Goal: Transaction & Acquisition: Purchase product/service

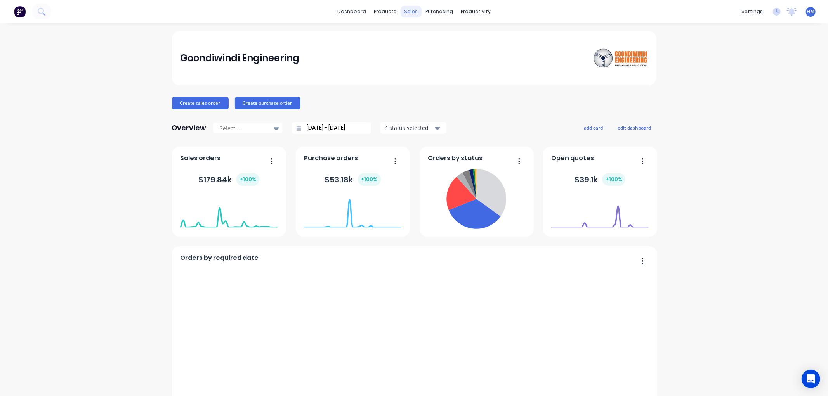
click at [404, 13] on div "sales" at bounding box center [410, 12] width 21 height 12
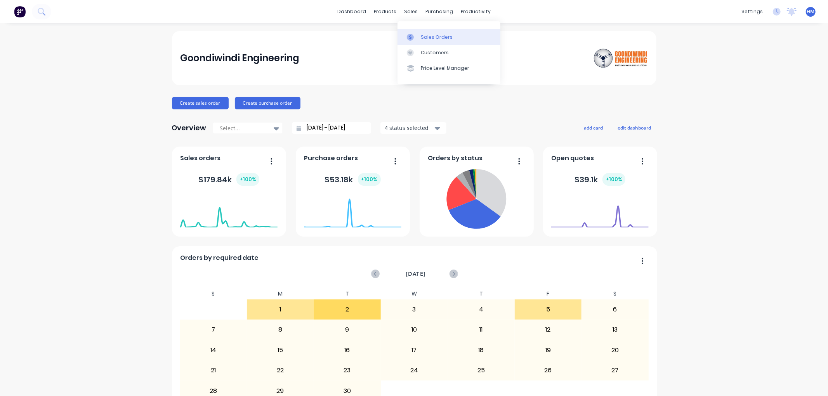
click at [423, 37] on div "Sales Orders" at bounding box center [437, 37] width 32 height 7
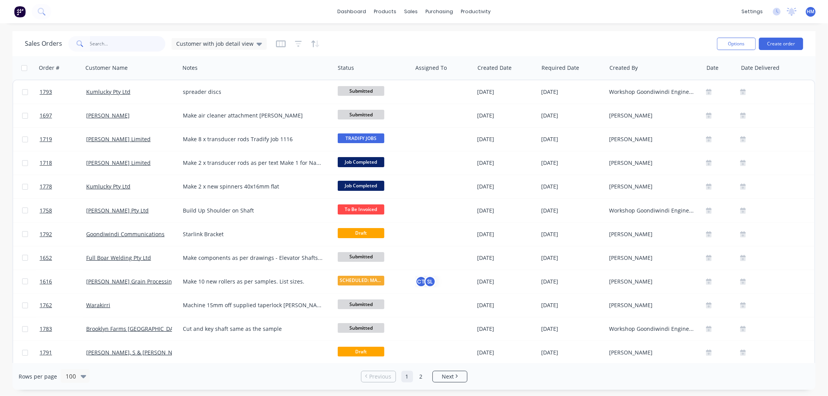
click at [102, 41] on input "text" at bounding box center [128, 44] width 76 height 16
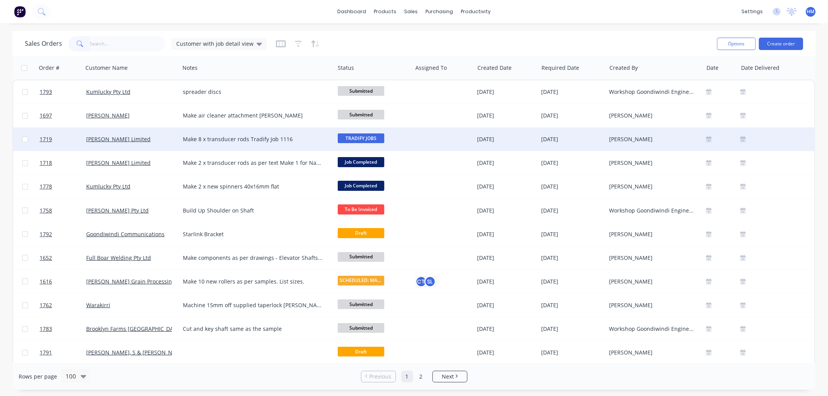
click at [352, 137] on span "TRADIFY JOBS" at bounding box center [361, 139] width 47 height 10
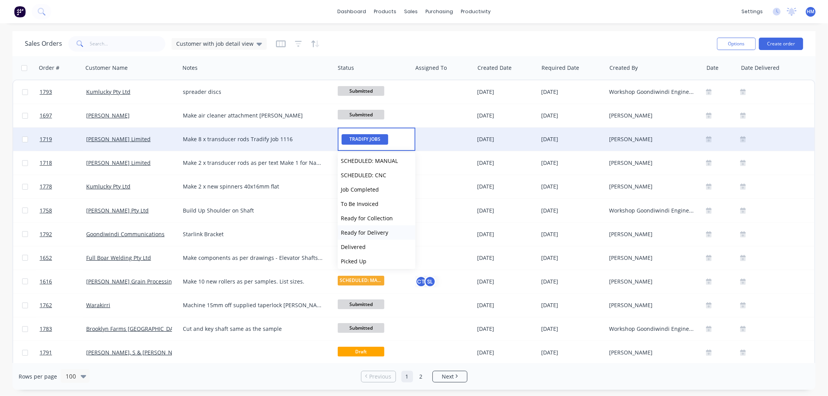
scroll to position [76, 0]
click at [370, 200] on span "To Be Invoiced" at bounding box center [360, 201] width 38 height 7
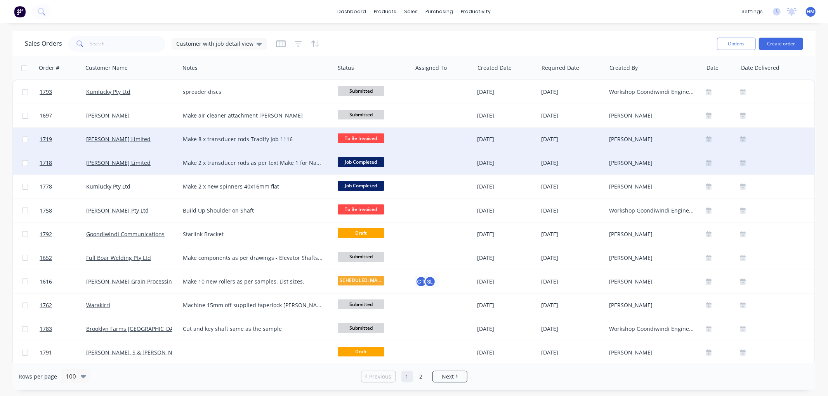
click at [363, 157] on span "Job Completed" at bounding box center [361, 162] width 47 height 10
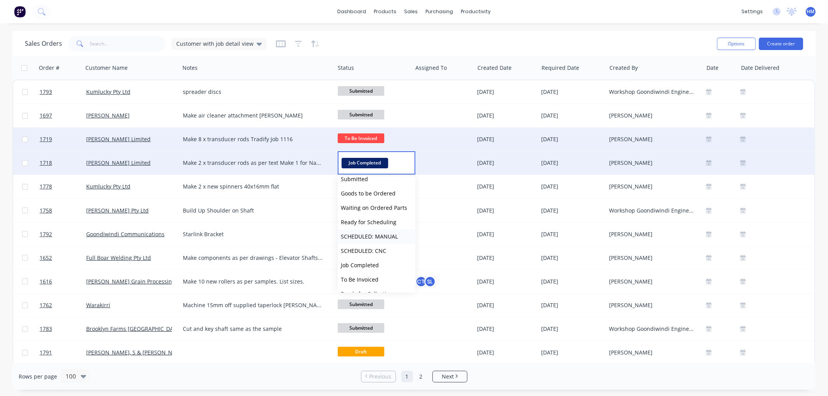
scroll to position [43, 0]
click at [376, 257] on span "To Be Invoiced" at bounding box center [360, 258] width 38 height 7
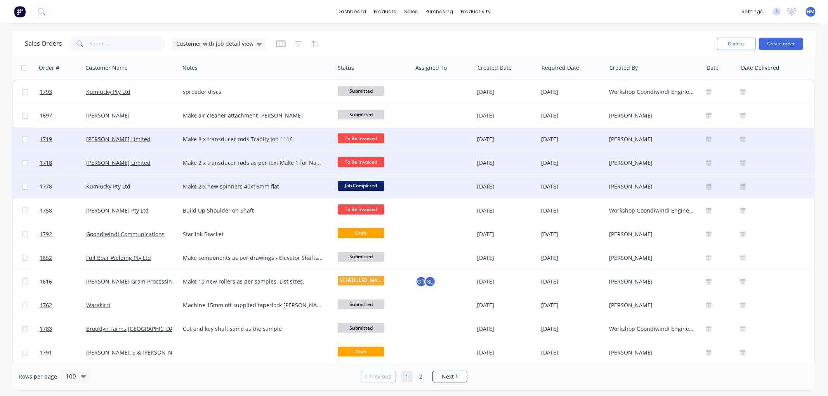
click at [373, 186] on span "Job Completed" at bounding box center [361, 186] width 47 height 10
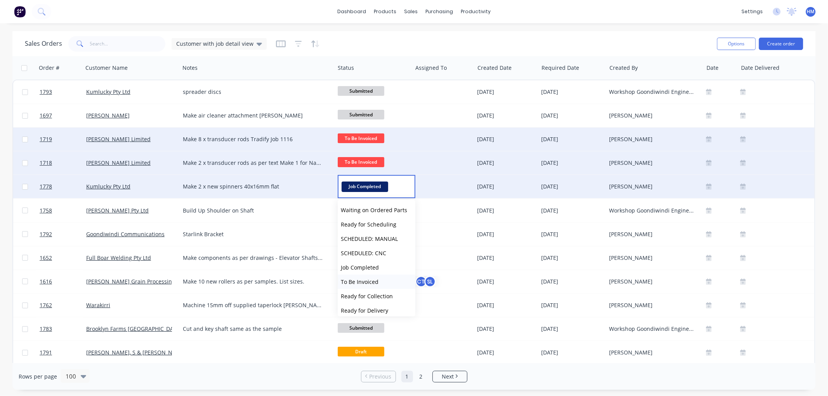
click at [369, 282] on span "To Be Invoiced" at bounding box center [360, 282] width 38 height 7
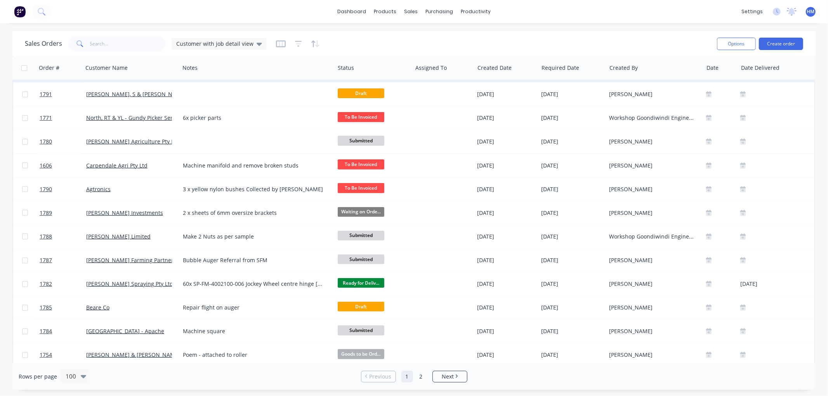
scroll to position [302, 0]
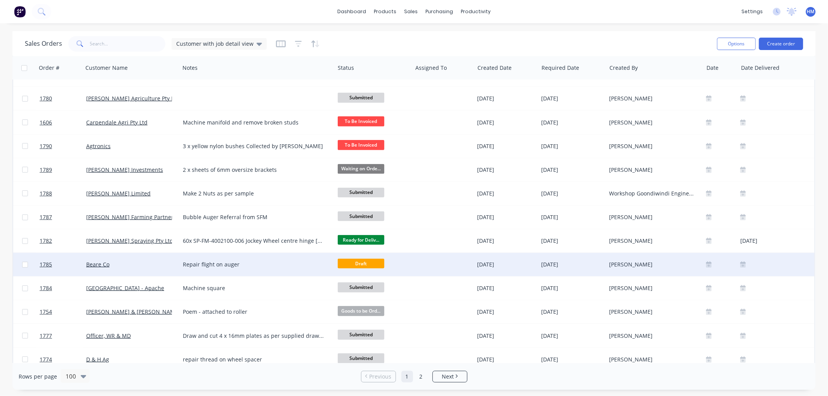
click at [138, 267] on div "Beare Co" at bounding box center [129, 265] width 86 height 8
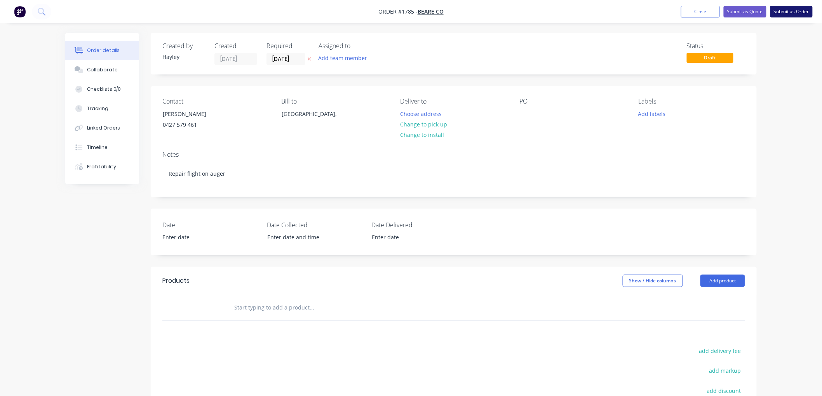
click at [788, 14] on button "Submit as Order" at bounding box center [791, 12] width 42 height 12
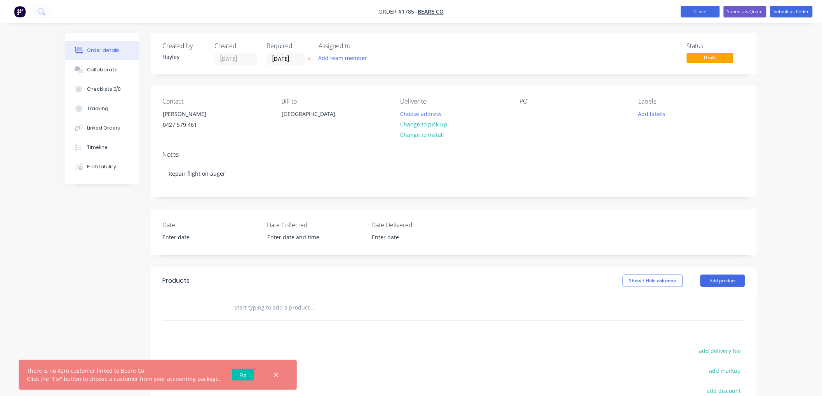
click at [693, 9] on button "Close" at bounding box center [700, 12] width 39 height 12
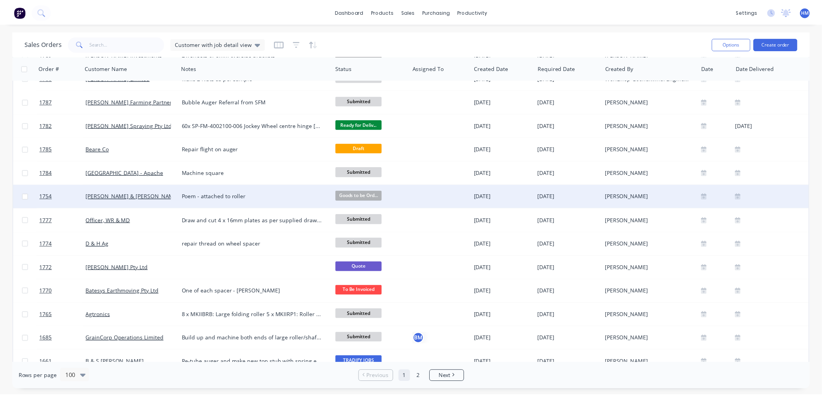
scroll to position [431, 0]
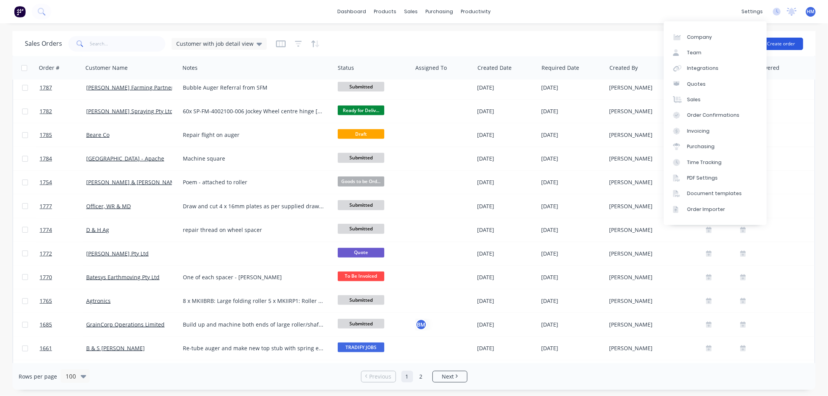
click at [786, 41] on button "Create order" at bounding box center [781, 44] width 44 height 12
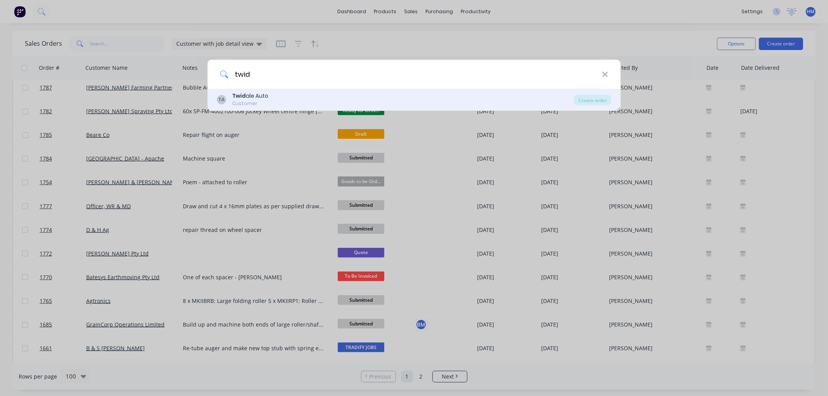
type input "twid"
click at [261, 90] on div "TA Twid ale Auto Customer Create order" at bounding box center [414, 100] width 414 height 22
click at [256, 95] on div "Twid ale Auto" at bounding box center [250, 96] width 36 height 8
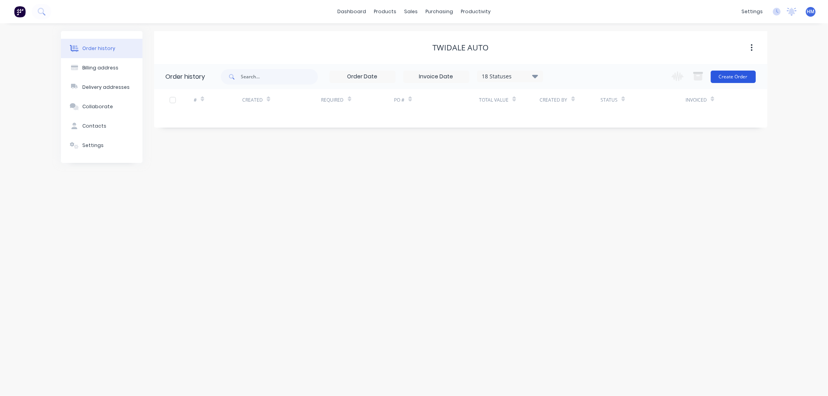
click at [731, 74] on button "Create Order" at bounding box center [733, 77] width 45 height 12
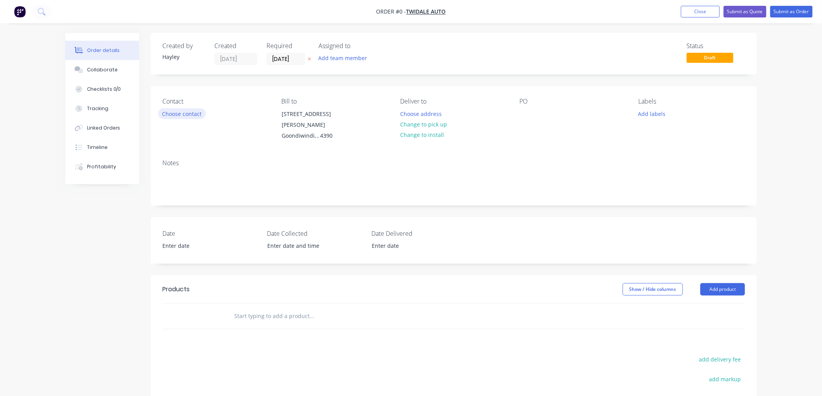
click at [179, 114] on button "Choose contact" at bounding box center [182, 113] width 48 height 10
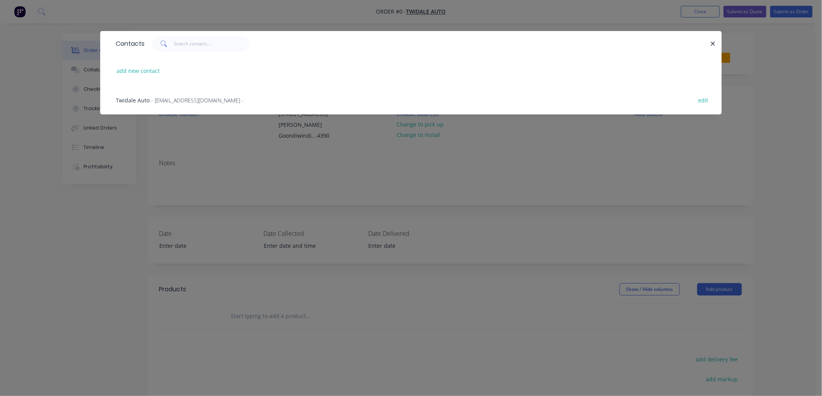
click at [163, 99] on span "- [EMAIL_ADDRESS][DOMAIN_NAME] -" at bounding box center [197, 100] width 92 height 7
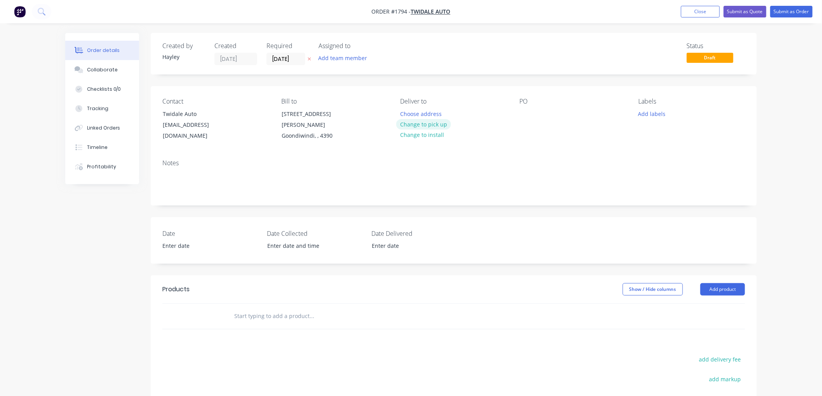
click at [422, 122] on button "Change to pick up" at bounding box center [423, 124] width 55 height 10
click at [533, 114] on div "PO" at bounding box center [572, 120] width 106 height 44
click at [525, 117] on div at bounding box center [525, 113] width 12 height 11
click at [543, 115] on div "[PERSON_NAME] 001/09/2025" at bounding box center [563, 113] width 89 height 11
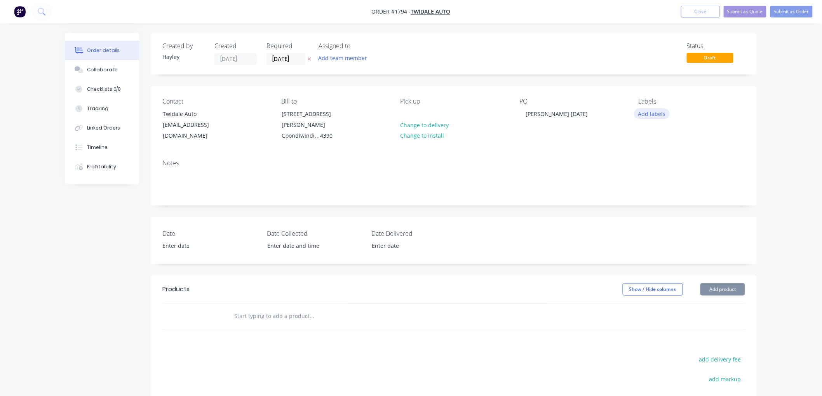
click at [657, 110] on button "Add labels" at bounding box center [652, 113] width 36 height 10
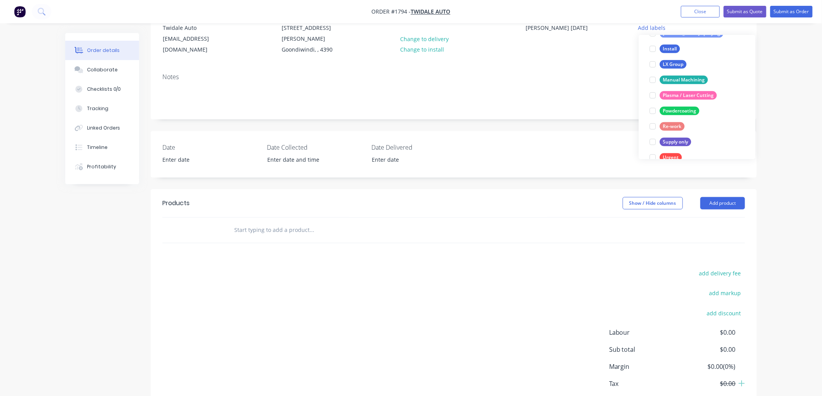
scroll to position [202, 0]
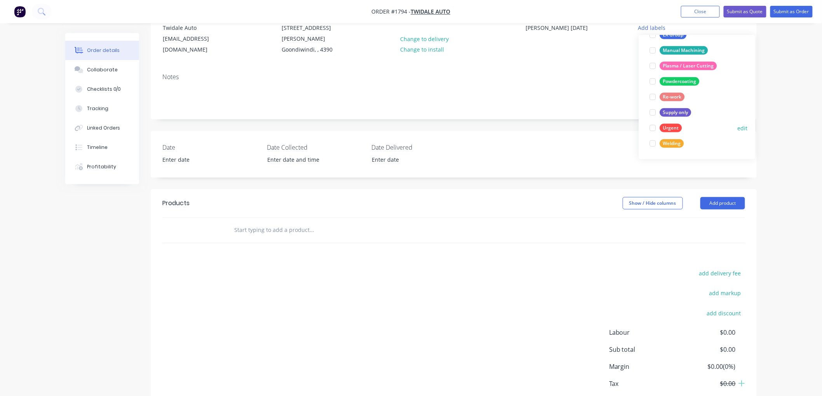
click at [655, 129] on div at bounding box center [653, 128] width 16 height 16
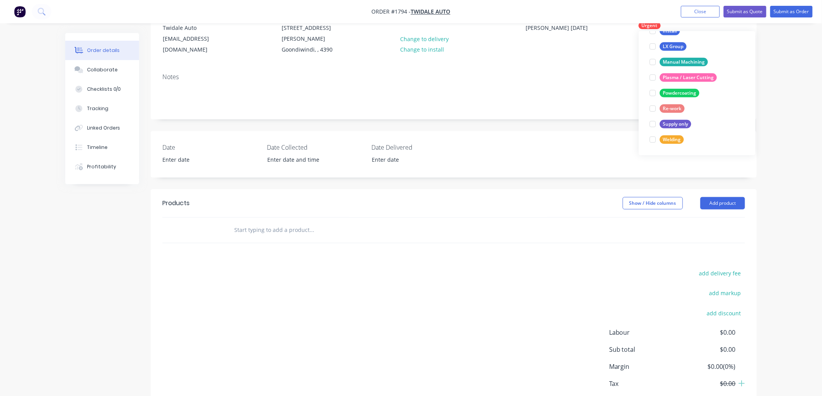
scroll to position [0, 0]
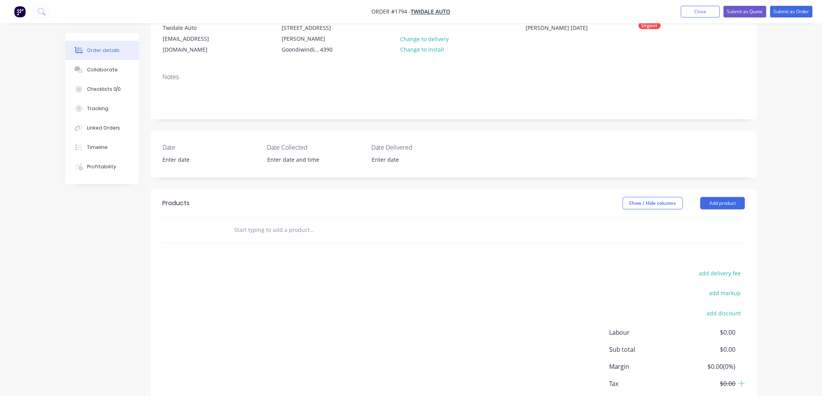
click at [241, 232] on input "text" at bounding box center [311, 231] width 155 height 16
type input "d"
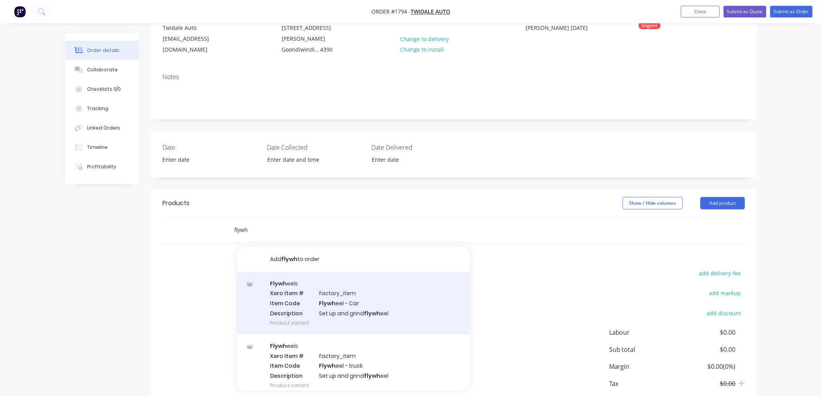
type input "flywh"
click at [393, 307] on div "Flywh eels Xero Item # factory_item Item Code Flywh eel - Car Description Set u…" at bounding box center [353, 303] width 233 height 63
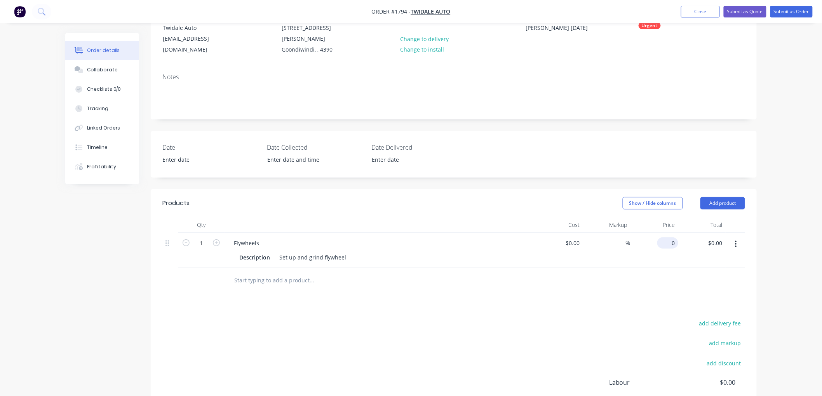
click at [665, 242] on div "0 $0.00" at bounding box center [654, 250] width 48 height 35
type input "$60.00"
click at [611, 325] on div "add delivery fee add markup add discount Labour $0.00 Sub total $60.00 Margin $…" at bounding box center [453, 393] width 582 height 150
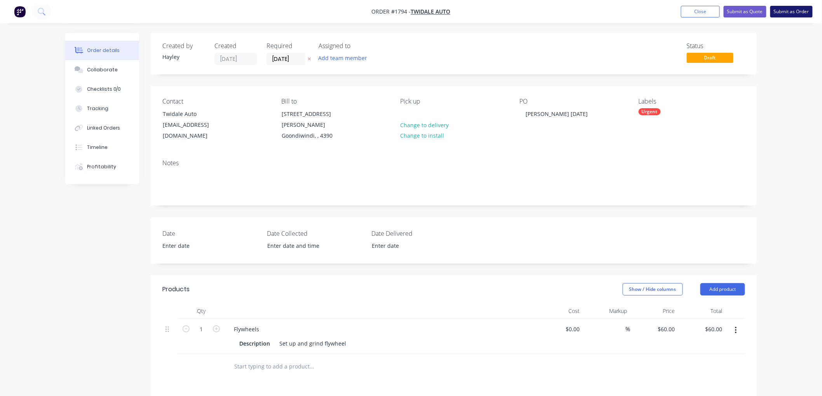
click at [785, 14] on button "Submit as Order" at bounding box center [791, 12] width 42 height 12
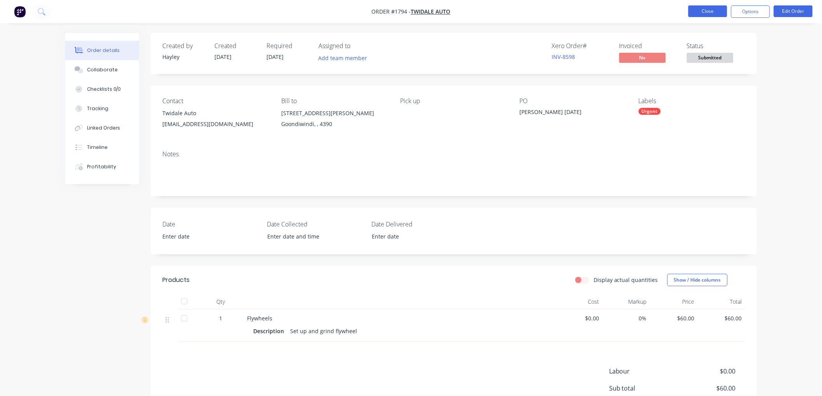
click at [699, 14] on button "Close" at bounding box center [707, 11] width 39 height 12
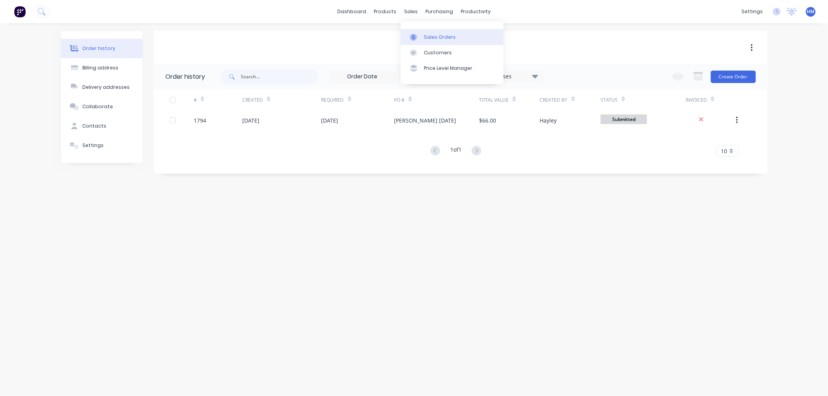
click at [429, 34] on div "Sales Orders" at bounding box center [440, 37] width 32 height 7
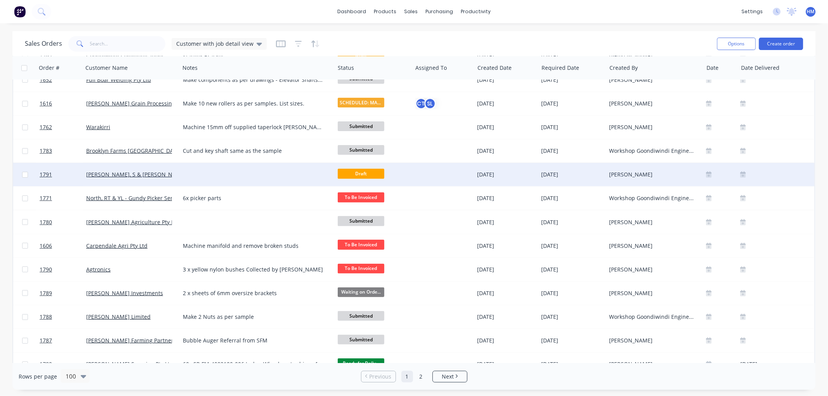
scroll to position [216, 0]
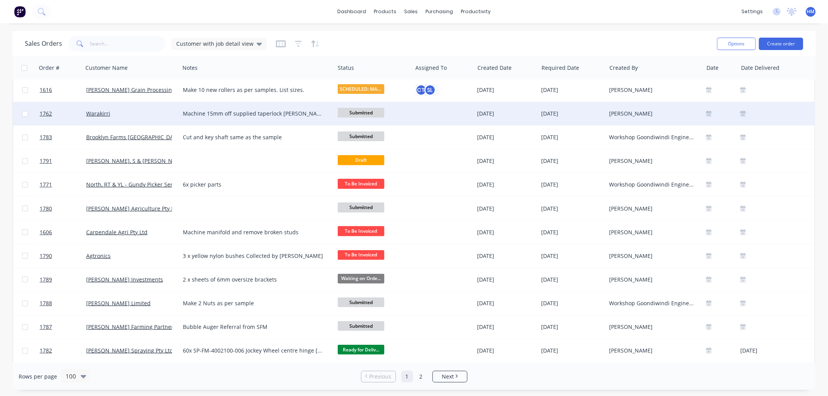
click at [360, 111] on span "Submitted" at bounding box center [361, 113] width 47 height 10
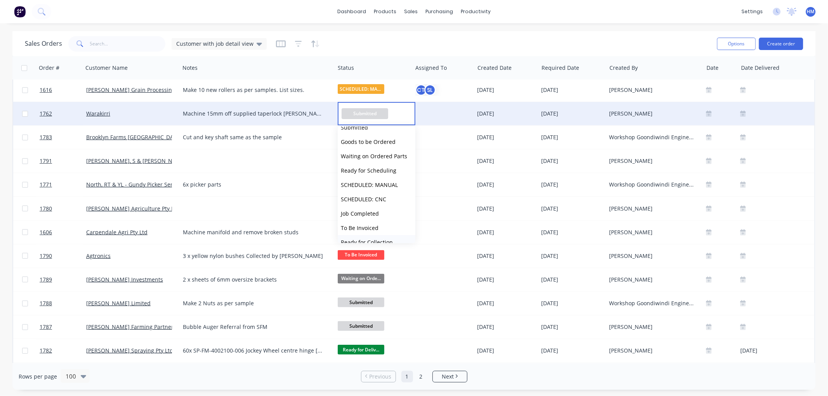
scroll to position [43, 0]
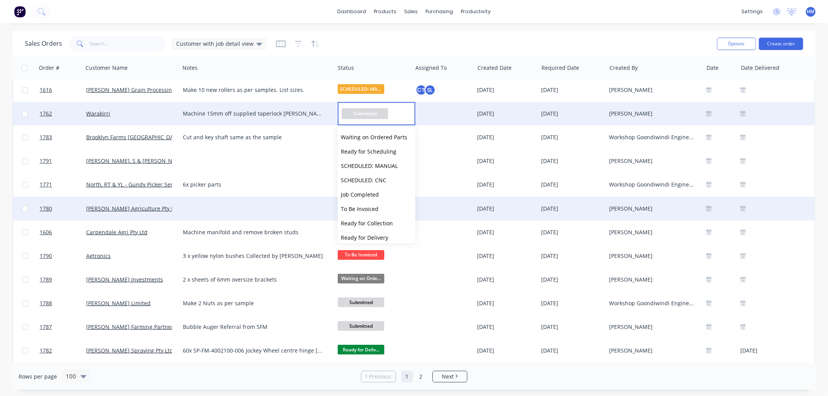
click at [376, 209] on span "To Be Invoiced" at bounding box center [360, 208] width 38 height 7
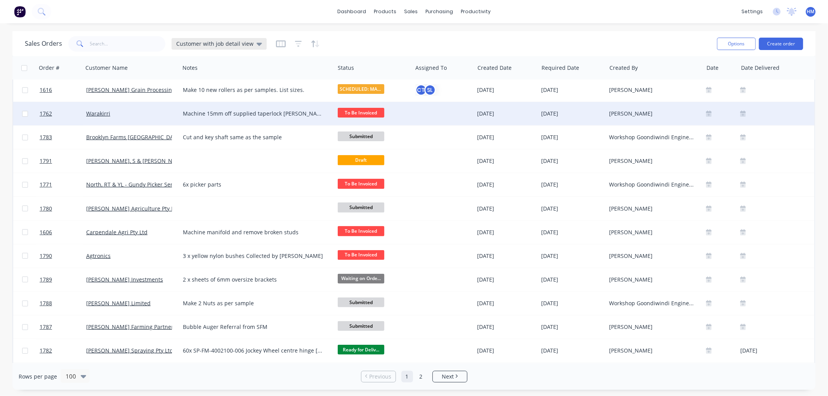
click at [218, 40] on span "Customer with job detail view" at bounding box center [214, 44] width 77 height 8
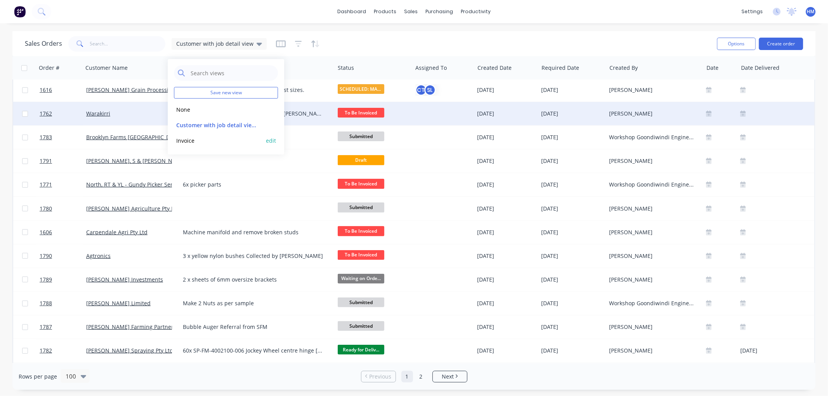
click at [193, 142] on button "Invoice" at bounding box center [218, 140] width 89 height 9
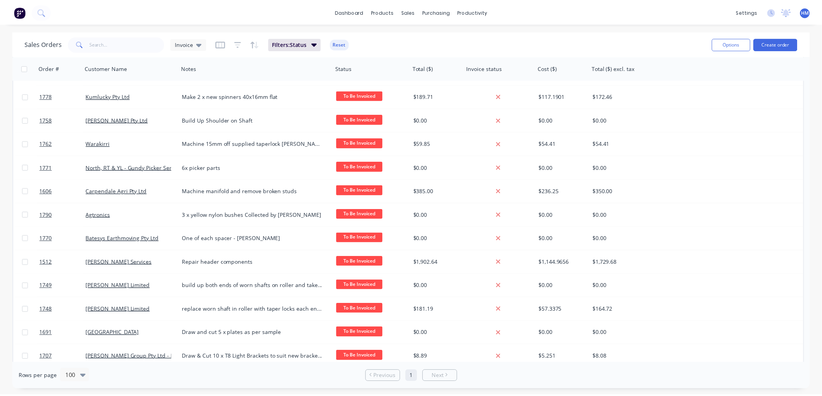
scroll to position [0, 0]
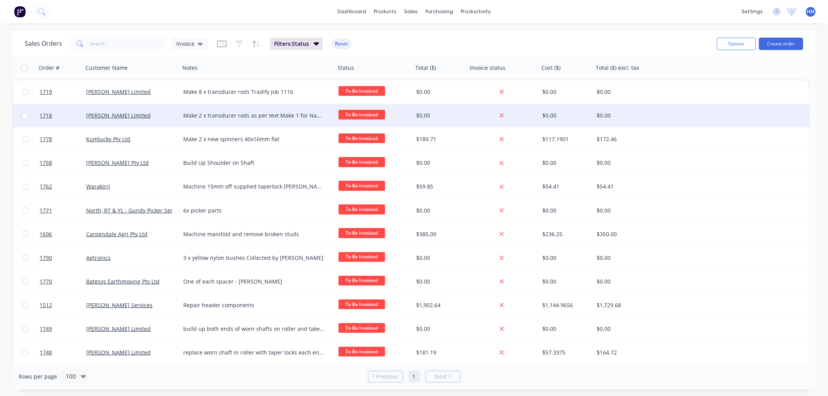
click at [150, 115] on div "[PERSON_NAME] Limited" at bounding box center [129, 116] width 86 height 8
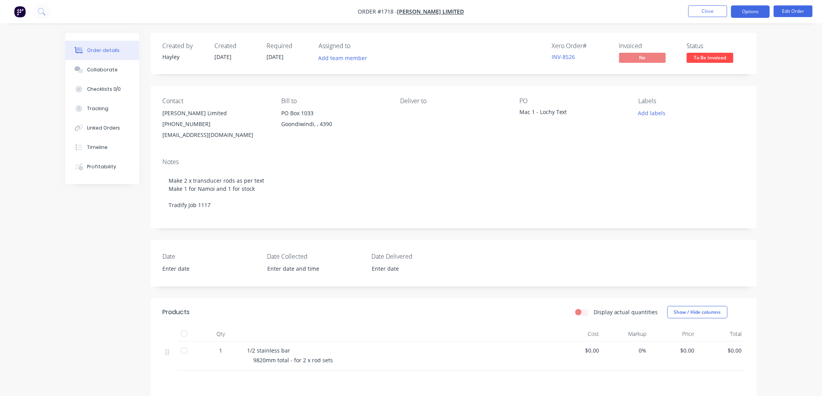
click at [743, 14] on button "Options" at bounding box center [750, 11] width 39 height 12
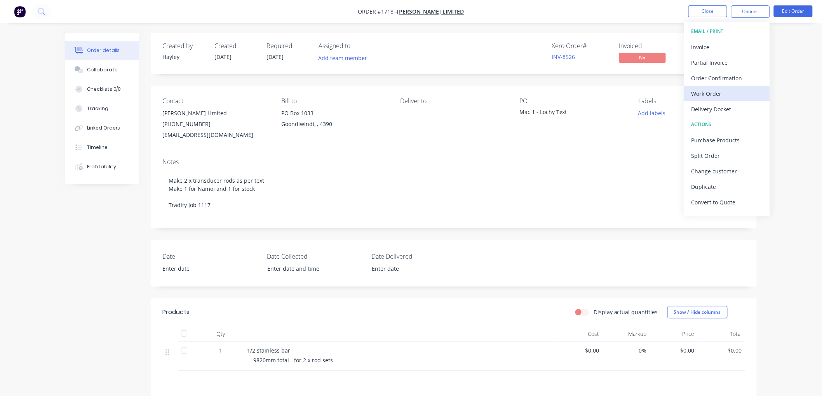
click at [721, 92] on div "Work Order" at bounding box center [726, 93] width 71 height 11
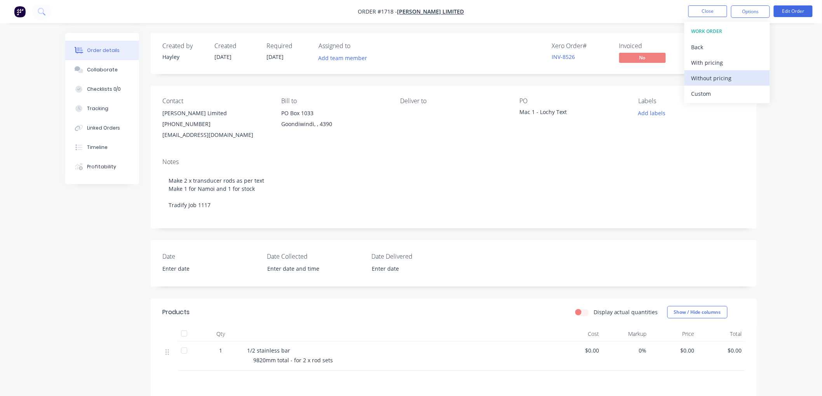
click at [720, 76] on div "Without pricing" at bounding box center [726, 78] width 71 height 11
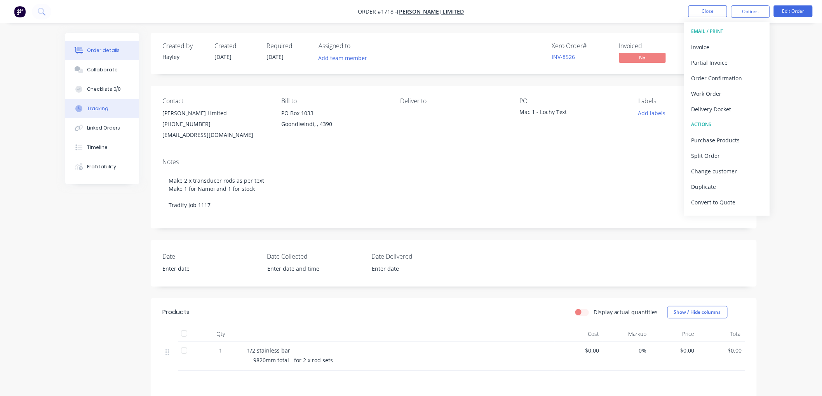
click at [106, 109] on div "Tracking" at bounding box center [97, 108] width 21 height 7
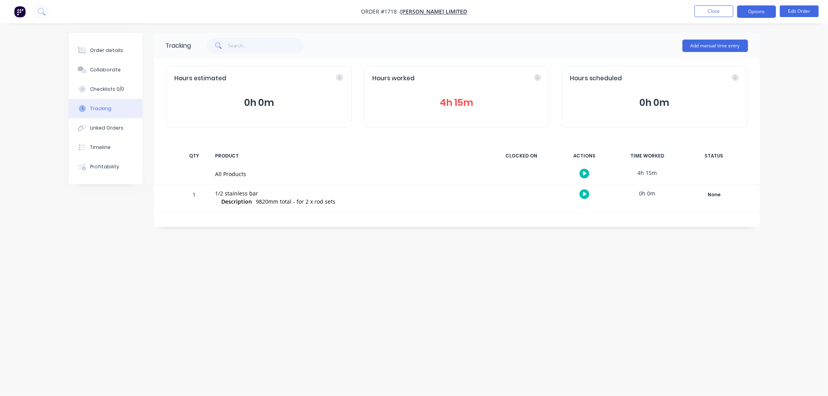
click at [767, 10] on button "Options" at bounding box center [756, 11] width 39 height 12
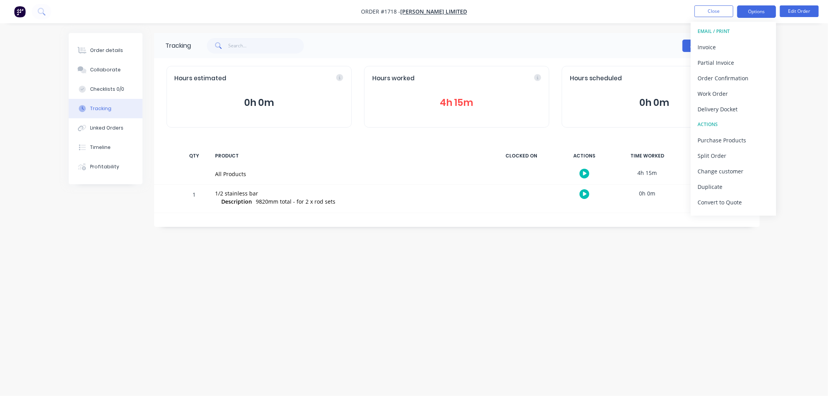
click at [767, 10] on button "Options" at bounding box center [756, 11] width 39 height 12
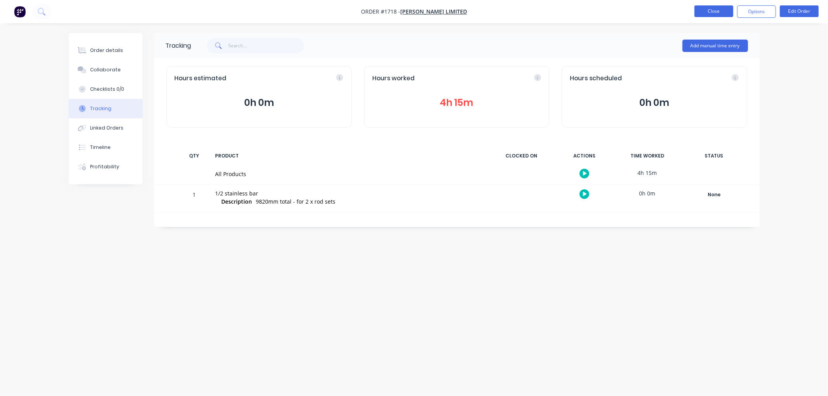
click at [715, 12] on button "Close" at bounding box center [714, 11] width 39 height 12
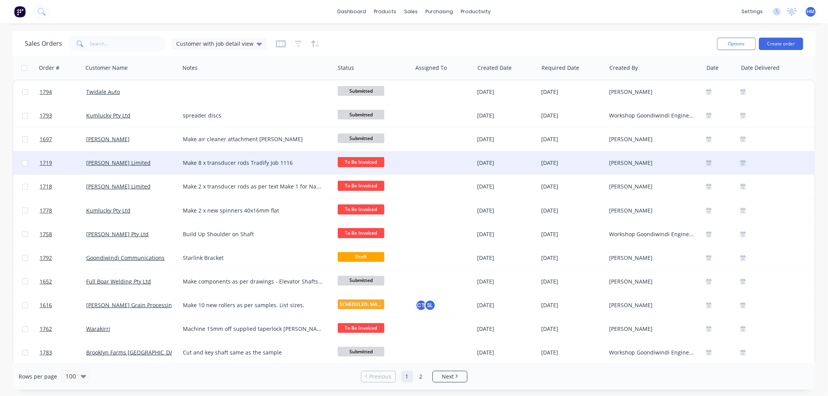
click at [156, 165] on div "[PERSON_NAME] Limited" at bounding box center [129, 163] width 86 height 8
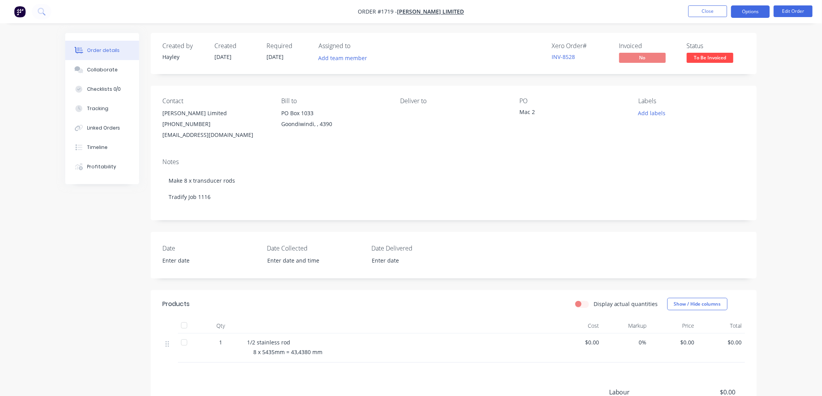
click at [746, 9] on button "Options" at bounding box center [750, 11] width 39 height 12
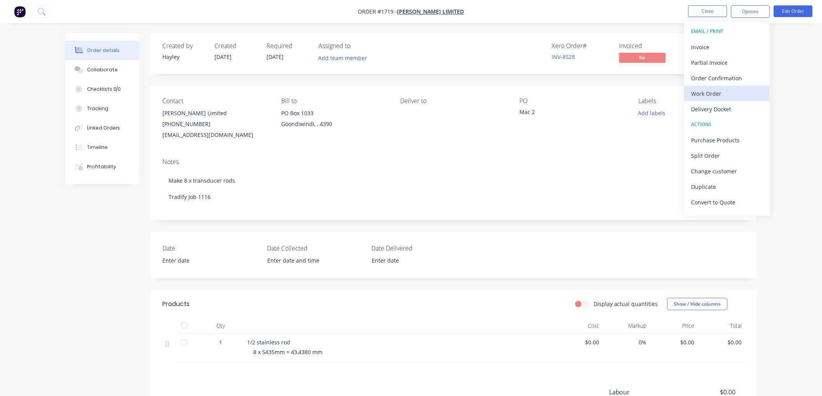
click at [727, 91] on div "Work Order" at bounding box center [726, 93] width 71 height 11
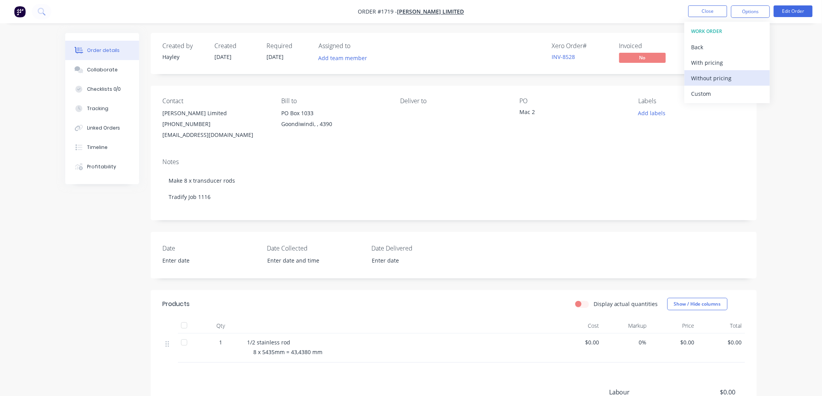
click at [724, 75] on div "Without pricing" at bounding box center [726, 78] width 71 height 11
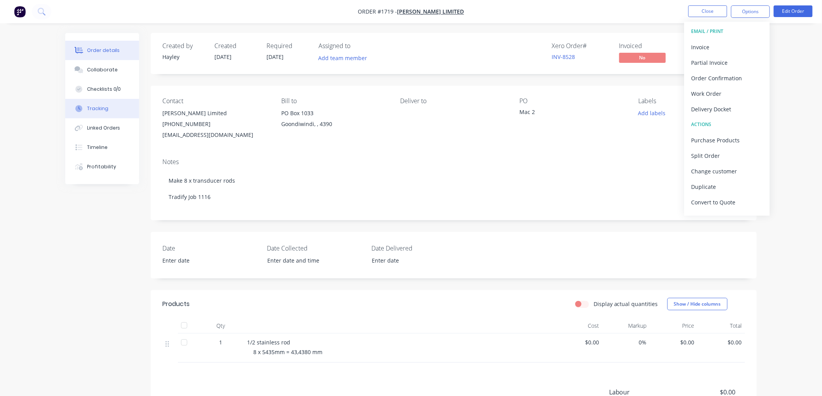
click at [108, 106] on button "Tracking" at bounding box center [102, 108] width 74 height 19
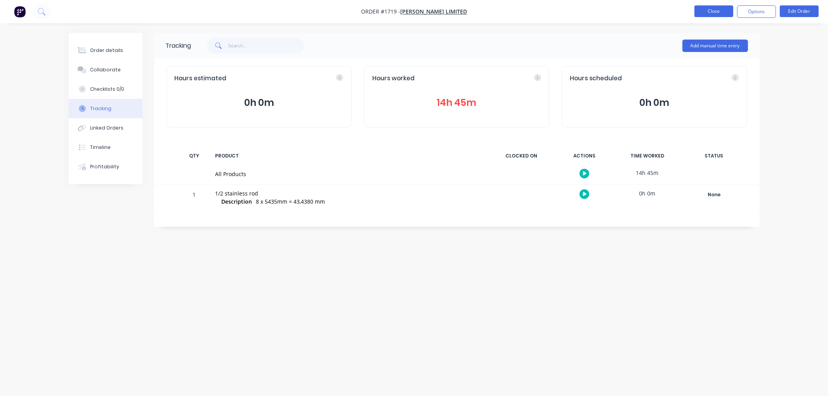
click at [723, 5] on button "Close" at bounding box center [714, 11] width 39 height 12
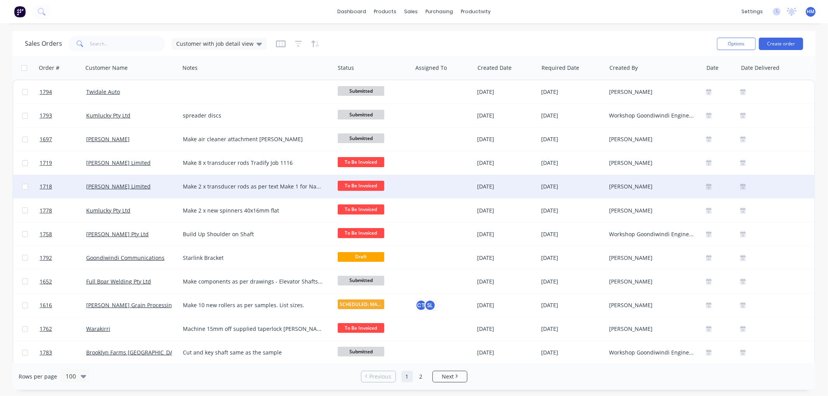
click at [156, 187] on div "[PERSON_NAME] Limited" at bounding box center [129, 187] width 86 height 8
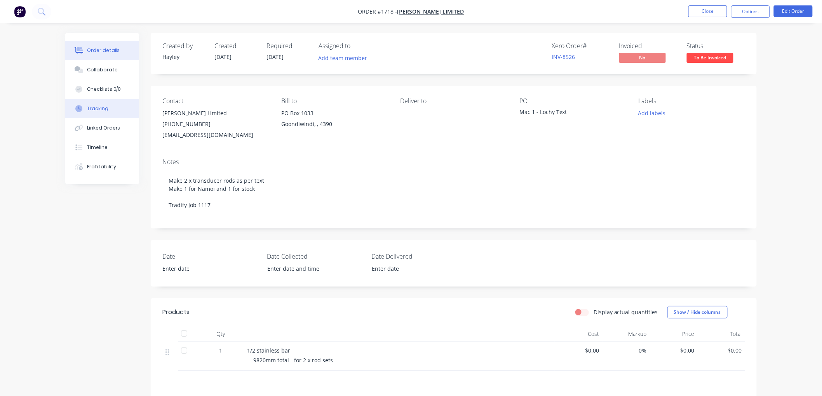
click at [89, 106] on div "Tracking" at bounding box center [97, 108] width 21 height 7
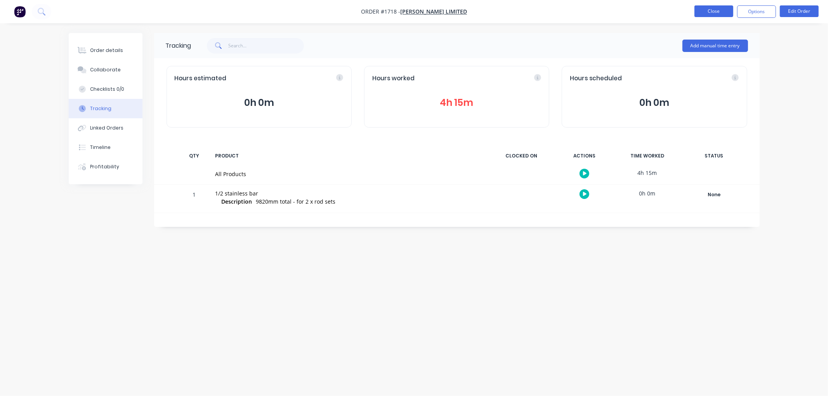
click at [723, 8] on button "Close" at bounding box center [714, 11] width 39 height 12
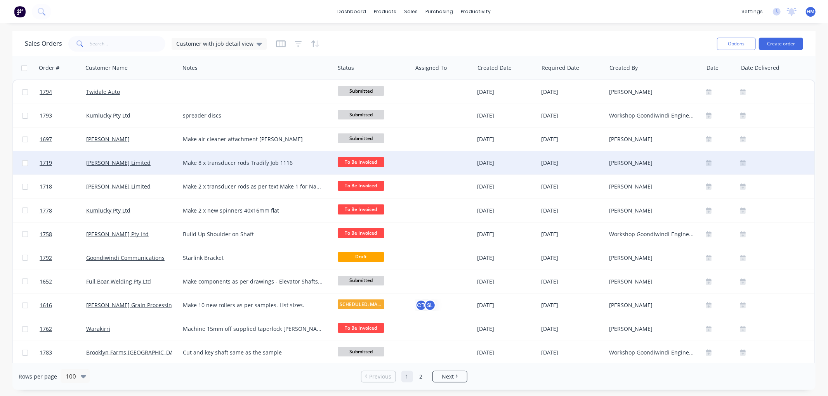
click at [154, 161] on div "[PERSON_NAME] Limited" at bounding box center [129, 163] width 86 height 8
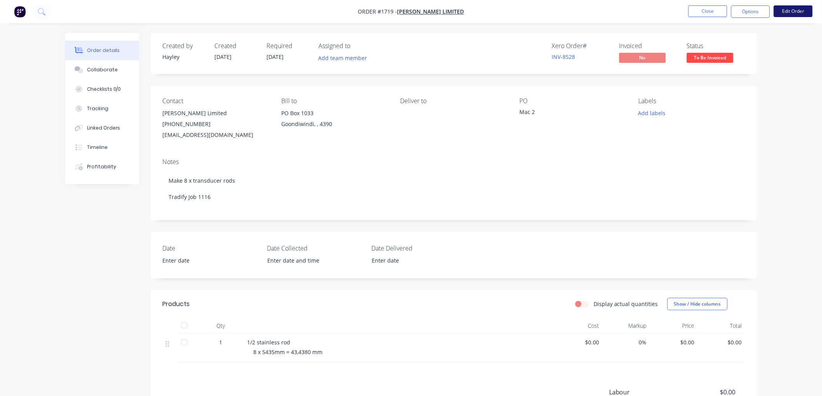
click at [803, 9] on button "Edit Order" at bounding box center [793, 11] width 39 height 12
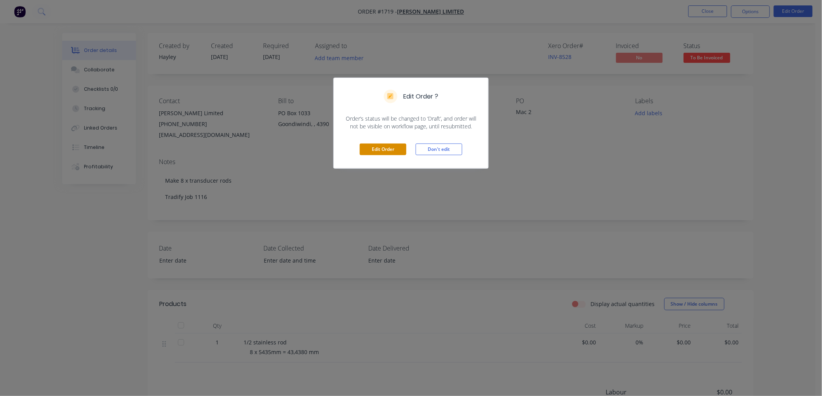
click at [375, 145] on button "Edit Order" at bounding box center [383, 150] width 47 height 12
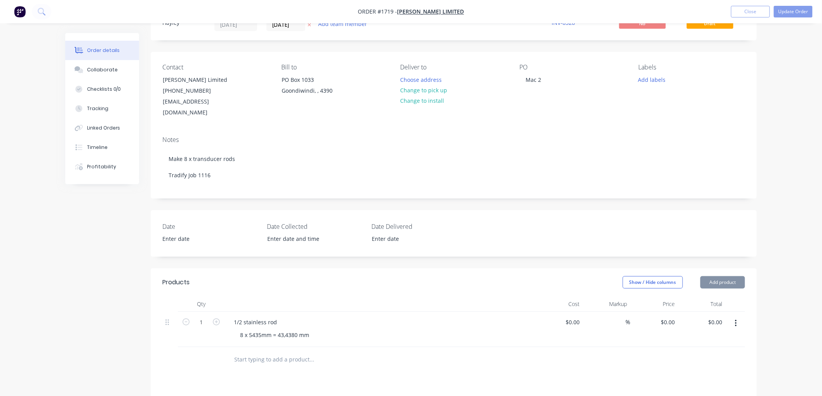
scroll to position [129, 0]
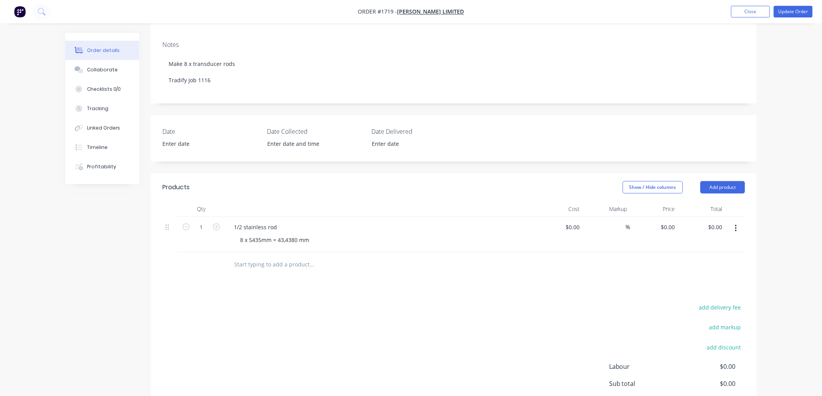
click at [263, 257] on input "text" at bounding box center [311, 265] width 155 height 16
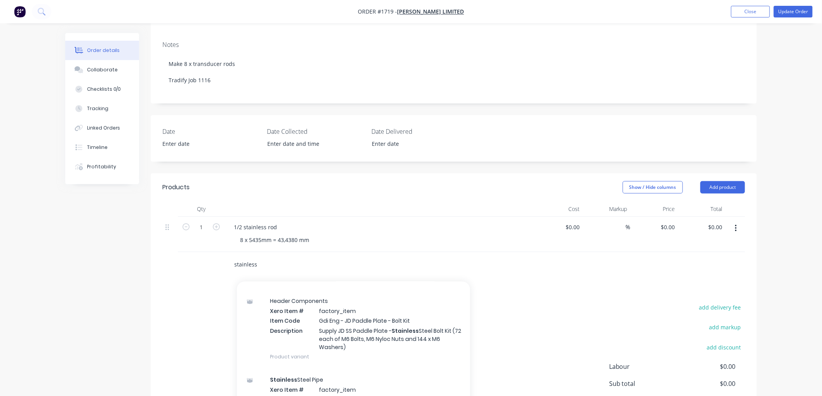
scroll to position [1553, 0]
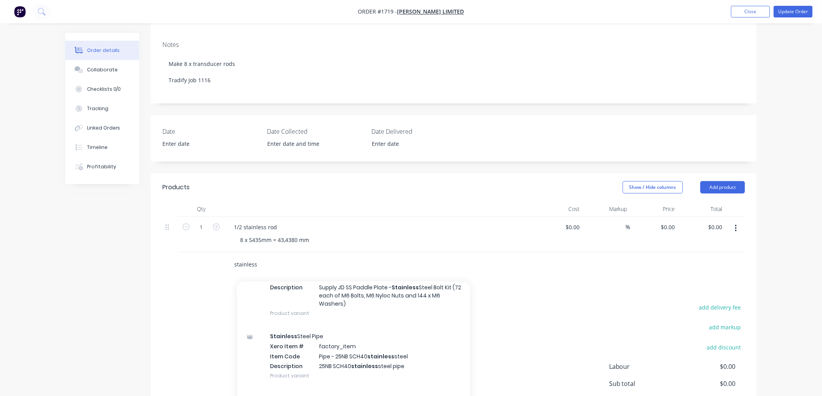
drag, startPoint x: 266, startPoint y: 254, endPoint x: 209, endPoint y: 254, distance: 56.7
click at [209, 254] on div "stainless Add stainless to order Sockets - Stainless Steel Xero Item # factory_…" at bounding box center [453, 264] width 582 height 25
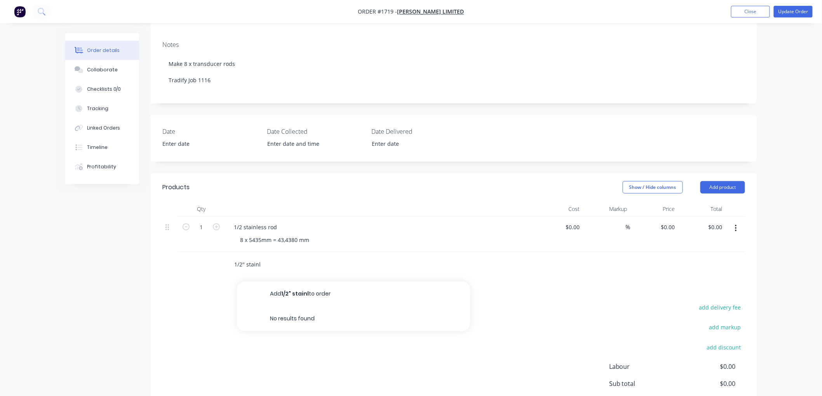
type input "1/2" stainle"
drag, startPoint x: 278, startPoint y: 252, endPoint x: 210, endPoint y: 252, distance: 68.7
click at [210, 252] on div "1/2" stainle Add 1/2" stainle to order No results found" at bounding box center [453, 264] width 582 height 25
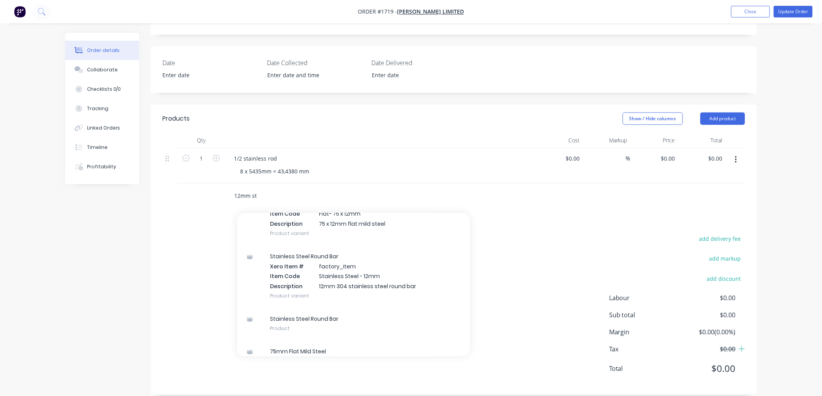
scroll to position [475, 0]
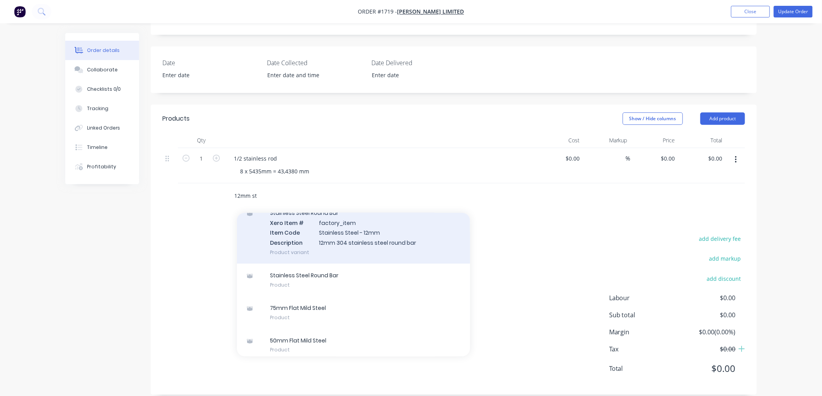
type input "12mm st"
click at [367, 236] on div "Stainless Steel Round Bar Xero Item # factory_item Item Code Stainless Steel - …" at bounding box center [353, 233] width 233 height 63
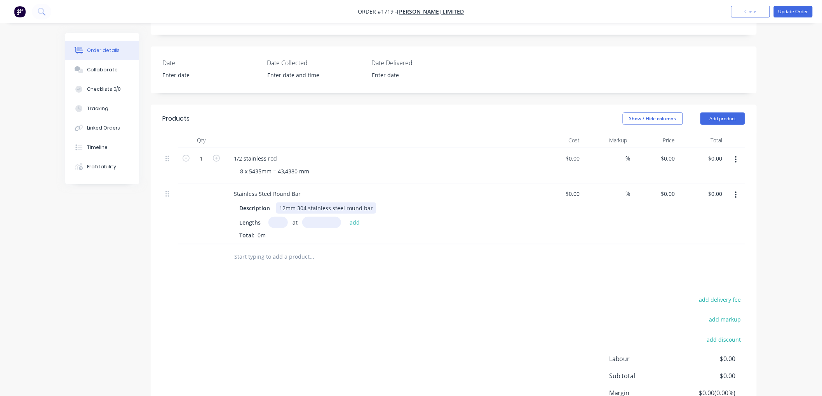
click at [289, 203] on div "12mm 304 stainless steel round bar" at bounding box center [326, 208] width 100 height 11
drag, startPoint x: 285, startPoint y: 196, endPoint x: 275, endPoint y: 196, distance: 10.5
click at [275, 203] on div "Description 12mm 304 stainless steel round bar" at bounding box center [378, 208] width 284 height 11
click at [574, 188] on input at bounding box center [574, 193] width 18 height 11
type input "$6.50"
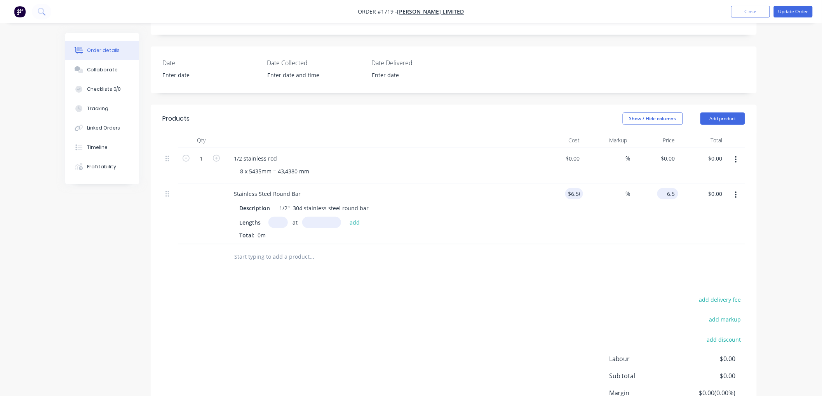
click at [669, 188] on input "6.5" at bounding box center [669, 193] width 18 height 11
type input "18.28"
type input "181.23"
type input "$18.28"
click at [518, 269] on div "Products Show / Hide columns Add product Qty Cost Markup Price Total 1 1/2 stai…" at bounding box center [454, 280] width 606 height 351
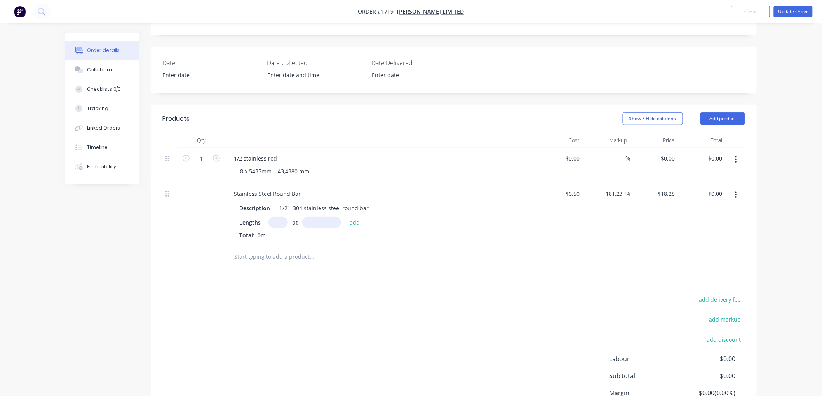
click at [275, 217] on input "text" at bounding box center [277, 222] width 19 height 11
type input "8"
type input "5435"
click at [346, 217] on button "add" at bounding box center [355, 222] width 18 height 10
type input "$794.81"
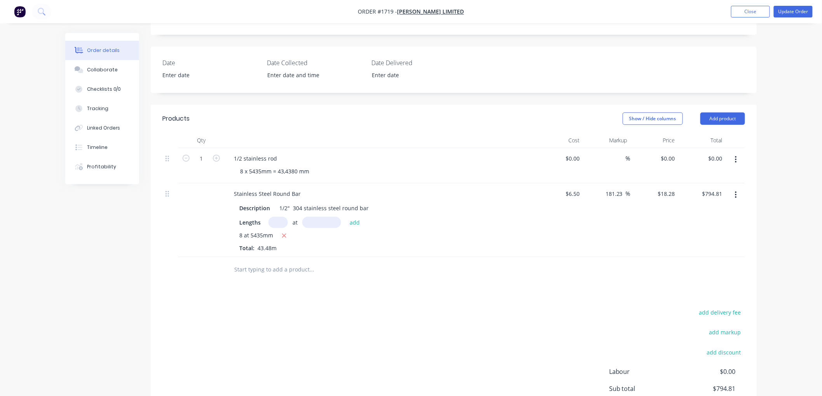
click at [739, 153] on button "button" at bounding box center [736, 160] width 18 height 14
click at [699, 221] on div "Delete" at bounding box center [708, 226] width 60 height 11
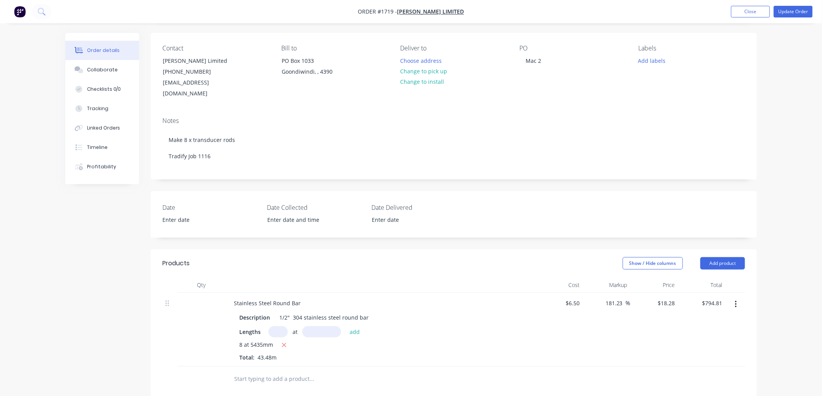
scroll to position [25, 0]
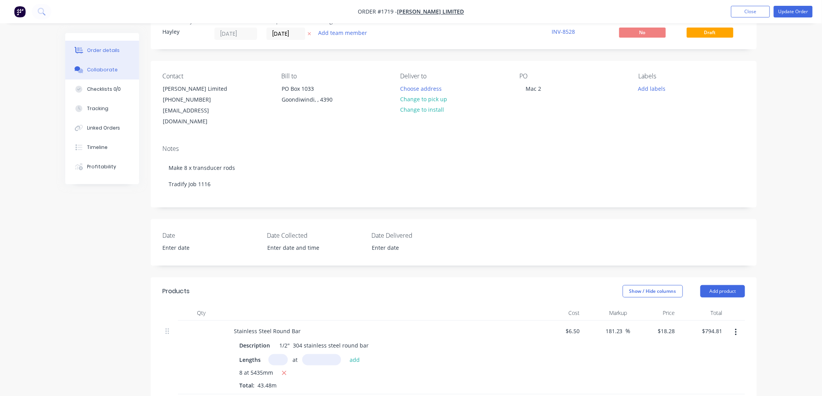
click at [105, 69] on div "Collaborate" at bounding box center [102, 69] width 31 height 7
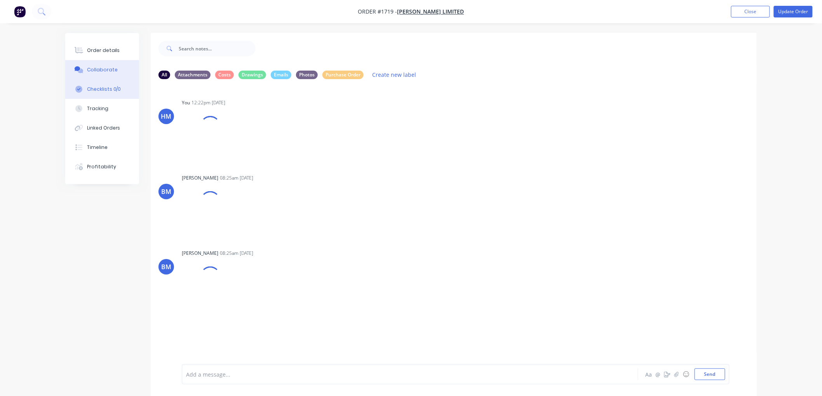
click at [99, 92] on div "Checklists 0/0" at bounding box center [104, 89] width 34 height 7
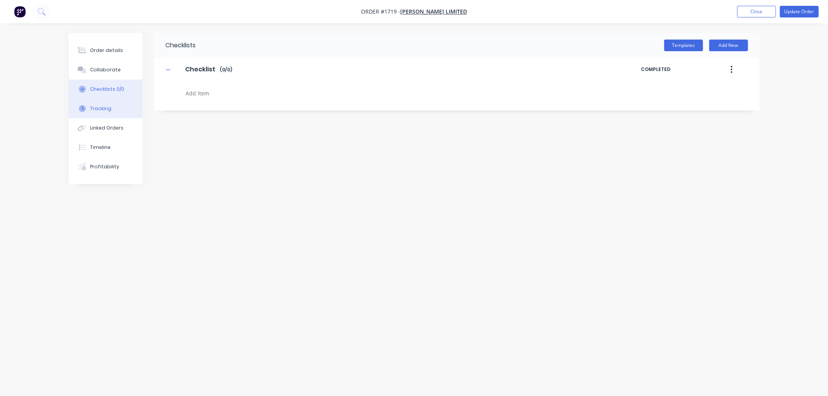
click at [101, 113] on button "Tracking" at bounding box center [106, 108] width 74 height 19
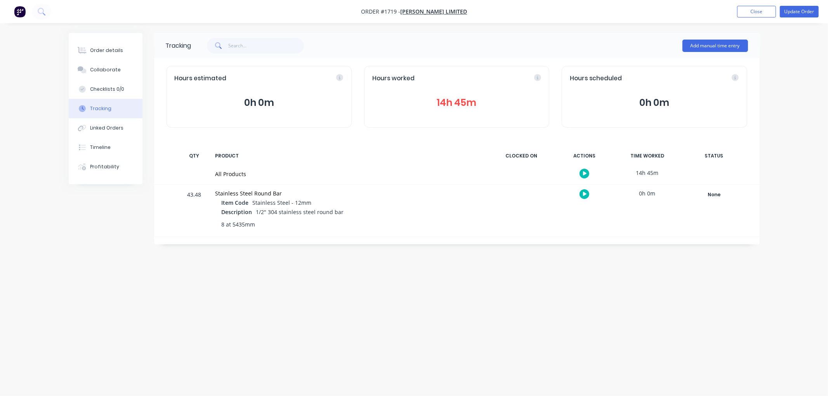
click at [473, 108] on button "14h 45m" at bounding box center [456, 103] width 169 height 15
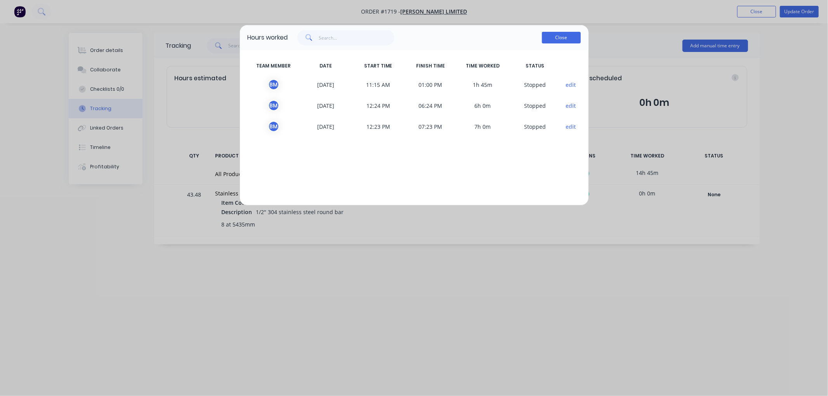
drag, startPoint x: 546, startPoint y: 36, endPoint x: 350, endPoint y: 41, distance: 195.4
click at [545, 36] on button "Close" at bounding box center [561, 38] width 39 height 12
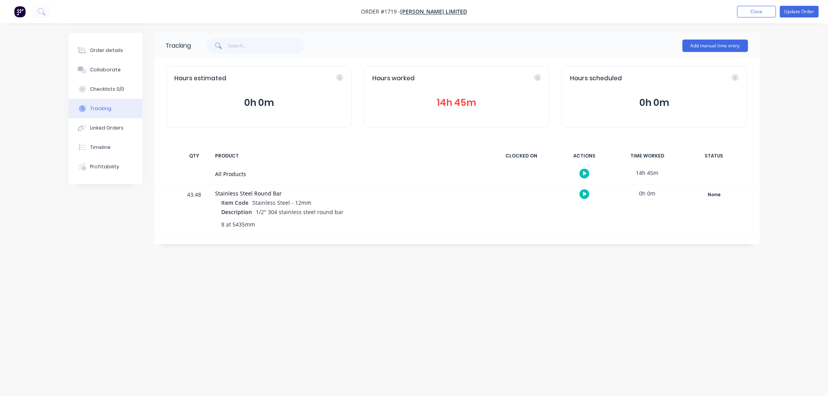
drag, startPoint x: 101, startPoint y: 43, endPoint x: 615, endPoint y: 27, distance: 514.0
click at [102, 43] on button "Order details" at bounding box center [106, 50] width 74 height 19
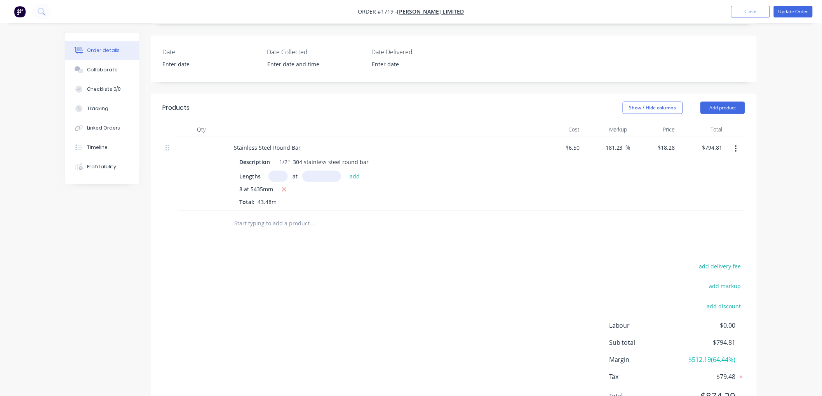
scroll to position [236, 0]
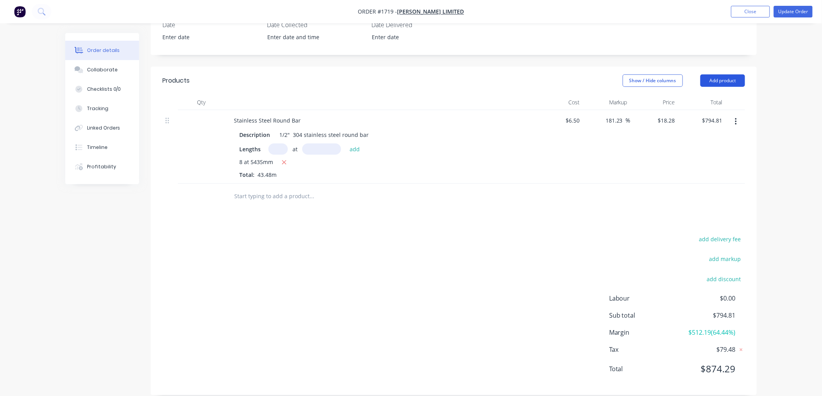
click at [711, 75] on button "Add product" at bounding box center [722, 81] width 45 height 12
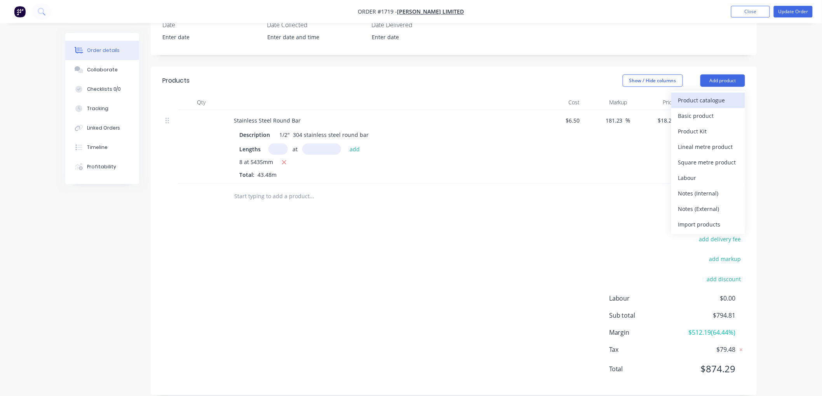
click at [708, 95] on div "Product catalogue" at bounding box center [708, 100] width 60 height 11
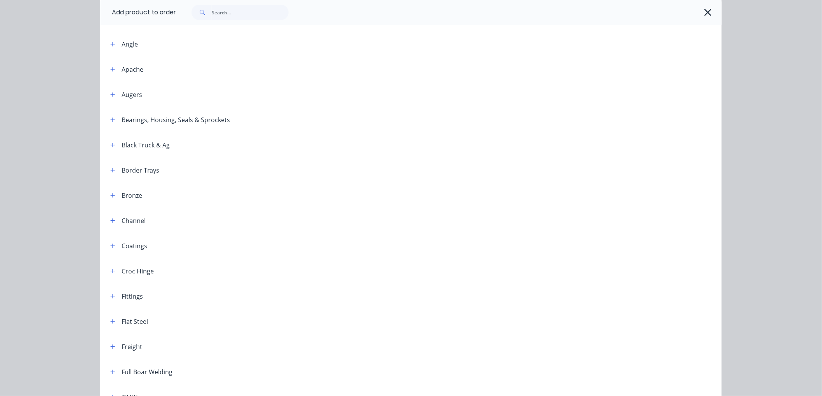
scroll to position [0, 0]
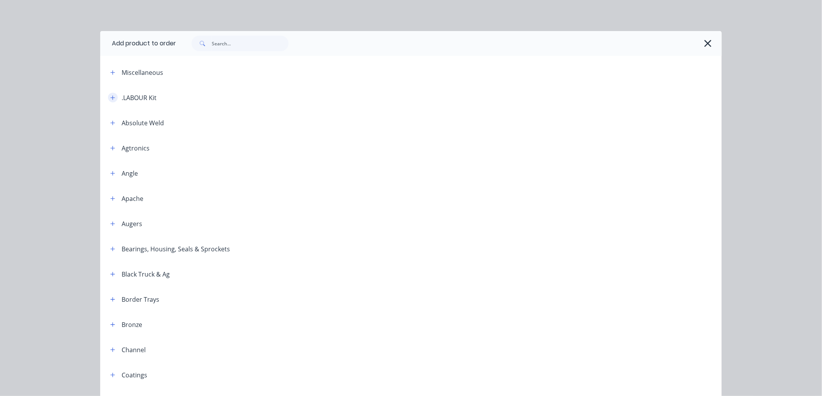
click at [108, 96] on button "button" at bounding box center [113, 98] width 10 height 10
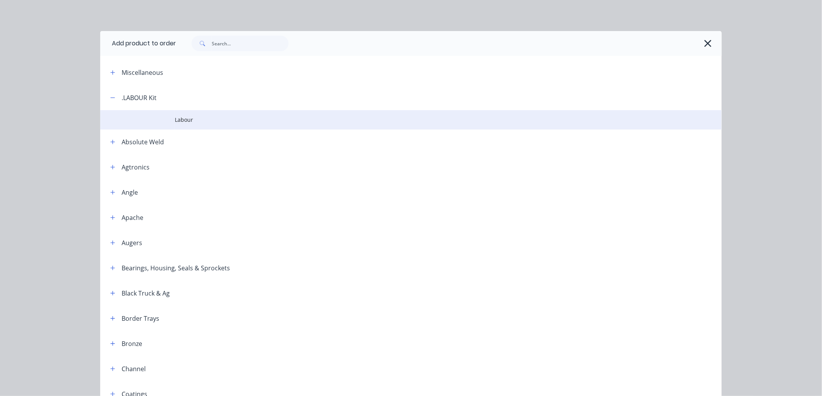
click at [175, 118] on span "Labour" at bounding box center [393, 120] width 437 height 8
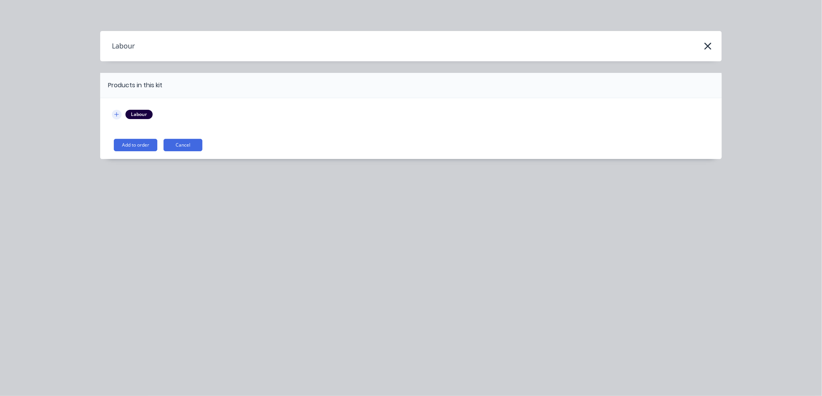
click at [116, 113] on icon "button" at bounding box center [116, 114] width 5 height 5
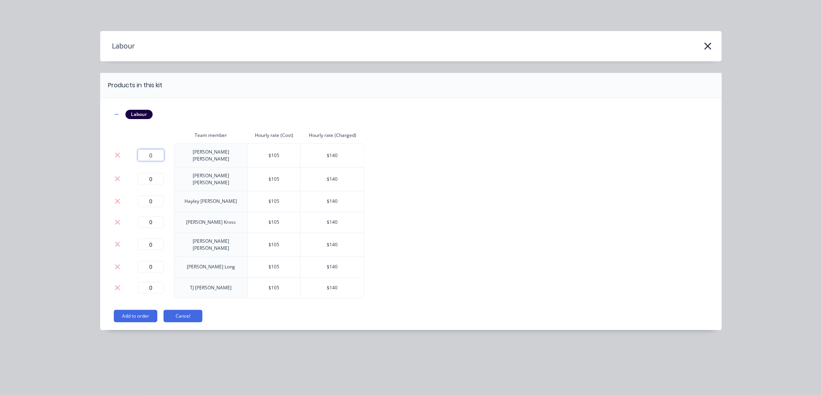
drag, startPoint x: 155, startPoint y: 153, endPoint x: 135, endPoint y: 156, distance: 20.8
click at [135, 156] on div "0" at bounding box center [150, 156] width 40 height 12
type input "14.5"
click at [138, 310] on button "Add to order" at bounding box center [135, 316] width 43 height 12
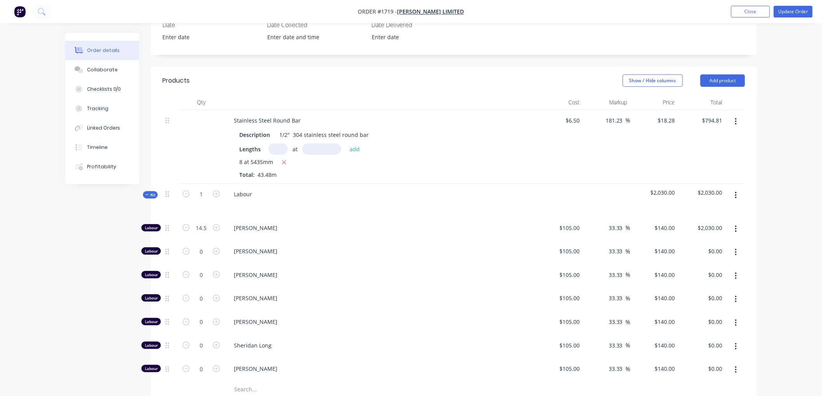
click at [144, 191] on div "Kit" at bounding box center [150, 194] width 15 height 7
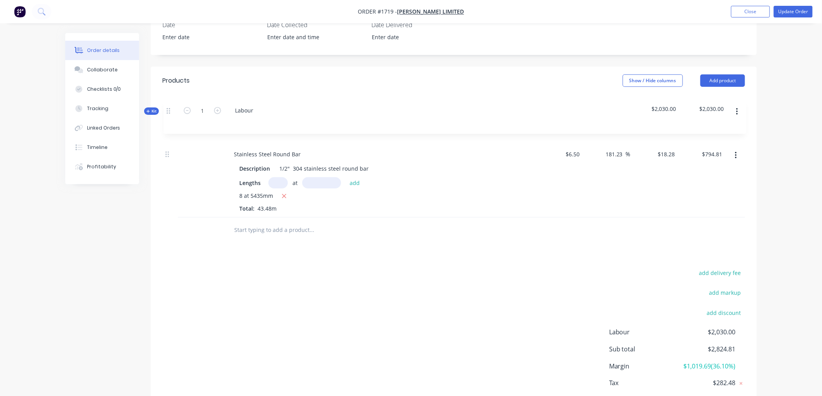
drag, startPoint x: 166, startPoint y: 182, endPoint x: 167, endPoint y: 104, distance: 78.1
click at [167, 110] on div "Stainless Steel Round Bar Description 1/2" 304 stainless steel round bar Length…" at bounding box center [453, 164] width 582 height 108
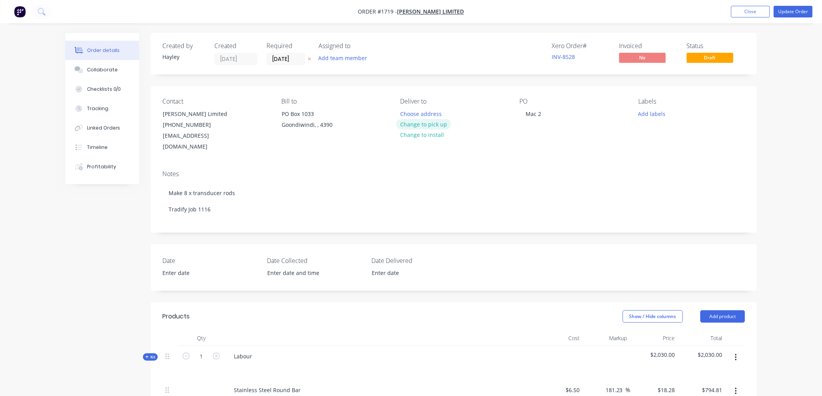
click at [434, 125] on button "Change to pick up" at bounding box center [423, 124] width 55 height 10
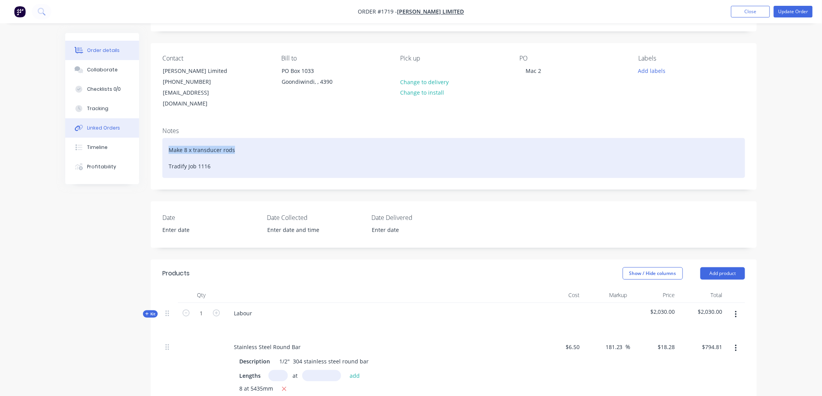
drag, startPoint x: 243, startPoint y: 140, endPoint x: 135, endPoint y: 126, distance: 108.9
click at [135, 126] on div "Order details Collaborate Checklists 0/0 Tracking Linked Orders Timeline Profit…" at bounding box center [410, 312] width 707 height 644
drag, startPoint x: 240, startPoint y: 140, endPoint x: 169, endPoint y: 133, distance: 70.6
click at [169, 138] on div "Make 8 x transducer rods Tradify Job 1116" at bounding box center [453, 158] width 582 height 40
copy div "Make 8 x transducer rods"
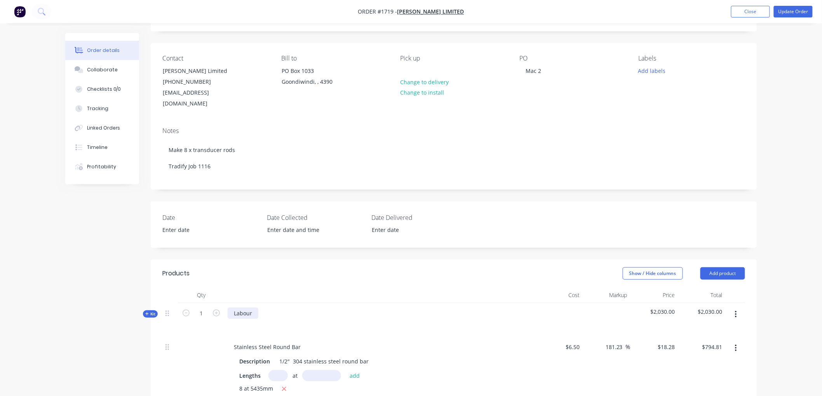
click at [257, 308] on div "Labour" at bounding box center [243, 313] width 31 height 11
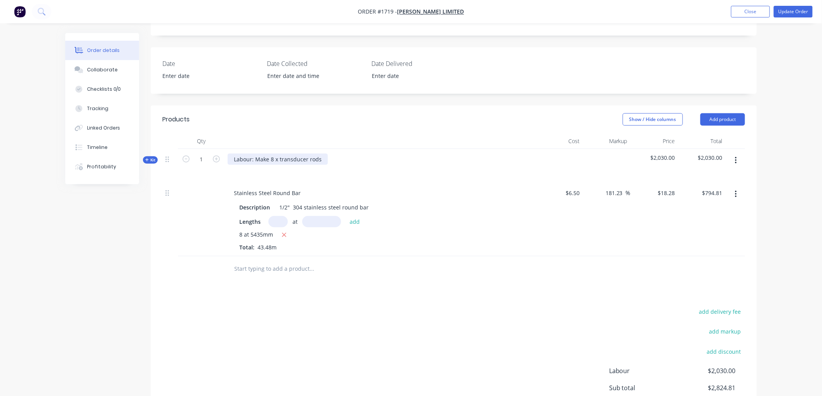
scroll to position [184, 0]
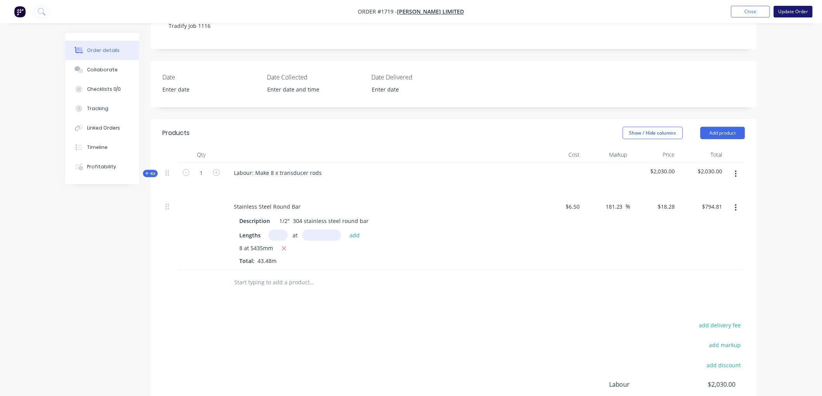
click at [796, 12] on button "Update Order" at bounding box center [793, 12] width 39 height 12
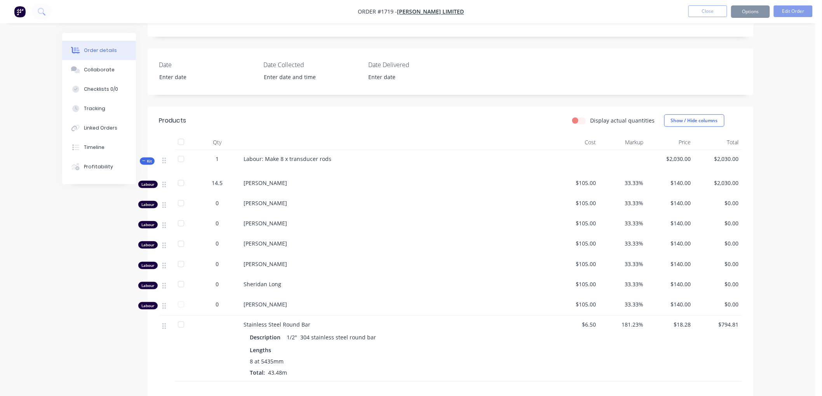
scroll to position [0, 0]
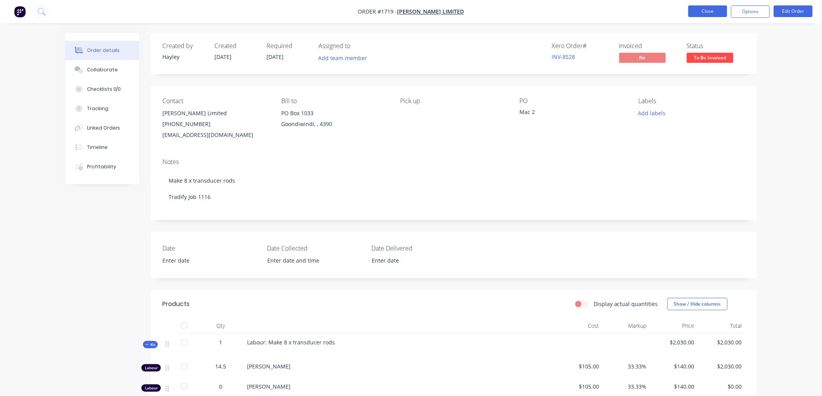
click at [709, 8] on button "Close" at bounding box center [707, 11] width 39 height 12
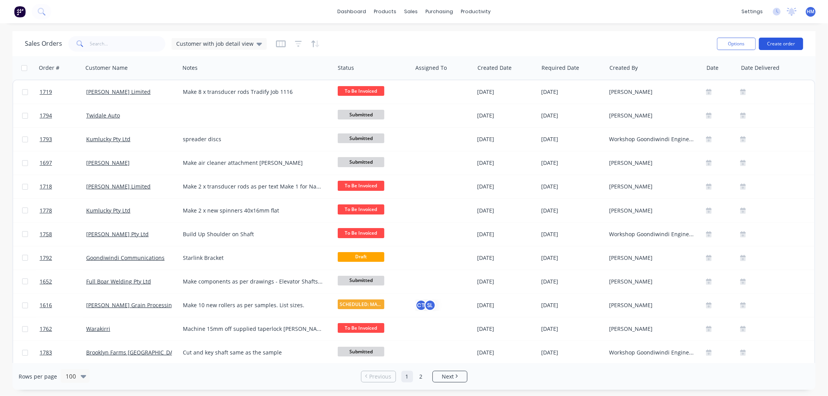
click at [773, 40] on button "Create order" at bounding box center [781, 44] width 44 height 12
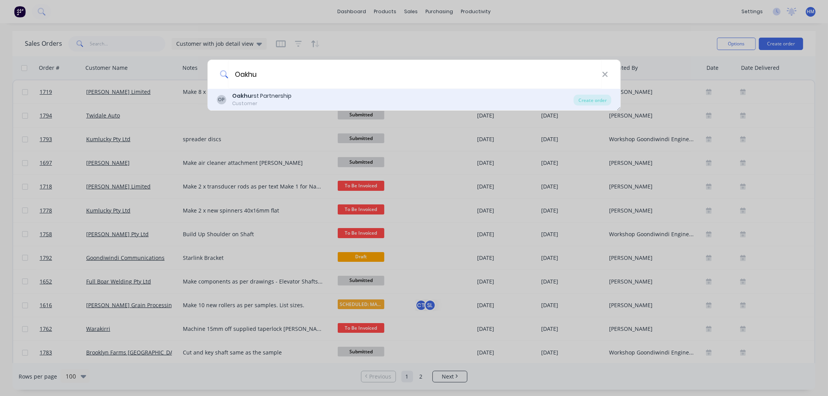
type input "Oakhu"
click at [276, 100] on div "Oakhu rst Partnership" at bounding box center [261, 96] width 59 height 8
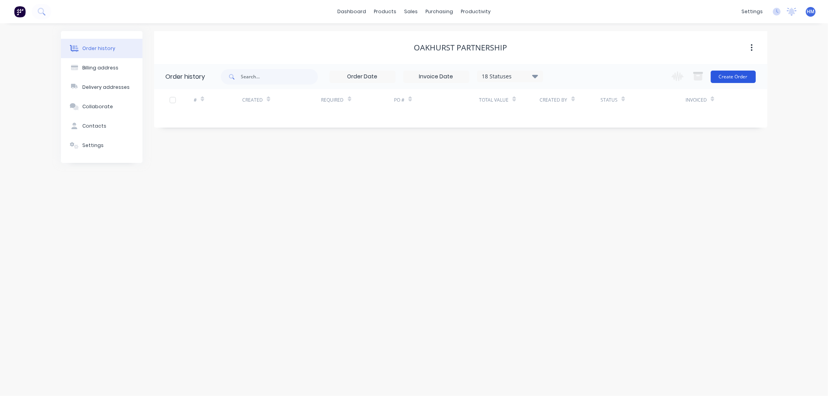
click at [720, 78] on button "Create Order" at bounding box center [733, 77] width 45 height 12
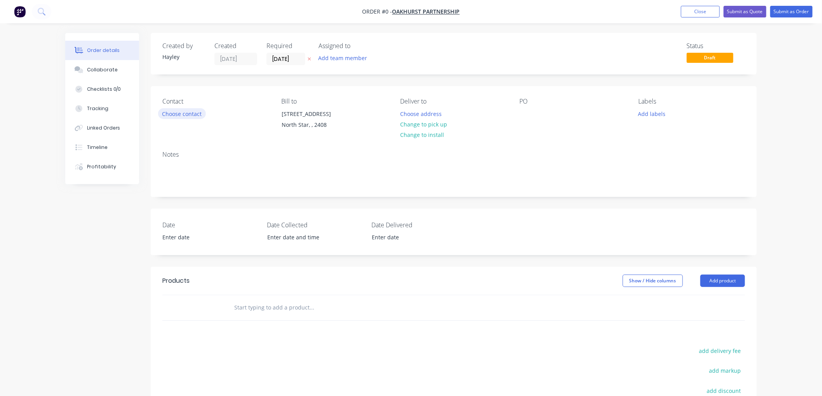
click at [181, 116] on button "Choose contact" at bounding box center [182, 113] width 48 height 10
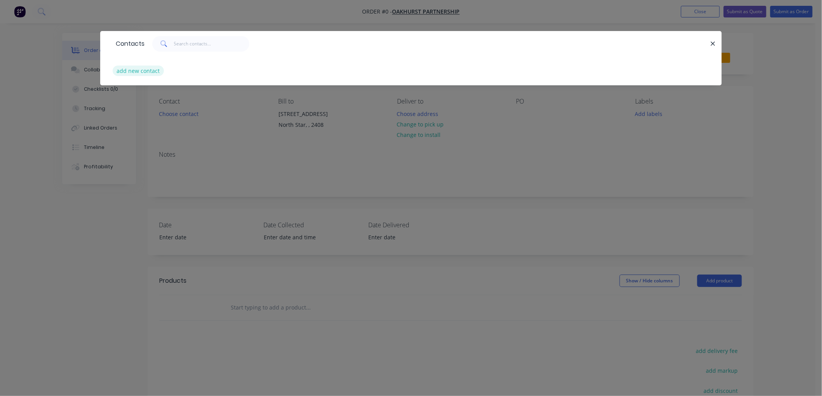
click at [150, 74] on button "add new contact" at bounding box center [138, 71] width 51 height 10
select select "AU"
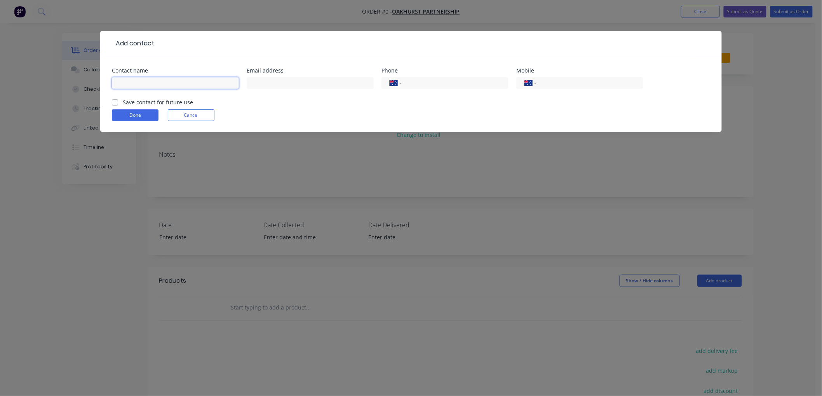
click at [134, 80] on input "text" at bounding box center [175, 83] width 127 height 12
type input "[PERSON_NAME]"
drag, startPoint x: 114, startPoint y: 102, endPoint x: 132, endPoint y: 106, distance: 18.3
click at [123, 101] on label "Save contact for future use" at bounding box center [158, 102] width 70 height 8
click at [115, 101] on input "Save contact for future use" at bounding box center [115, 101] width 6 height 7
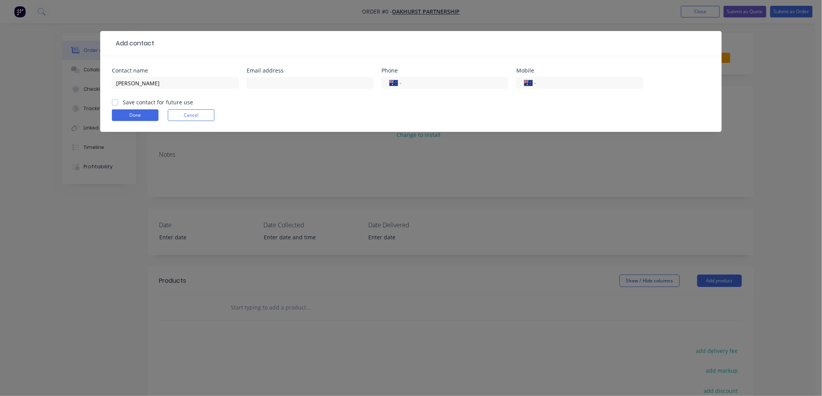
checkbox input "true"
click at [138, 115] on button "Done" at bounding box center [135, 116] width 47 height 12
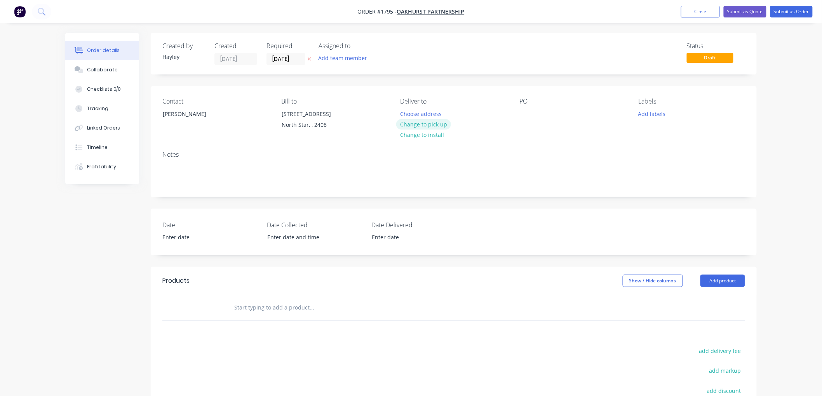
click at [439, 125] on button "Change to pick up" at bounding box center [423, 124] width 55 height 10
click at [521, 117] on div at bounding box center [525, 113] width 12 height 11
click at [281, 311] on input "text" at bounding box center [311, 308] width 155 height 16
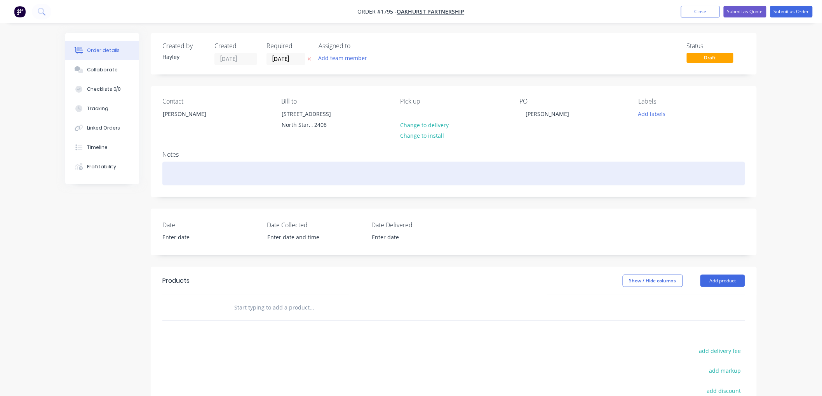
click at [180, 183] on div at bounding box center [453, 174] width 582 height 24
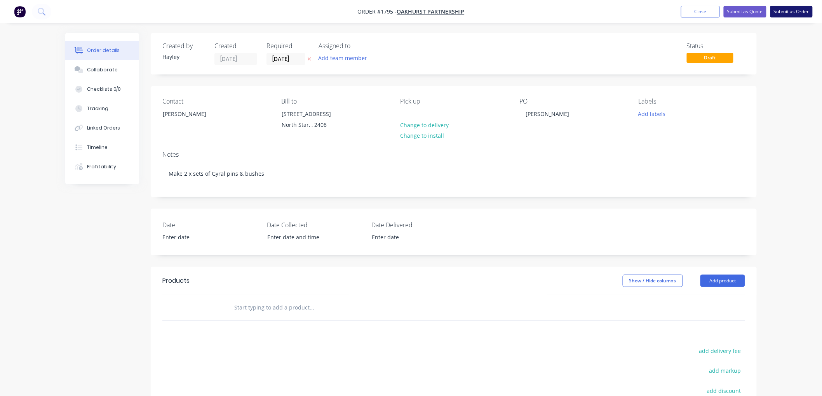
click at [794, 14] on button "Submit as Order" at bounding box center [791, 12] width 42 height 12
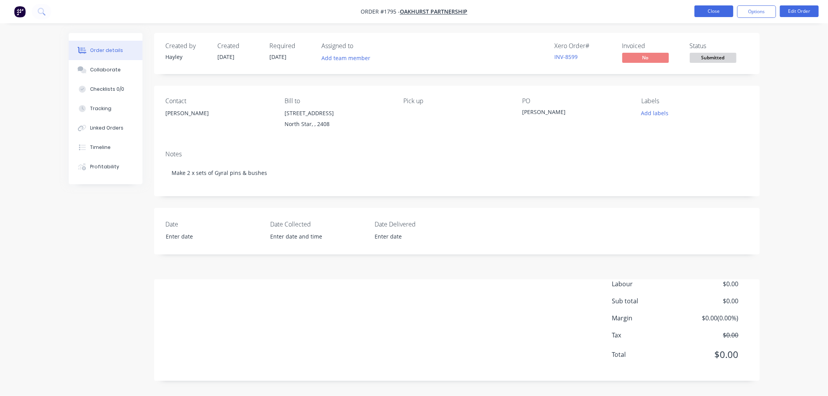
click at [710, 12] on button "Close" at bounding box center [714, 11] width 39 height 12
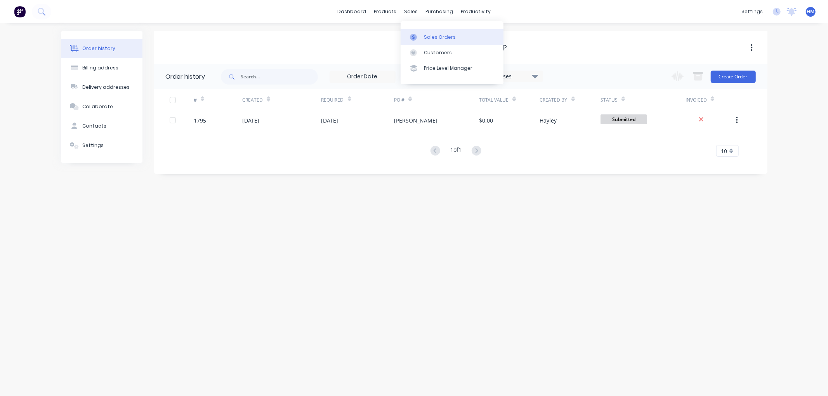
click at [430, 32] on link "Sales Orders" at bounding box center [452, 37] width 103 height 16
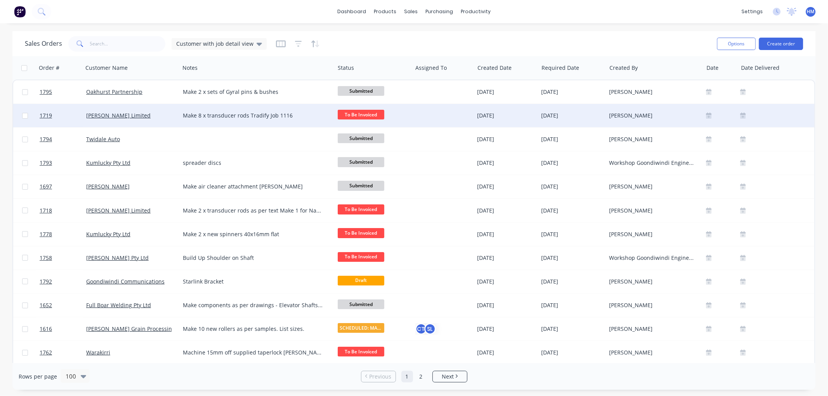
click at [165, 113] on div "[PERSON_NAME] Limited" at bounding box center [129, 116] width 86 height 8
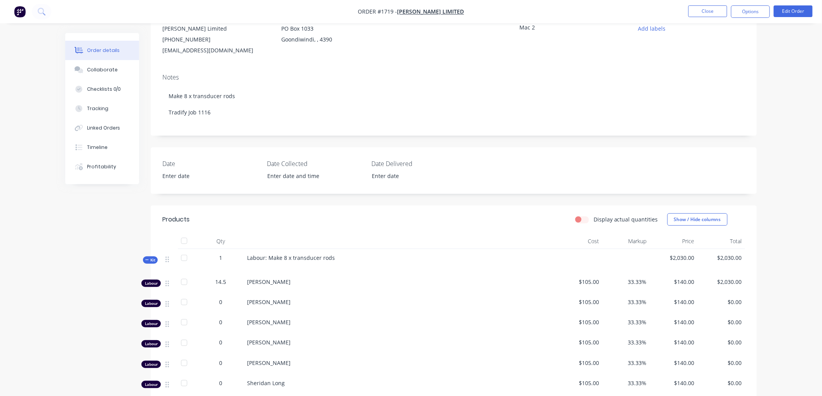
scroll to position [129, 0]
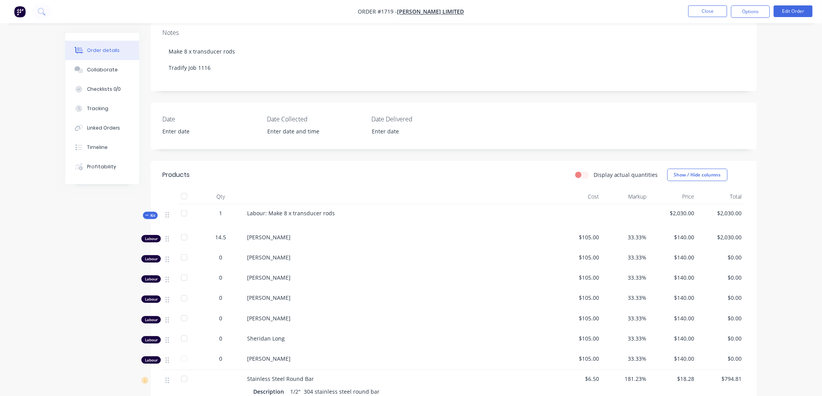
click at [148, 215] on icon at bounding box center [146, 216] width 3 height 4
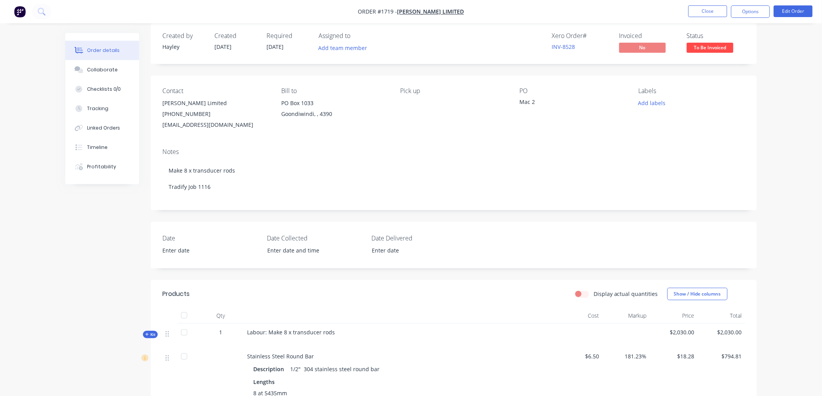
scroll to position [0, 0]
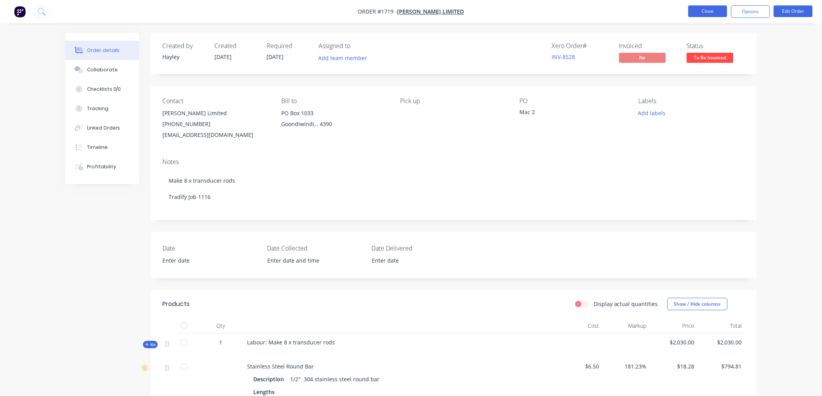
click at [709, 13] on button "Close" at bounding box center [707, 11] width 39 height 12
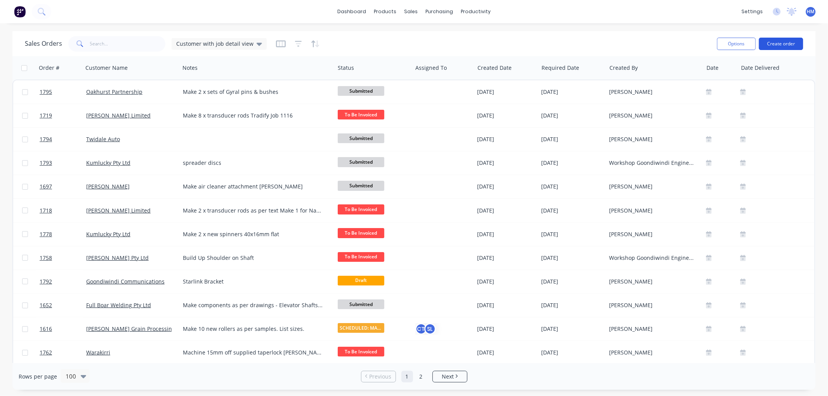
click at [786, 39] on button "Create order" at bounding box center [781, 44] width 44 height 12
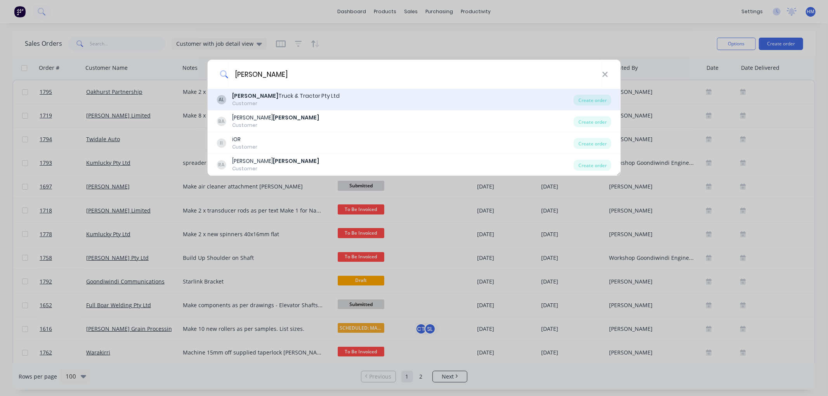
type input "[PERSON_NAME]"
click at [280, 102] on div "Customer" at bounding box center [286, 103] width 108 height 7
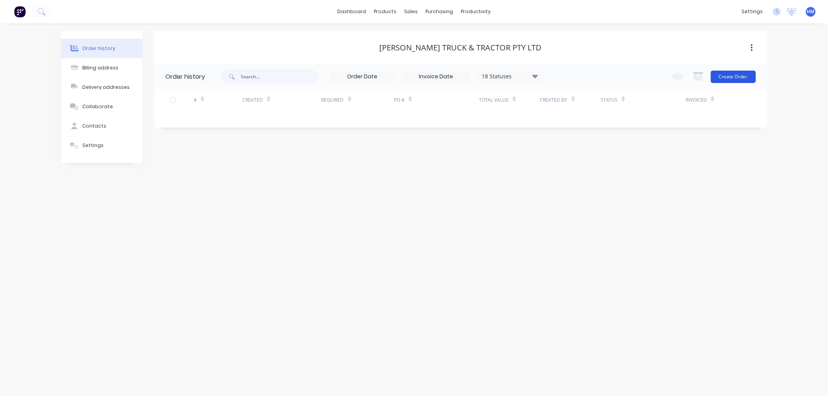
click at [736, 80] on button "Create Order" at bounding box center [733, 77] width 45 height 12
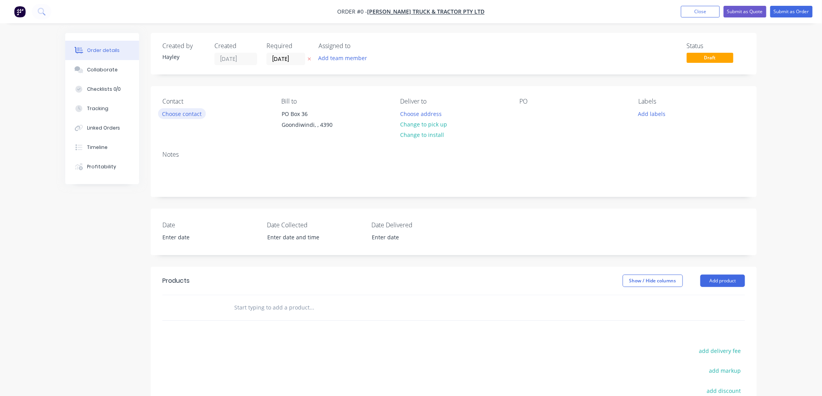
click at [187, 111] on button "Choose contact" at bounding box center [182, 113] width 48 height 10
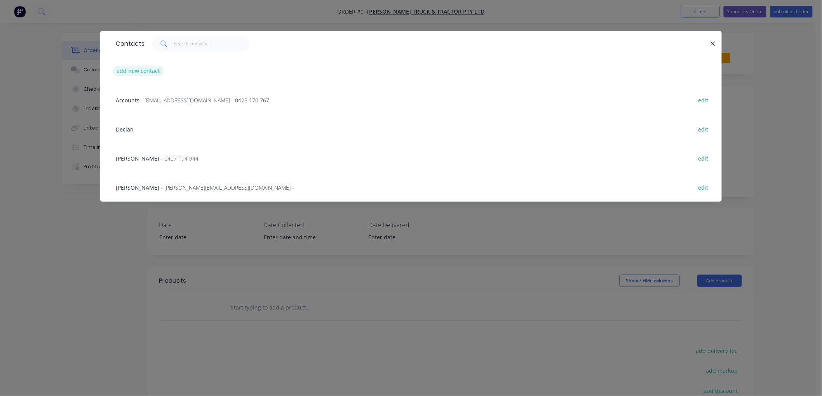
click at [146, 67] on button "add new contact" at bounding box center [138, 71] width 51 height 10
select select "AU"
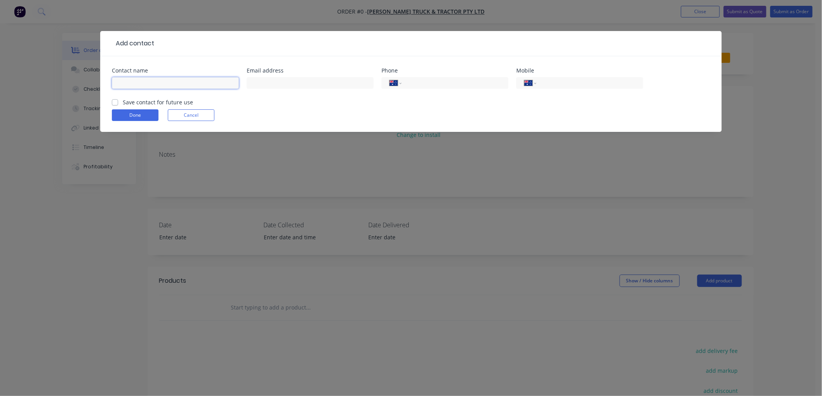
click at [171, 84] on input "text" at bounding box center [175, 83] width 127 height 12
type input "[PERSON_NAME]"
drag, startPoint x: 114, startPoint y: 100, endPoint x: 121, endPoint y: 98, distance: 7.3
click at [120, 98] on div "Save contact for future use" at bounding box center [152, 102] width 81 height 8
click at [123, 103] on label "Save contact for future use" at bounding box center [158, 102] width 70 height 8
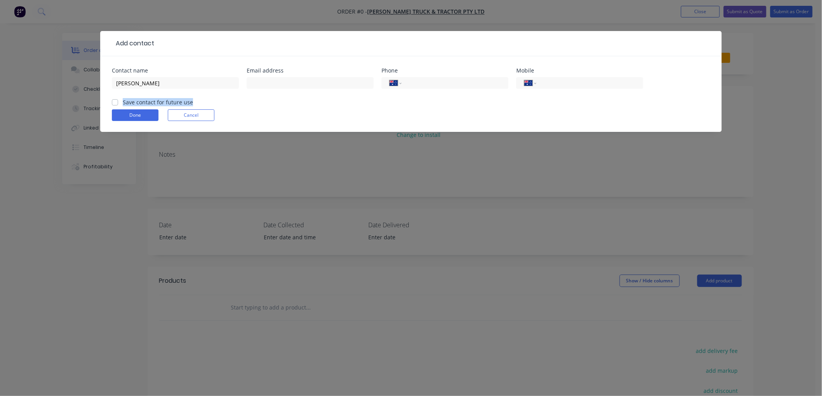
click at [116, 103] on input "Save contact for future use" at bounding box center [115, 101] width 6 height 7
checkbox input "true"
click at [121, 114] on button "Done" at bounding box center [135, 116] width 47 height 12
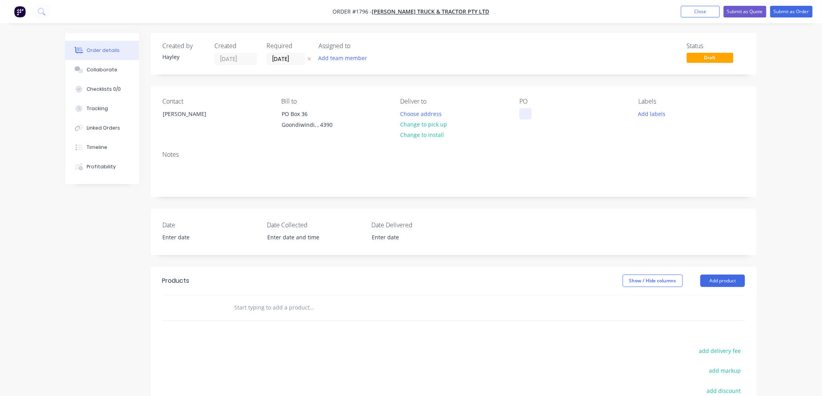
click at [525, 116] on div at bounding box center [525, 113] width 12 height 11
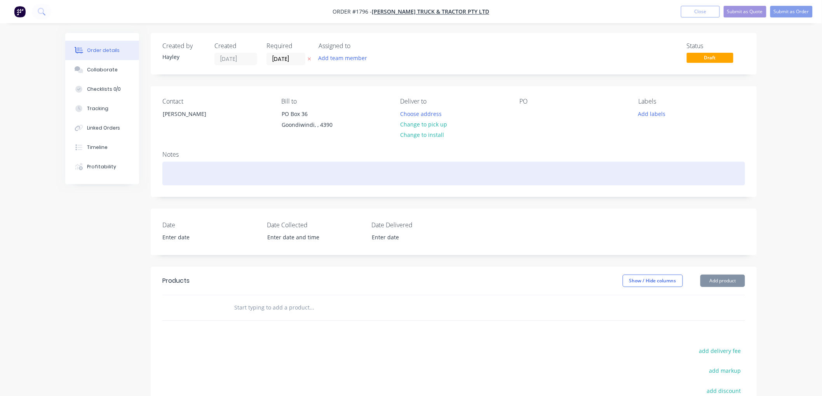
click at [187, 172] on div at bounding box center [453, 174] width 582 height 24
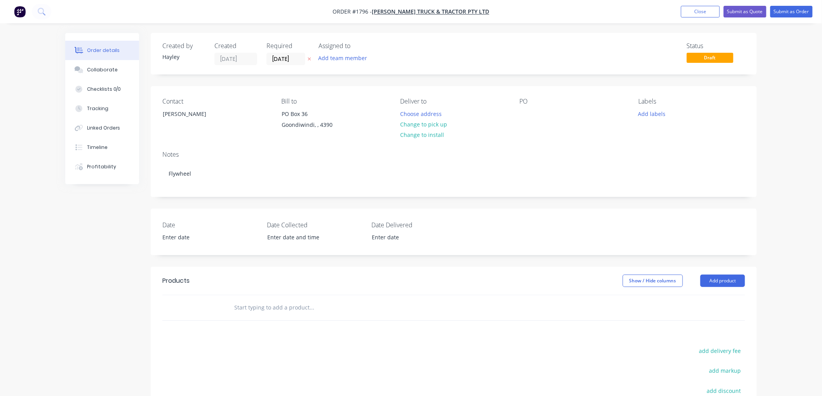
click at [262, 298] on div at bounding box center [364, 308] width 280 height 25
click at [324, 298] on div at bounding box center [364, 308] width 280 height 25
click at [289, 305] on input "text" at bounding box center [311, 308] width 155 height 16
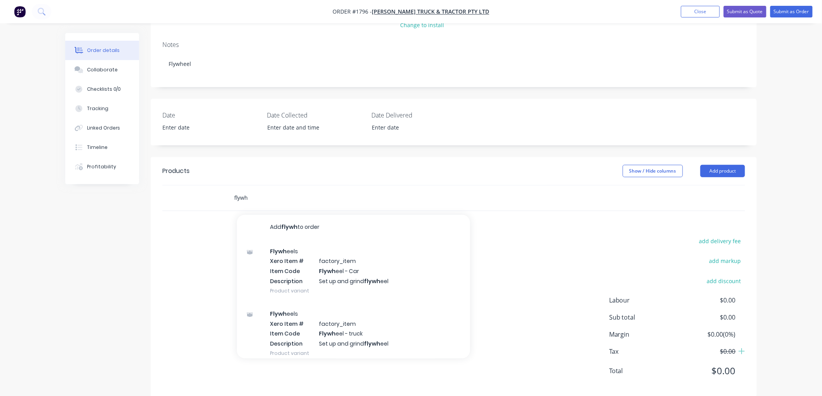
scroll to position [123, 0]
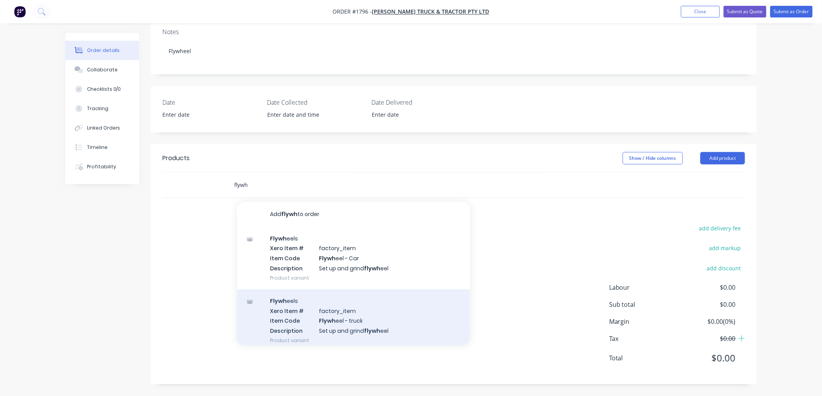
type input "flywh"
click at [398, 319] on div "Flywh eels Xero Item # factory_item Item Code Flywh eel - truck Description Set…" at bounding box center [353, 321] width 233 height 63
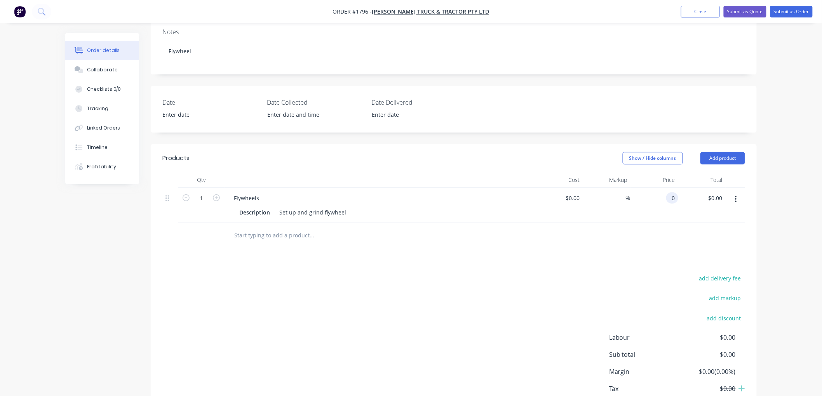
click at [663, 197] on div "0 0" at bounding box center [654, 205] width 48 height 35
type input "$110.00"
click at [619, 289] on div "add delivery fee add markup add discount Labour $0.00 Sub total $110.00 Margin …" at bounding box center [453, 348] width 582 height 150
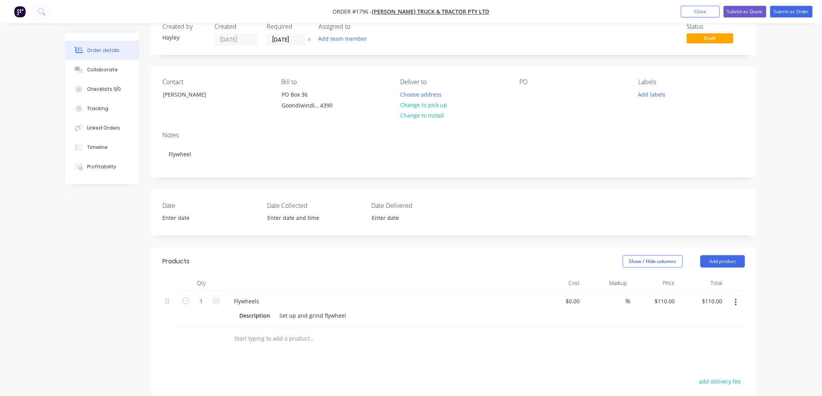
scroll to position [0, 0]
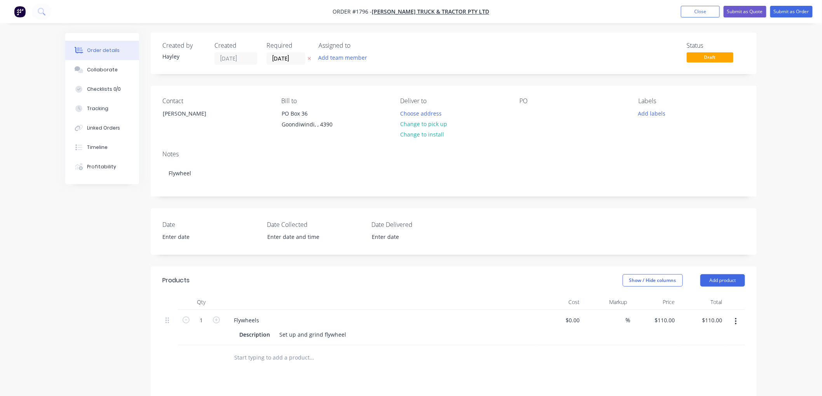
drag, startPoint x: 439, startPoint y: 123, endPoint x: 624, endPoint y: 86, distance: 189.2
click at [442, 122] on button "Change to pick up" at bounding box center [423, 124] width 55 height 10
click at [778, 8] on button "Submit as Order" at bounding box center [791, 12] width 42 height 12
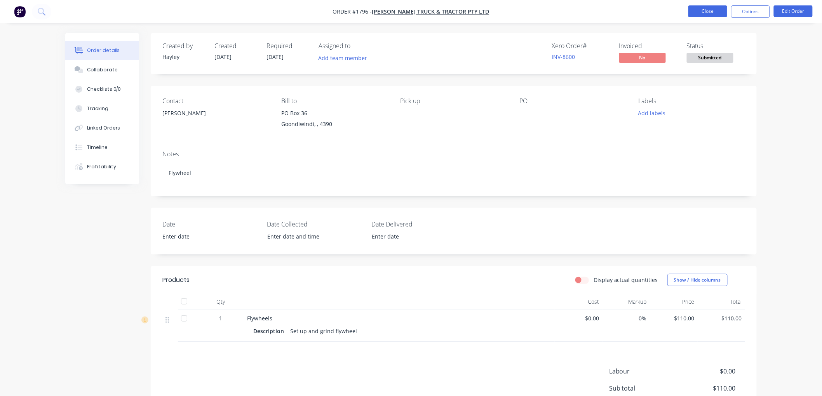
click at [713, 10] on button "Close" at bounding box center [707, 11] width 39 height 12
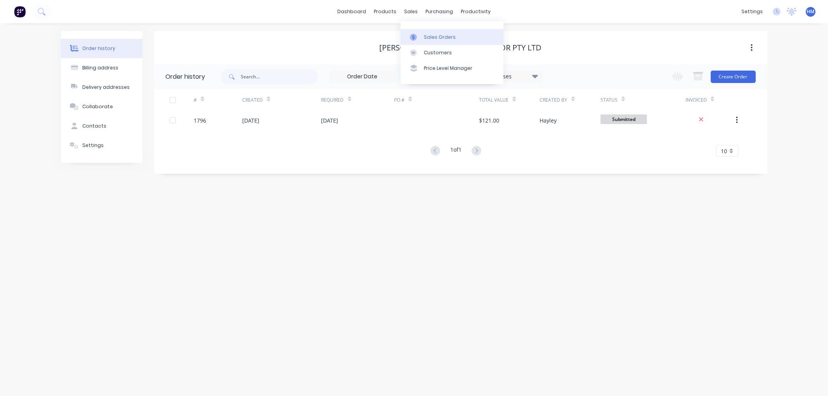
click at [434, 35] on div "Sales Orders" at bounding box center [440, 37] width 32 height 7
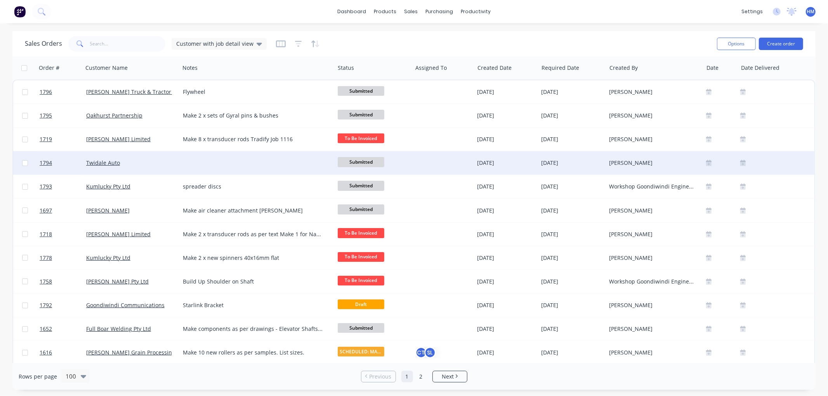
click at [203, 157] on div at bounding box center [257, 162] width 155 height 23
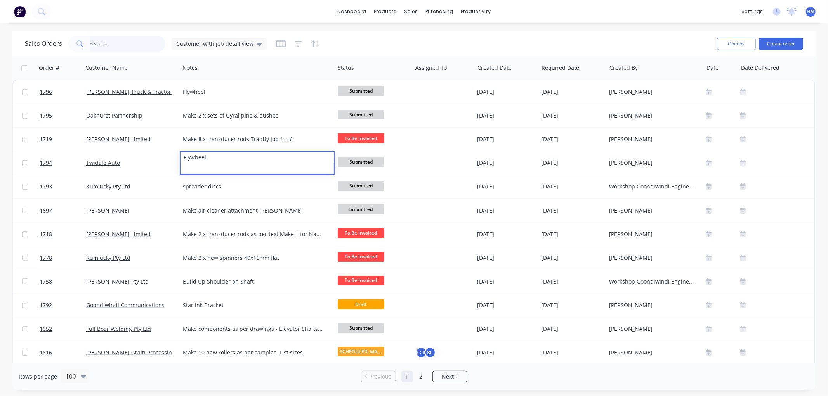
click at [102, 45] on input "text" at bounding box center [128, 44] width 76 height 16
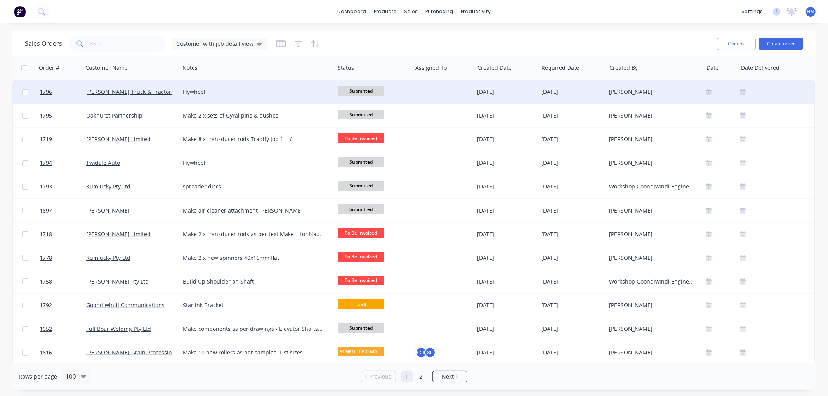
click at [205, 89] on div "Flywheel" at bounding box center [253, 92] width 141 height 8
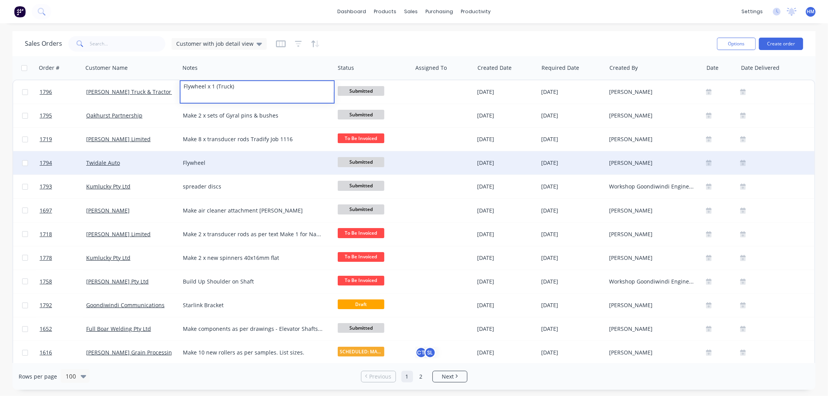
click at [220, 165] on div "Flywheel" at bounding box center [253, 163] width 141 height 8
click at [217, 160] on div "Flywheel" at bounding box center [253, 163] width 141 height 8
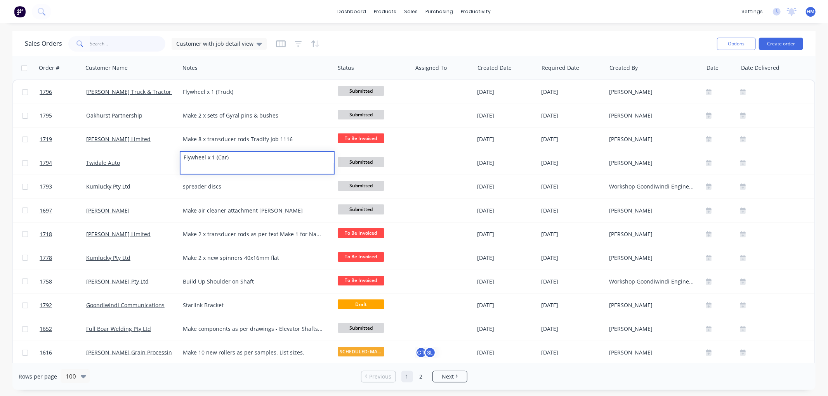
click at [107, 36] on input "text" at bounding box center [128, 44] width 76 height 16
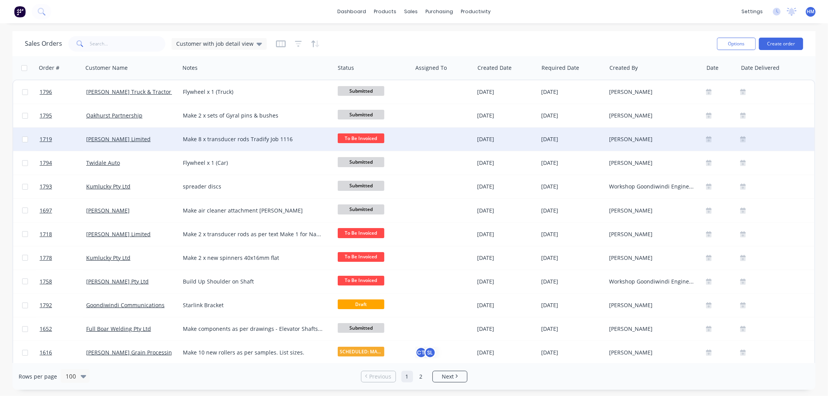
click at [162, 136] on div "[PERSON_NAME] Limited" at bounding box center [129, 140] width 86 height 8
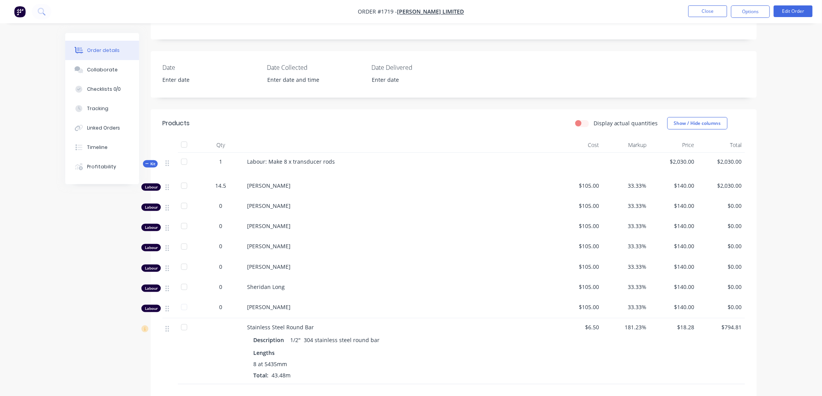
scroll to position [172, 0]
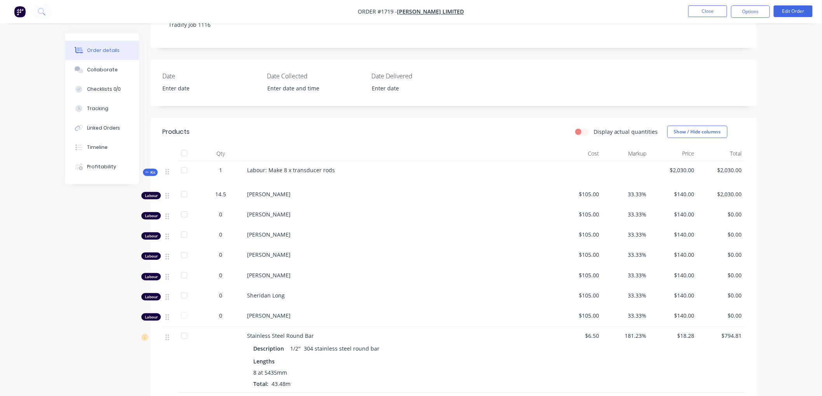
click at [144, 173] on div "Kit" at bounding box center [150, 172] width 15 height 7
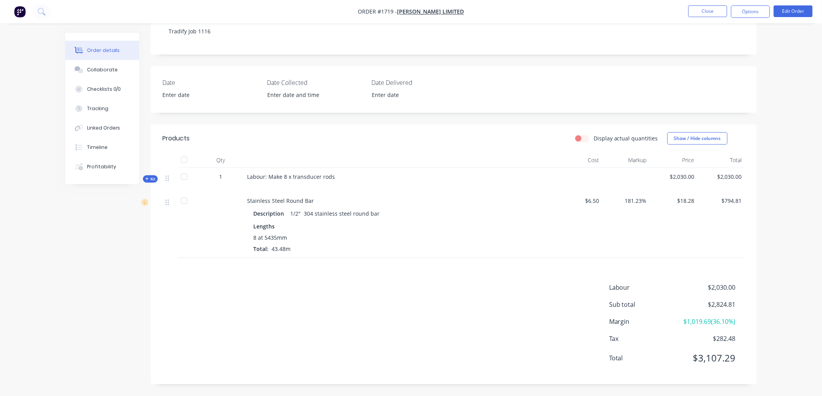
scroll to position [166, 0]
click at [798, 12] on button "Edit Order" at bounding box center [793, 11] width 39 height 12
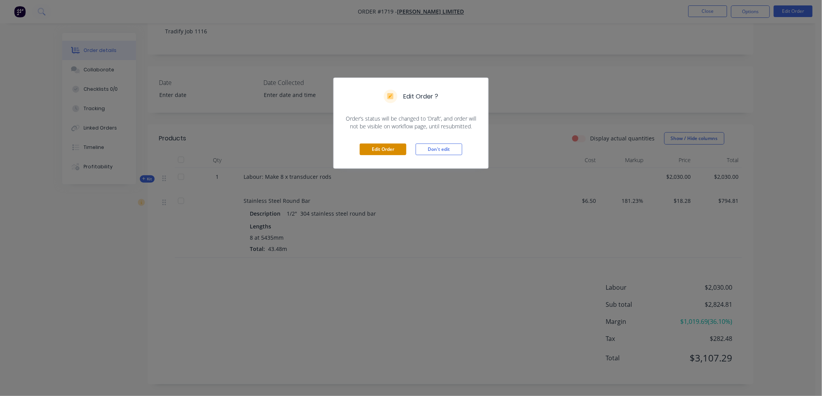
click at [385, 150] on button "Edit Order" at bounding box center [383, 150] width 47 height 12
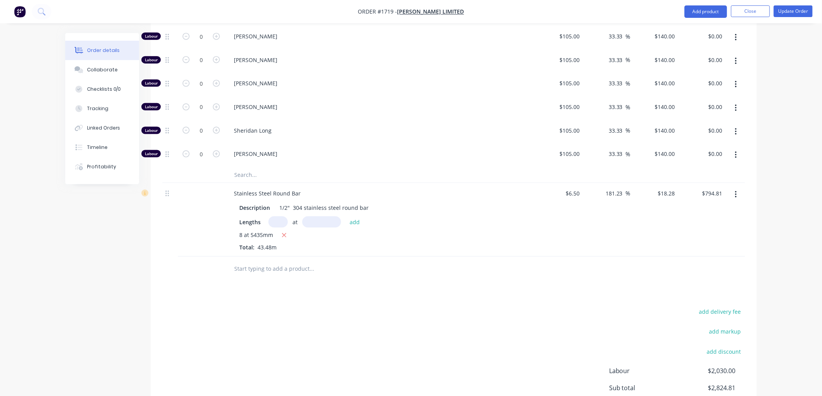
scroll to position [388, 0]
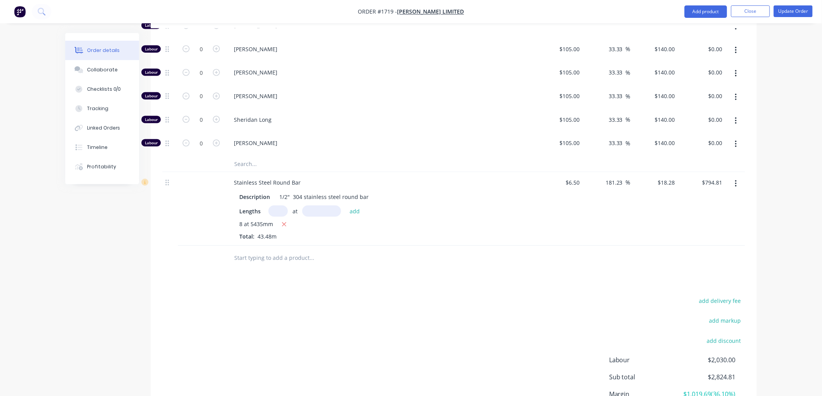
click at [266, 251] on input "text" at bounding box center [311, 259] width 155 height 16
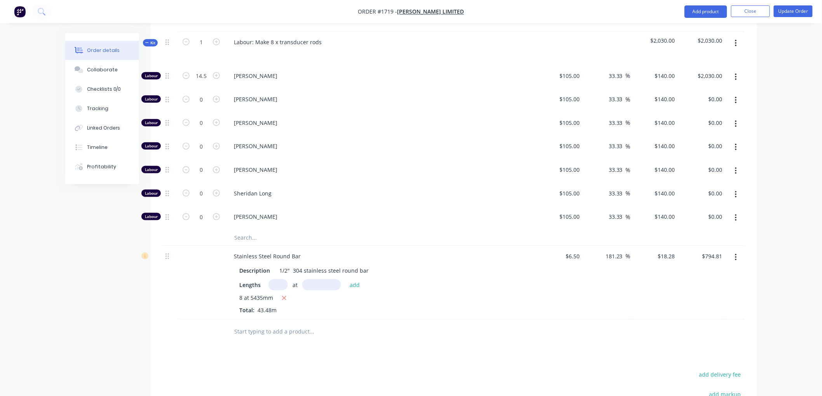
scroll to position [302, 0]
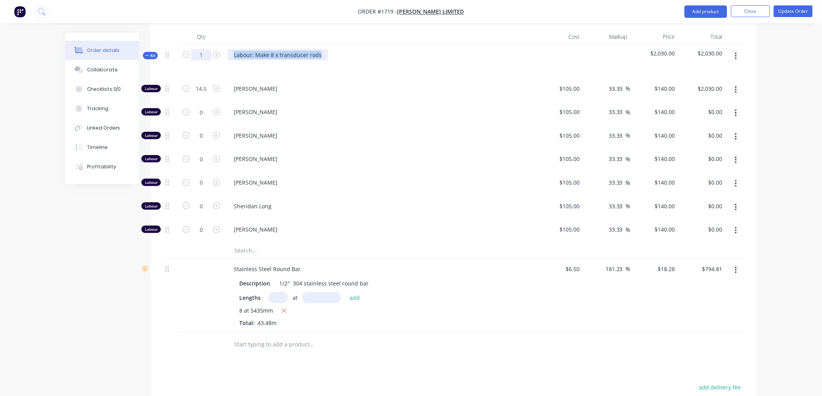
drag, startPoint x: 323, startPoint y: 41, endPoint x: 203, endPoint y: 41, distance: 120.4
click at [203, 45] on div "Kit 1 Labour: Make 8 x transducer rods $2,030.00 $2,030.00" at bounding box center [453, 62] width 582 height 34
copy div "Labour: Make 8 x transducer rods"
click at [264, 337] on input "text" at bounding box center [311, 345] width 155 height 16
paste input "Labour: Make 8 x transducer rods"
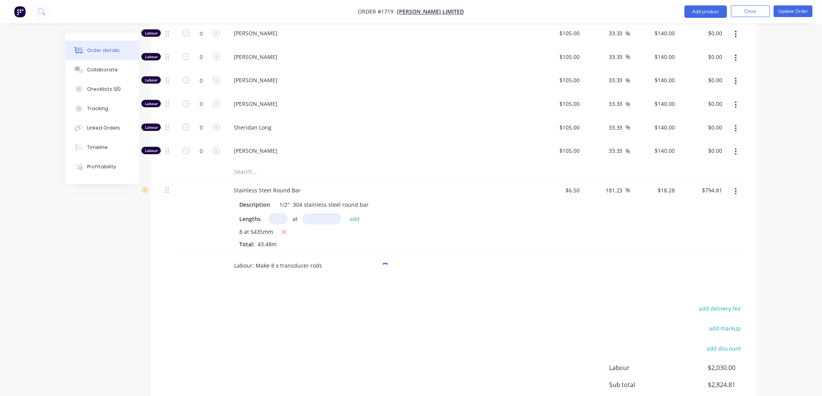
scroll to position [388, 0]
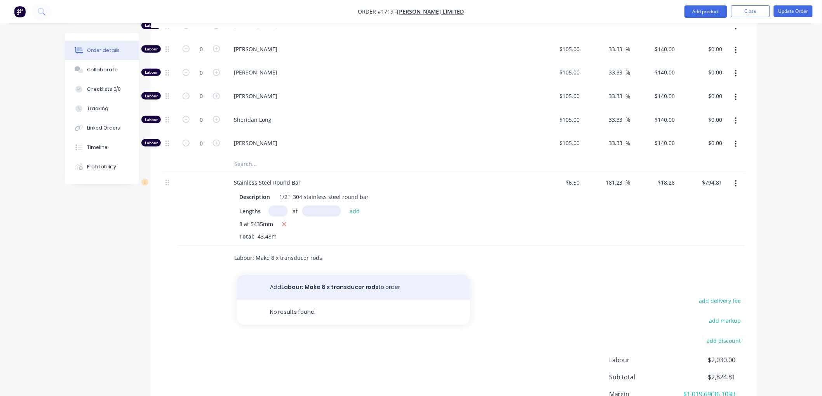
type input "Labour: Make 8 x transducer rods"
click at [323, 277] on button "Add Labour: Make 8 x transducer rods to order" at bounding box center [353, 288] width 233 height 25
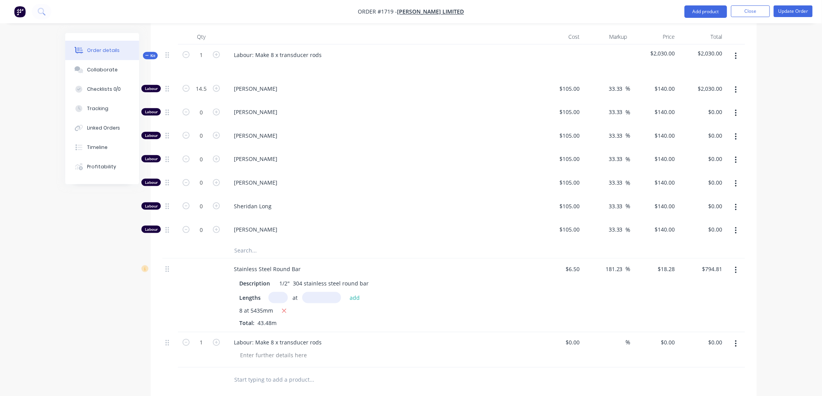
scroll to position [345, 0]
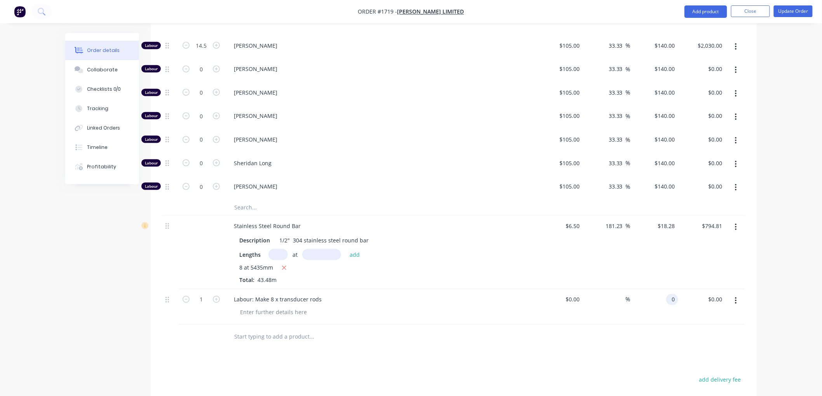
click at [661, 290] on div "0 0" at bounding box center [654, 307] width 48 height 35
type input "$344.35"
click at [614, 305] on div "%" at bounding box center [607, 307] width 48 height 35
click at [577, 294] on input at bounding box center [574, 299] width 18 height 11
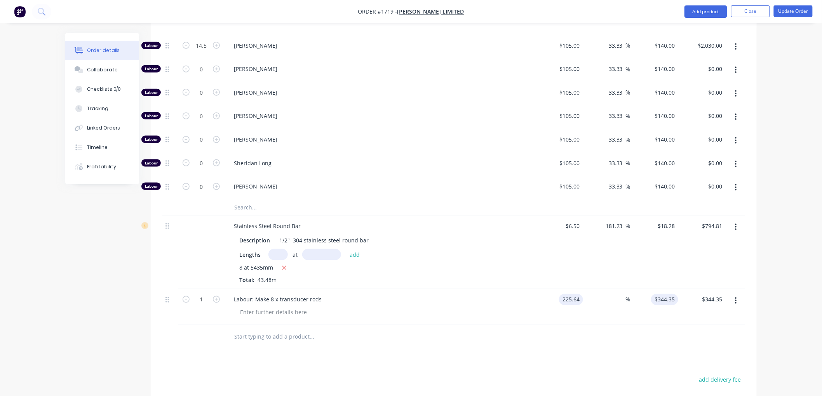
type input "$225.64"
type input "225.64"
type input "$225.64"
click at [661, 294] on input "225.64" at bounding box center [666, 299] width 24 height 11
type input "344..5"
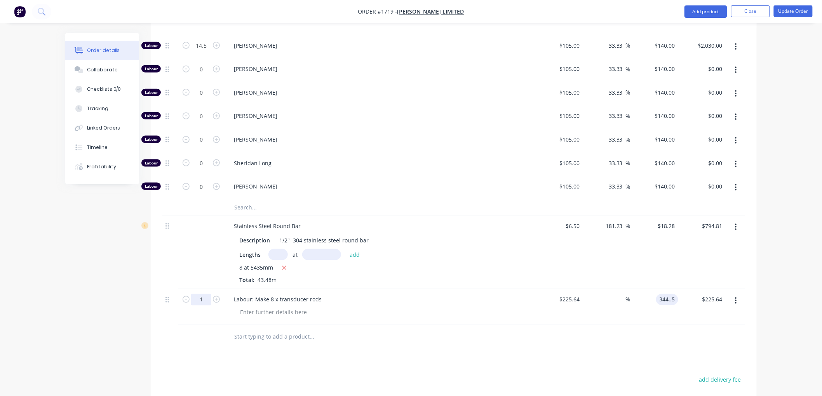
type input "-100"
type input "$0.00"
type input "8"
drag, startPoint x: 251, startPoint y: 288, endPoint x: 257, endPoint y: 287, distance: 5.8
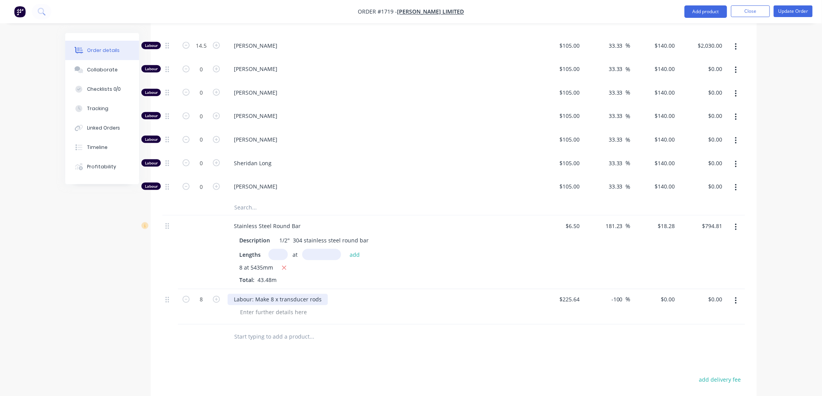
click at [253, 294] on div "Labour: Make 8 x transducer rods" at bounding box center [278, 299] width 100 height 11
drag, startPoint x: 250, startPoint y: 289, endPoint x: 255, endPoint y: 289, distance: 5.4
click at [249, 294] on div "Labour: Make 8 x transducer rods" at bounding box center [278, 299] width 100 height 11
drag, startPoint x: 255, startPoint y: 289, endPoint x: 222, endPoint y: 289, distance: 33.4
click at [222, 290] on div "8 Labour: Make 8 x transducer rods $225.64 $225.64 -100 -100 % $0.00 $0.00 $0.0…" at bounding box center [453, 307] width 582 height 35
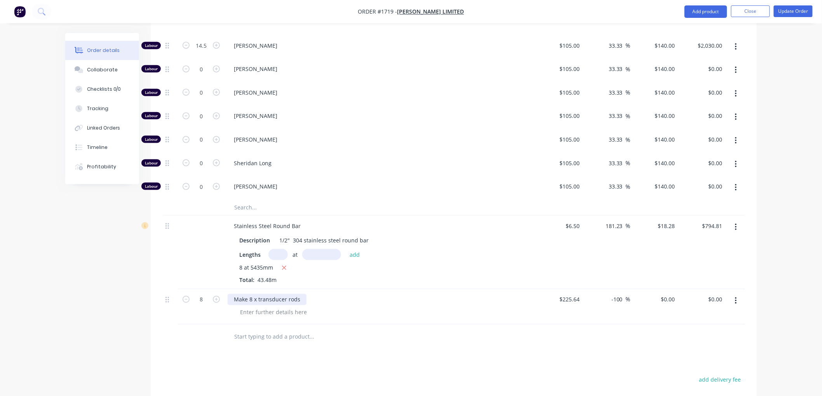
click at [257, 294] on div "Make 8 x transducer rods" at bounding box center [267, 299] width 79 height 11
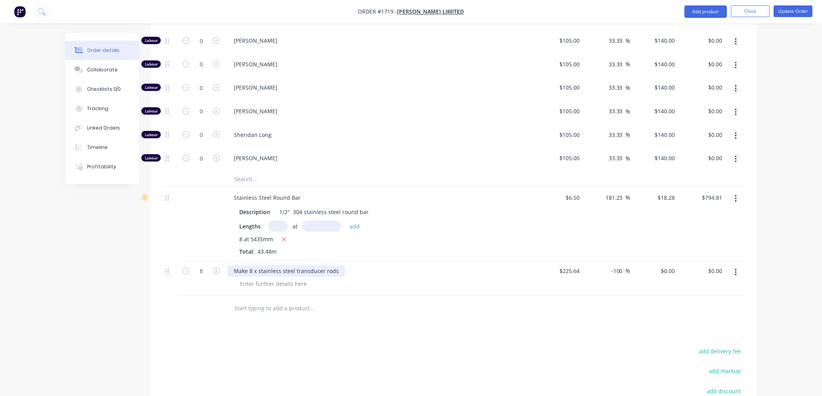
scroll to position [388, 0]
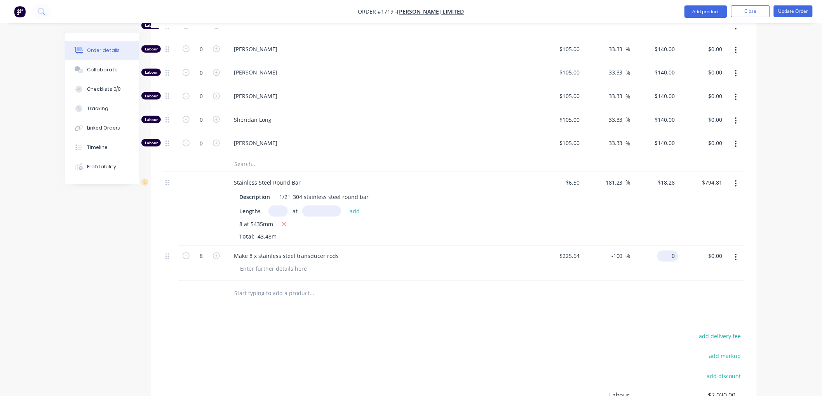
click at [666, 251] on div "0 $0.00" at bounding box center [667, 256] width 21 height 11
type input "344.35"
type input "52.61"
type input "$344.35"
type input "$2,754.80"
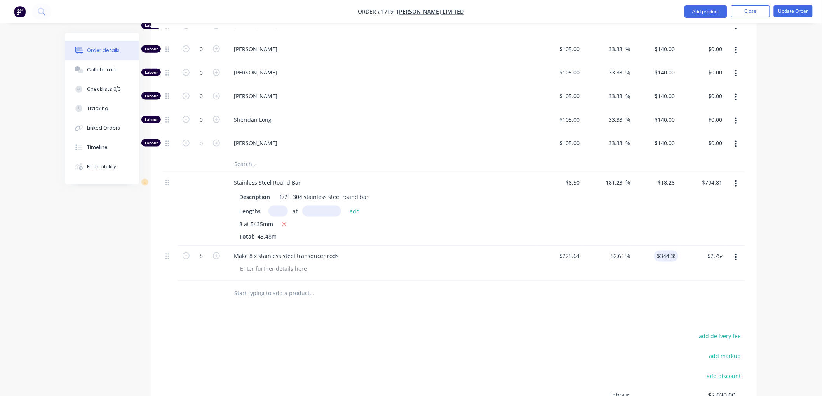
click at [610, 309] on div "Products Show / Hide columns Add product Qty Cost Markup Price Total Kit 1 Labo…" at bounding box center [454, 204] width 606 height 579
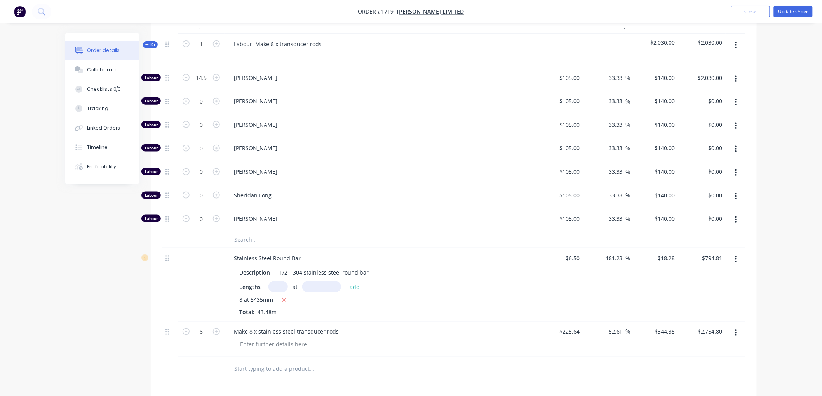
scroll to position [228, 0]
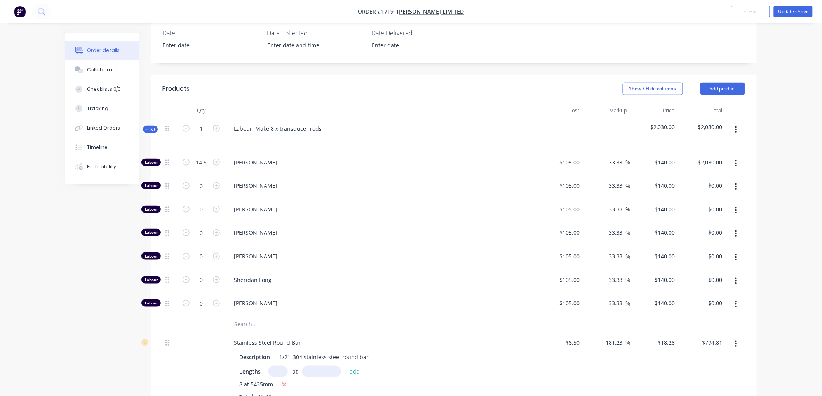
click at [736, 127] on icon "button" at bounding box center [736, 130] width 2 height 7
click at [696, 191] on div "Delete" at bounding box center [708, 196] width 60 height 11
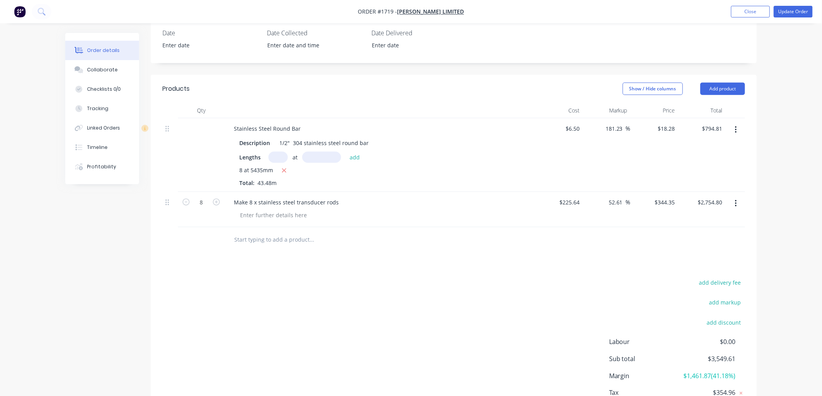
click at [736, 126] on icon "button" at bounding box center [736, 130] width 2 height 9
click at [712, 191] on div "Delete" at bounding box center [708, 196] width 60 height 11
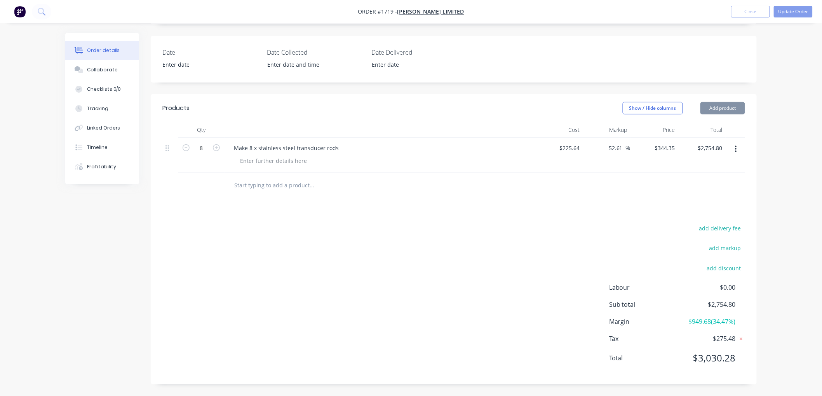
scroll to position [198, 0]
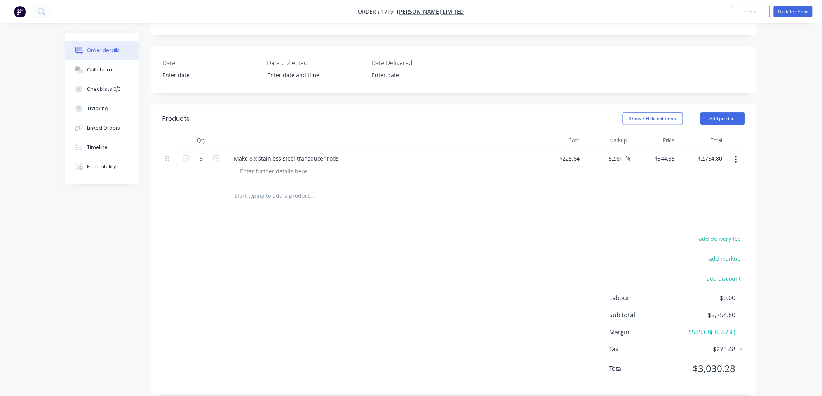
click at [507, 234] on div "add delivery fee add markup add discount Labour $0.00 Sub total $2,754.80 Margi…" at bounding box center [453, 309] width 582 height 150
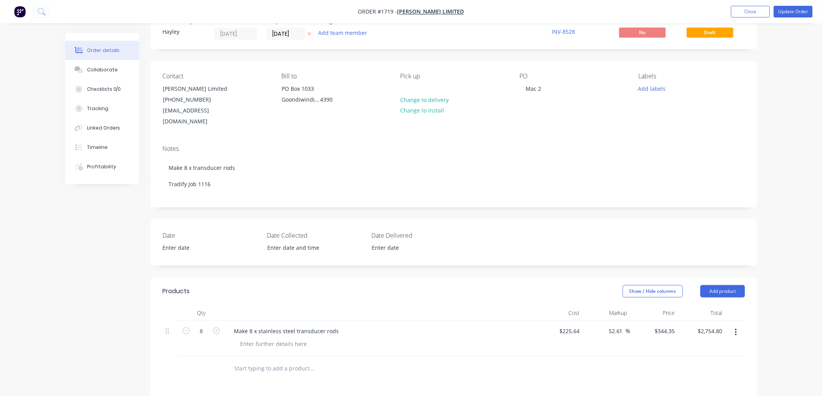
scroll to position [0, 0]
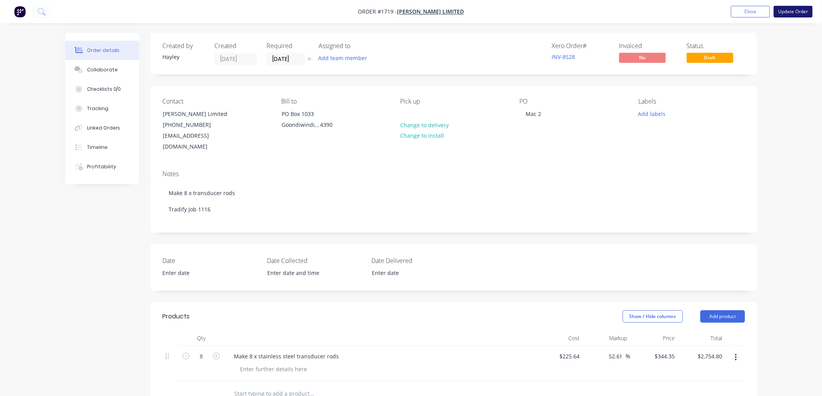
click at [790, 10] on button "Update Order" at bounding box center [793, 12] width 39 height 12
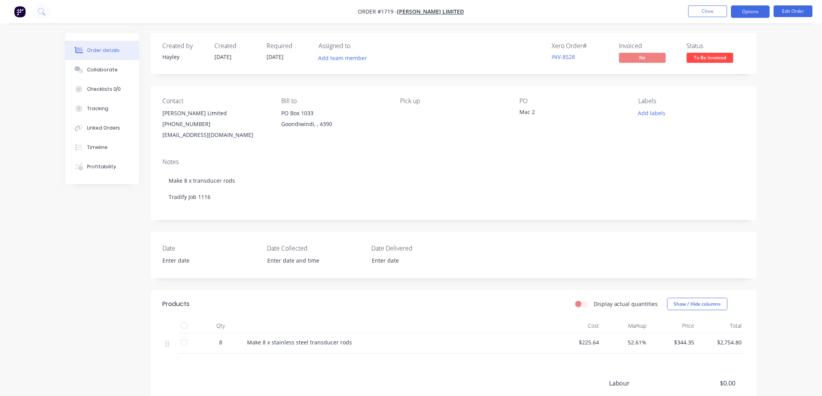
click at [754, 17] on button "Options" at bounding box center [750, 11] width 39 height 12
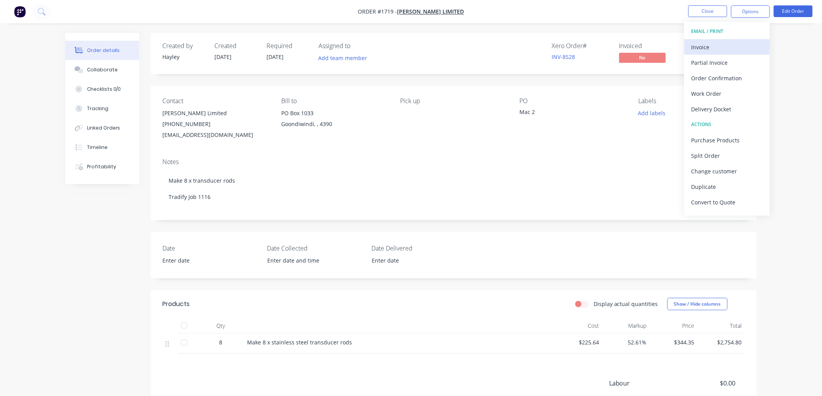
click at [729, 47] on div "Invoice" at bounding box center [726, 47] width 71 height 11
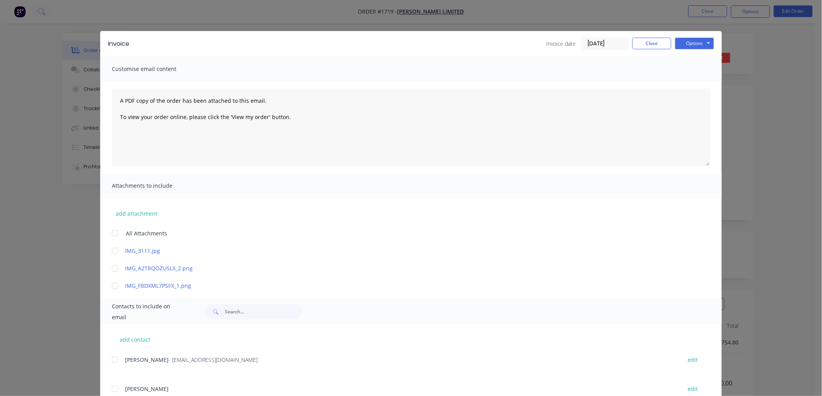
click at [598, 41] on input "[DATE]" at bounding box center [605, 44] width 46 height 12
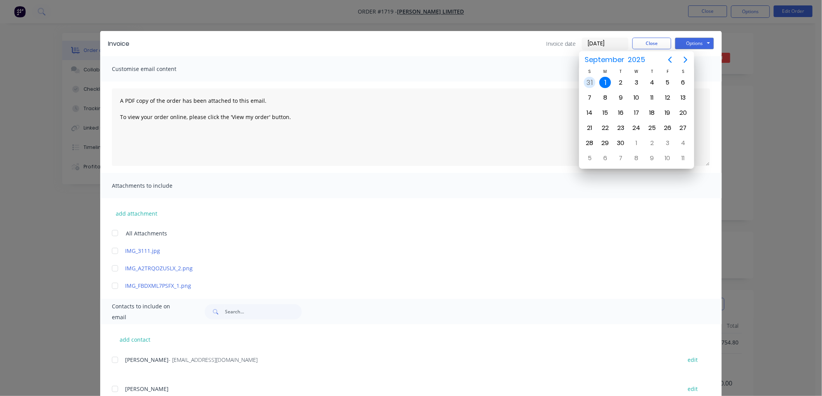
click at [587, 81] on div "31" at bounding box center [590, 83] width 12 height 12
type input "[DATE]"
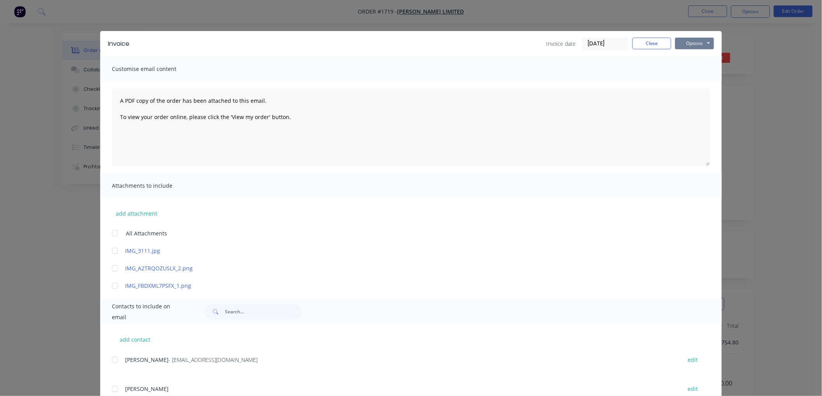
click at [685, 45] on button "Options" at bounding box center [694, 44] width 39 height 12
click at [698, 58] on button "Preview" at bounding box center [700, 57] width 50 height 13
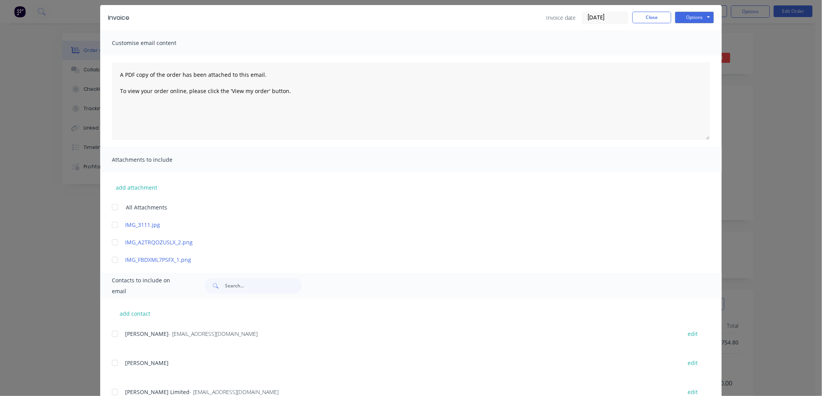
scroll to position [56, 0]
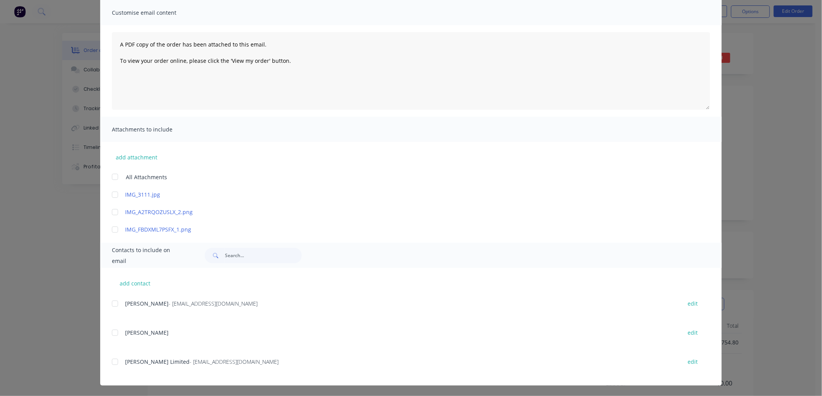
click at [112, 364] on div at bounding box center [115, 363] width 16 height 16
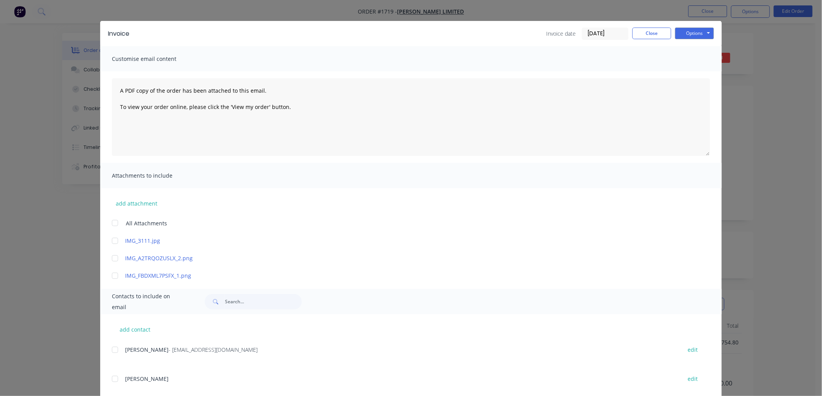
scroll to position [0, 0]
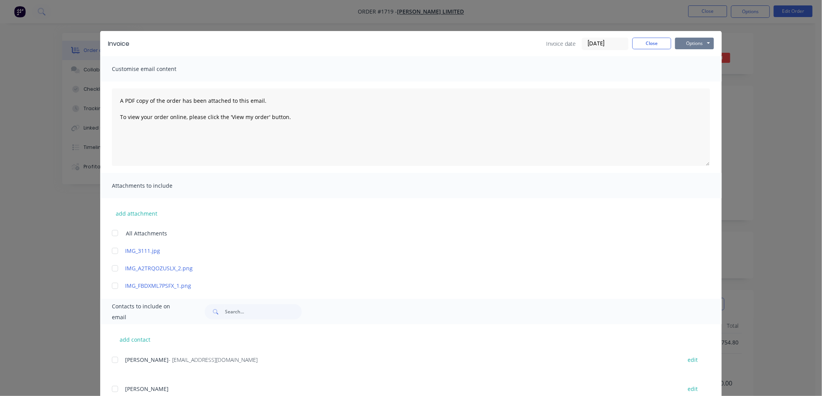
click at [692, 45] on button "Options" at bounding box center [694, 44] width 39 height 12
click at [697, 83] on button "Email" at bounding box center [700, 82] width 50 height 13
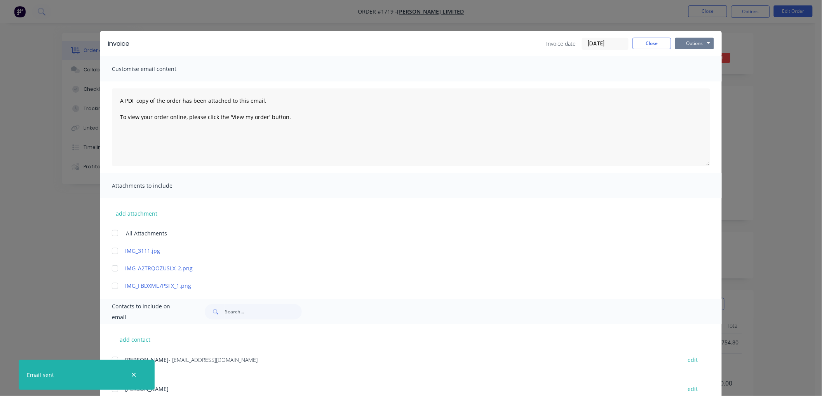
click at [689, 43] on button "Options" at bounding box center [694, 44] width 39 height 12
click at [640, 39] on button "Close" at bounding box center [651, 44] width 39 height 12
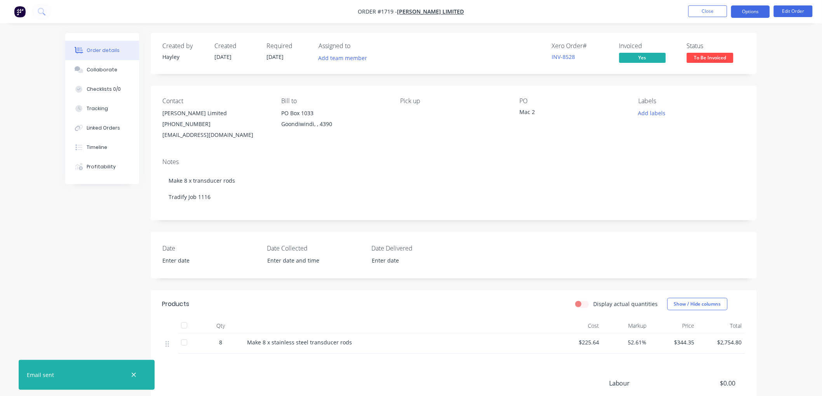
click at [759, 9] on button "Options" at bounding box center [750, 11] width 39 height 12
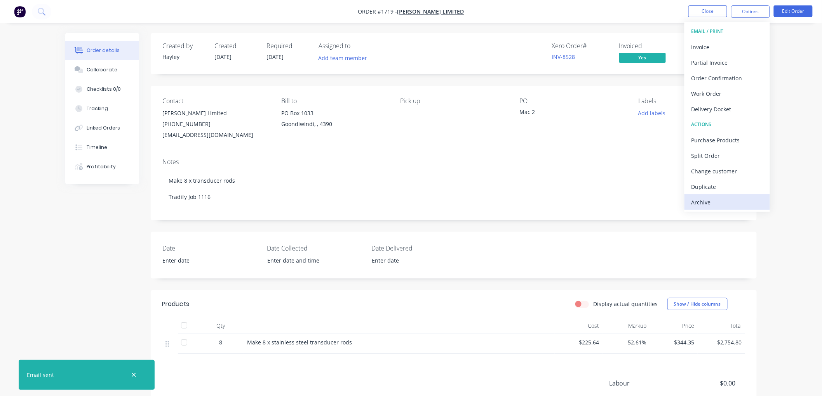
click at [706, 204] on div "Archive" at bounding box center [726, 202] width 71 height 11
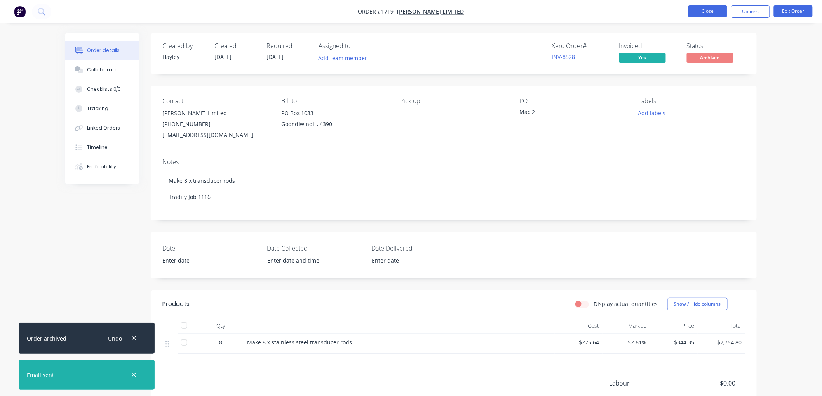
click at [700, 10] on button "Close" at bounding box center [707, 11] width 39 height 12
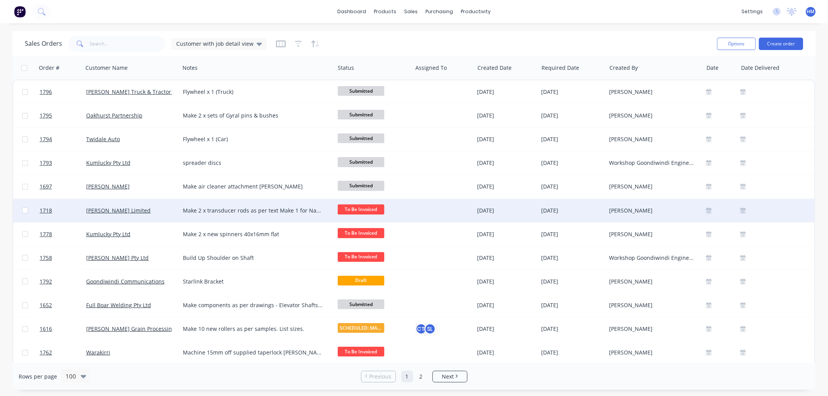
click at [154, 211] on div "[PERSON_NAME] Limited" at bounding box center [129, 211] width 86 height 8
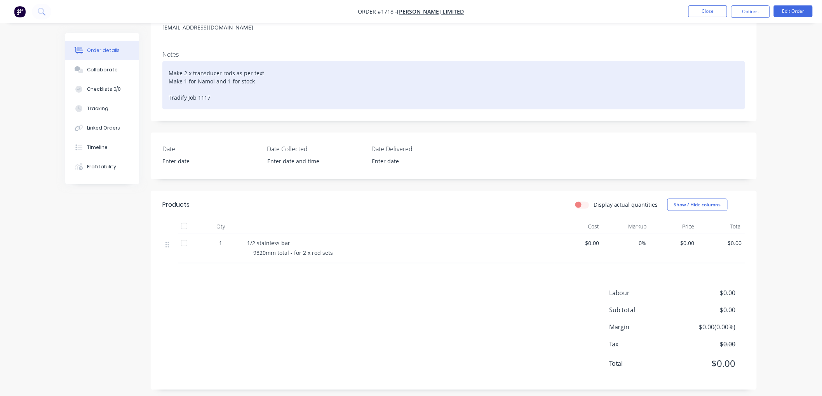
scroll to position [113, 0]
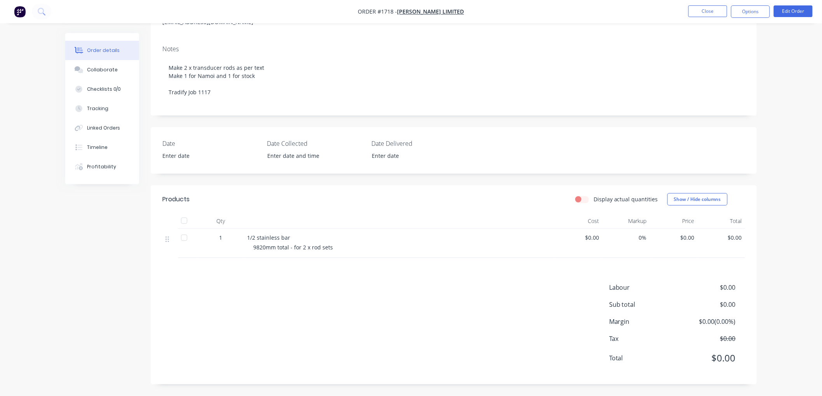
click at [802, 1] on nav "Order #1718 - [PERSON_NAME] Limited Close Options Edit Order" at bounding box center [411, 11] width 822 height 23
click at [806, 2] on nav "Order #1718 - [PERSON_NAME] Limited Close Options Edit Order" at bounding box center [411, 11] width 822 height 23
click at [803, 10] on button "Edit Order" at bounding box center [793, 11] width 39 height 12
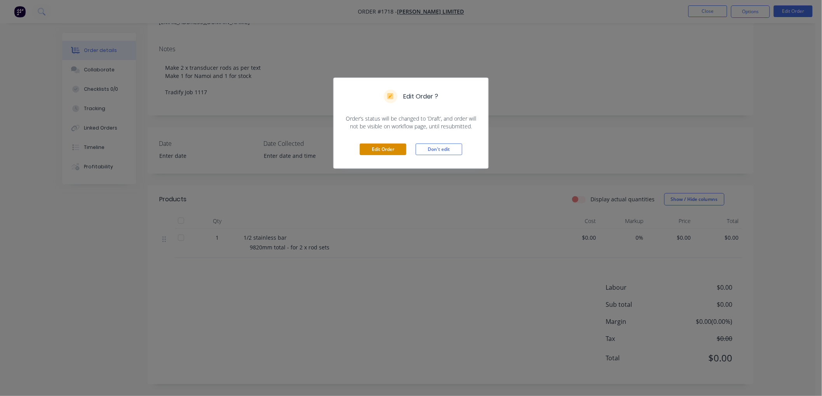
drag, startPoint x: 379, startPoint y: 151, endPoint x: 388, endPoint y: 146, distance: 9.9
click at [379, 150] on button "Edit Order" at bounding box center [383, 150] width 47 height 12
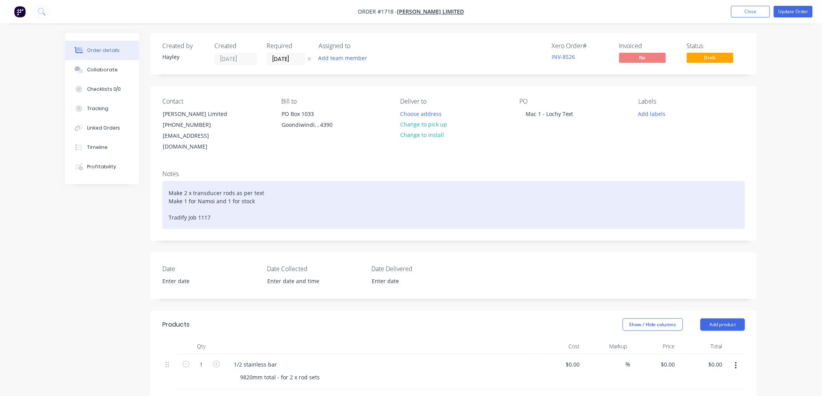
drag, startPoint x: 256, startPoint y: 183, endPoint x: 266, endPoint y: 177, distance: 12.2
click at [261, 181] on div "Make 2 x transducer rods as per text Make 1 for Namoi and 1 for stock Tradify J…" at bounding box center [453, 205] width 582 height 48
drag, startPoint x: 289, startPoint y: 187, endPoint x: 320, endPoint y: 188, distance: 31.1
click at [302, 186] on div "Make 2 x transducer rods as per text Make 1 for Namoi and 1 for stock Tradify J…" at bounding box center [453, 205] width 582 height 48
drag, startPoint x: 198, startPoint y: 183, endPoint x: 163, endPoint y: 183, distance: 35.0
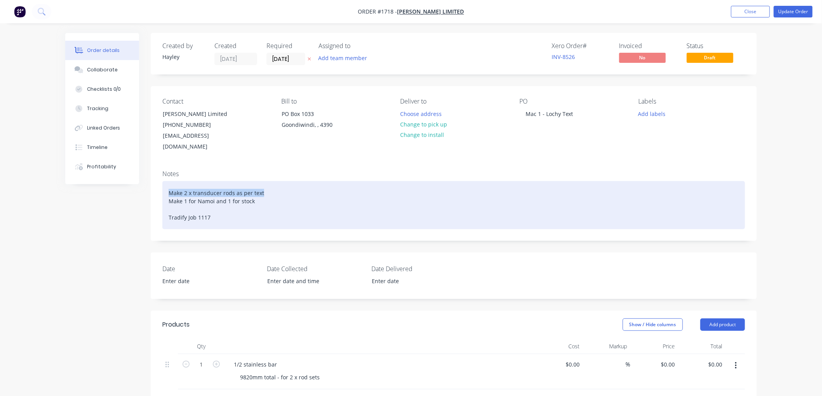
click at [163, 183] on div "Make 2 x transducer rods as per text Make 1 for Namoi and 1 for stock Tradify J…" at bounding box center [453, 205] width 582 height 48
copy div "Make 2 x transducer rods as per text"
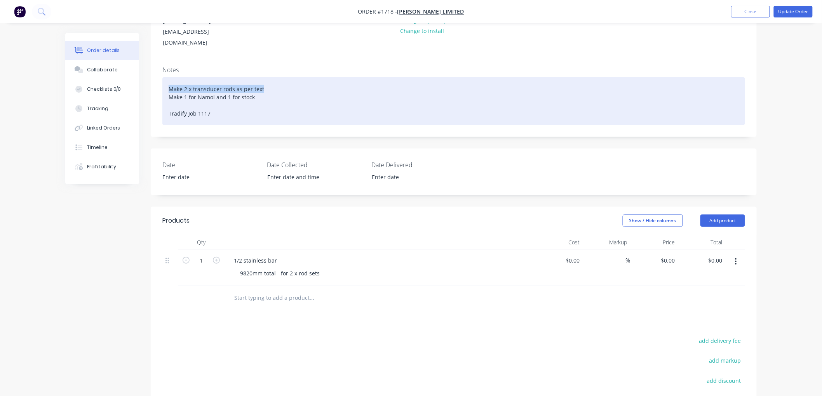
scroll to position [129, 0]
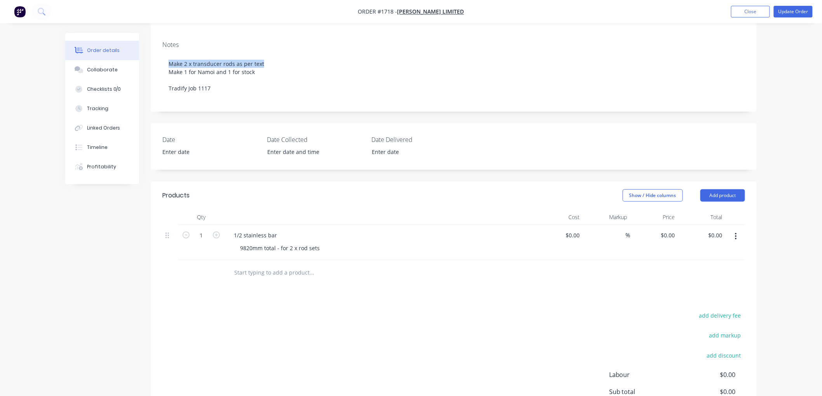
click at [738, 230] on button "button" at bounding box center [736, 237] width 18 height 14
drag, startPoint x: 701, startPoint y: 292, endPoint x: 551, endPoint y: 287, distance: 150.0
click at [700, 298] on div "Delete" at bounding box center [708, 303] width 60 height 11
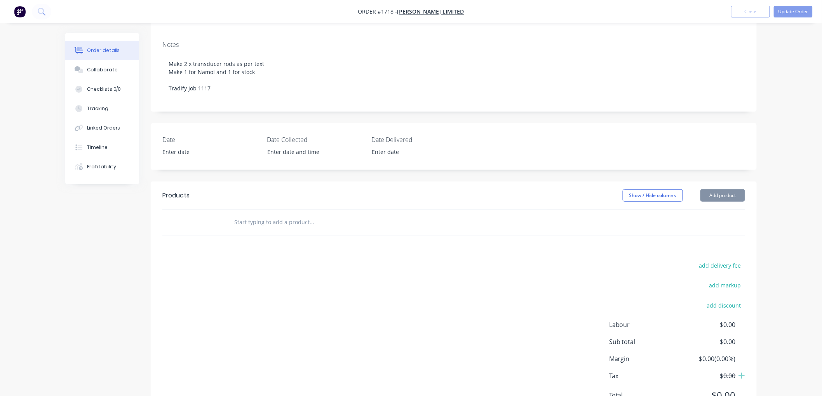
click at [267, 215] on input "text" at bounding box center [311, 223] width 155 height 16
paste input "Make 2 x transducer rods as per text"
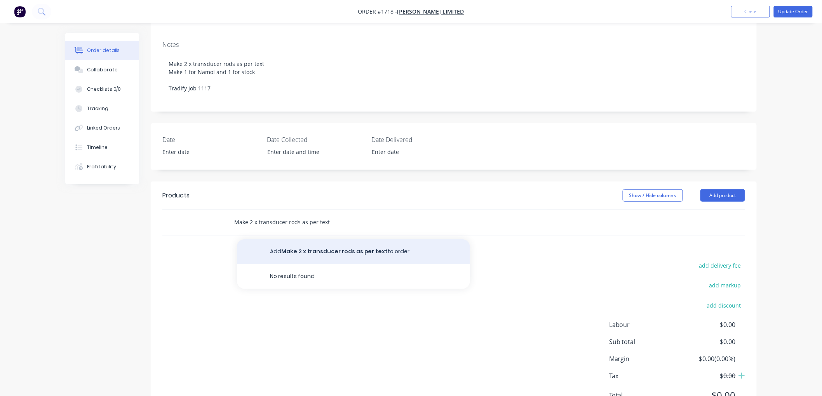
type input "Make 2 x transducer rods as per text"
click at [347, 240] on button "Add Make 2 x transducer rods as per text to order" at bounding box center [353, 252] width 233 height 25
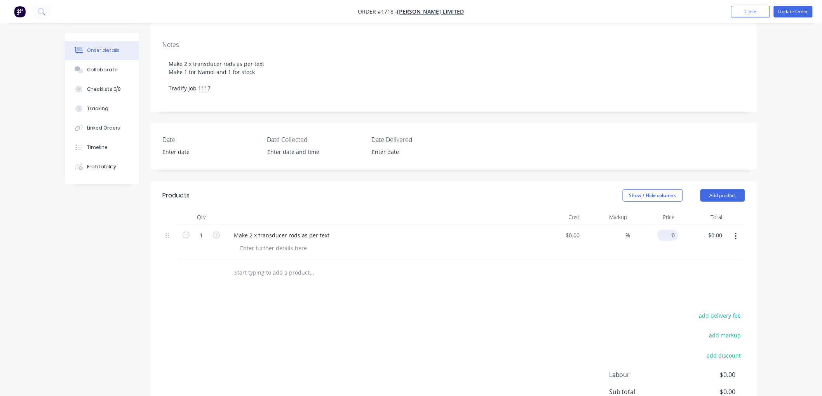
click at [661, 225] on div "0 $0.00" at bounding box center [654, 242] width 48 height 35
type input "$0.00"
click at [209, 230] on input "1" at bounding box center [201, 236] width 20 height 12
type input "2"
click at [668, 230] on div "0 $0.00" at bounding box center [667, 235] width 21 height 11
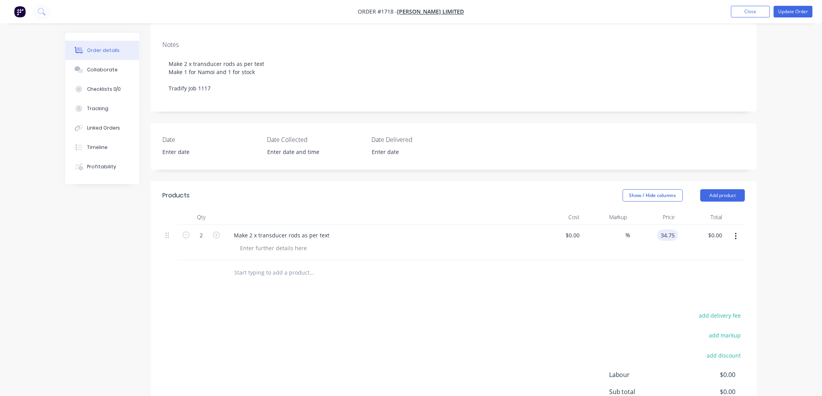
drag, startPoint x: 677, startPoint y: 224, endPoint x: 638, endPoint y: 224, distance: 38.8
click at [638, 225] on div "34.75 34.75" at bounding box center [654, 242] width 48 height 35
type input "334.75"
type input "$334.75"
type input "$669.50"
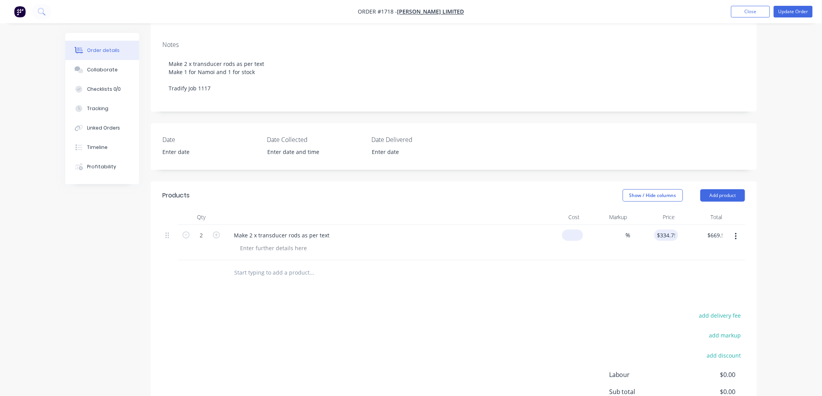
click at [567, 228] on div "$0.00" at bounding box center [559, 242] width 48 height 35
type input "$215.665"
type input "215.665"
type input "$431.33"
click at [668, 230] on input "215.665" at bounding box center [666, 235] width 24 height 11
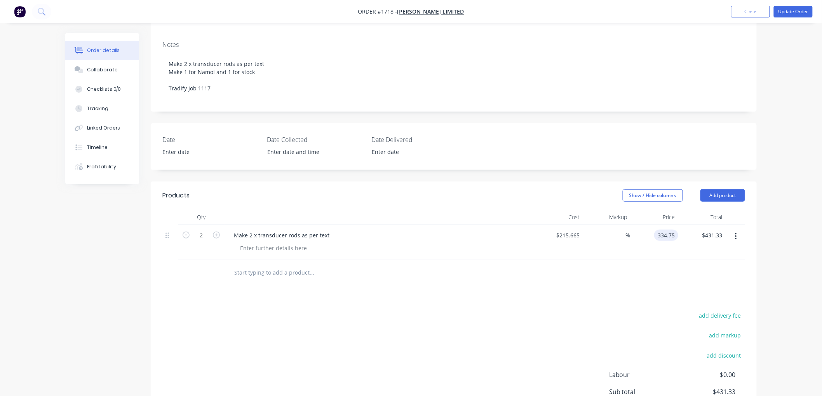
type input "334.75"
type input "55.22"
type input "$334.75"
type input "$669.50"
click at [641, 284] on div "Products Show / Hide columns Add product Qty Cost Markup Price Total 2 Make 2 x…" at bounding box center [454, 327] width 606 height 290
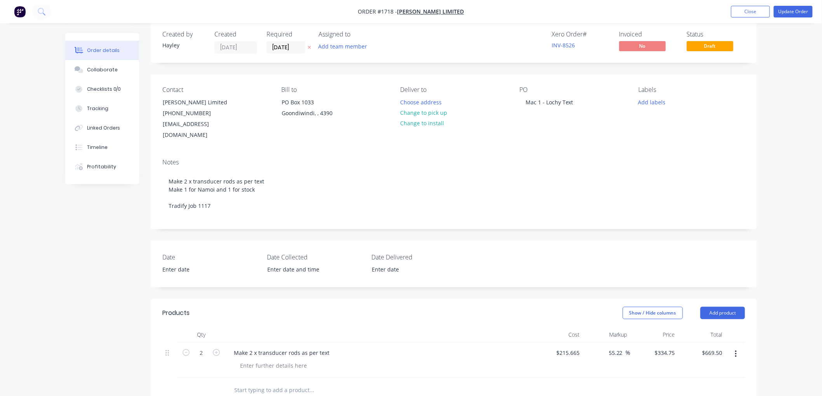
scroll to position [0, 0]
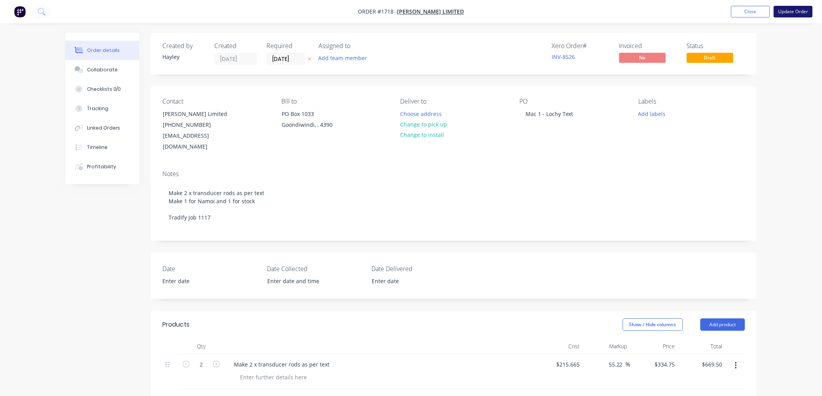
click at [791, 10] on button "Update Order" at bounding box center [793, 12] width 39 height 12
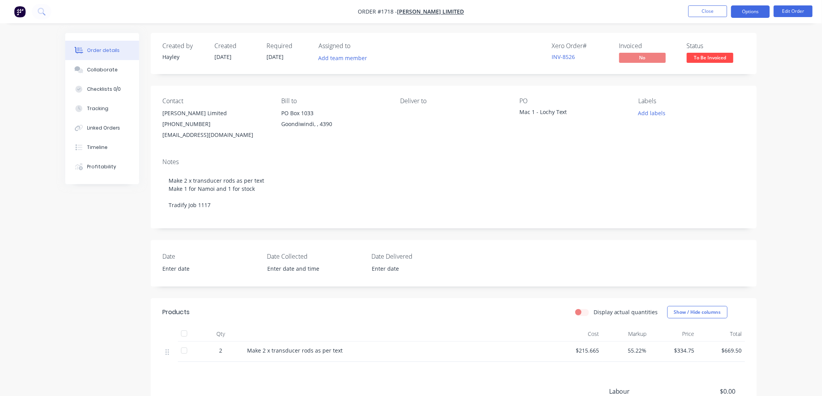
click at [732, 12] on button "Options" at bounding box center [750, 11] width 39 height 12
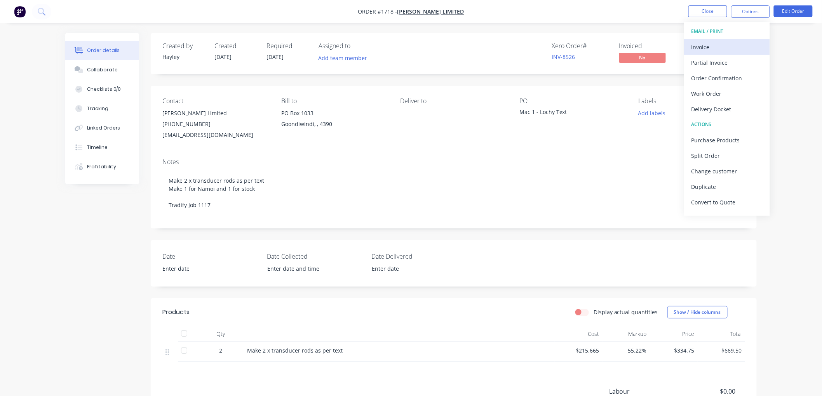
click at [728, 43] on div "Invoice" at bounding box center [726, 47] width 71 height 11
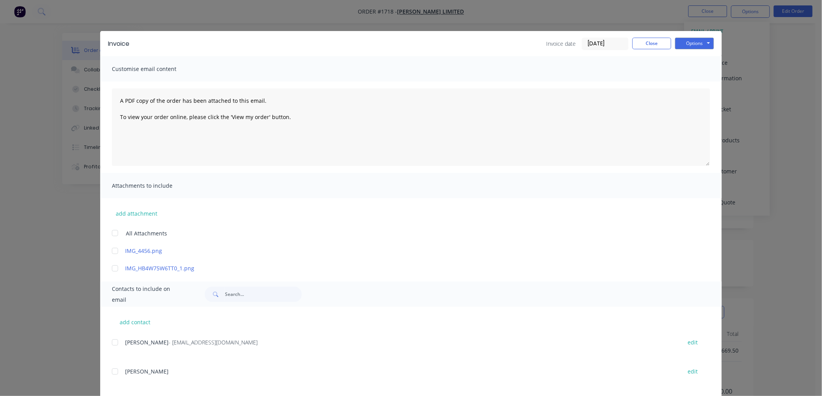
click at [607, 48] on input "[DATE]" at bounding box center [605, 44] width 46 height 12
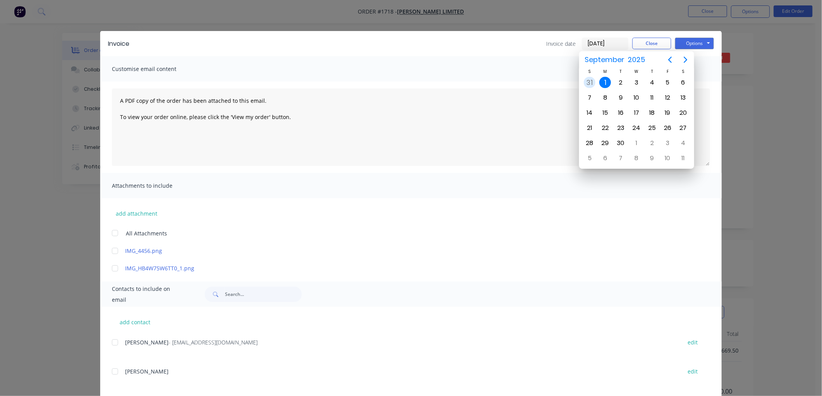
drag, startPoint x: 584, startPoint y: 80, endPoint x: 595, endPoint y: 75, distance: 11.7
click at [584, 79] on div "31" at bounding box center [590, 83] width 12 height 12
type input "[DATE]"
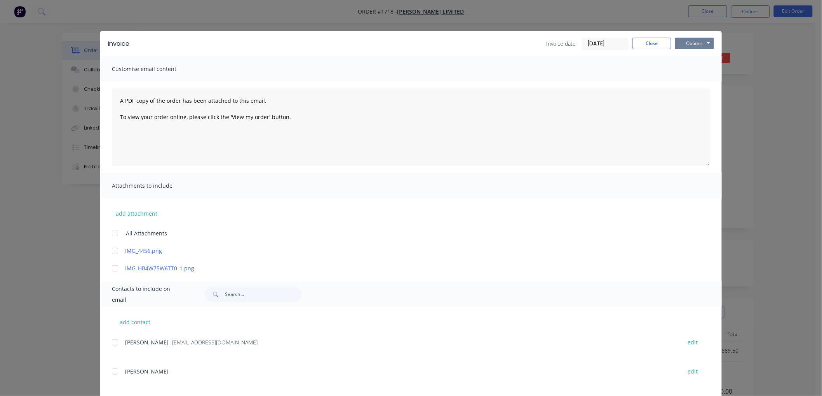
drag, startPoint x: 690, startPoint y: 49, endPoint x: 698, endPoint y: 50, distance: 7.6
click at [692, 48] on button "Options" at bounding box center [694, 44] width 39 height 12
click at [699, 60] on button "Preview" at bounding box center [700, 57] width 50 height 13
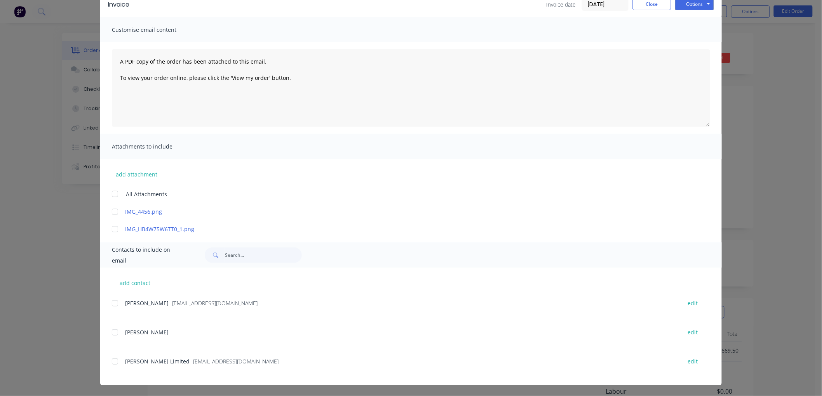
drag, startPoint x: 113, startPoint y: 363, endPoint x: 386, endPoint y: 301, distance: 280.3
click at [117, 362] on div at bounding box center [115, 362] width 16 height 16
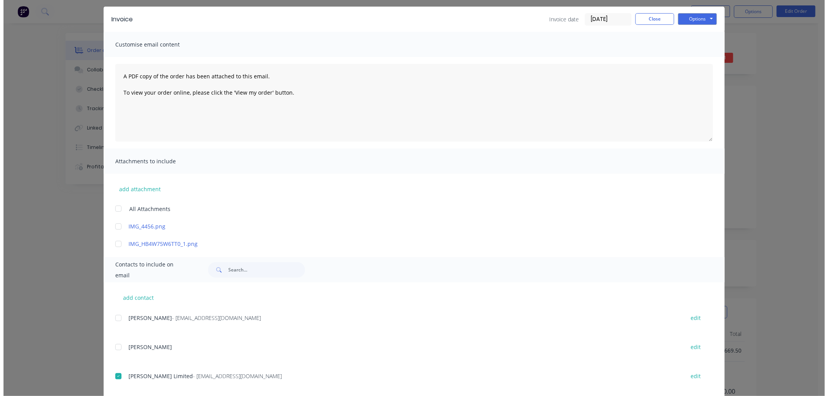
scroll to position [0, 0]
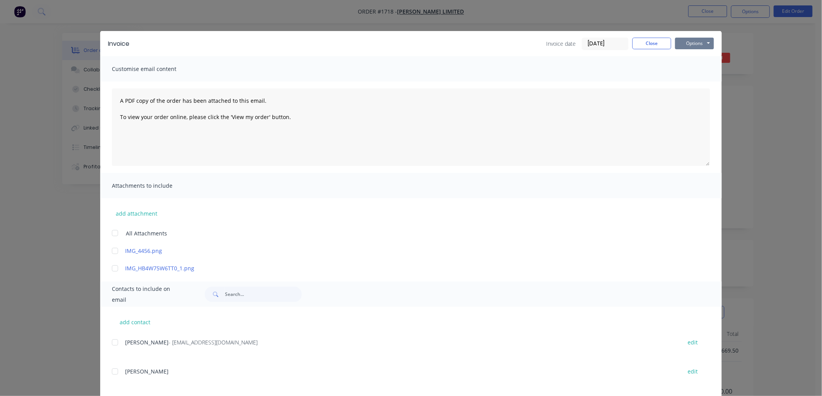
click at [693, 49] on button "Options" at bounding box center [694, 44] width 39 height 12
click at [689, 81] on button "Email" at bounding box center [700, 82] width 50 height 13
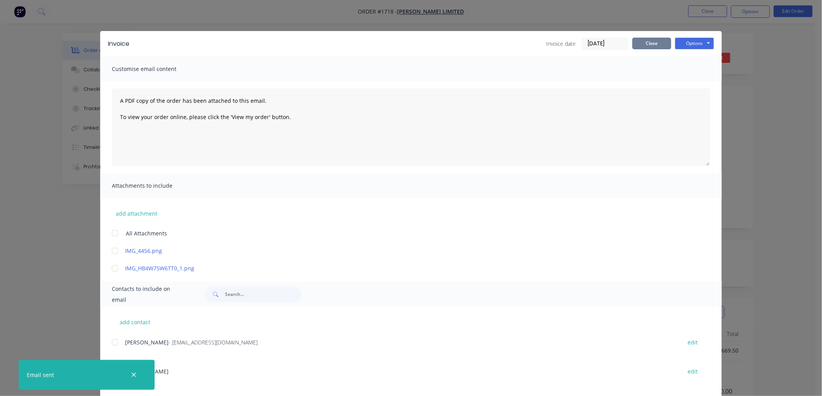
drag, startPoint x: 654, startPoint y: 45, endPoint x: 689, endPoint y: 33, distance: 37.3
click at [654, 45] on button "Close" at bounding box center [651, 44] width 39 height 12
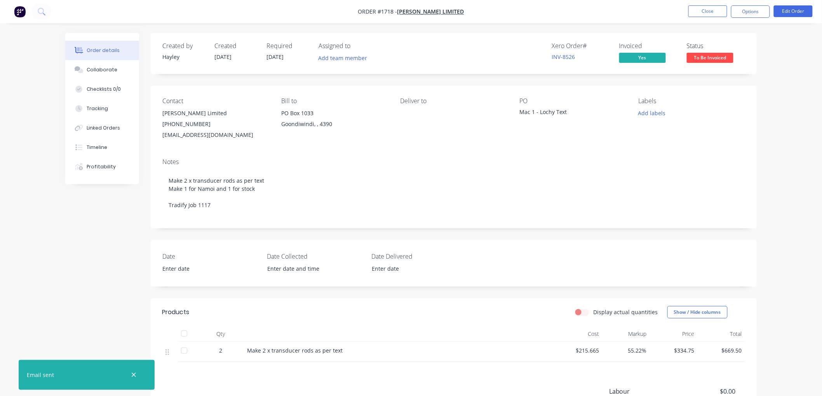
drag, startPoint x: 744, startPoint y: 16, endPoint x: 743, endPoint y: 20, distance: 4.7
click at [743, 16] on button "Options" at bounding box center [750, 11] width 39 height 12
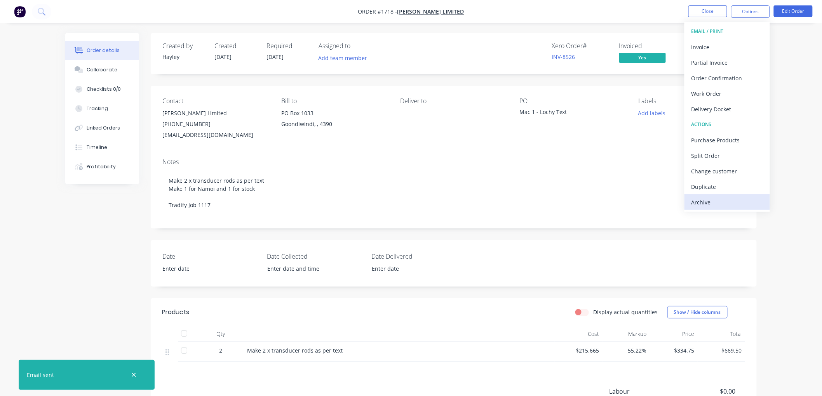
click at [708, 199] on div "Archive" at bounding box center [726, 202] width 71 height 11
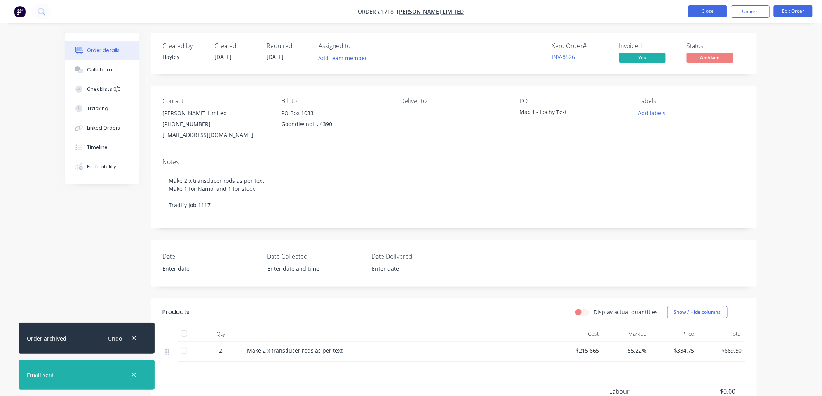
click at [694, 14] on button "Close" at bounding box center [707, 11] width 39 height 12
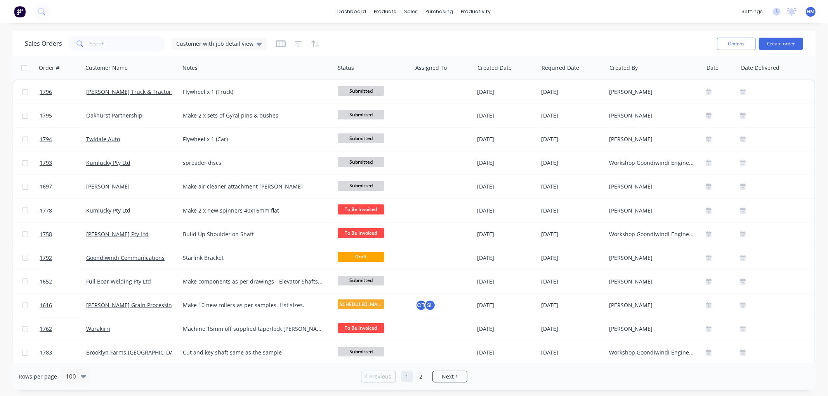
drag, startPoint x: 217, startPoint y: 39, endPoint x: 220, endPoint y: 50, distance: 11.5
click at [217, 39] on div "Customer with job detail view" at bounding box center [219, 44] width 95 height 12
click at [203, 140] on button "Invoice" at bounding box center [218, 140] width 89 height 9
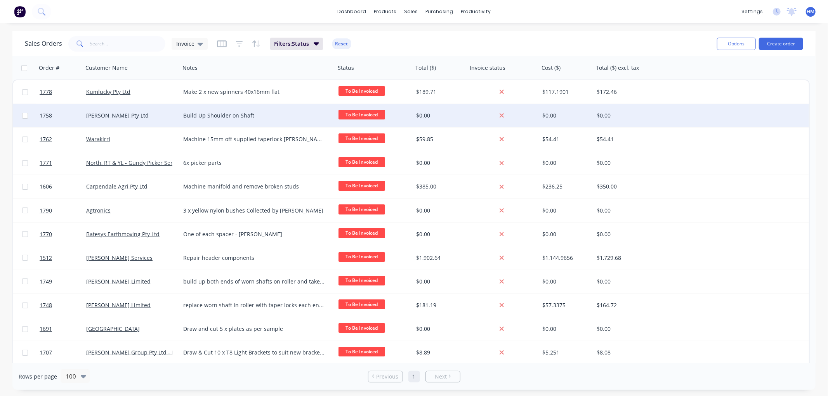
click at [142, 119] on div "[PERSON_NAME] Pty Ltd" at bounding box center [131, 115] width 97 height 23
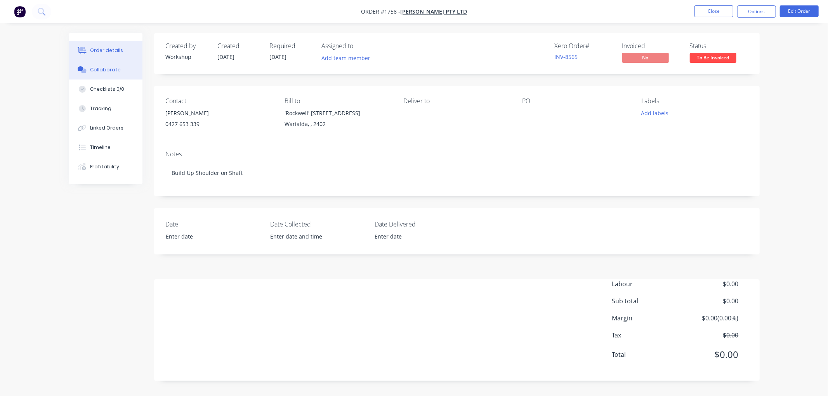
click at [104, 64] on button "Collaborate" at bounding box center [106, 69] width 74 height 19
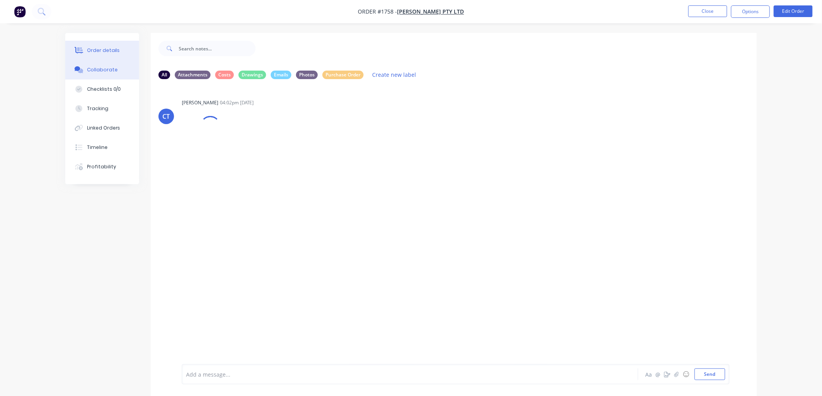
click at [98, 48] on div "Order details" at bounding box center [103, 50] width 33 height 7
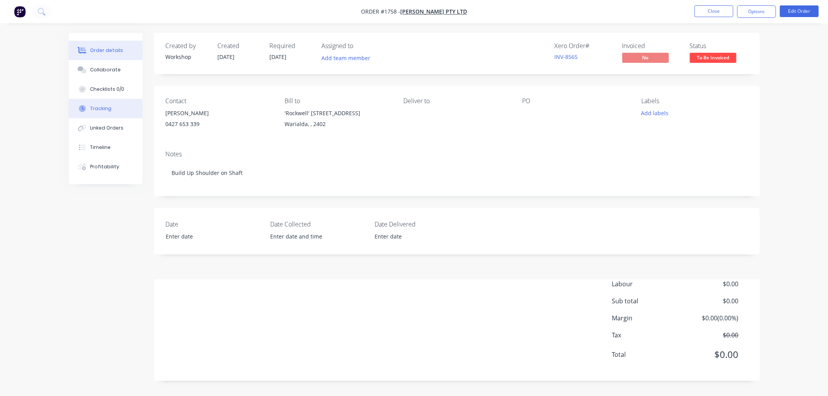
click at [109, 113] on button "Tracking" at bounding box center [106, 108] width 74 height 19
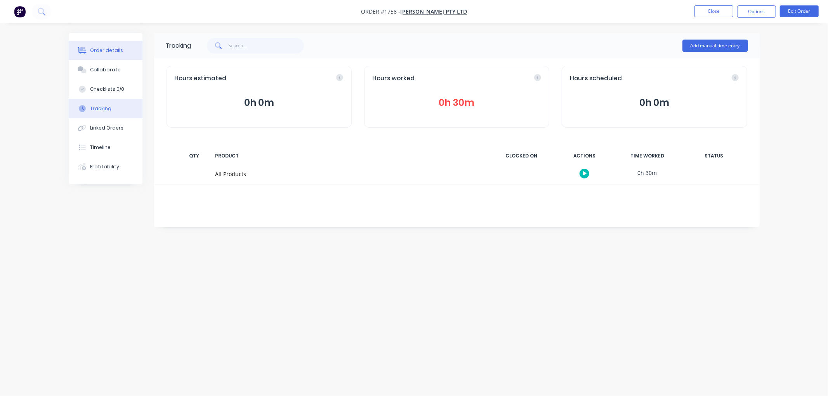
drag, startPoint x: 107, startPoint y: 48, endPoint x: 134, endPoint y: 52, distance: 27.5
click at [107, 47] on div "Order details" at bounding box center [106, 50] width 33 height 7
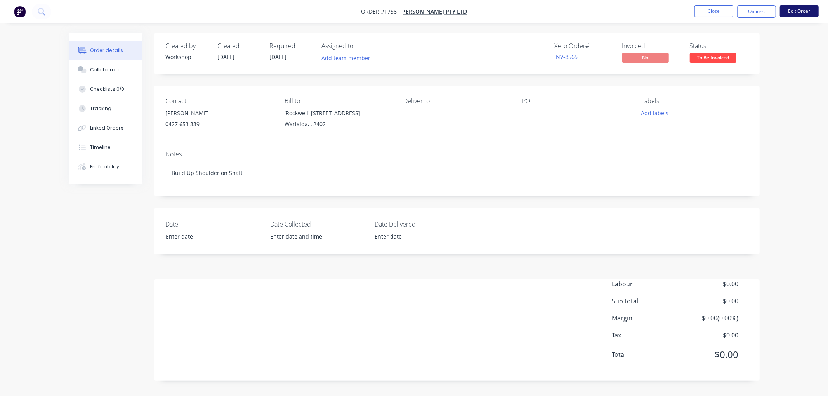
click at [797, 10] on button "Edit Order" at bounding box center [799, 11] width 39 height 12
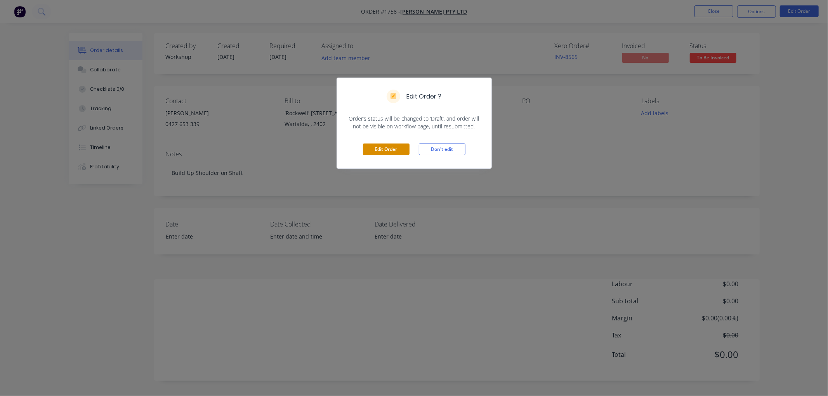
click at [370, 146] on button "Edit Order" at bounding box center [386, 150] width 47 height 12
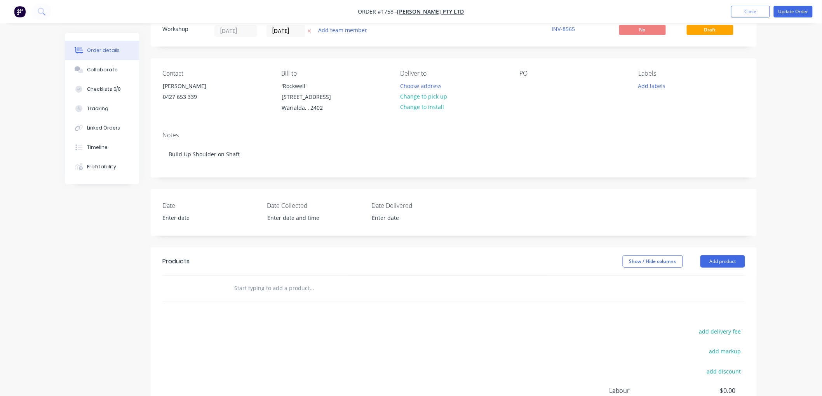
scroll to position [43, 0]
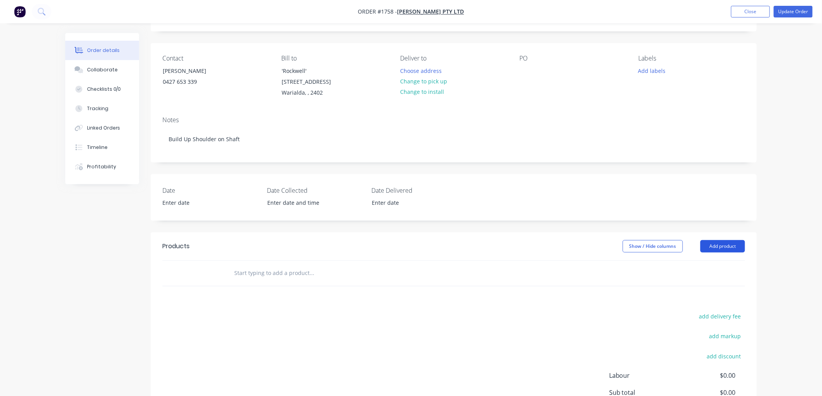
click at [735, 242] on button "Add product" at bounding box center [722, 246] width 45 height 12
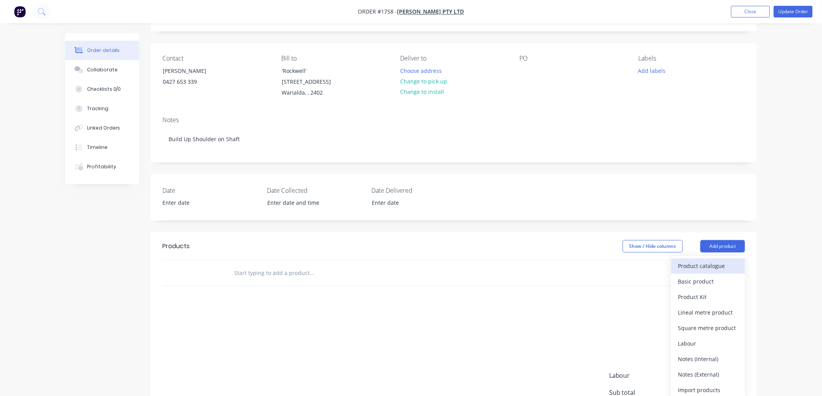
click at [706, 269] on div "Product catalogue" at bounding box center [708, 266] width 60 height 11
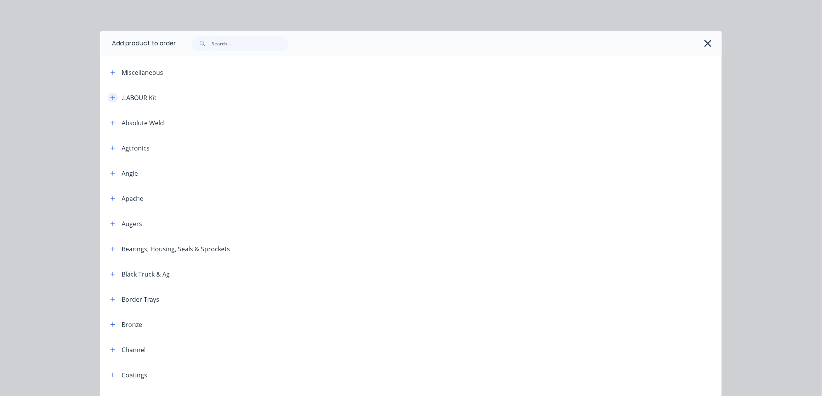
click at [113, 97] on button "button" at bounding box center [113, 98] width 10 height 10
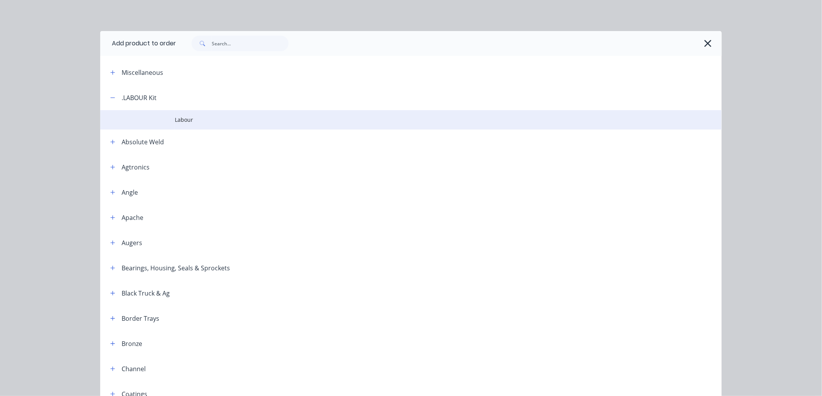
click at [204, 123] on span "Labour" at bounding box center [393, 120] width 437 height 8
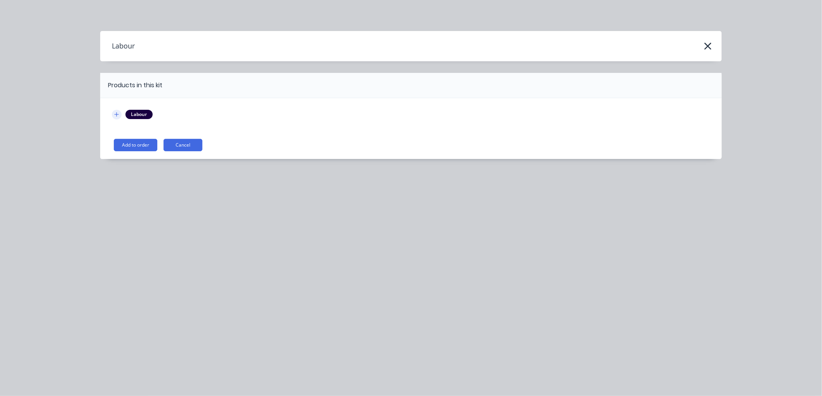
click at [119, 118] on button "button" at bounding box center [117, 115] width 10 height 10
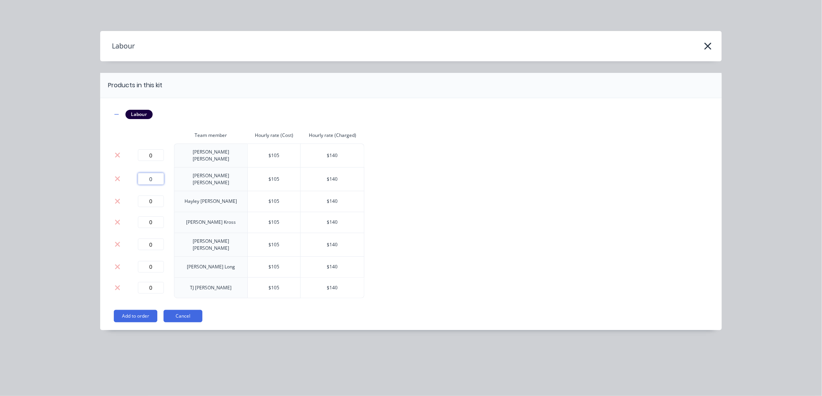
drag, startPoint x: 158, startPoint y: 171, endPoint x: 106, endPoint y: 174, distance: 52.9
click at [106, 174] on div "Labour Team member Hourly rate (Cost) Hourly rate (Charged) 0 [PERSON_NAME] $ 1…" at bounding box center [410, 214] width 621 height 232
type input "0.5"
click at [132, 311] on button "Add to order" at bounding box center [135, 316] width 43 height 12
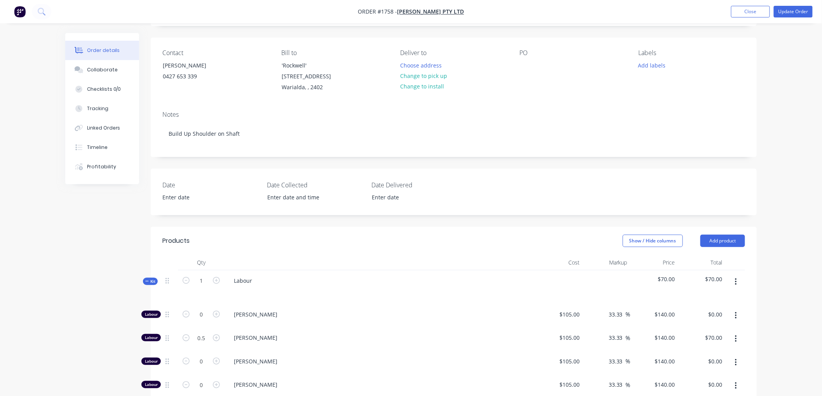
scroll to position [129, 0]
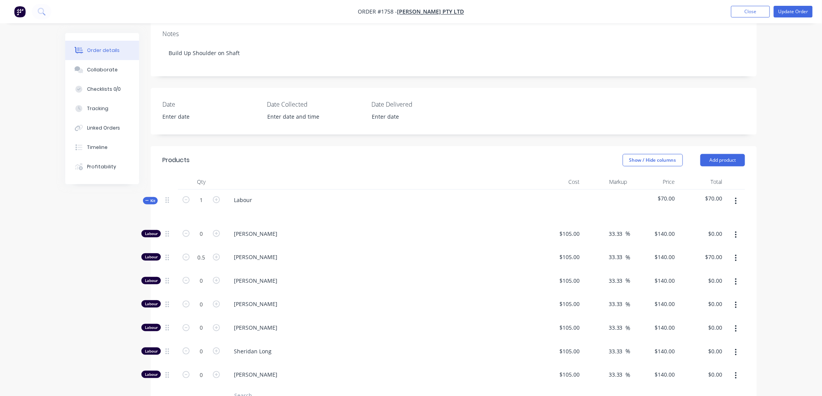
click at [144, 201] on div "Kit" at bounding box center [150, 200] width 15 height 7
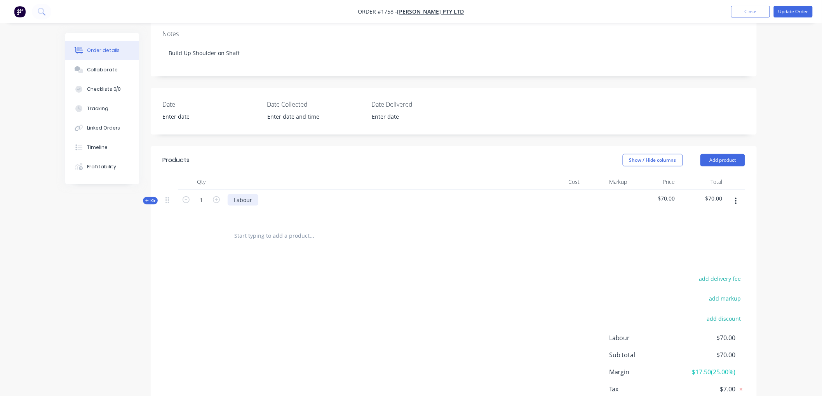
drag, startPoint x: 250, startPoint y: 201, endPoint x: 261, endPoint y: 197, distance: 11.2
click at [253, 200] on div "Labour" at bounding box center [243, 200] width 31 height 11
click at [483, 280] on div "add delivery fee add markup add discount Labour $70.00 Sub total $70.00 Margin …" at bounding box center [453, 349] width 582 height 150
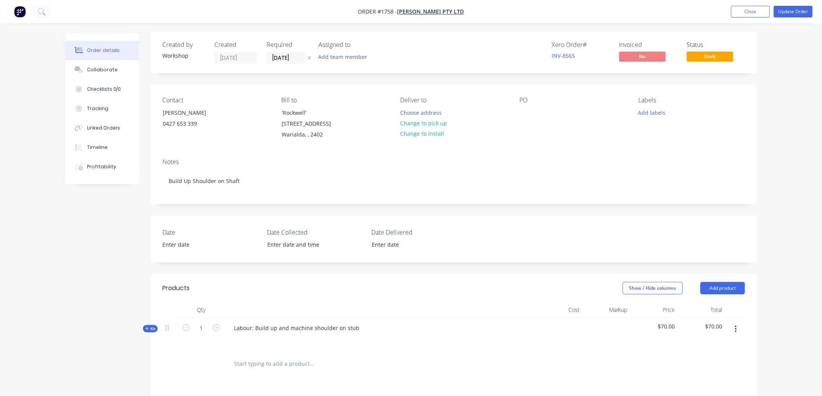
scroll to position [0, 0]
click at [791, 6] on button "Update Order" at bounding box center [793, 12] width 39 height 12
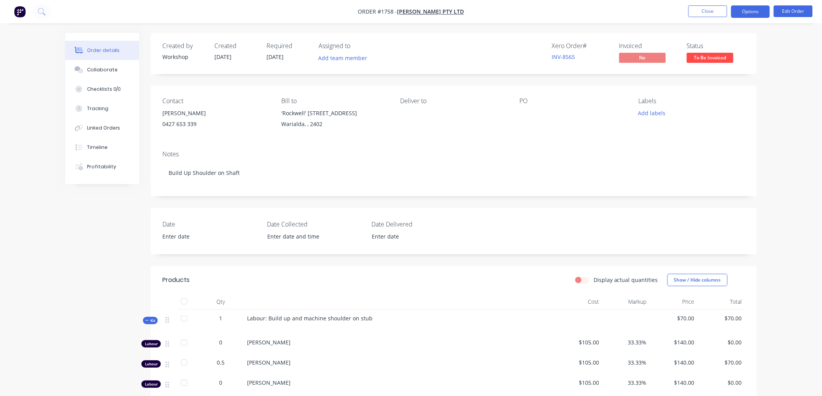
click at [751, 13] on button "Options" at bounding box center [750, 11] width 39 height 12
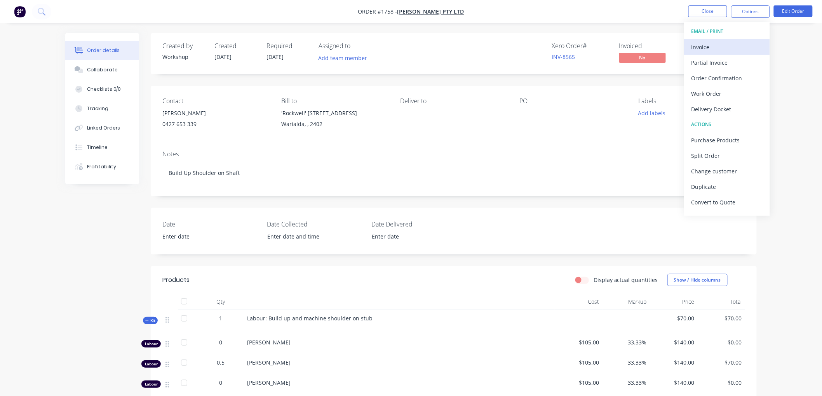
click at [713, 44] on div "Invoice" at bounding box center [726, 47] width 71 height 11
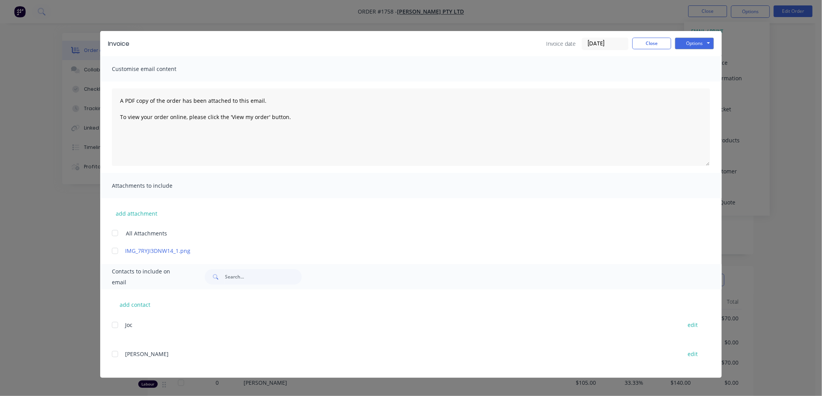
click at [604, 43] on input "[DATE]" at bounding box center [605, 44] width 46 height 12
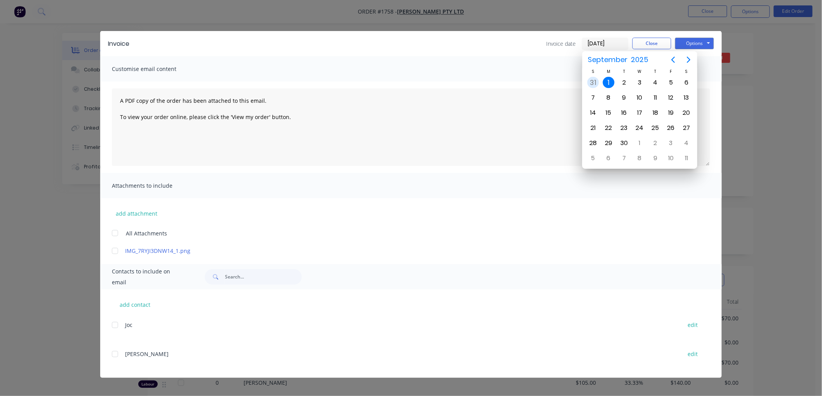
click at [587, 80] on div "31" at bounding box center [593, 83] width 12 height 12
type input "[DATE]"
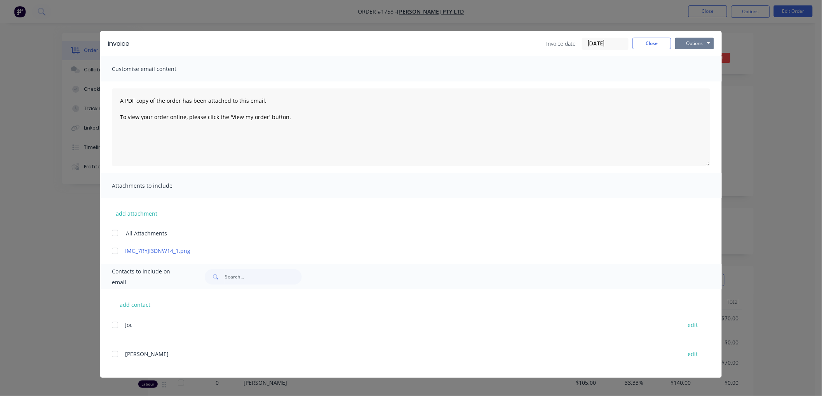
click at [695, 42] on button "Options" at bounding box center [694, 44] width 39 height 12
click at [701, 59] on button "Preview" at bounding box center [700, 57] width 50 height 13
click at [702, 42] on button "Options" at bounding box center [694, 44] width 39 height 12
click at [702, 82] on button "Email" at bounding box center [700, 82] width 50 height 13
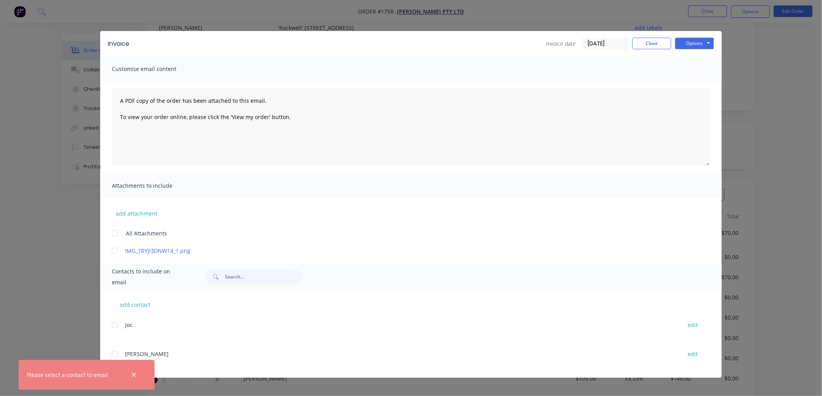
scroll to position [86, 0]
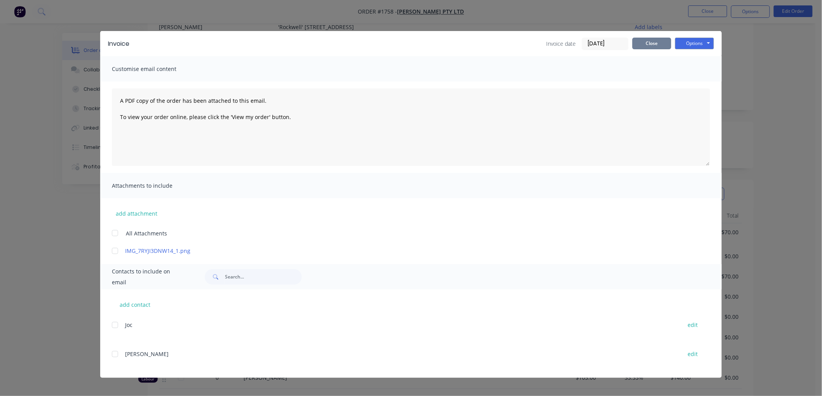
drag, startPoint x: 646, startPoint y: 39, endPoint x: 641, endPoint y: 41, distance: 5.4
click at [646, 39] on button "Close" at bounding box center [651, 44] width 39 height 12
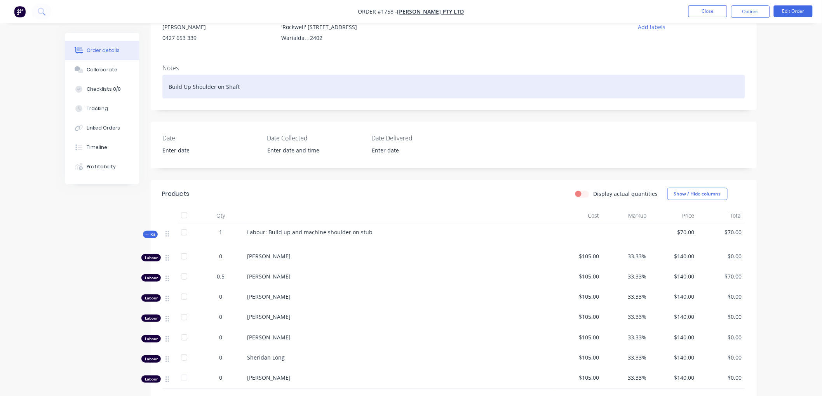
click at [184, 90] on div "Build Up Shoulder on Shaft" at bounding box center [453, 87] width 582 height 24
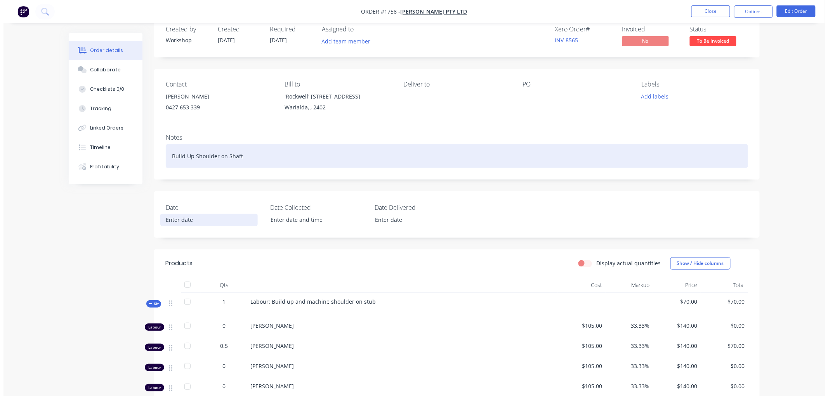
scroll to position [0, 0]
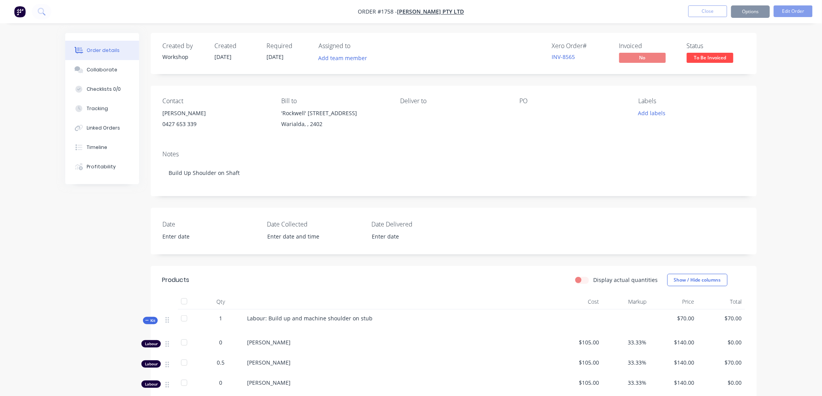
click at [186, 122] on div "0427 653 339" at bounding box center [215, 124] width 106 height 11
click at [177, 115] on div "[PERSON_NAME]" at bounding box center [215, 113] width 106 height 11
click at [778, 15] on button "Edit Order" at bounding box center [793, 11] width 39 height 12
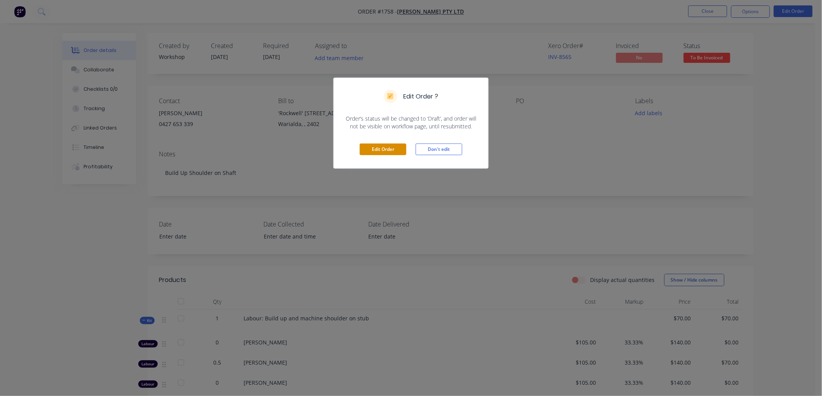
click at [387, 149] on button "Edit Order" at bounding box center [383, 150] width 47 height 12
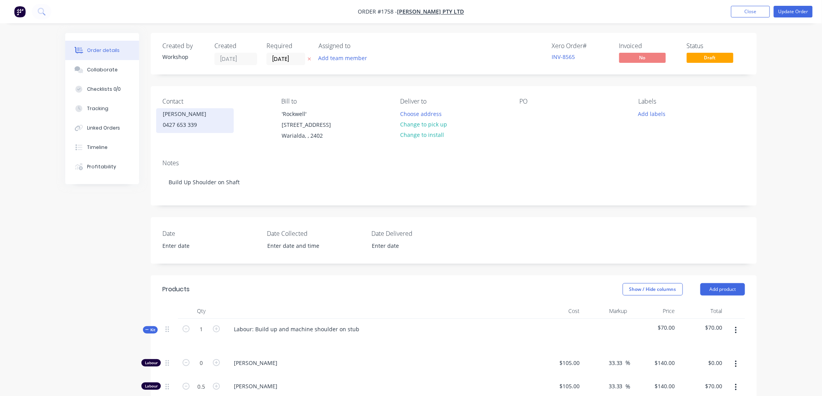
click at [189, 125] on div "0427 653 339" at bounding box center [195, 125] width 64 height 11
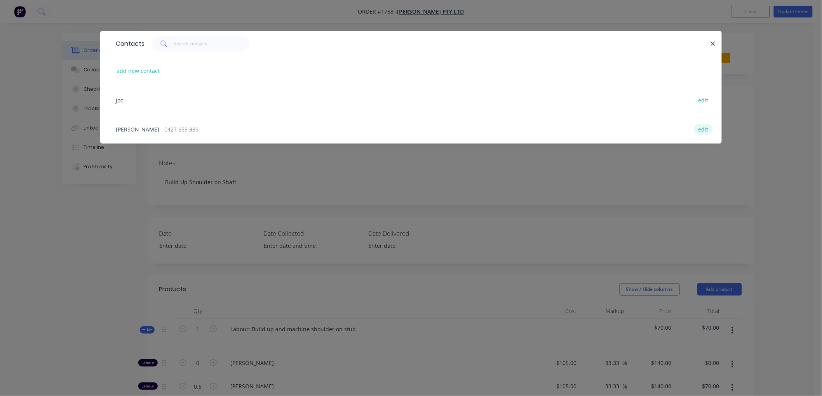
click at [704, 129] on button "edit" at bounding box center [703, 129] width 18 height 10
select select "AU"
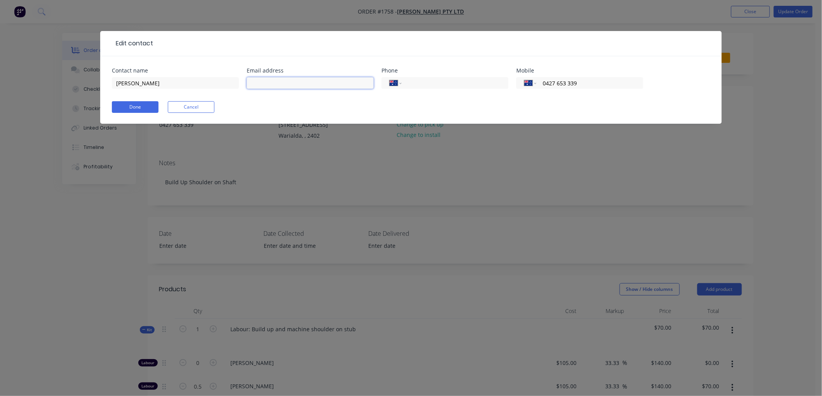
click at [260, 85] on input "text" at bounding box center [310, 83] width 127 height 12
paste input "[EMAIL_ADDRESS][DOMAIN_NAME]"
type input "[EMAIL_ADDRESS][DOMAIN_NAME]"
click at [132, 102] on button "Done" at bounding box center [135, 107] width 47 height 12
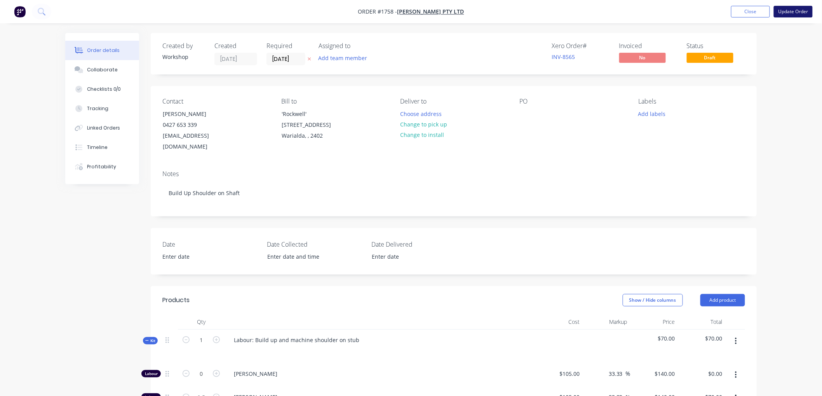
click at [802, 10] on button "Update Order" at bounding box center [793, 12] width 39 height 12
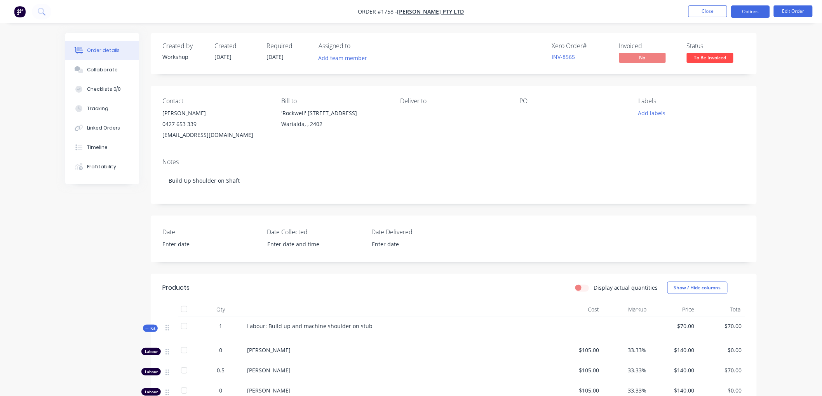
click at [751, 13] on button "Options" at bounding box center [750, 11] width 39 height 12
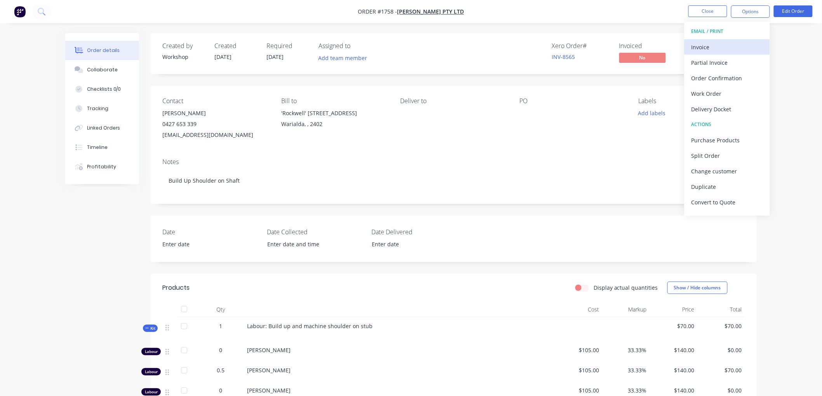
click at [716, 44] on div "Invoice" at bounding box center [726, 47] width 71 height 11
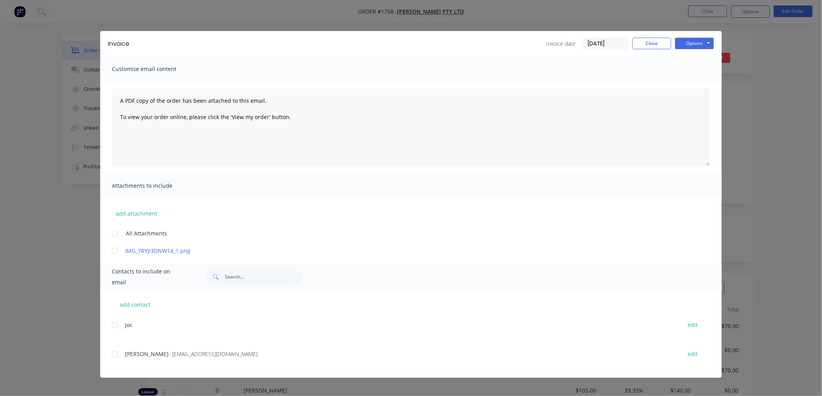
drag, startPoint x: 566, startPoint y: 40, endPoint x: 596, endPoint y: 41, distance: 29.9
click at [589, 40] on div "Invoice date [DATE]" at bounding box center [587, 44] width 82 height 12
click at [596, 41] on input "[DATE]" at bounding box center [605, 44] width 46 height 12
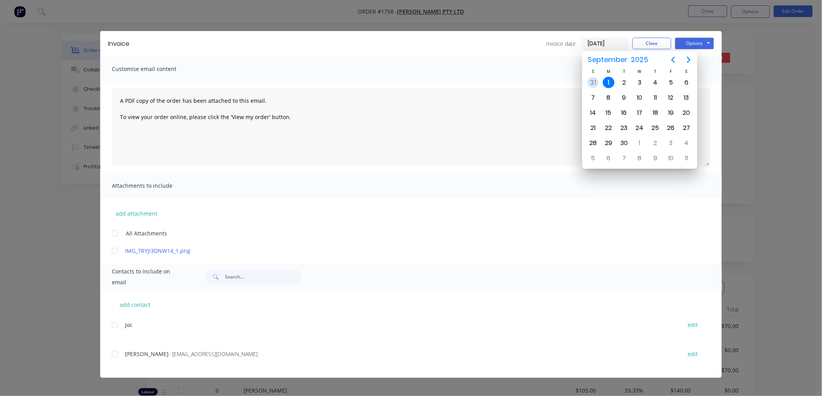
click at [593, 80] on div "31" at bounding box center [593, 83] width 12 height 12
type input "[DATE]"
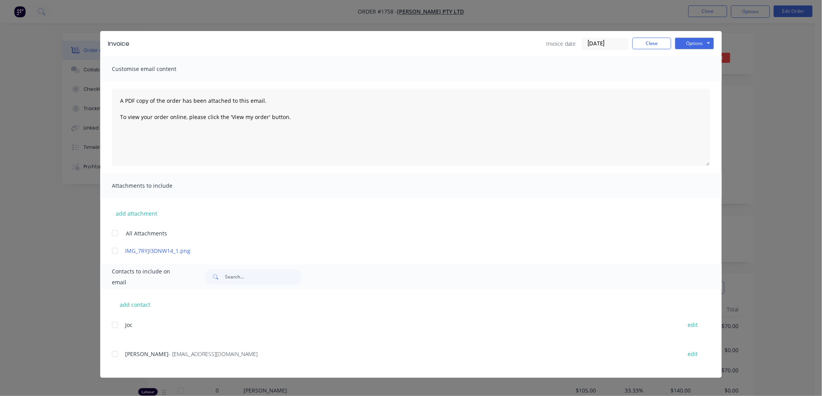
click at [113, 354] on div at bounding box center [115, 355] width 16 height 16
click at [698, 42] on button "Options" at bounding box center [694, 44] width 39 height 12
click at [697, 78] on button "Email" at bounding box center [700, 82] width 50 height 13
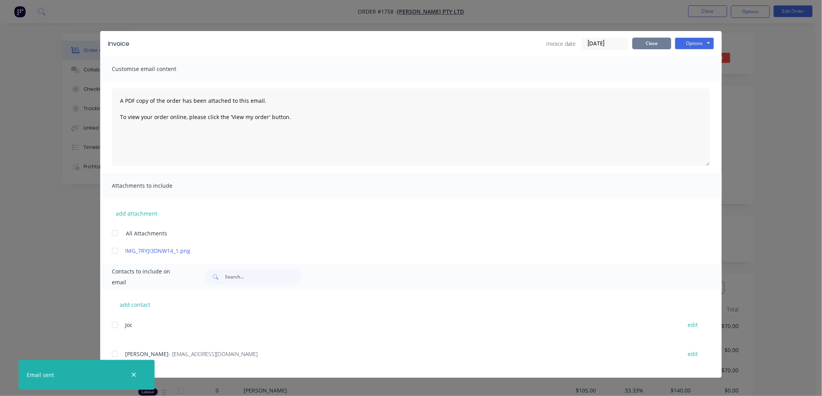
drag, startPoint x: 651, startPoint y: 45, endPoint x: 663, endPoint y: 39, distance: 13.4
click at [661, 41] on button "Close" at bounding box center [651, 44] width 39 height 12
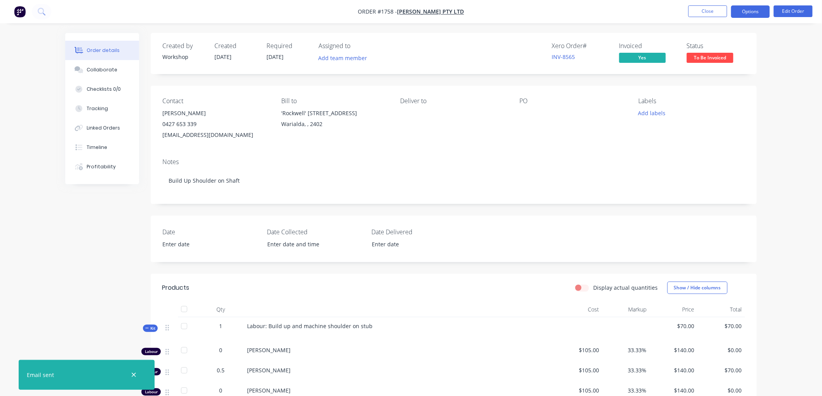
click at [754, 5] on button "Options" at bounding box center [750, 11] width 39 height 12
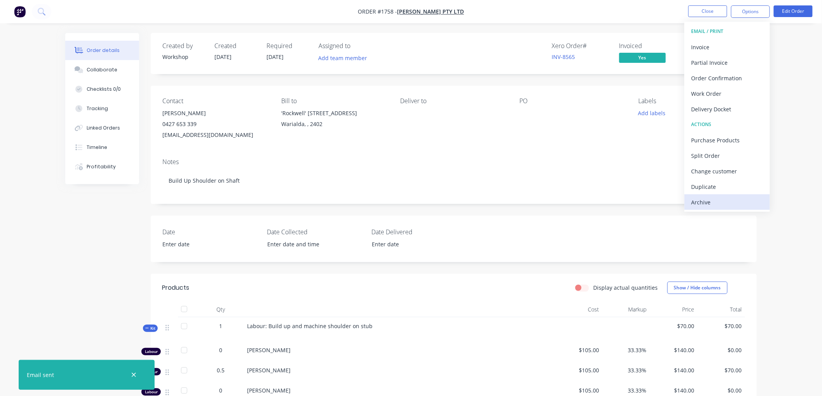
click at [711, 195] on button "Archive" at bounding box center [726, 203] width 85 height 16
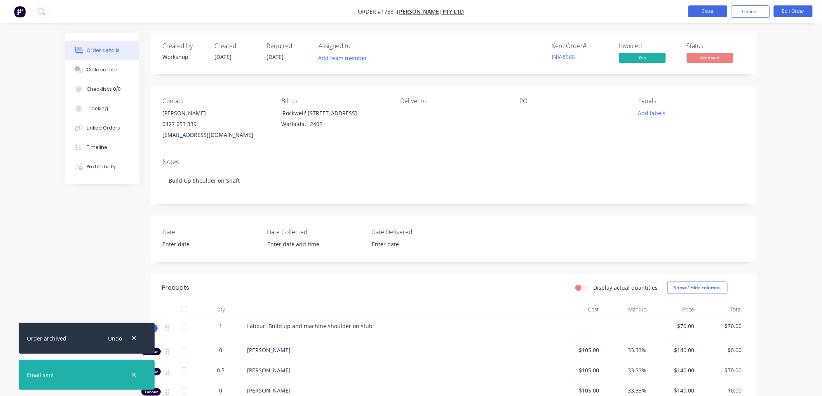
click at [709, 13] on button "Close" at bounding box center [707, 11] width 39 height 12
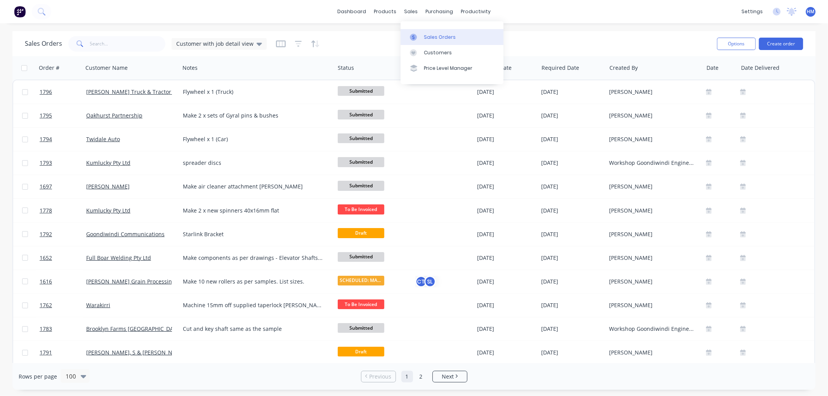
click at [421, 37] on div at bounding box center [416, 37] width 12 height 7
drag, startPoint x: 231, startPoint y: 43, endPoint x: 224, endPoint y: 54, distance: 12.5
click at [235, 41] on span "Customer with job detail view" at bounding box center [214, 44] width 77 height 8
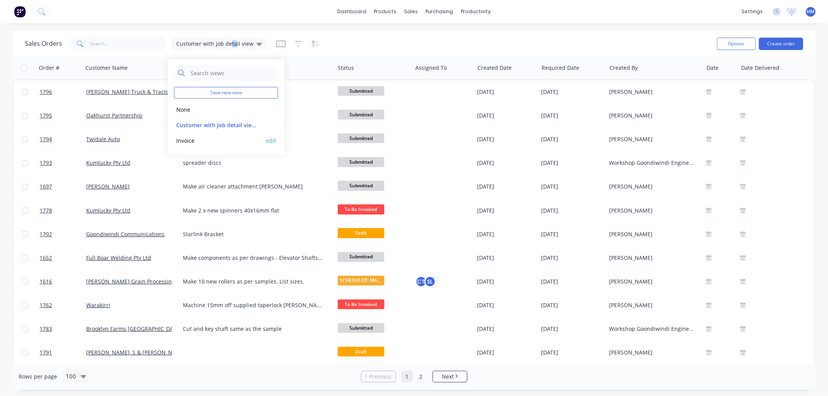
click at [206, 142] on button "Invoice" at bounding box center [218, 140] width 89 height 9
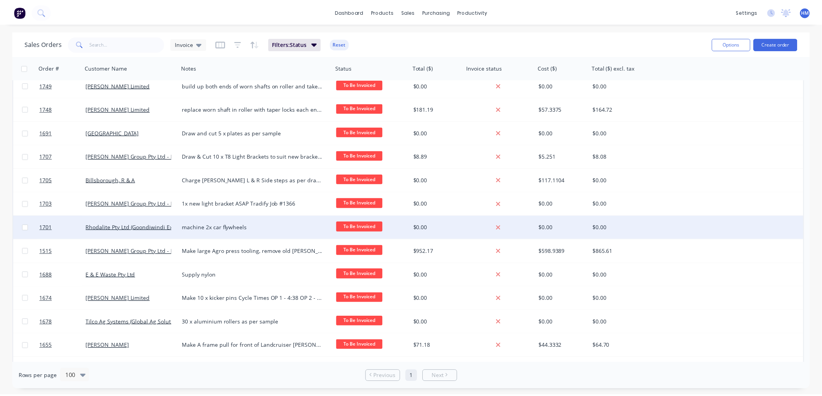
scroll to position [216, 0]
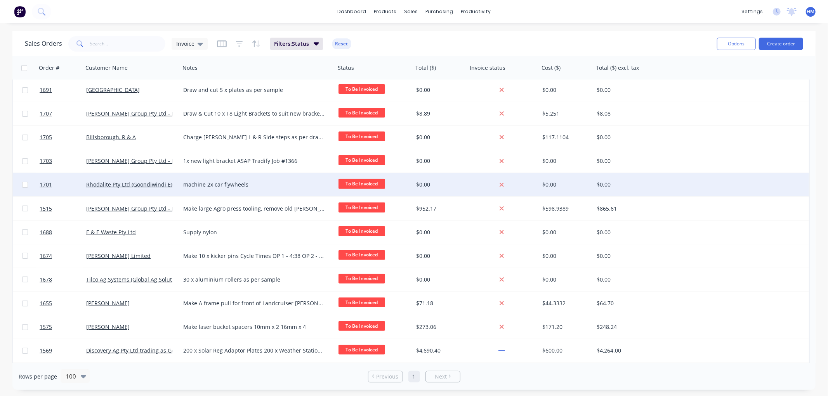
click at [283, 189] on div "machine 2x car flywheels" at bounding box center [257, 184] width 155 height 23
click at [52, 183] on span "1701" at bounding box center [46, 185] width 12 height 8
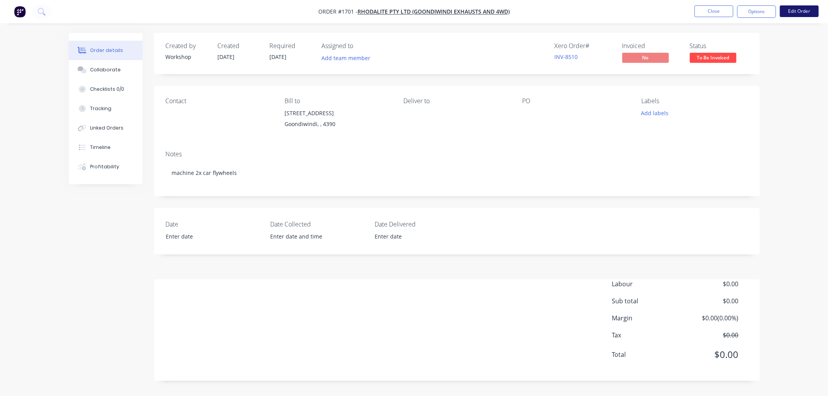
click at [793, 9] on button "Edit Order" at bounding box center [799, 11] width 39 height 12
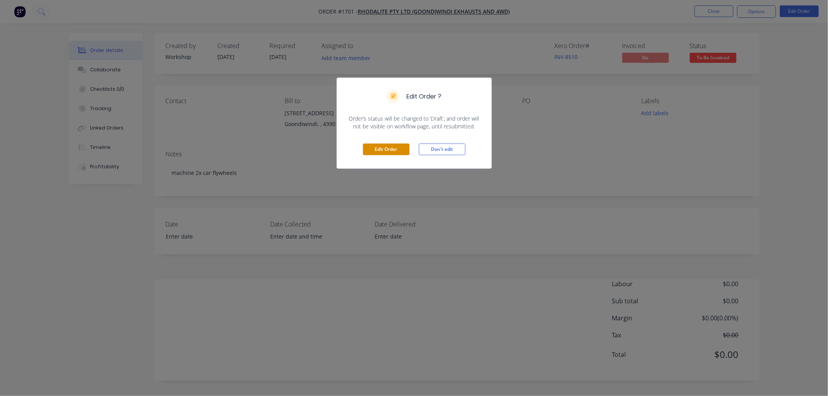
click at [390, 146] on button "Edit Order" at bounding box center [386, 150] width 47 height 12
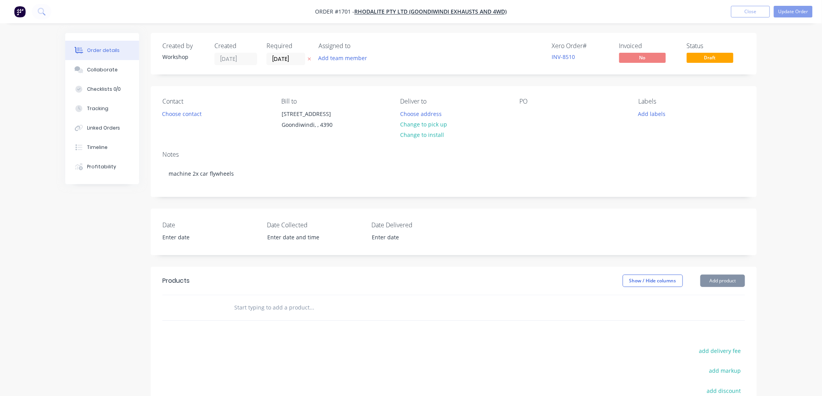
click at [255, 304] on input "text" at bounding box center [311, 308] width 155 height 16
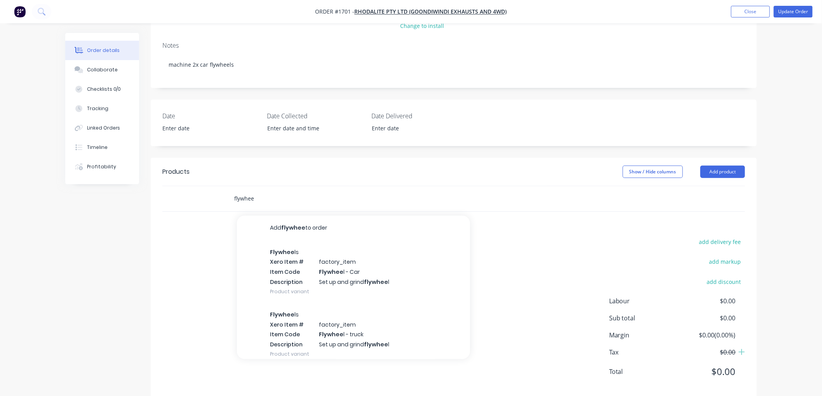
scroll to position [123, 0]
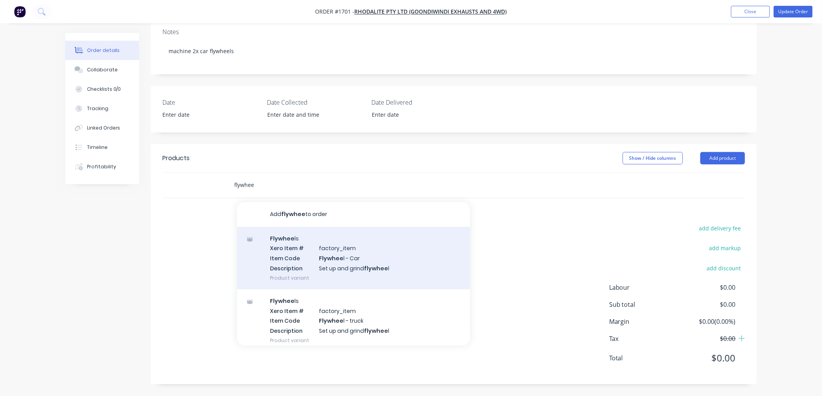
type input "flywhee"
click at [367, 254] on div "Flywhee ls Xero Item # factory_item Item Code Flywhee l - Car Description Set u…" at bounding box center [353, 258] width 233 height 63
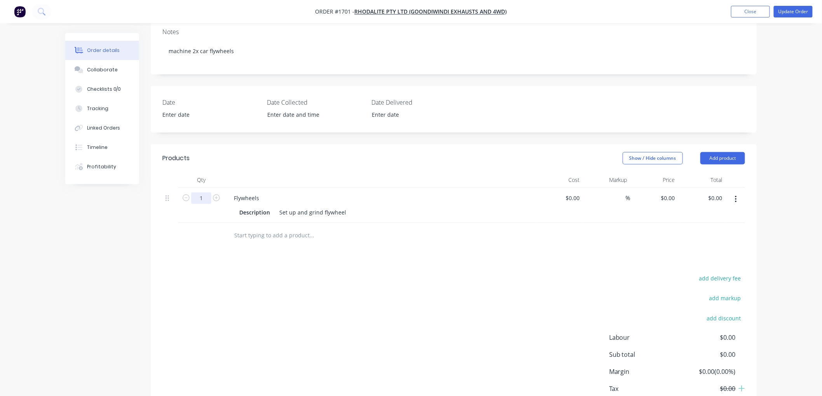
click at [209, 196] on input "1" at bounding box center [201, 199] width 20 height 12
type input "2"
click at [657, 197] on div "0 0" at bounding box center [654, 205] width 48 height 35
type input "$60.00"
type input "$120.00"
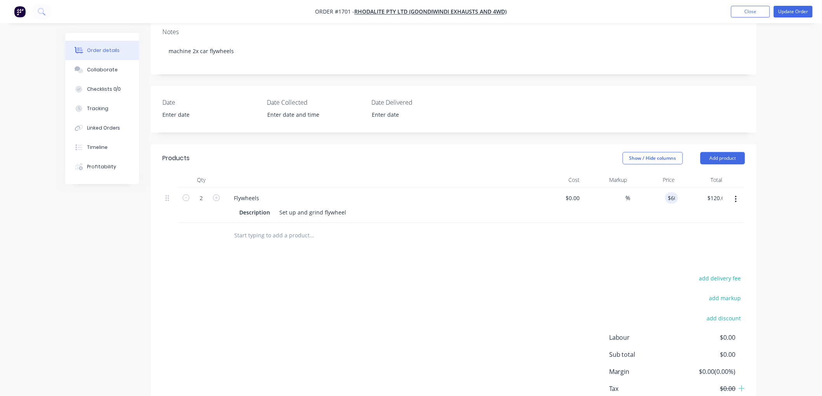
click at [529, 324] on div "add delivery fee add markup add discount Labour $0.00 Sub total $0.00 Margin $0…" at bounding box center [453, 348] width 582 height 150
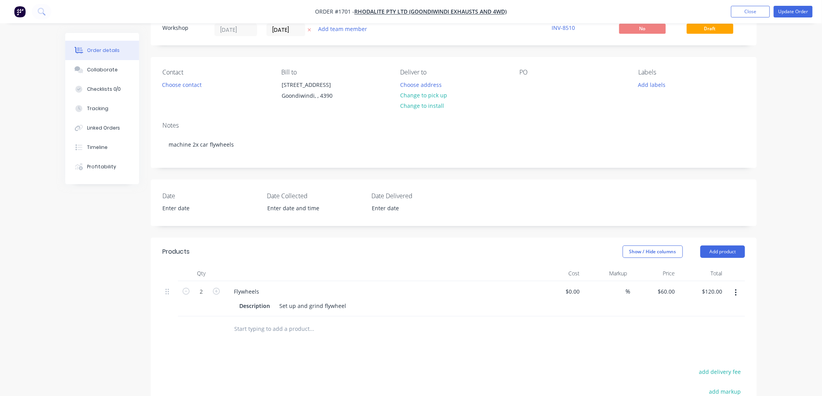
scroll to position [0, 0]
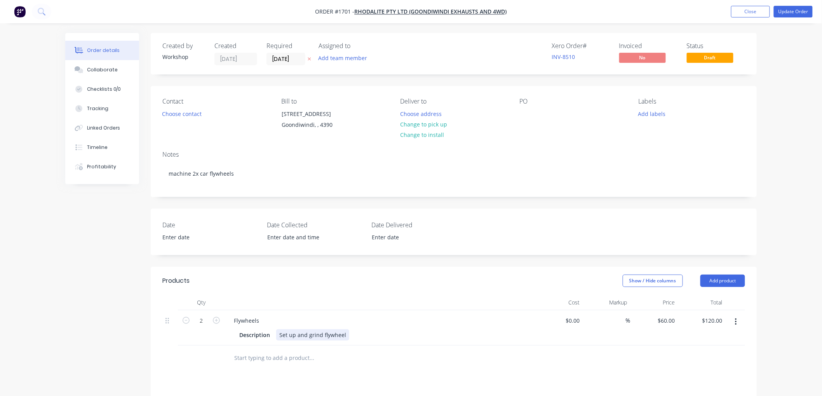
click at [344, 334] on div "Set up and grind flywheel" at bounding box center [312, 335] width 73 height 11
drag, startPoint x: 421, startPoint y: 122, endPoint x: 734, endPoint y: 21, distance: 329.5
click at [431, 118] on div "Choose address Change to pick up Change to install" at bounding box center [423, 124] width 55 height 32
click at [799, 11] on button "Update Order" at bounding box center [793, 12] width 39 height 12
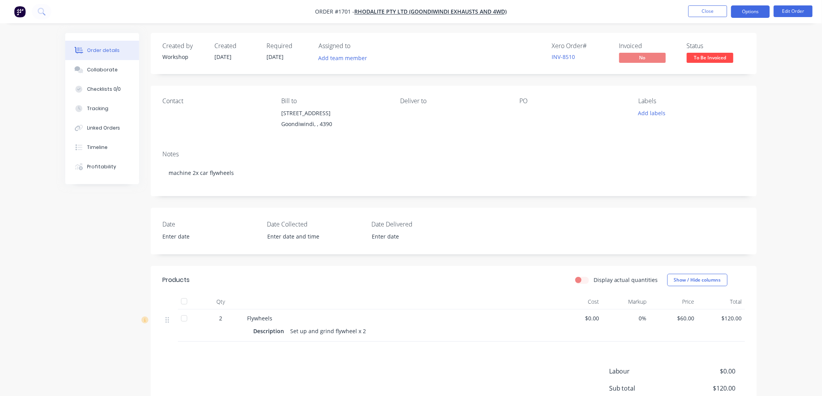
click at [749, 9] on button "Options" at bounding box center [750, 11] width 39 height 12
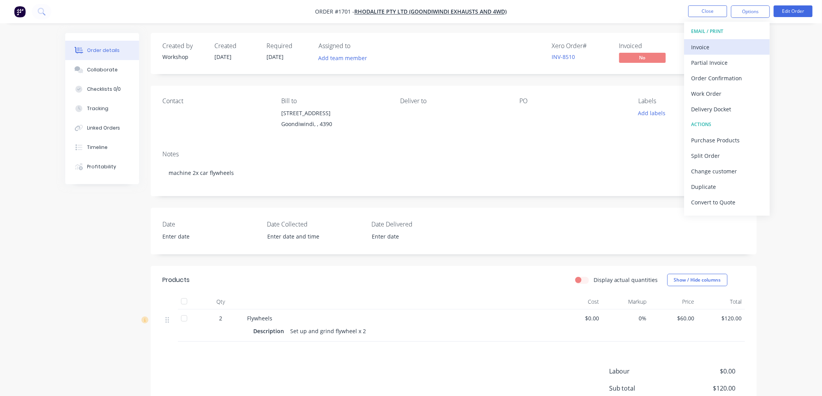
click at [716, 49] on div "Invoice" at bounding box center [726, 47] width 71 height 11
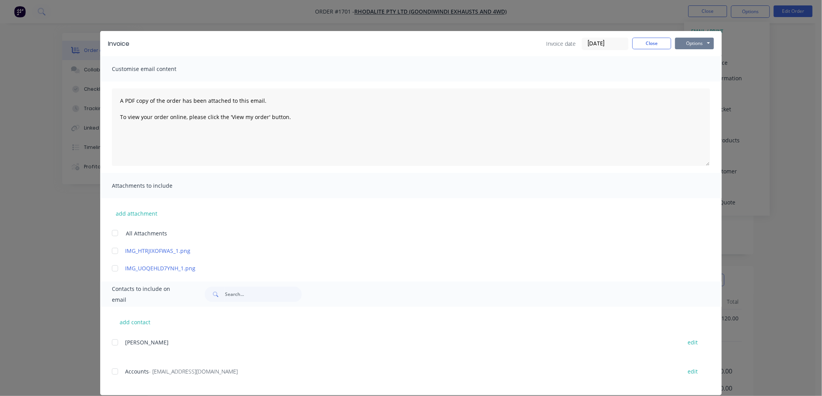
click at [697, 46] on button "Options" at bounding box center [694, 44] width 39 height 12
click at [574, 42] on div "Invoice date [DATE]" at bounding box center [587, 44] width 82 height 12
click at [593, 44] on input "[DATE]" at bounding box center [605, 44] width 46 height 12
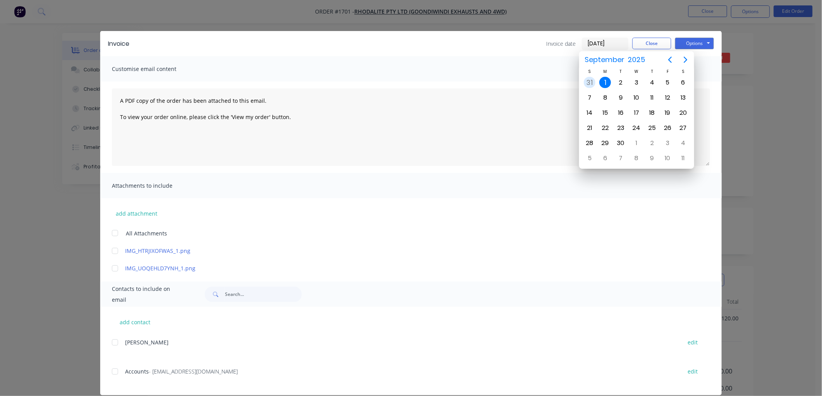
click at [595, 82] on div "31" at bounding box center [590, 83] width 12 height 12
type input "[DATE]"
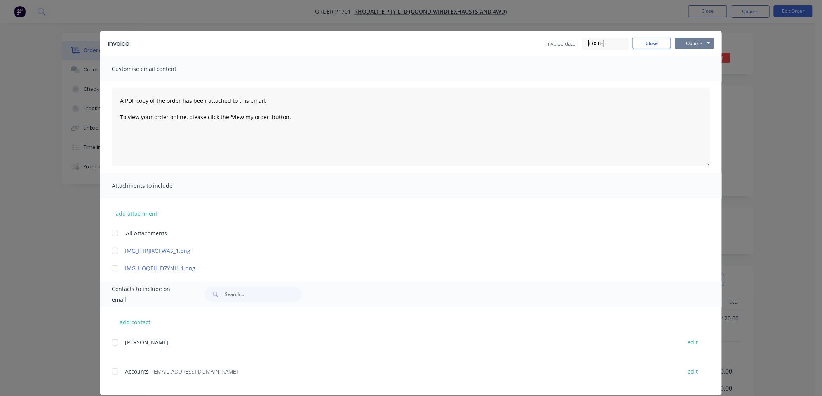
click at [682, 45] on button "Options" at bounding box center [694, 44] width 39 height 12
click at [701, 61] on button "Preview" at bounding box center [700, 57] width 50 height 13
click at [645, 43] on button "Close" at bounding box center [651, 44] width 39 height 12
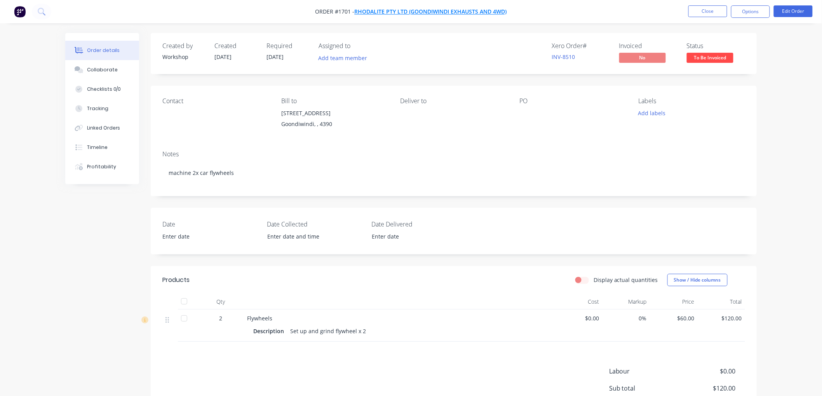
click at [481, 9] on span "Rhodalite Pty Ltd (Goondiwindi Exhausts and 4WD)" at bounding box center [431, 11] width 152 height 7
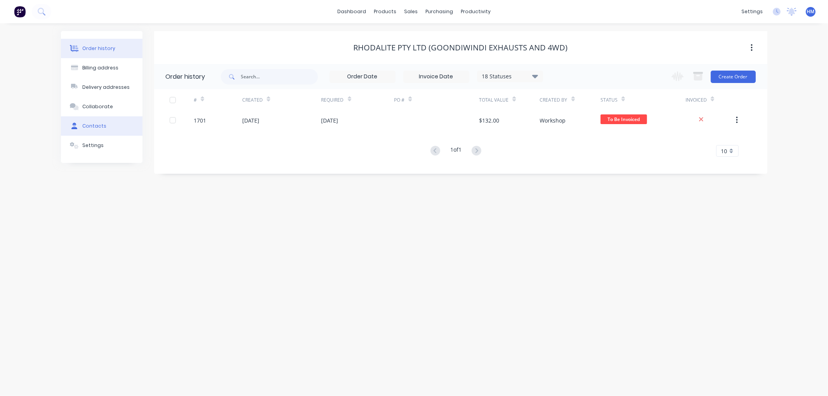
click at [102, 123] on div "Contacts" at bounding box center [94, 126] width 24 height 7
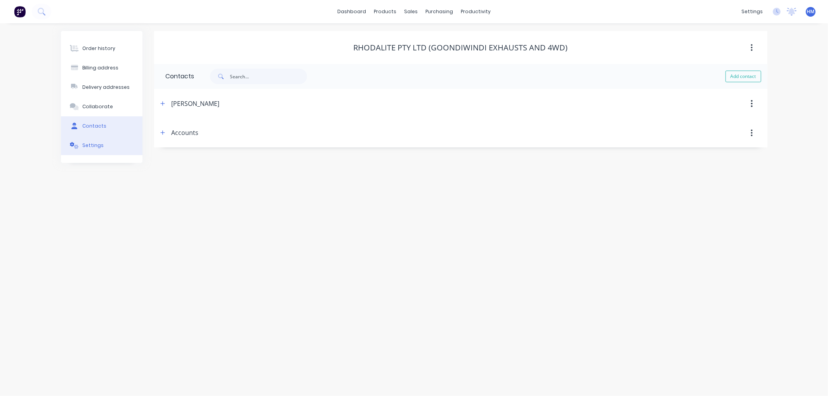
click at [97, 139] on button "Settings" at bounding box center [102, 145] width 82 height 19
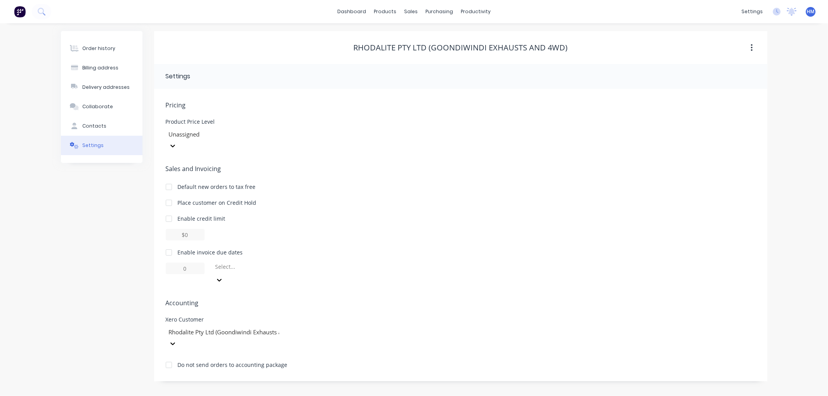
click at [171, 245] on div at bounding box center [169, 253] width 16 height 16
click at [254, 264] on div at bounding box center [271, 269] width 112 height 10
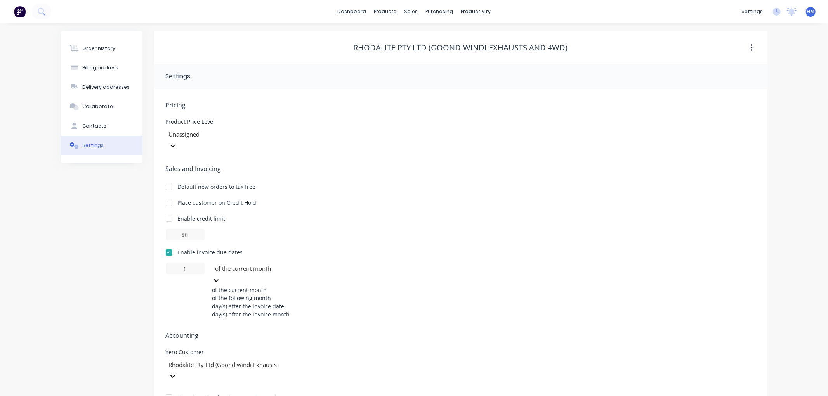
drag, startPoint x: 257, startPoint y: 283, endPoint x: 250, endPoint y: 285, distance: 7.4
click at [258, 294] on div "of the following month" at bounding box center [270, 298] width 116 height 8
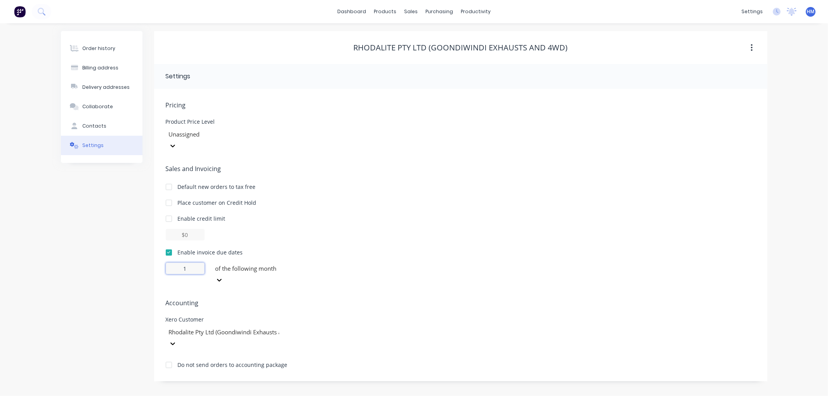
click at [189, 263] on input "1" at bounding box center [185, 269] width 39 height 12
type input "1"
type input "30"
click at [579, 164] on span "Sales and Invoicing" at bounding box center [461, 168] width 590 height 9
click at [113, 53] on button "Order history" at bounding box center [102, 48] width 82 height 19
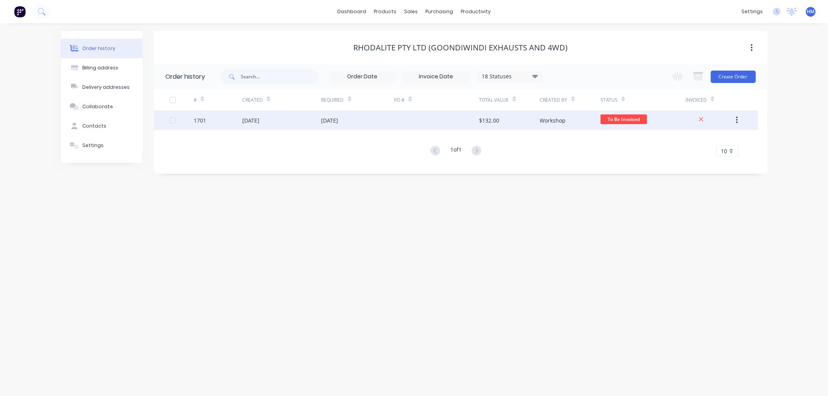
click at [258, 119] on div "[DATE]" at bounding box center [250, 120] width 17 height 8
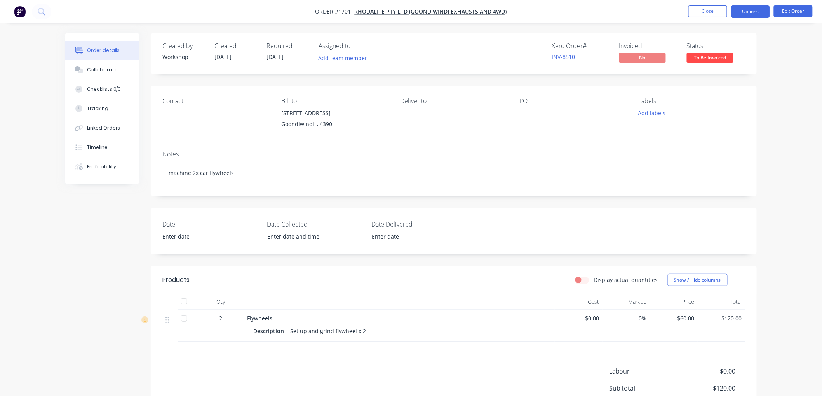
click at [746, 9] on button "Options" at bounding box center [750, 11] width 39 height 12
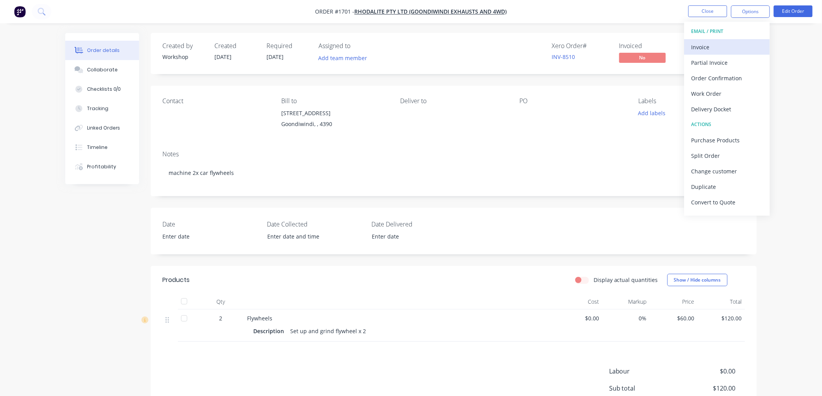
click at [730, 47] on div "Invoice" at bounding box center [726, 47] width 71 height 11
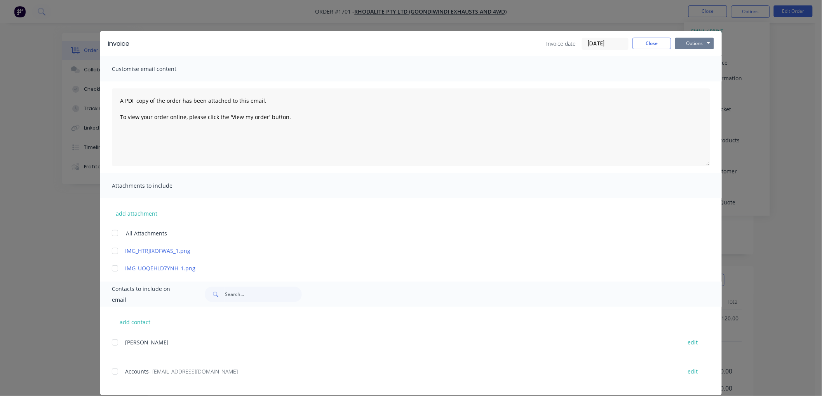
click at [697, 47] on button "Options" at bounding box center [694, 44] width 39 height 12
click at [696, 56] on button "Preview" at bounding box center [700, 57] width 50 height 13
click at [601, 38] on label "[DATE]" at bounding box center [605, 44] width 47 height 12
click at [601, 38] on input "[DATE]" at bounding box center [605, 44] width 46 height 12
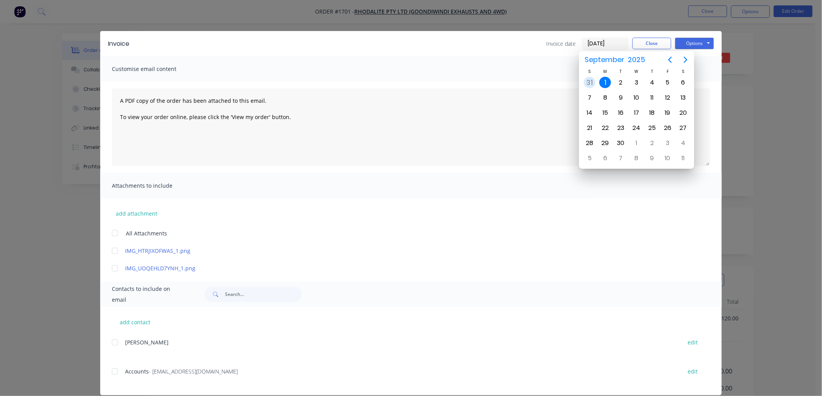
click at [589, 82] on div "31" at bounding box center [590, 83] width 12 height 12
type input "[DATE]"
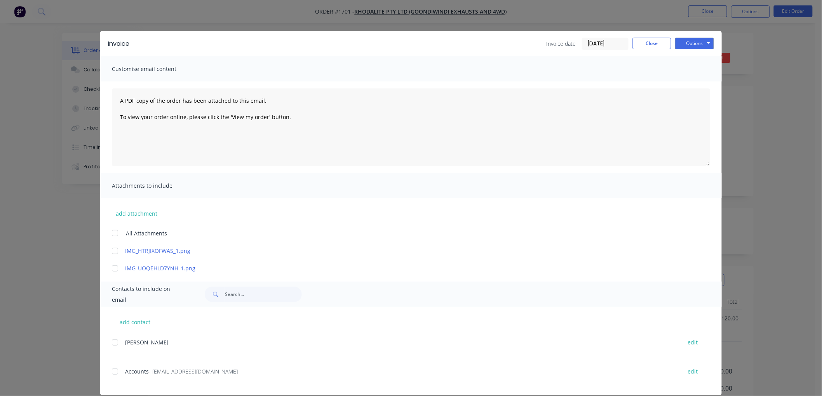
click at [109, 374] on div at bounding box center [115, 372] width 16 height 16
click at [678, 47] on button "Options" at bounding box center [694, 44] width 39 height 12
click at [688, 83] on button "Email" at bounding box center [700, 82] width 50 height 13
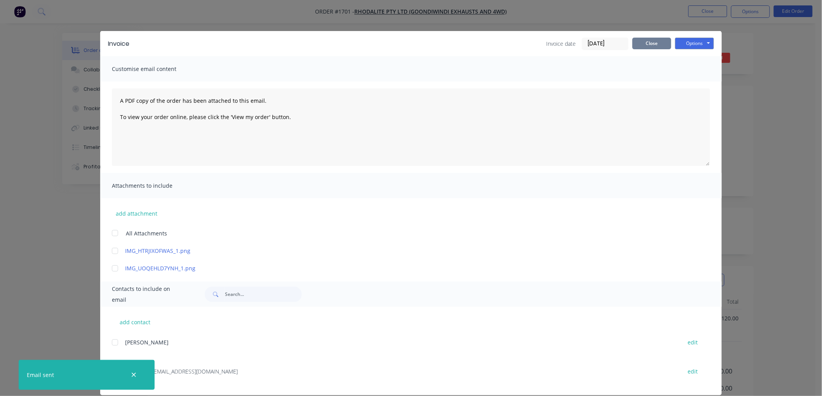
click at [647, 44] on button "Close" at bounding box center [651, 44] width 39 height 12
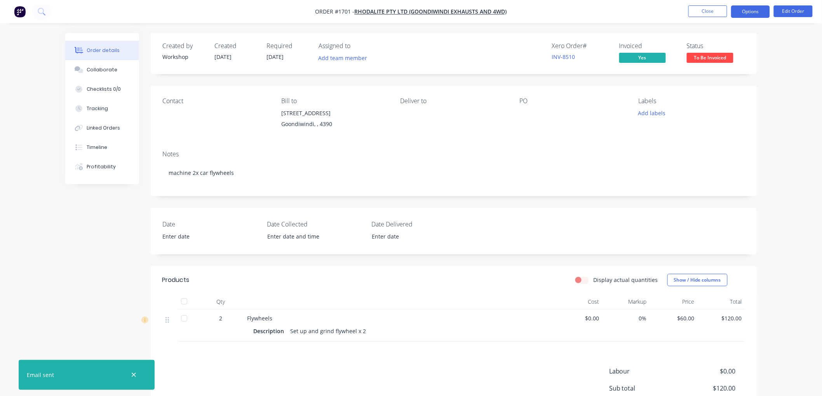
click at [749, 15] on button "Options" at bounding box center [750, 11] width 39 height 12
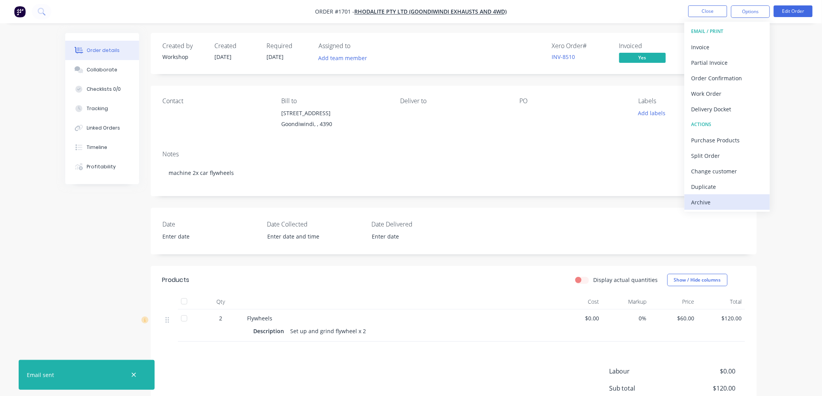
click at [718, 205] on div "Archive" at bounding box center [726, 202] width 71 height 11
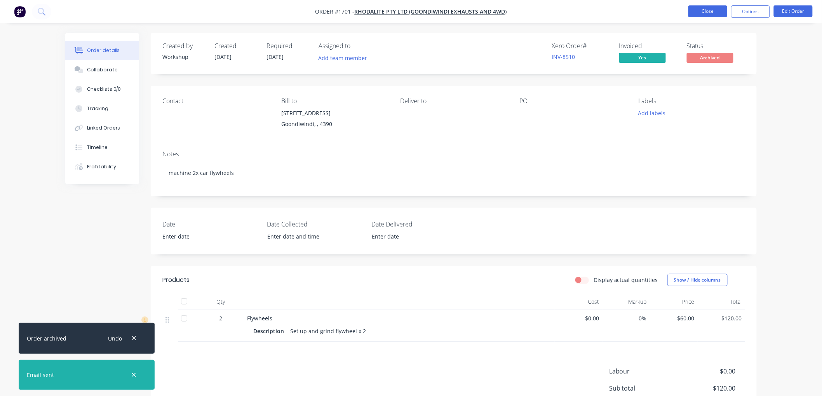
click at [702, 12] on button "Close" at bounding box center [707, 11] width 39 height 12
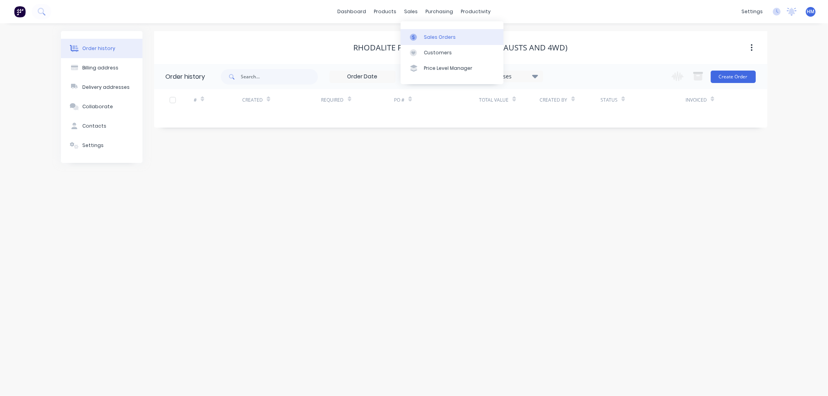
click at [445, 36] on div "Sales Orders" at bounding box center [440, 37] width 32 height 7
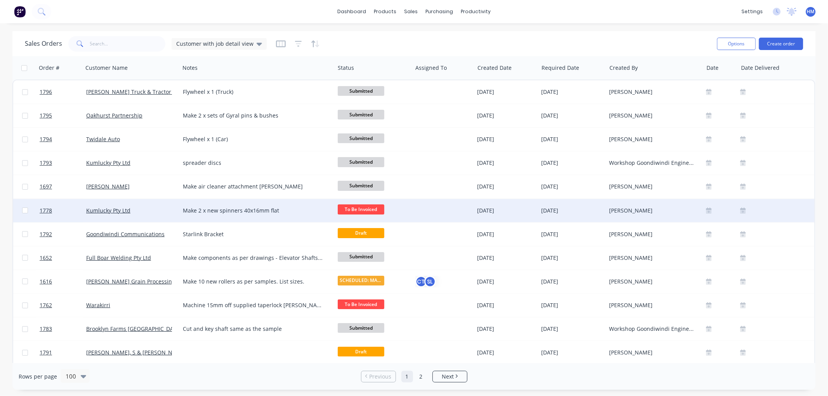
click at [155, 211] on div "Kumlucky Pty Ltd" at bounding box center [129, 211] width 86 height 8
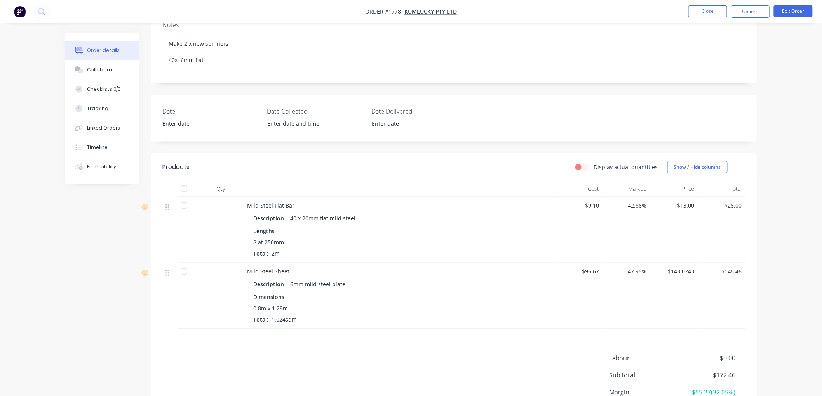
scroll to position [172, 0]
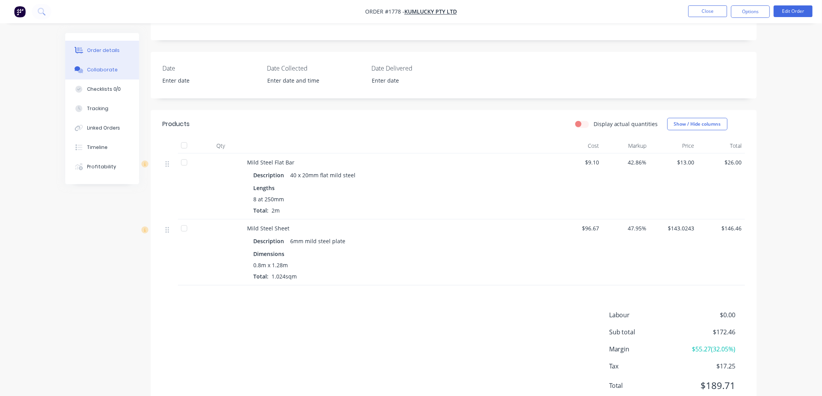
click at [108, 68] on div "Collaborate" at bounding box center [102, 69] width 31 height 7
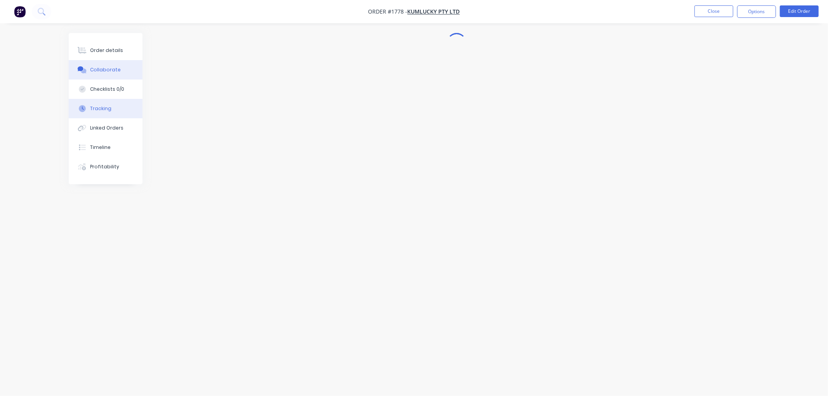
click at [100, 112] on button "Tracking" at bounding box center [106, 108] width 74 height 19
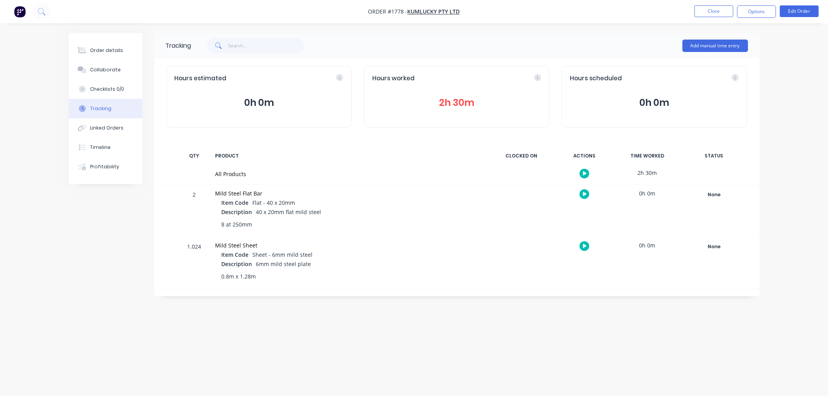
click at [457, 100] on button "2h 30m" at bounding box center [456, 103] width 169 height 15
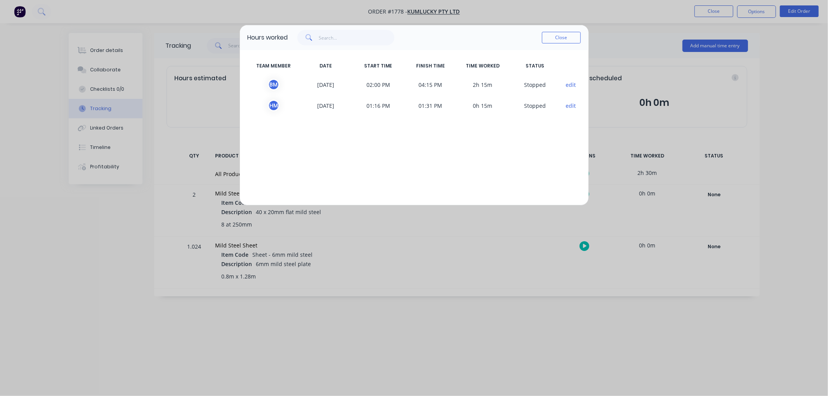
drag, startPoint x: 566, startPoint y: 39, endPoint x: 305, endPoint y: 45, distance: 261.0
click at [562, 39] on button "Close" at bounding box center [561, 38] width 39 height 12
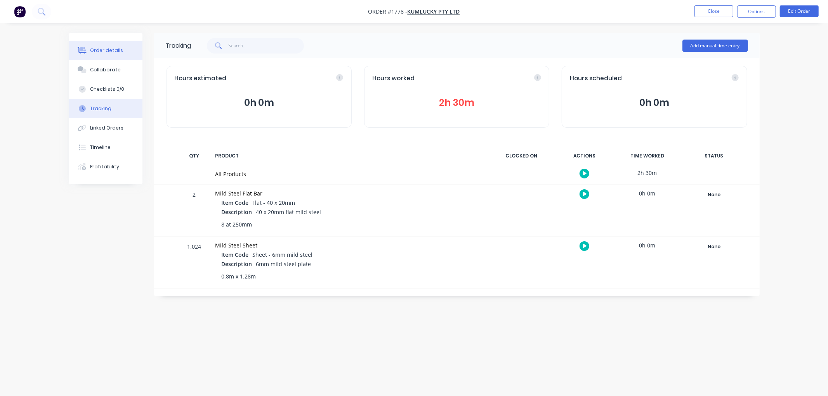
click at [115, 48] on div "Order details" at bounding box center [106, 50] width 33 height 7
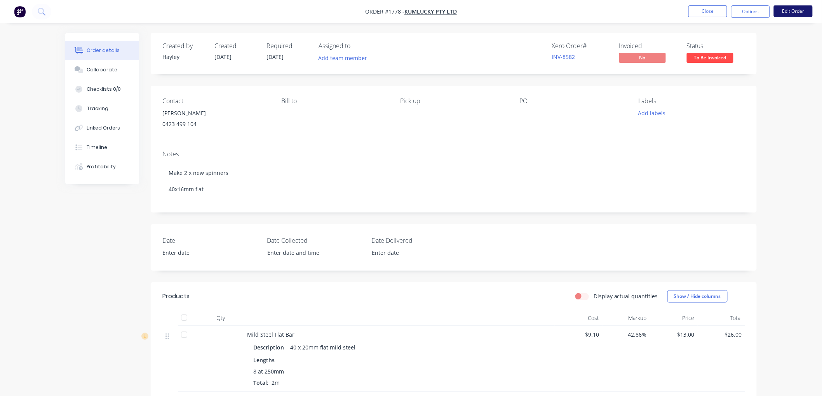
click at [789, 10] on button "Edit Order" at bounding box center [793, 11] width 39 height 12
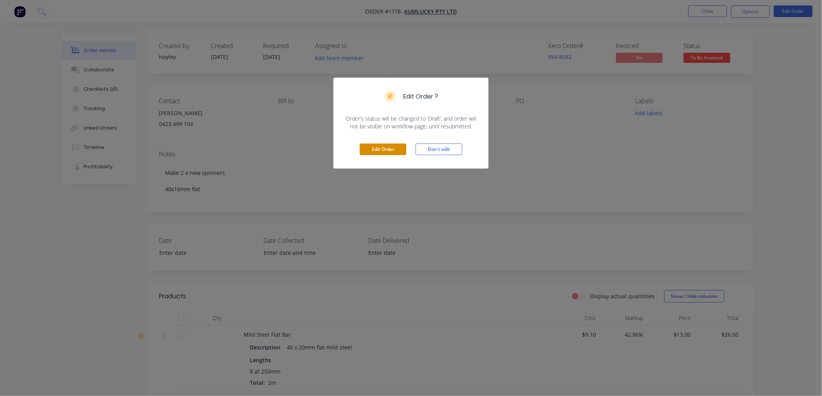
click at [379, 150] on button "Edit Order" at bounding box center [383, 150] width 47 height 12
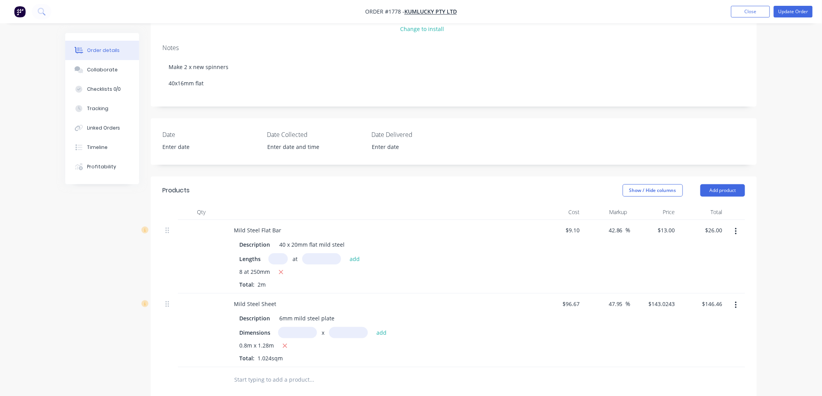
scroll to position [129, 0]
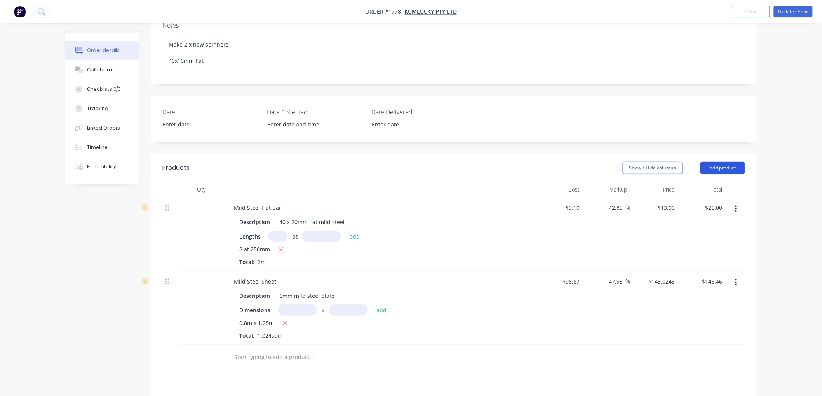
click at [729, 168] on button "Add product" at bounding box center [722, 168] width 45 height 12
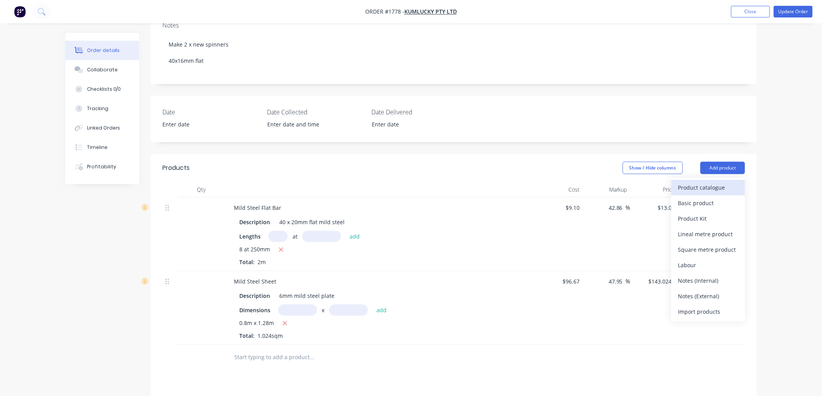
click at [704, 188] on div "Product catalogue" at bounding box center [708, 187] width 60 height 11
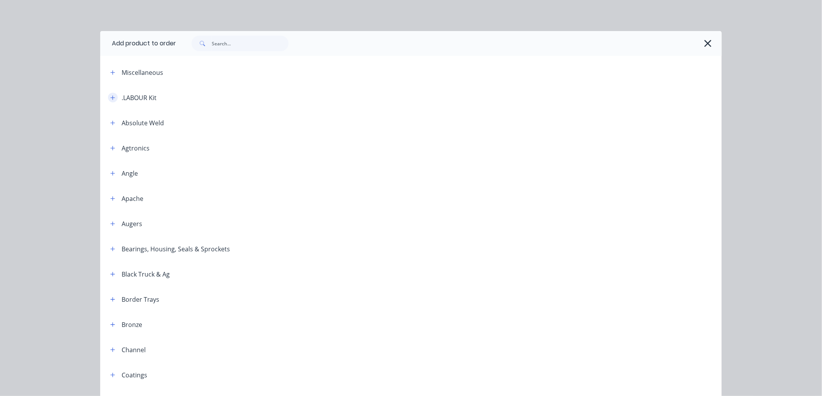
click at [111, 96] on icon "button" at bounding box center [112, 97] width 5 height 5
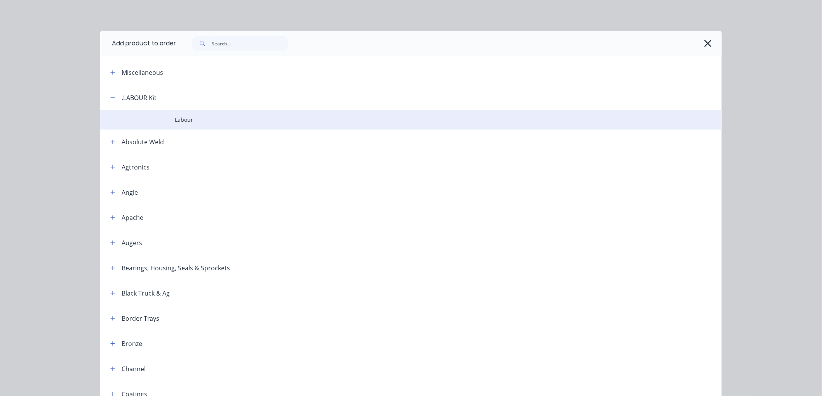
click at [175, 118] on span "Labour" at bounding box center [393, 120] width 437 height 8
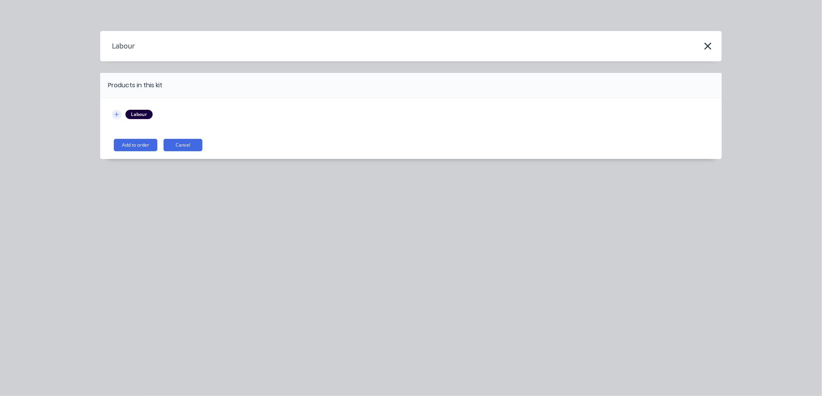
click at [116, 115] on icon "button" at bounding box center [117, 114] width 4 height 4
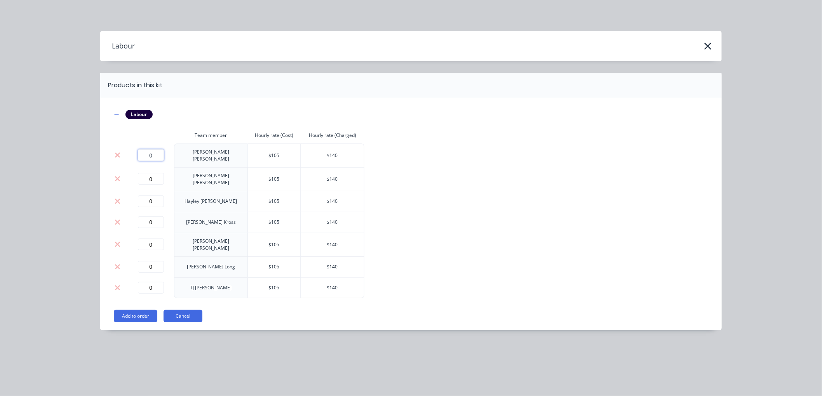
drag, startPoint x: 156, startPoint y: 155, endPoint x: 96, endPoint y: 153, distance: 60.2
click at [96, 153] on div "Labour Products in this kit Labour Team member Hourly rate (Cost) Hourly rate (…" at bounding box center [411, 198] width 822 height 396
type input "2.25"
drag, startPoint x: 158, startPoint y: 194, endPoint x: 122, endPoint y: 194, distance: 36.9
click at [122, 194] on tr "0 [PERSON_NAME] $ 105 $ 140" at bounding box center [238, 201] width 252 height 21
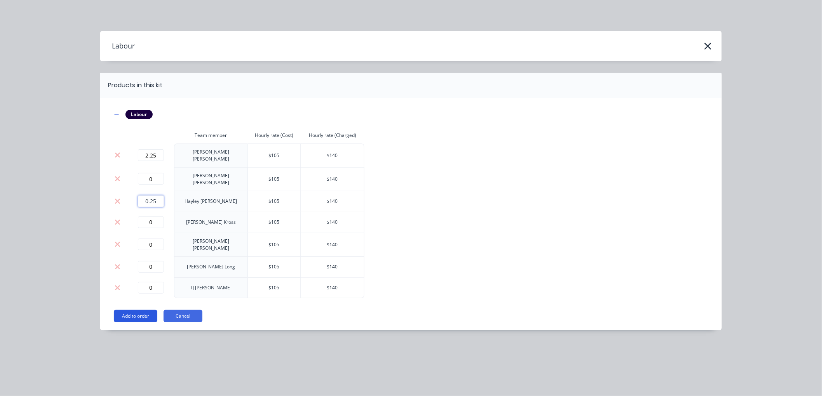
type input "0.25"
click at [143, 310] on button "Add to order" at bounding box center [135, 316] width 43 height 12
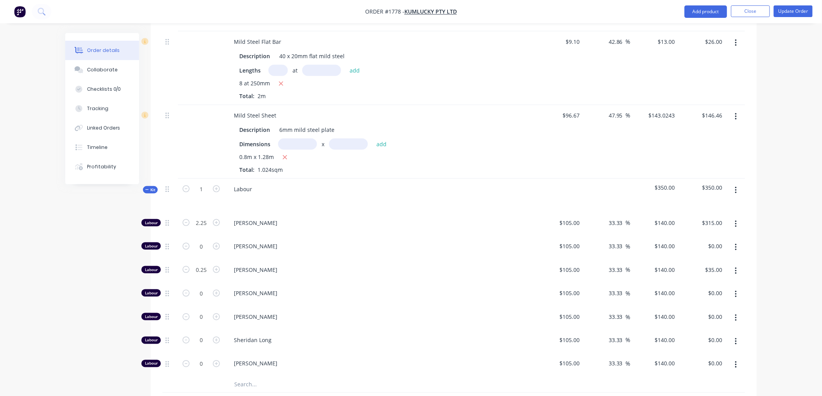
scroll to position [344, 0]
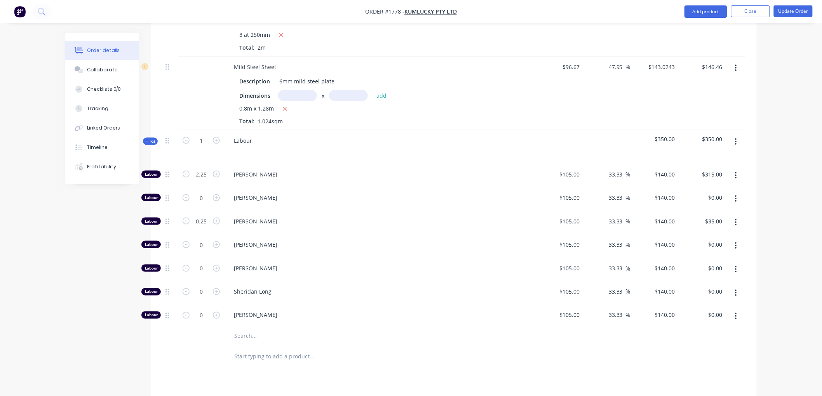
click at [735, 174] on icon "button" at bounding box center [736, 176] width 2 height 9
click at [709, 196] on div "Duplicate" at bounding box center [708, 196] width 60 height 11
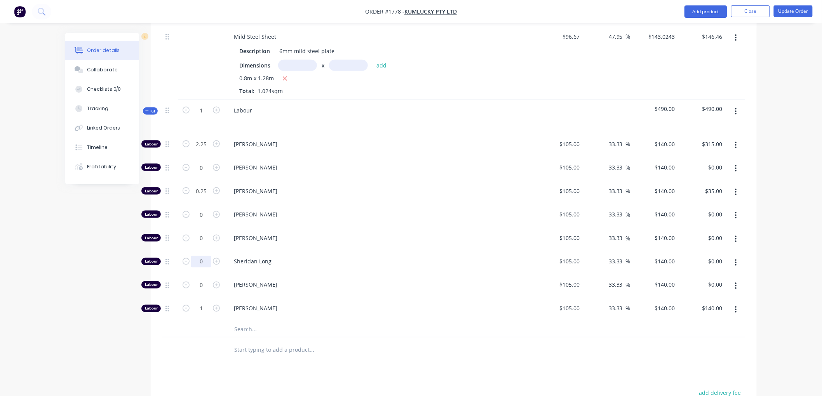
scroll to position [387, 0]
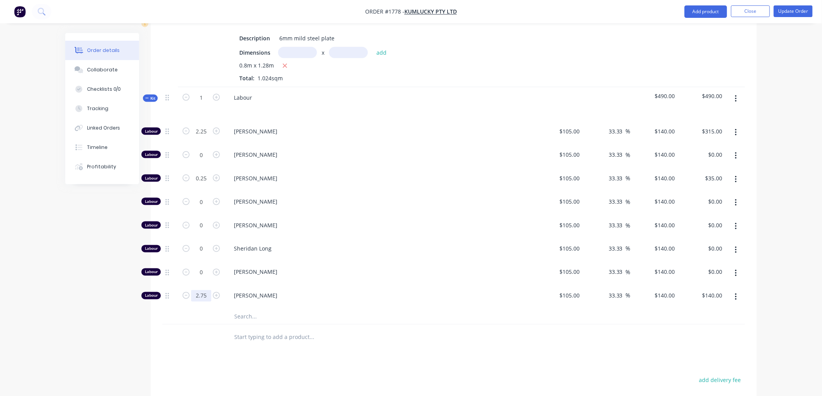
type input "2.75"
type input "$385.00"
click at [288, 332] on input "text" at bounding box center [311, 338] width 155 height 16
click at [207, 137] on input "2.75" at bounding box center [201, 132] width 20 height 12
type input "2.5"
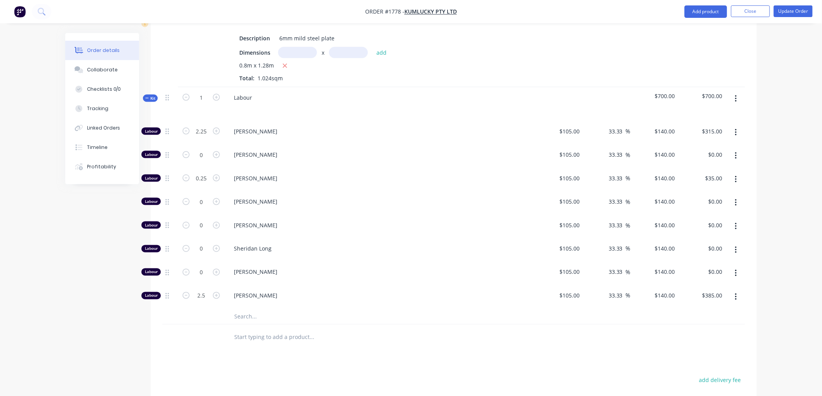
type input "$350.00"
click at [156, 346] on div "Qty Cost Markup Price Total Mild Steel Flat Bar Description 40 x 20mm flat mild…" at bounding box center [454, 137] width 606 height 426
click at [566, 293] on div "105 105" at bounding box center [559, 298] width 48 height 24
type input "5"
type input "$0.001"
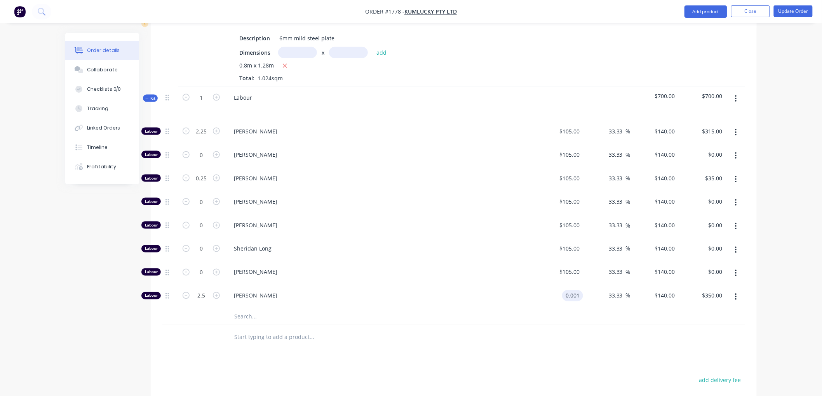
type input "$0.0013"
type input "$0.00"
type input "105"
type input "10499900"
type input "$105.00"
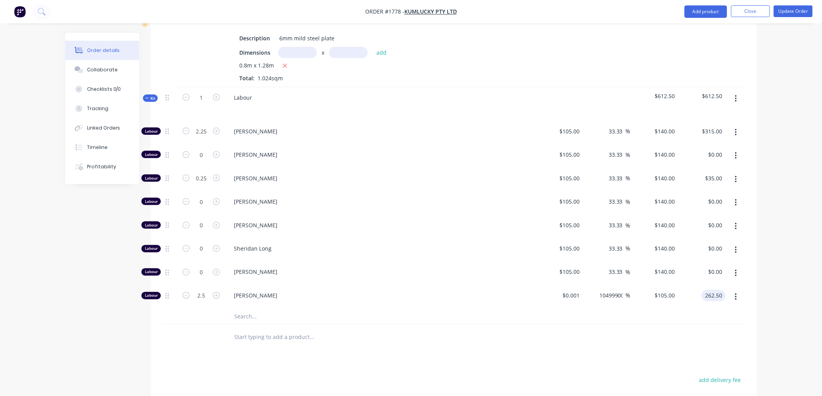
type input "$262.50"
click at [588, 356] on div "Products Show / Hide columns Add product Qty Cost Markup Price Total Mild Steel…" at bounding box center [454, 216] width 606 height 641
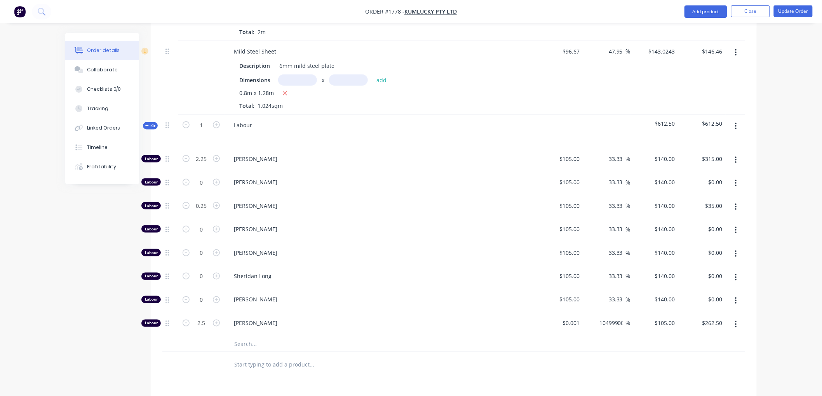
scroll to position [344, 0]
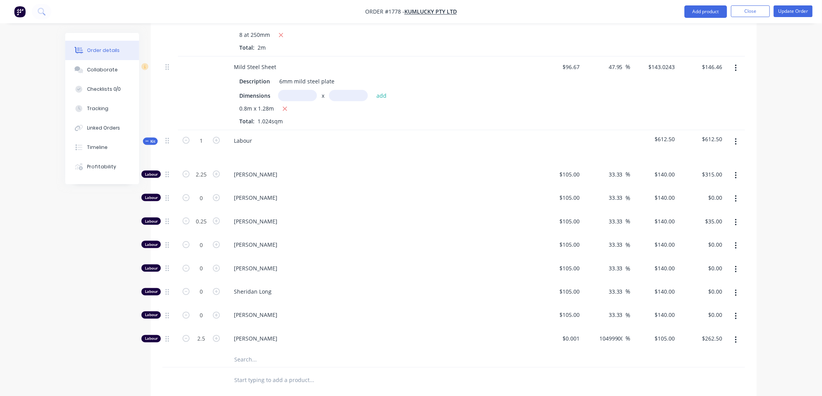
click at [149, 139] on span "Kit" at bounding box center [150, 142] width 10 height 6
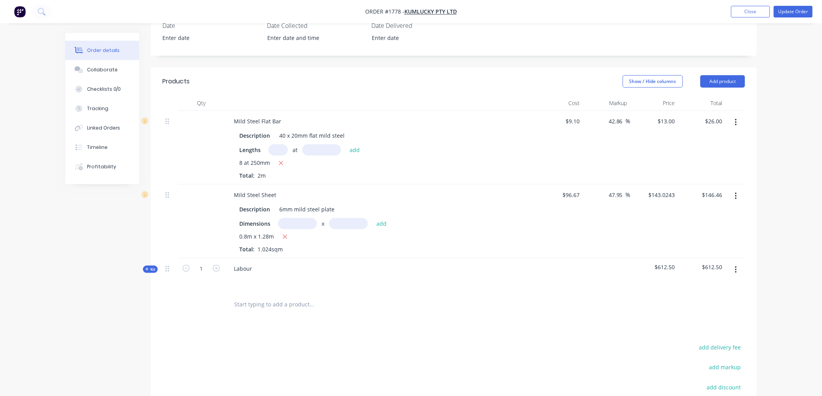
scroll to position [206, 0]
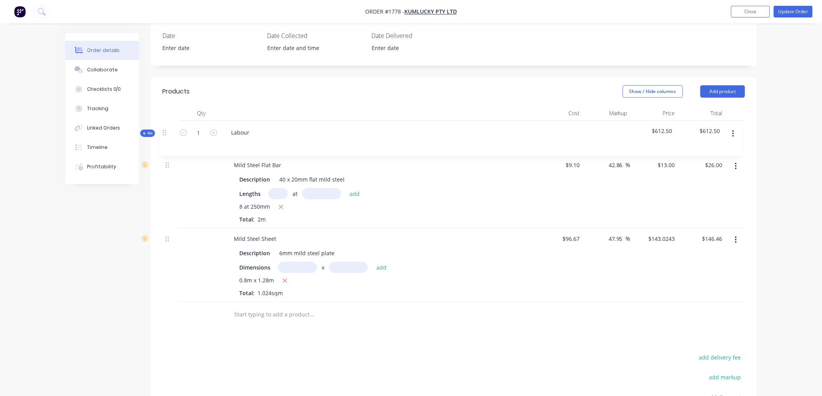
drag, startPoint x: 167, startPoint y: 279, endPoint x: 165, endPoint y: 125, distance: 154.2
click at [165, 125] on div "Mild Steel Flat Bar Description 40 x 20mm flat mild steel Lengths at add 8 at 2…" at bounding box center [453, 211] width 582 height 181
click at [259, 131] on div "Labour" at bounding box center [379, 138] width 311 height 34
click at [256, 130] on div "Labour" at bounding box center [243, 131] width 31 height 11
click at [334, 344] on div "Products Show / Hide columns Add product Qty Cost Markup Price Total Kit 1 Labo…" at bounding box center [454, 296] width 606 height 436
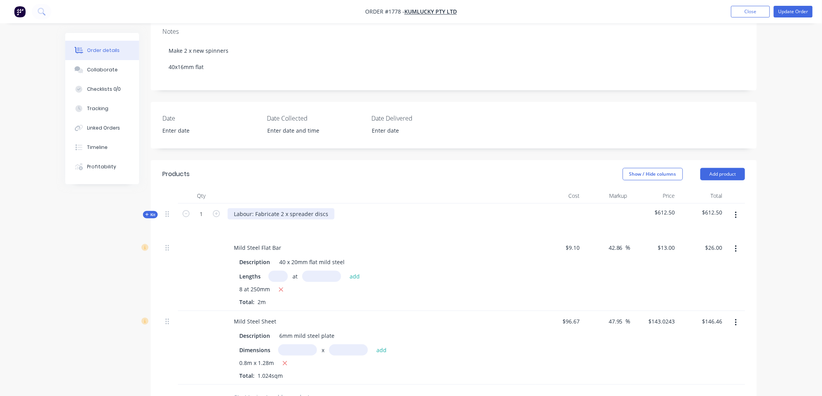
scroll to position [119, 0]
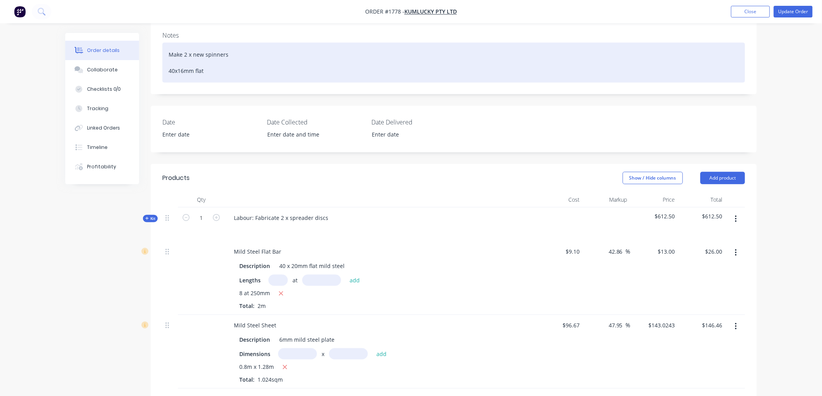
click at [216, 72] on div "Make 2 x new spinners 40x16mm flat" at bounding box center [453, 63] width 582 height 40
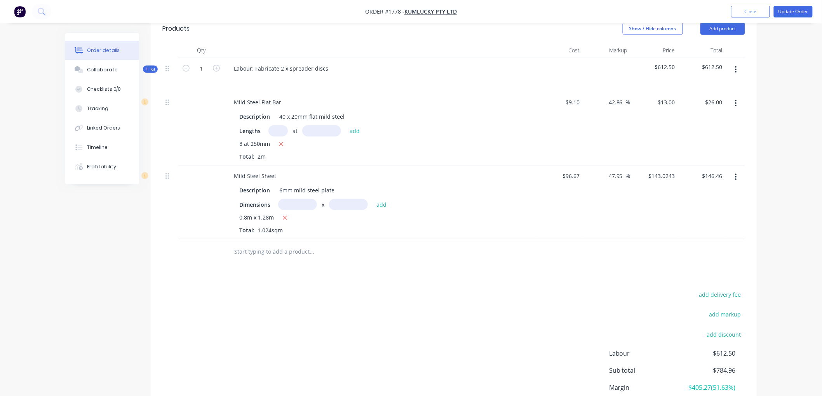
scroll to position [292, 0]
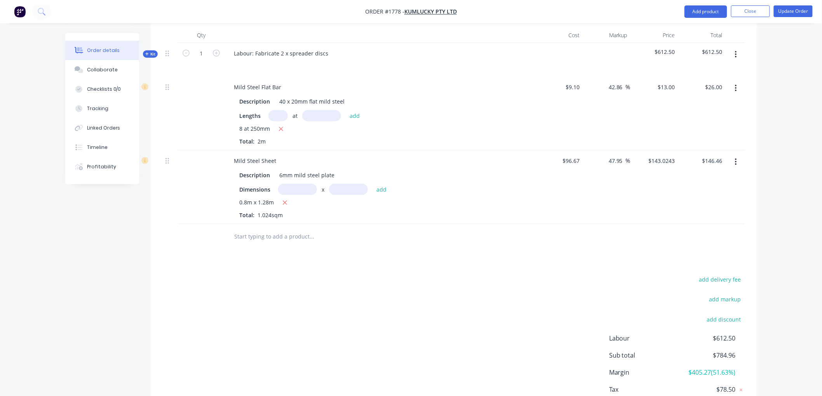
click at [735, 87] on icon "button" at bounding box center [736, 88] width 2 height 9
click at [690, 157] on div "Delete" at bounding box center [708, 155] width 60 height 11
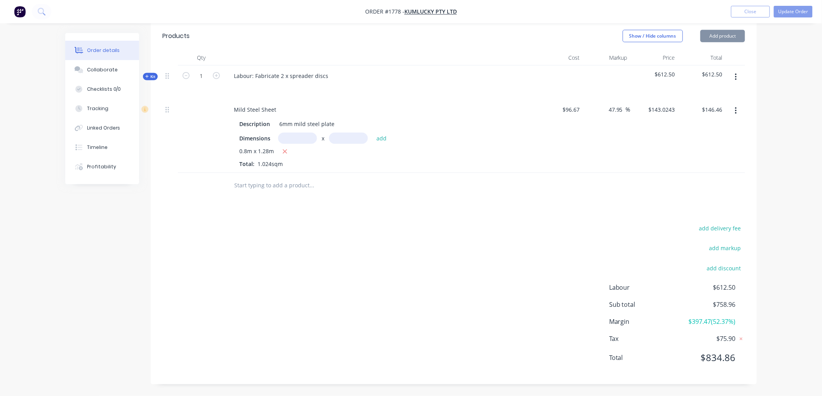
scroll to position [269, 0]
click at [735, 108] on icon "button" at bounding box center [736, 111] width 2 height 7
click at [679, 181] on div "Delete" at bounding box center [708, 177] width 60 height 11
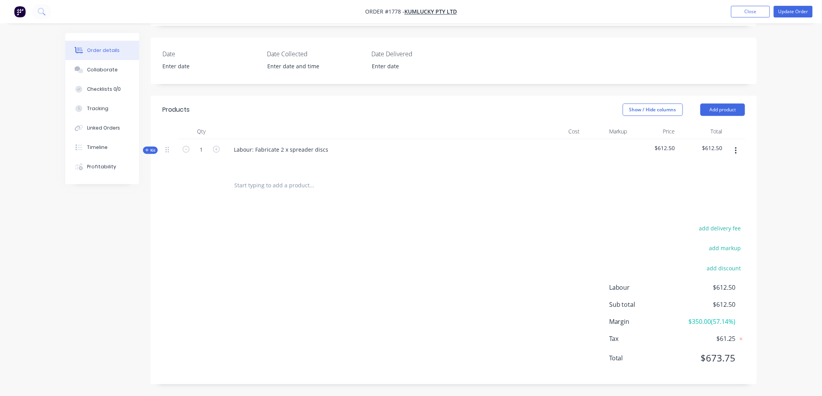
scroll to position [196, 0]
drag, startPoint x: 328, startPoint y: 148, endPoint x: 182, endPoint y: 149, distance: 146.4
click at [182, 149] on div "Kit 1 Labour: Fabricate 2 x spreader discs $612.50 $612.50" at bounding box center [453, 156] width 582 height 34
copy div "Labour: Fabricate 2 x spreader discs"
click at [273, 184] on input "text" at bounding box center [311, 186] width 155 height 16
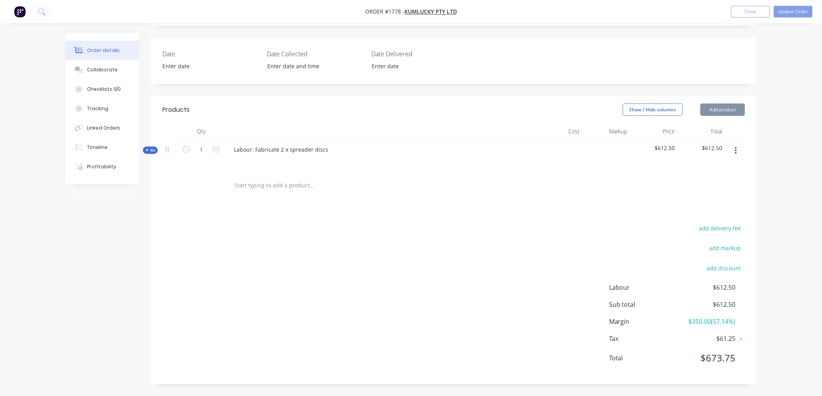
paste input "Labour: Fabricate 2 x spreader discs"
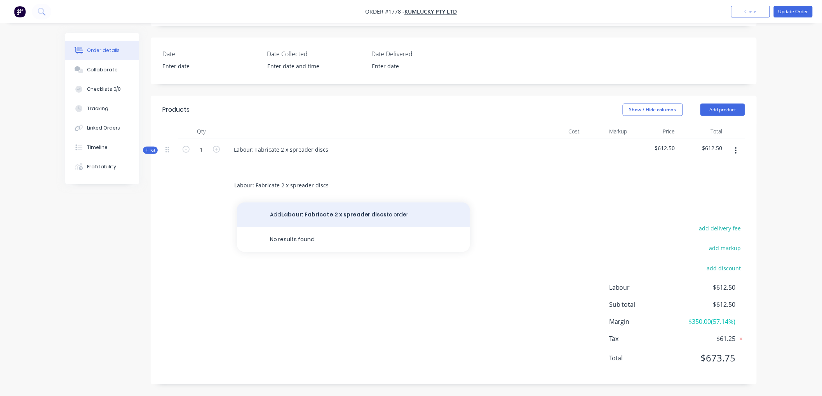
type input "Labour: Fabricate 2 x spreader discs"
click at [352, 217] on button "Add Labour: Fabricate 2 x spreader discs to order" at bounding box center [353, 215] width 233 height 25
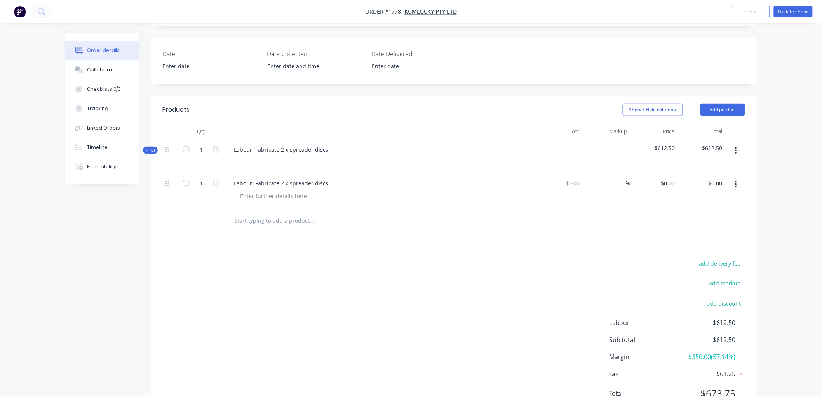
click at [738, 150] on button "button" at bounding box center [736, 151] width 18 height 14
click at [693, 215] on div "Delete" at bounding box center [708, 217] width 60 height 11
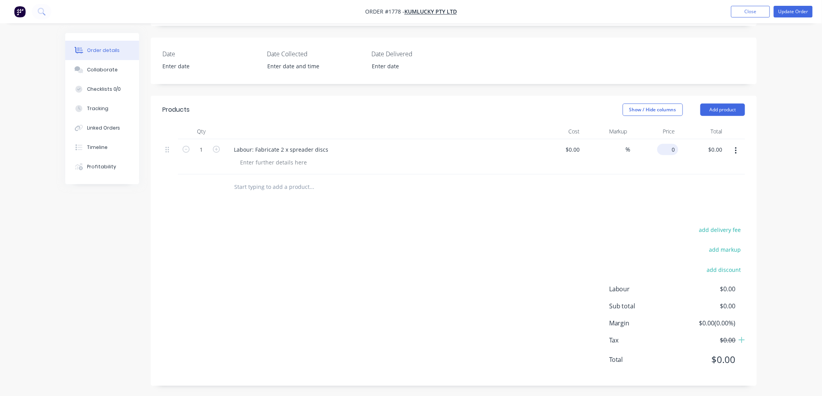
click at [666, 148] on div "0 $0.00" at bounding box center [667, 149] width 21 height 11
type input "$500.00"
click at [532, 226] on div "add delivery fee add markup add discount Labour $0.00 Sub total $500.00 Margin …" at bounding box center [453, 300] width 582 height 150
click at [203, 150] on input "1" at bounding box center [201, 150] width 20 height 12
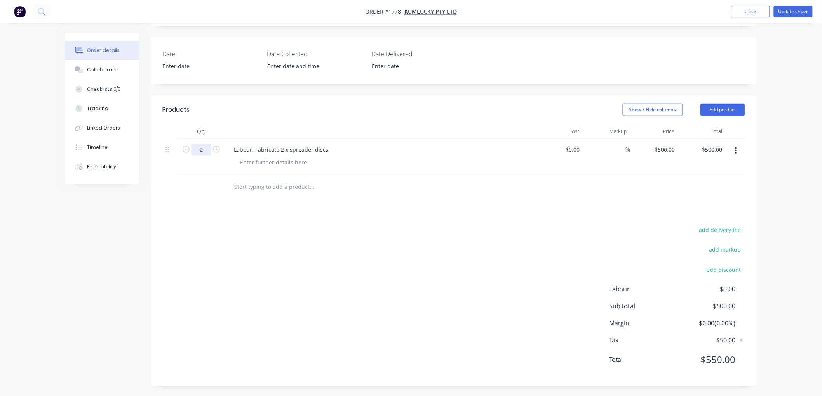
type input "2"
type input "$1,000.00"
click at [299, 195] on div at bounding box center [364, 187] width 280 height 25
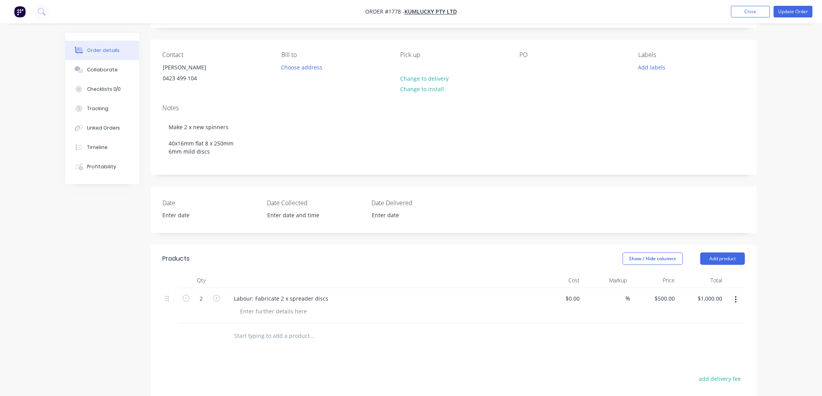
scroll to position [0, 0]
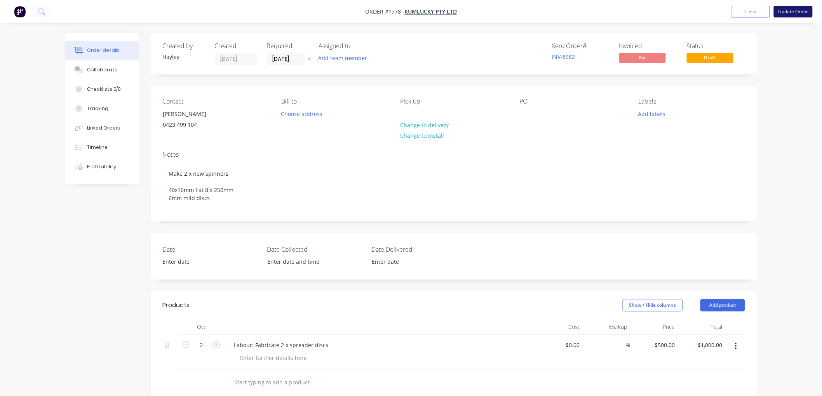
click at [795, 14] on button "Update Order" at bounding box center [793, 12] width 39 height 12
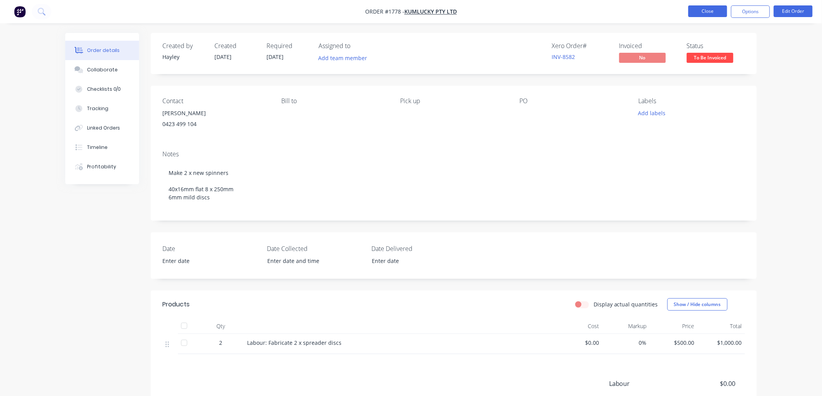
click at [712, 9] on button "Close" at bounding box center [707, 11] width 39 height 12
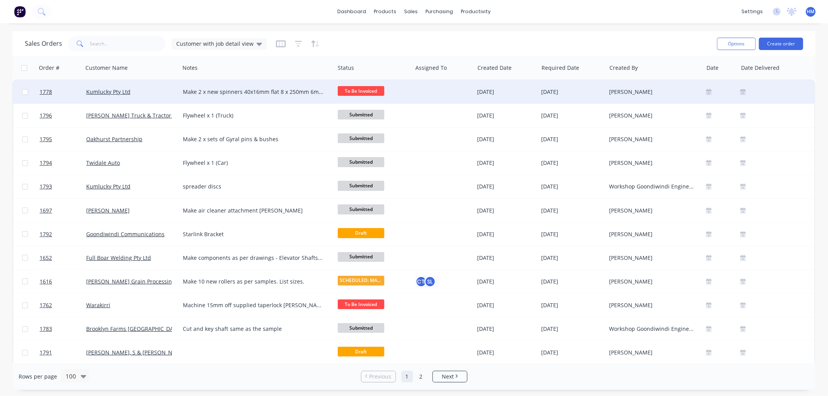
click at [145, 90] on div "Kumlucky Pty Ltd" at bounding box center [129, 92] width 86 height 8
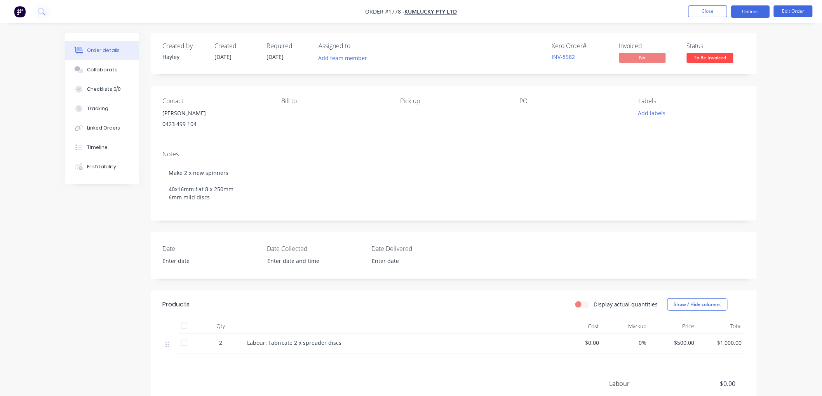
click at [741, 13] on button "Options" at bounding box center [750, 11] width 39 height 12
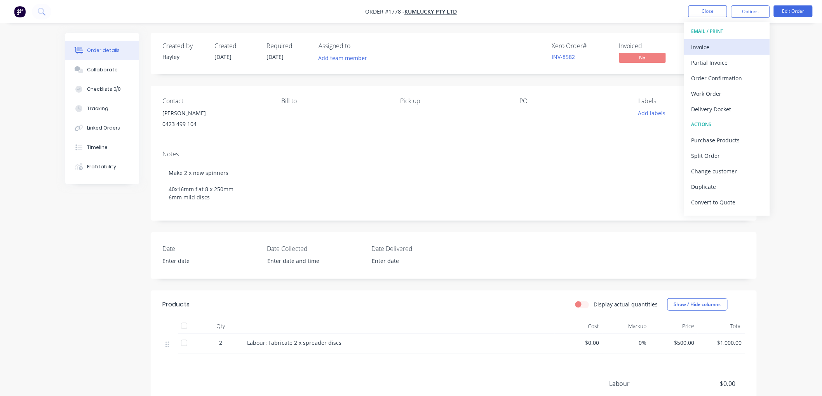
click at [728, 45] on div "Invoice" at bounding box center [726, 47] width 71 height 11
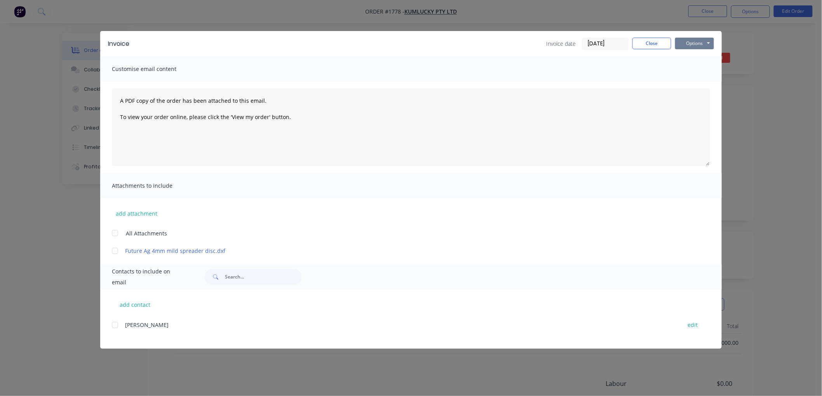
drag, startPoint x: 688, startPoint y: 42, endPoint x: 695, endPoint y: 43, distance: 7.1
click at [689, 41] on button "Options" at bounding box center [694, 44] width 39 height 12
click at [711, 56] on button "Preview" at bounding box center [700, 57] width 50 height 13
click at [701, 47] on button "Options" at bounding box center [694, 44] width 39 height 12
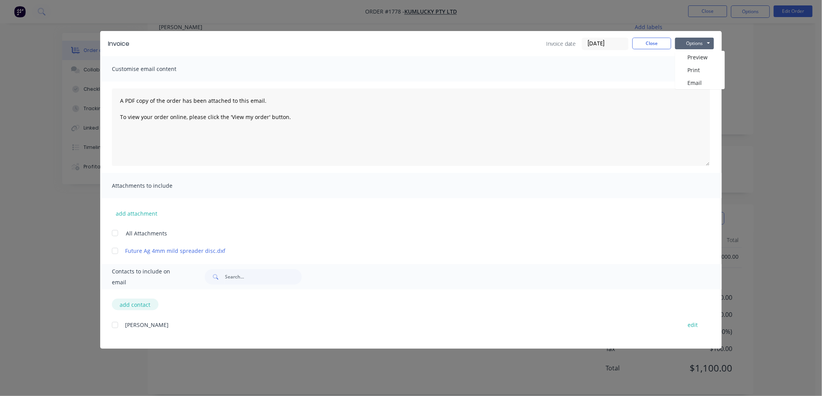
click at [134, 304] on button "add contact" at bounding box center [135, 305] width 47 height 12
select select "AU"
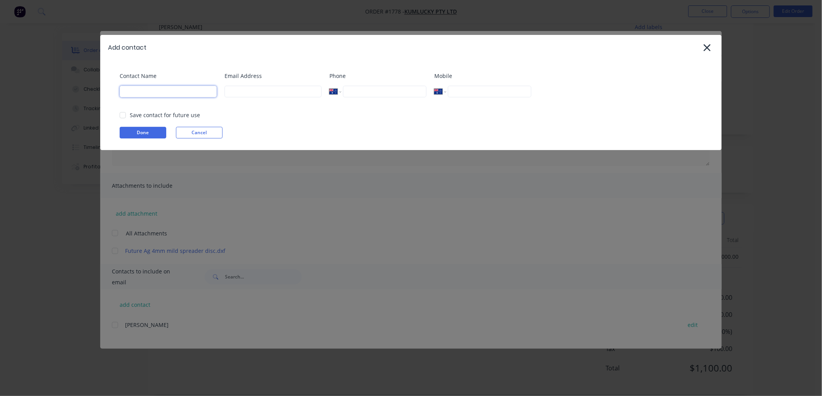
click at [136, 88] on input at bounding box center [168, 92] width 97 height 12
drag, startPoint x: 118, startPoint y: 115, endPoint x: 123, endPoint y: 117, distance: 5.0
click at [122, 117] on div at bounding box center [123, 116] width 16 height 16
type input "[PERSON_NAME]"
click at [248, 89] on input at bounding box center [272, 92] width 97 height 12
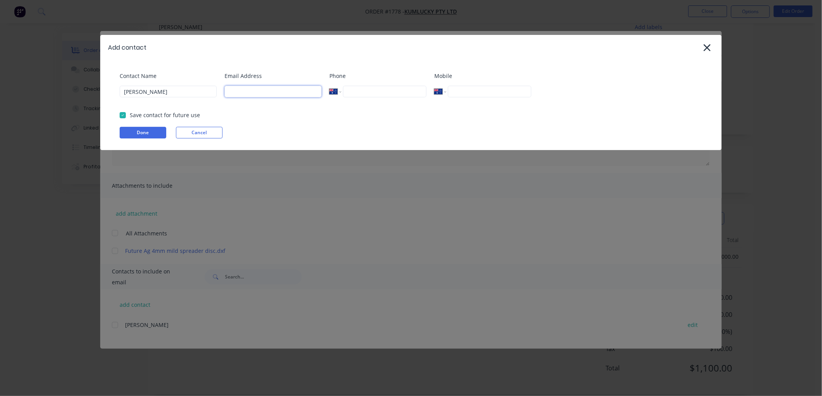
paste input "[EMAIL_ADDRESS][DOMAIN_NAME]"
type input "[EMAIL_ADDRESS][DOMAIN_NAME]"
drag, startPoint x: 485, startPoint y: 98, endPoint x: 492, endPoint y: 94, distance: 8.4
click at [490, 96] on div "Mobile International [GEOGRAPHIC_DATA] [GEOGRAPHIC_DATA] [GEOGRAPHIC_DATA] [GEO…" at bounding box center [482, 87] width 97 height 31
click at [492, 93] on input "tel" at bounding box center [489, 92] width 83 height 12
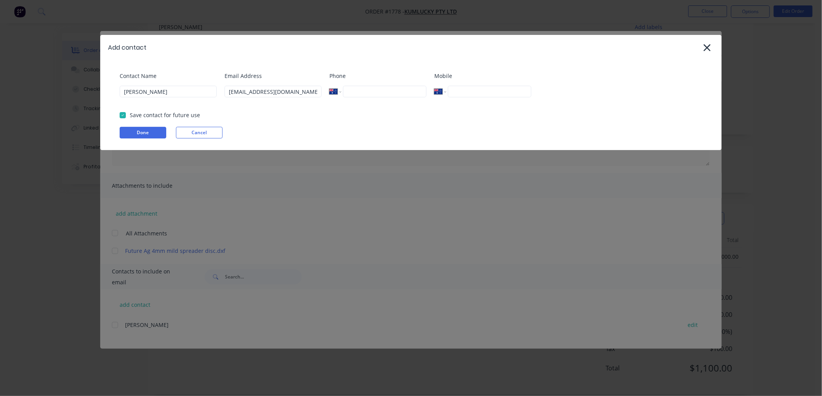
paste input "0419 740 383"
type input "0419 740 383"
click at [139, 132] on button "Done" at bounding box center [143, 133] width 47 height 12
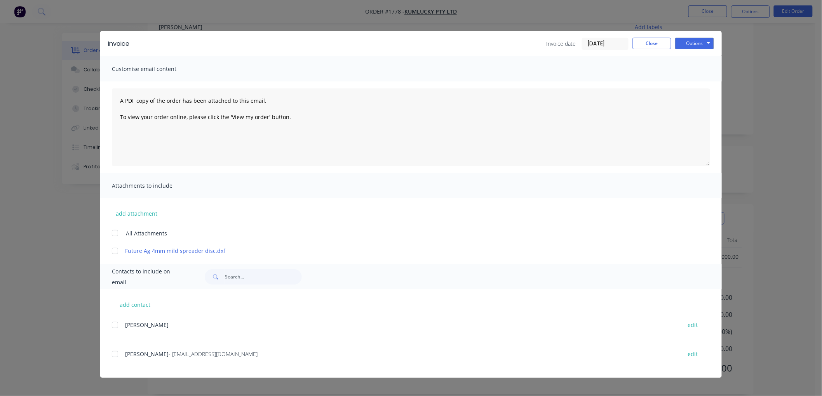
click at [113, 355] on div at bounding box center [115, 355] width 16 height 16
drag, startPoint x: 700, startPoint y: 43, endPoint x: 695, endPoint y: 44, distance: 4.9
click at [700, 43] on button "Options" at bounding box center [694, 44] width 39 height 12
drag, startPoint x: 560, startPoint y: 30, endPoint x: 602, endPoint y: 40, distance: 43.4
click at [602, 40] on div "Invoice Invoice date [DATE] Close Options Preview Print Email Customise email c…" at bounding box center [411, 198] width 822 height 396
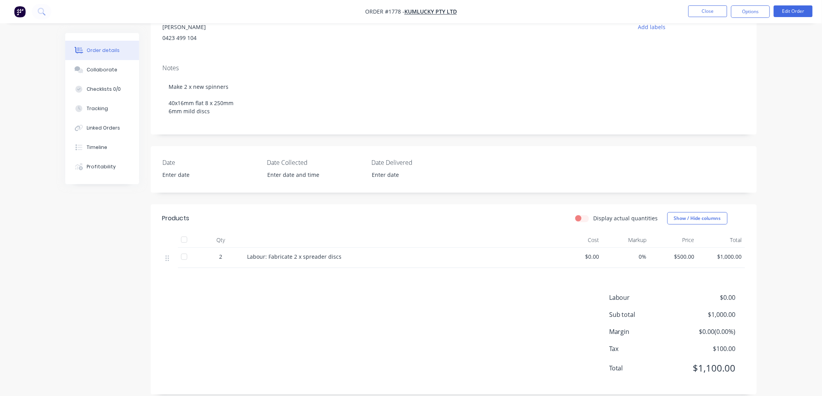
click at [603, 40] on div "PO" at bounding box center [572, 28] width 106 height 35
click at [746, 8] on button "Options" at bounding box center [750, 11] width 39 height 12
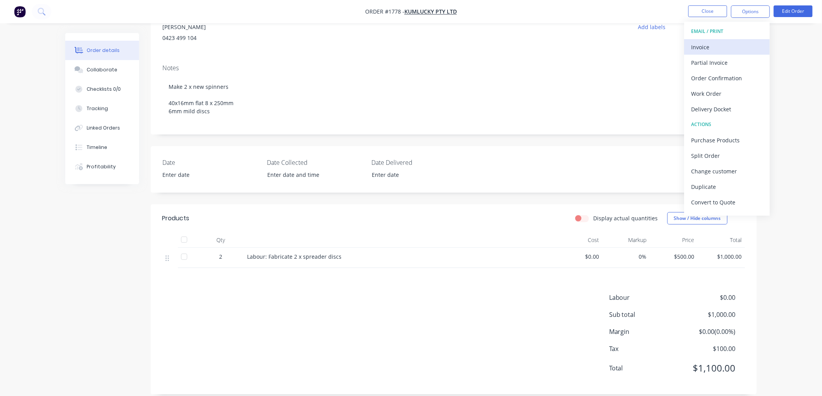
click at [708, 44] on div "Invoice" at bounding box center [726, 47] width 71 height 11
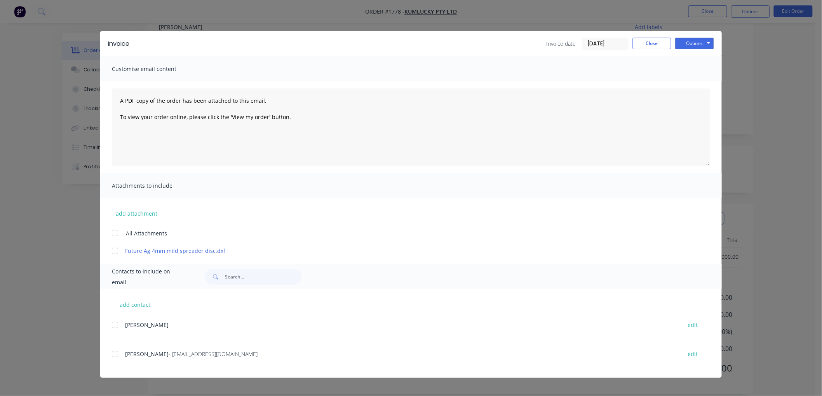
click at [628, 37] on div "Invoice Invoice date [DATE] Close Options Preview Print Email" at bounding box center [410, 43] width 621 height 25
click at [600, 42] on input "[DATE]" at bounding box center [605, 44] width 46 height 12
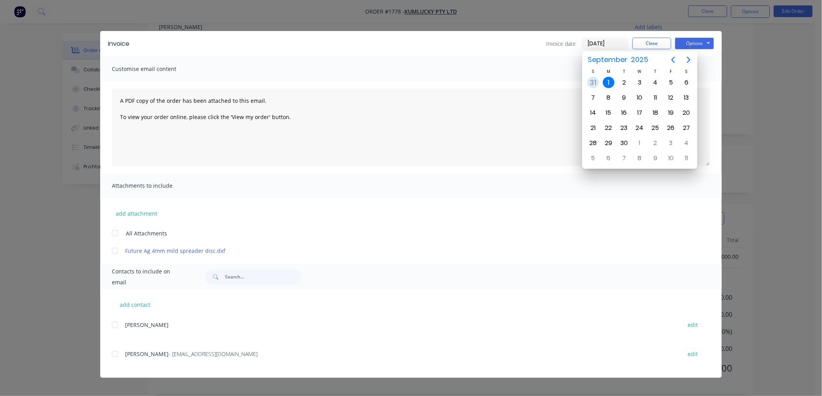
click at [591, 78] on div "31" at bounding box center [593, 83] width 12 height 12
type input "[DATE]"
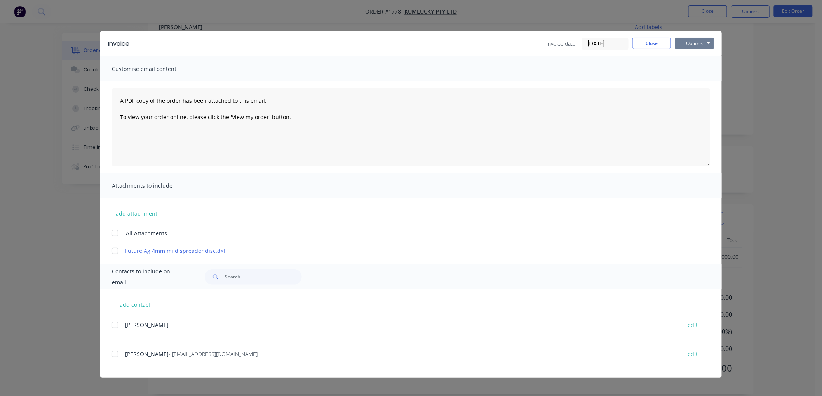
click at [699, 44] on button "Options" at bounding box center [694, 44] width 39 height 12
click at [701, 59] on button "Preview" at bounding box center [700, 57] width 50 height 13
click at [116, 351] on div at bounding box center [115, 355] width 16 height 16
click at [687, 40] on button "Options" at bounding box center [694, 44] width 39 height 12
click at [701, 82] on button "Email" at bounding box center [700, 82] width 50 height 13
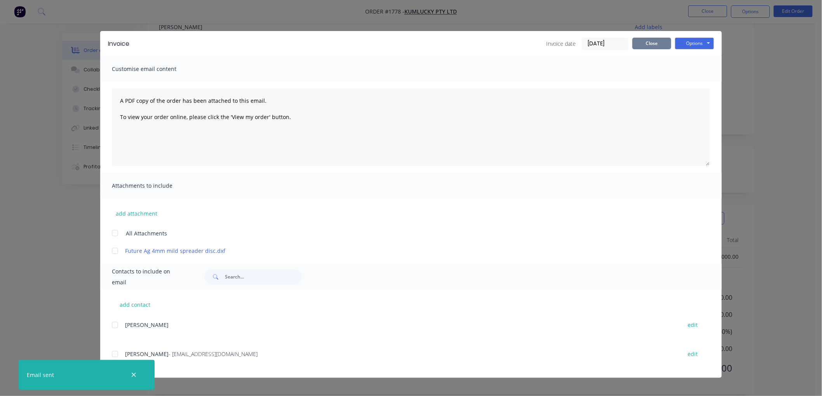
click at [645, 47] on button "Close" at bounding box center [651, 44] width 39 height 12
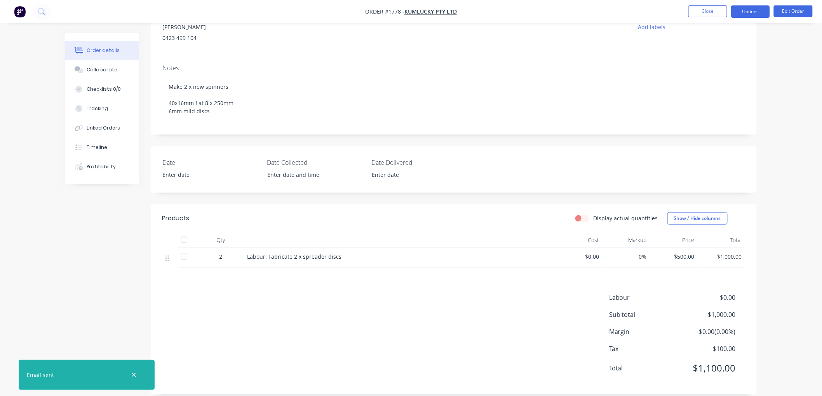
click at [735, 8] on button "Options" at bounding box center [750, 11] width 39 height 12
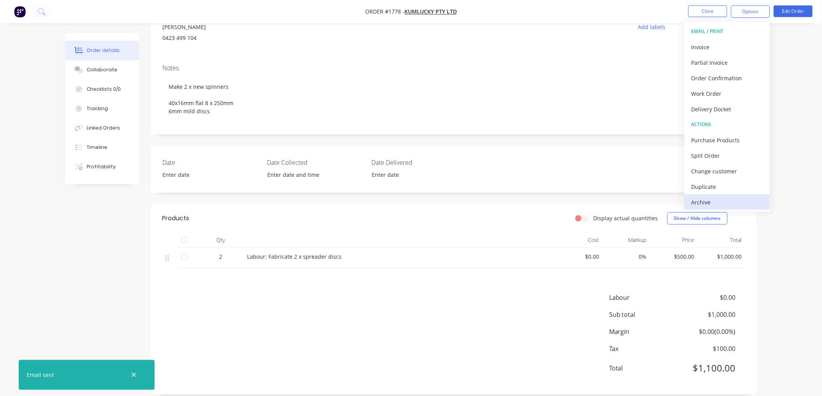
click at [709, 201] on div "Archive" at bounding box center [726, 202] width 71 height 11
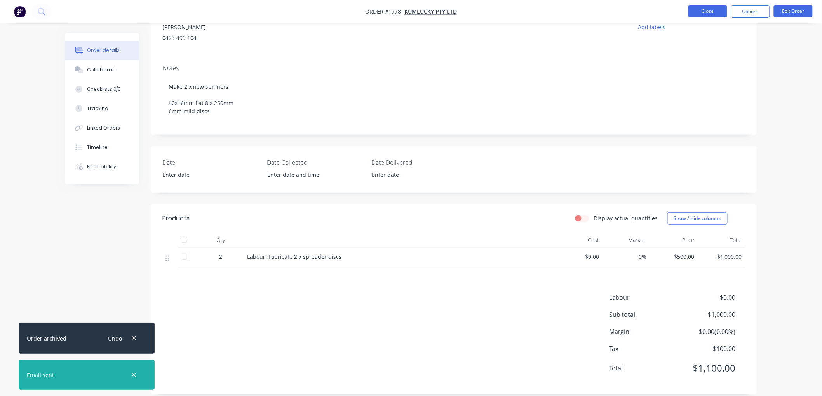
click at [710, 9] on button "Close" at bounding box center [707, 11] width 39 height 12
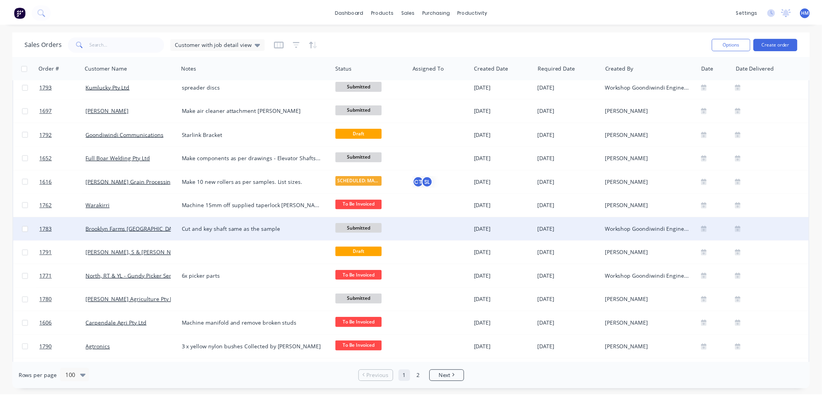
scroll to position [86, 0]
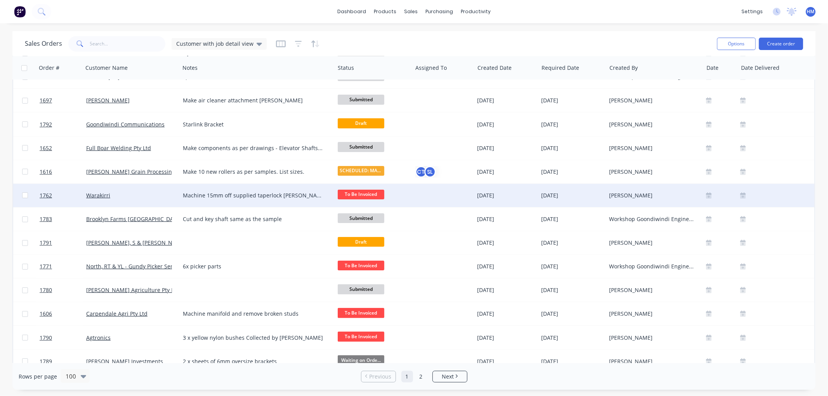
click at [132, 193] on div "Warakirri" at bounding box center [129, 196] width 86 height 8
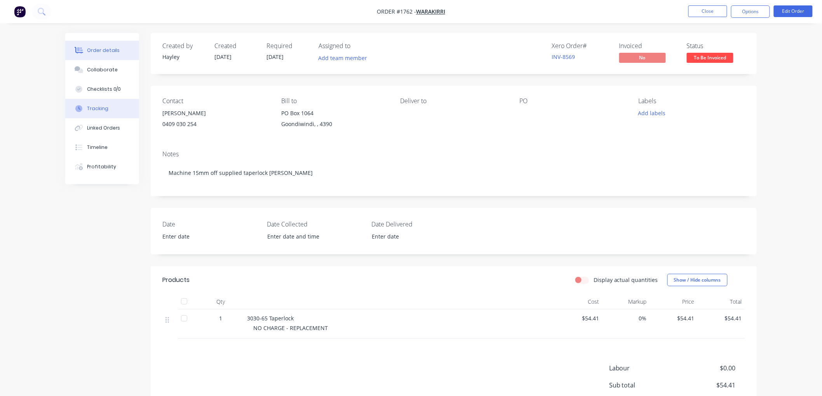
click at [100, 107] on div "Tracking" at bounding box center [97, 108] width 21 height 7
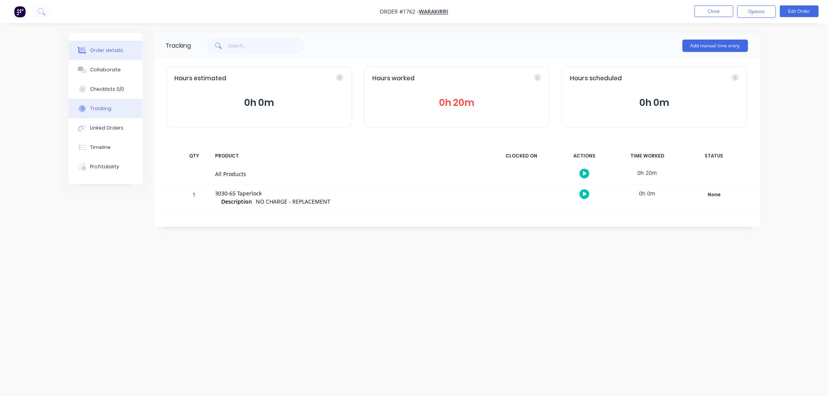
click at [101, 53] on div "Order details" at bounding box center [106, 50] width 33 height 7
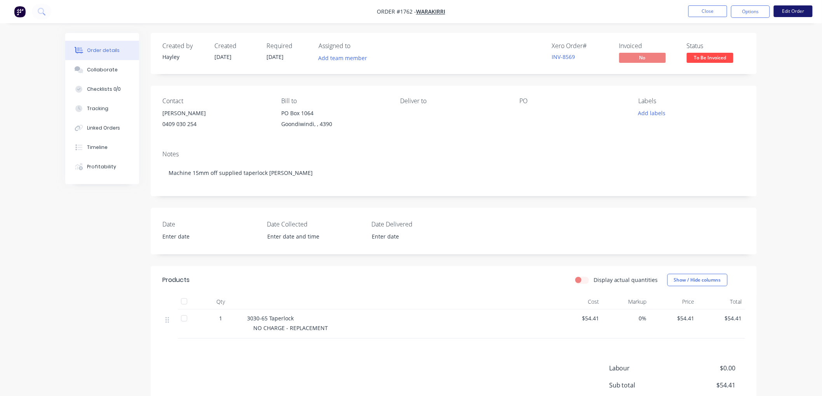
click at [791, 10] on button "Edit Order" at bounding box center [793, 11] width 39 height 12
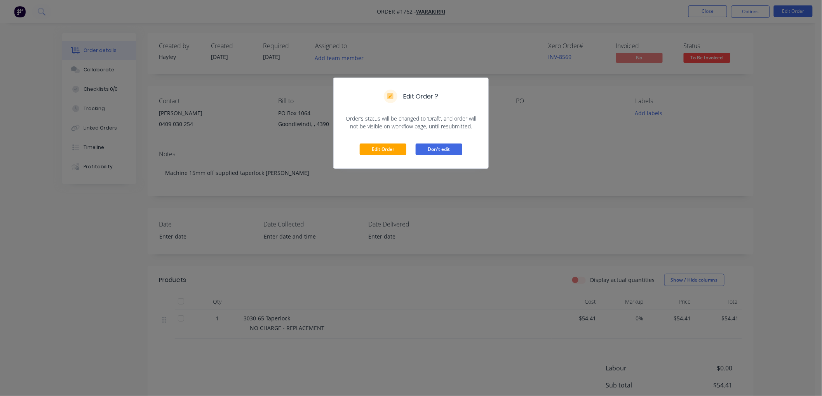
click at [441, 149] on button "Don't edit" at bounding box center [439, 150] width 47 height 12
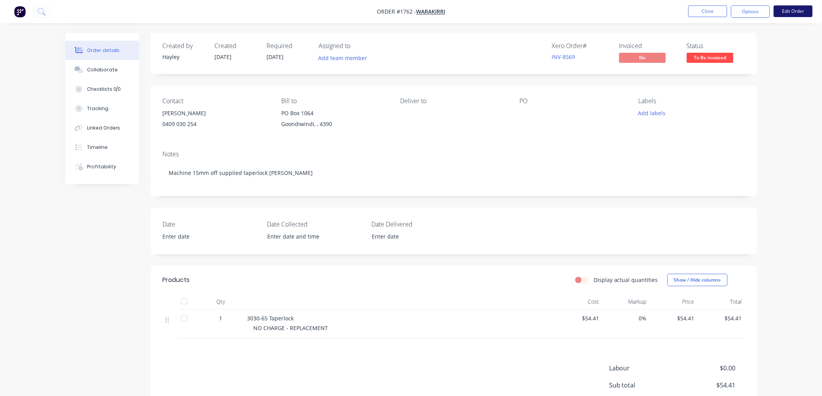
click at [791, 12] on button "Edit Order" at bounding box center [793, 11] width 39 height 12
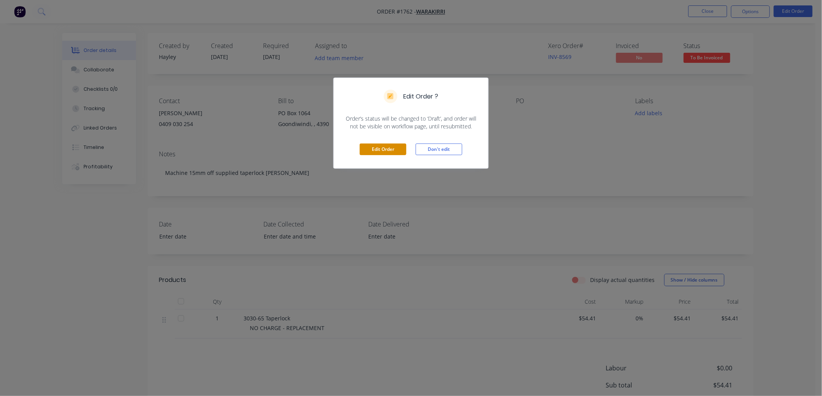
click at [382, 150] on button "Edit Order" at bounding box center [383, 150] width 47 height 12
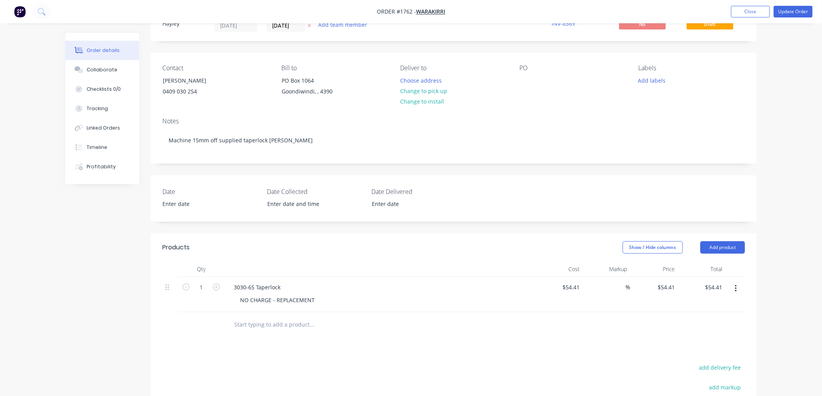
scroll to position [129, 0]
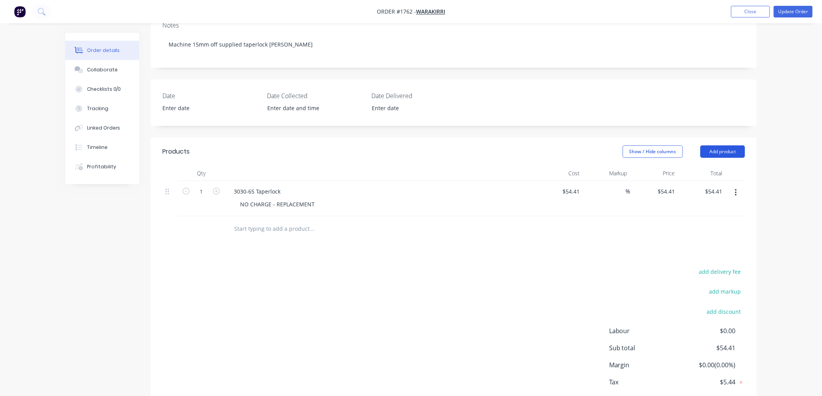
click at [718, 149] on button "Add product" at bounding box center [722, 152] width 45 height 12
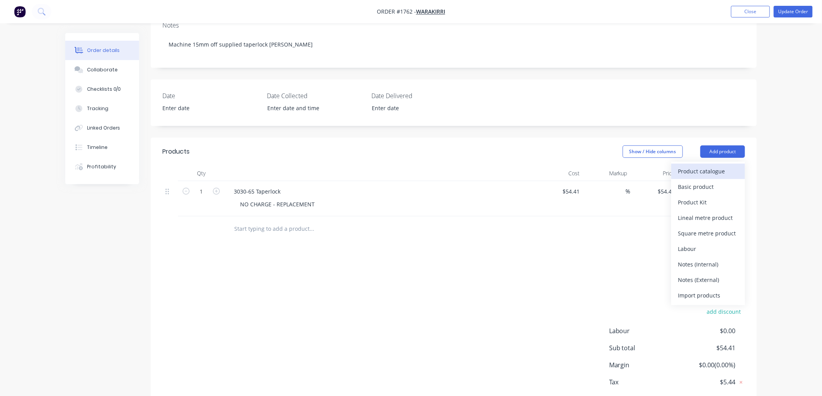
click at [697, 173] on div "Product catalogue" at bounding box center [708, 171] width 60 height 11
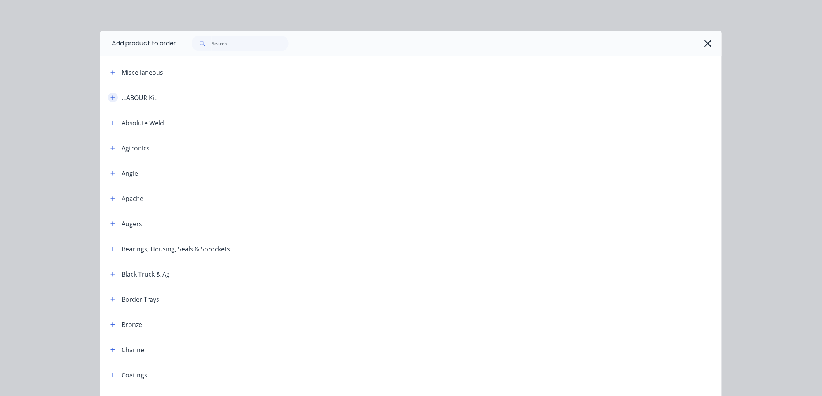
click at [110, 95] on icon "button" at bounding box center [112, 97] width 5 height 5
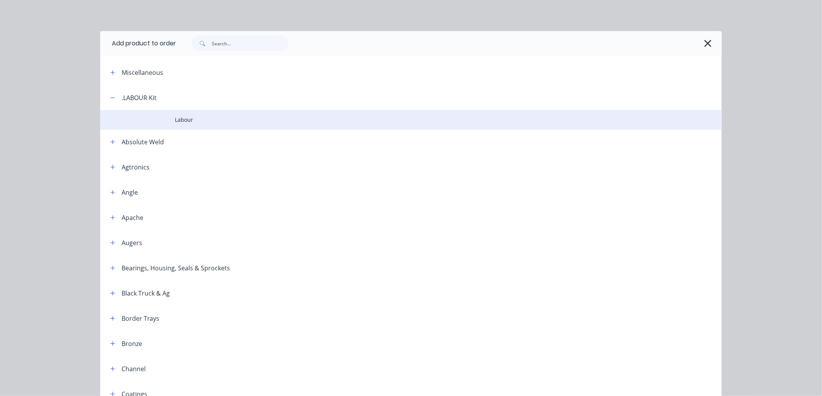
click at [185, 123] on span "Labour" at bounding box center [393, 120] width 437 height 8
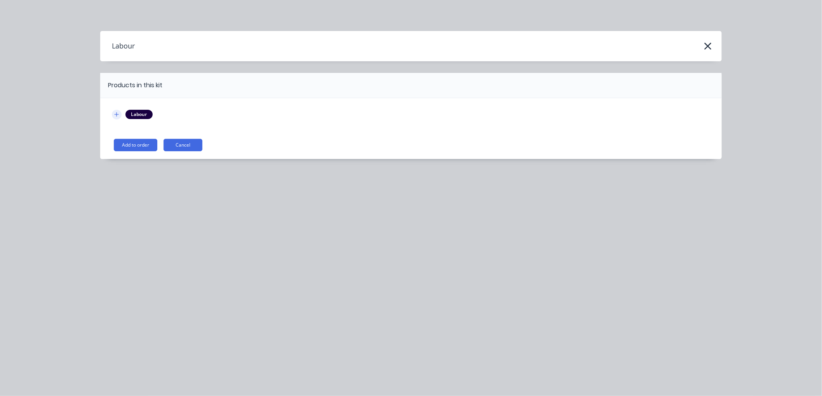
click at [116, 113] on icon "button" at bounding box center [116, 114] width 5 height 5
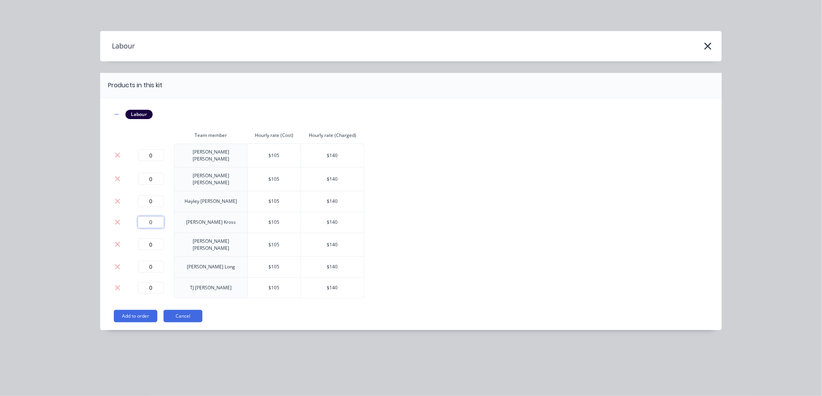
drag, startPoint x: 158, startPoint y: 216, endPoint x: 111, endPoint y: 219, distance: 47.1
click at [111, 219] on div "Labour Team member Hourly rate (Cost) Hourly rate (Charged) 0 [PERSON_NAME] $ 1…" at bounding box center [410, 214] width 621 height 232
type input "0.4"
drag, startPoint x: 136, startPoint y: 299, endPoint x: 132, endPoint y: 307, distance: 8.7
click at [132, 304] on div "Labour Team member Hourly rate (Cost) Hourly rate (Charged) 0 [PERSON_NAME] $ 1…" at bounding box center [410, 214] width 621 height 232
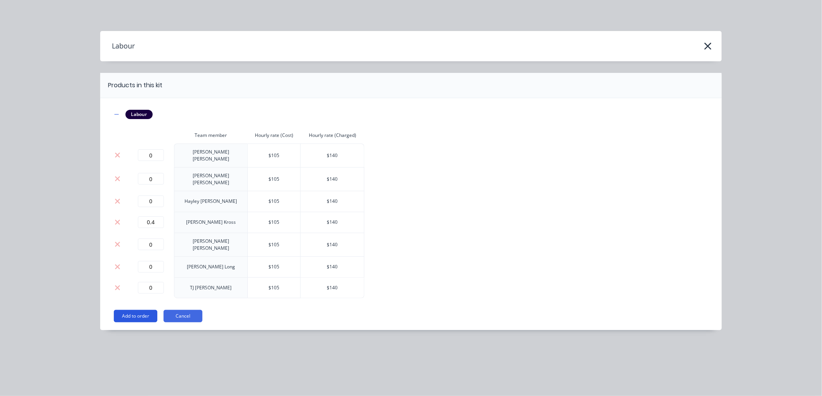
click at [132, 310] on button "Add to order" at bounding box center [135, 316] width 43 height 12
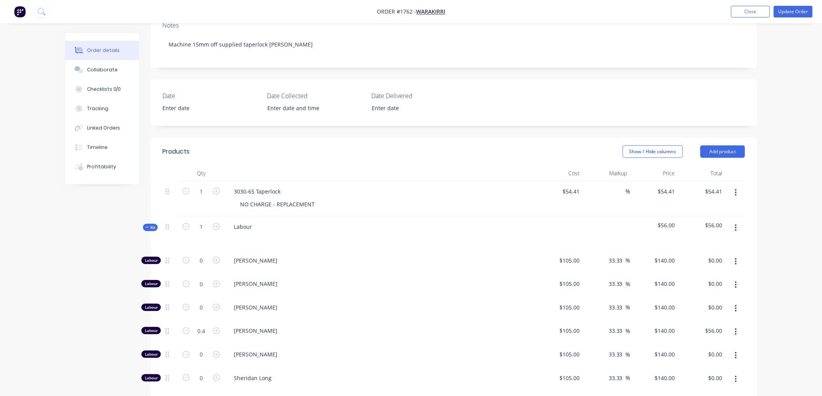
click at [144, 228] on div "Kit" at bounding box center [150, 227] width 15 height 7
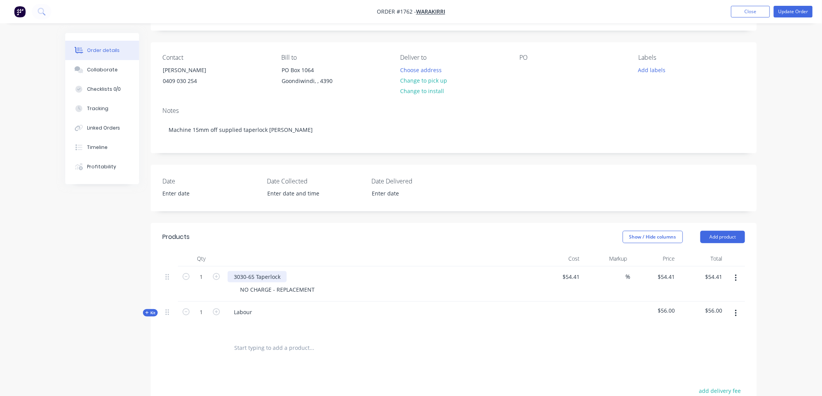
scroll to position [43, 0]
click at [254, 311] on div "Labour" at bounding box center [243, 313] width 31 height 11
click at [436, 82] on button "Change to pick up" at bounding box center [423, 81] width 55 height 10
click at [525, 73] on div at bounding box center [525, 70] width 12 height 11
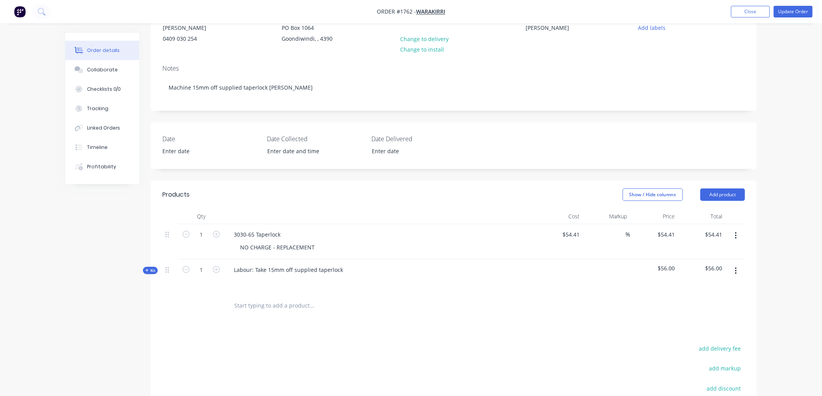
click at [298, 304] on input "text" at bounding box center [311, 306] width 155 height 16
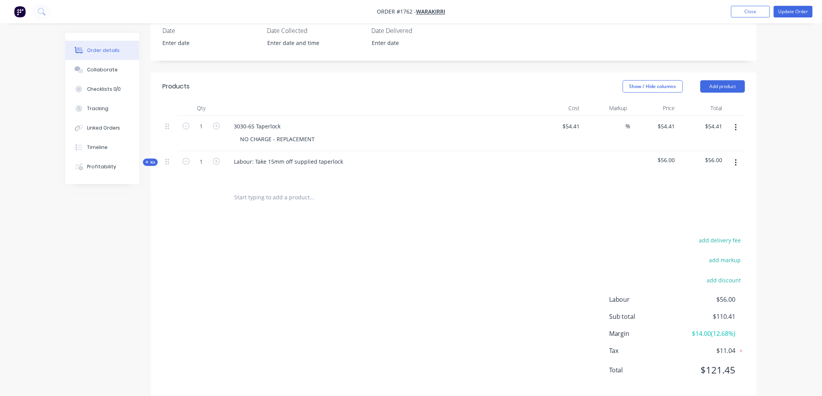
scroll to position [207, 0]
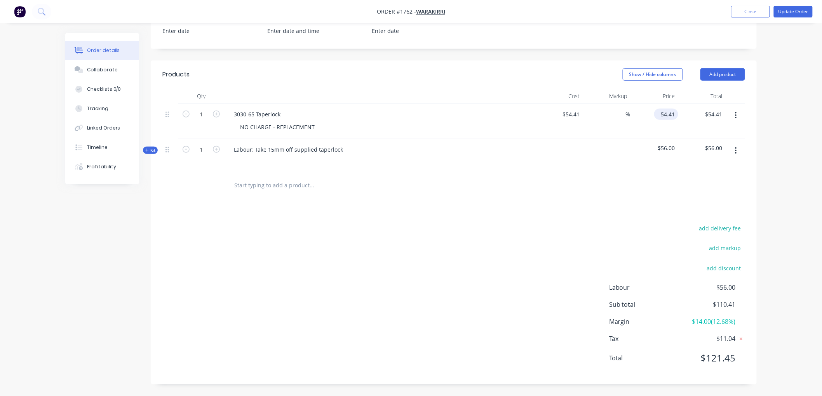
click at [670, 115] on input "54.41" at bounding box center [667, 114] width 21 height 11
type input "0"
type input "-100"
type input "$0.00"
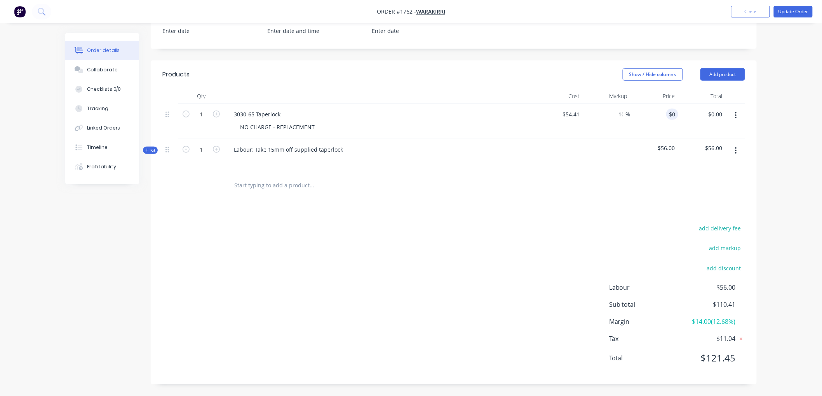
click at [645, 204] on div "Products Show / Hide columns Add product Qty Cost Markup Price Total 1 3030-65 …" at bounding box center [454, 223] width 606 height 324
click at [739, 113] on button "button" at bounding box center [736, 116] width 18 height 14
click at [382, 276] on div "add delivery fee add markup add discount Labour $56.00 Sub total $56.00 Margin …" at bounding box center [453, 298] width 582 height 150
click at [146, 148] on span "Kit" at bounding box center [150, 151] width 10 height 6
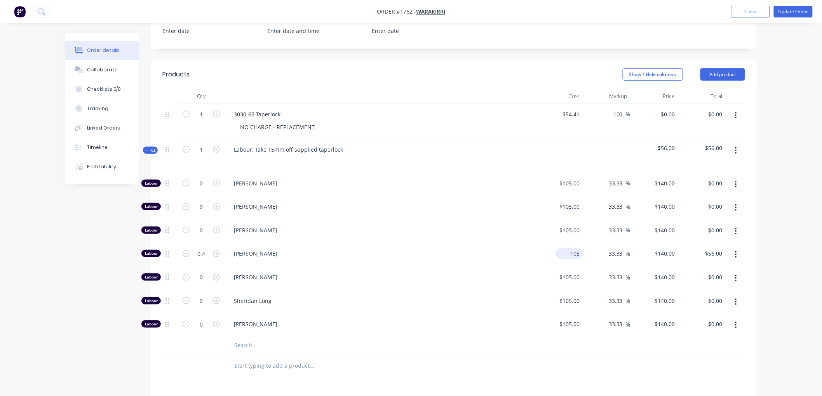
click at [565, 254] on div "105 $105.00" at bounding box center [559, 255] width 48 height 24
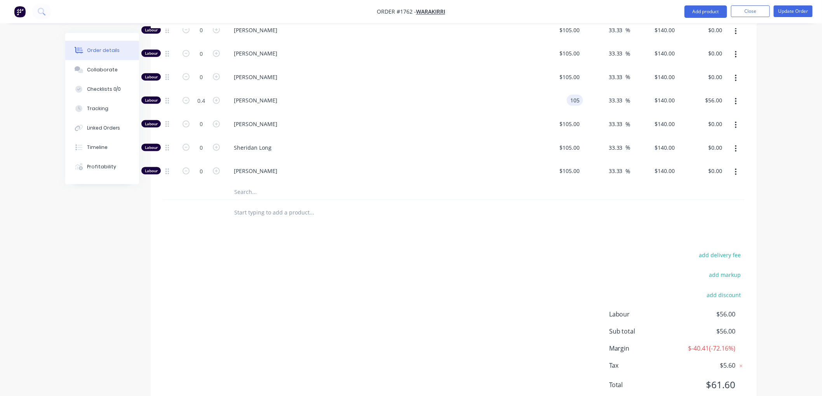
scroll to position [345, 0]
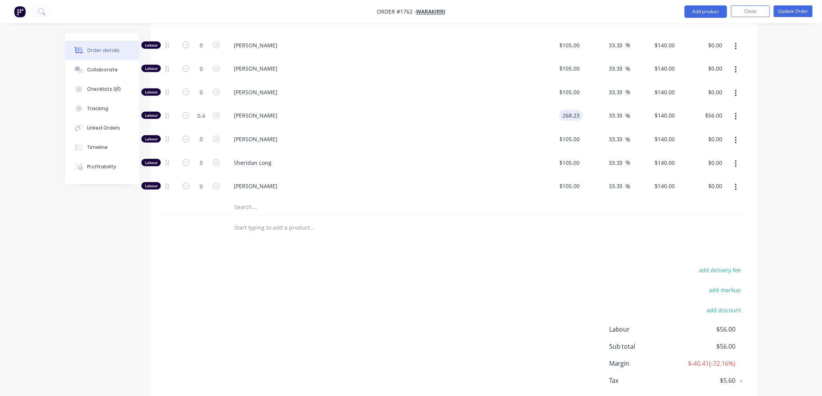
type input "$268.23"
type input "$357.64"
type input "$143.06"
click at [527, 281] on div "add delivery fee add markup add discount Labour $56.00 Sub total $56.00 Margin …" at bounding box center [453, 341] width 582 height 150
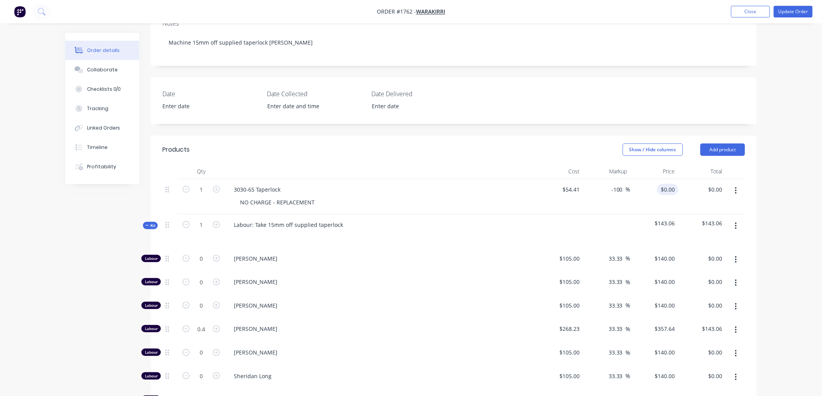
scroll to position [129, 0]
click at [736, 193] on icon "button" at bounding box center [736, 193] width 2 height 9
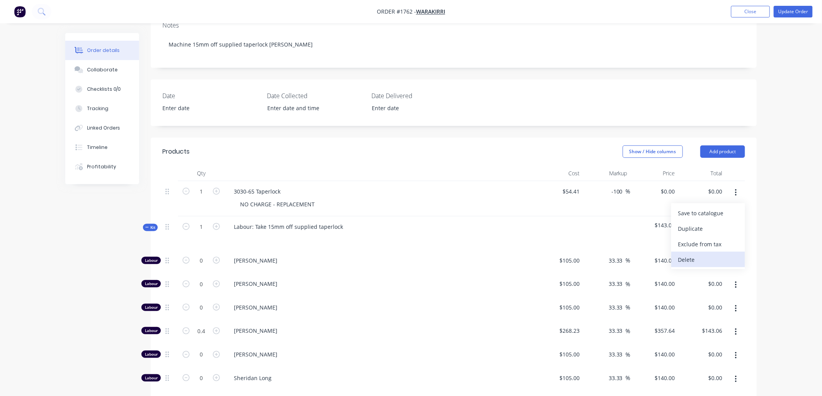
click at [701, 255] on div "Delete" at bounding box center [708, 259] width 60 height 11
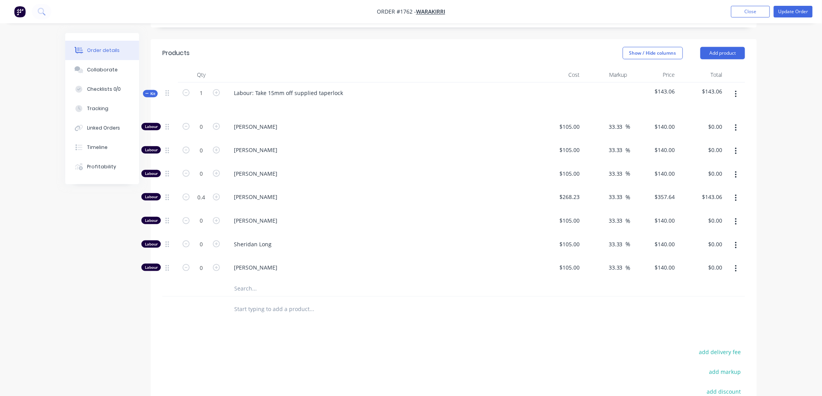
scroll to position [223, 0]
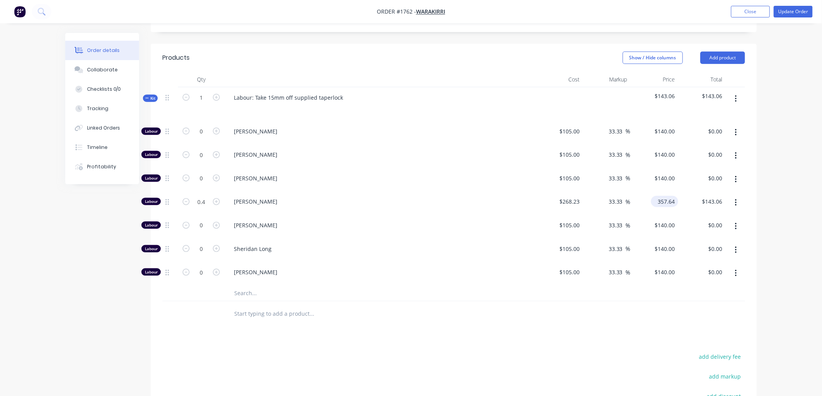
click at [663, 200] on input "357.64" at bounding box center [666, 201] width 24 height 11
type input "56"
type input "-79.12"
type input "$56.00"
type input "$22.40"
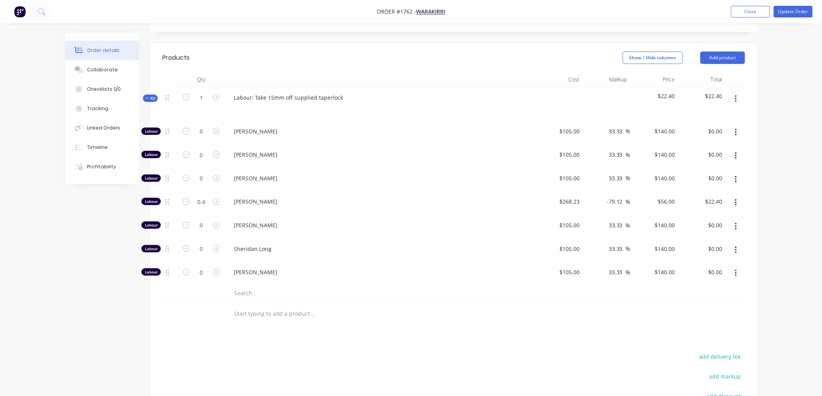
click at [604, 345] on div "Products Show / Hide columns Add product Qty Cost Markup Price Total Kit 1 Labo…" at bounding box center [454, 278] width 606 height 469
click at [573, 201] on input "268.23" at bounding box center [572, 201] width 21 height 11
click at [567, 201] on input "268.23" at bounding box center [572, 201] width 21 height 11
click at [568, 201] on input "268.23" at bounding box center [572, 201] width 21 height 11
type input "$206.23"
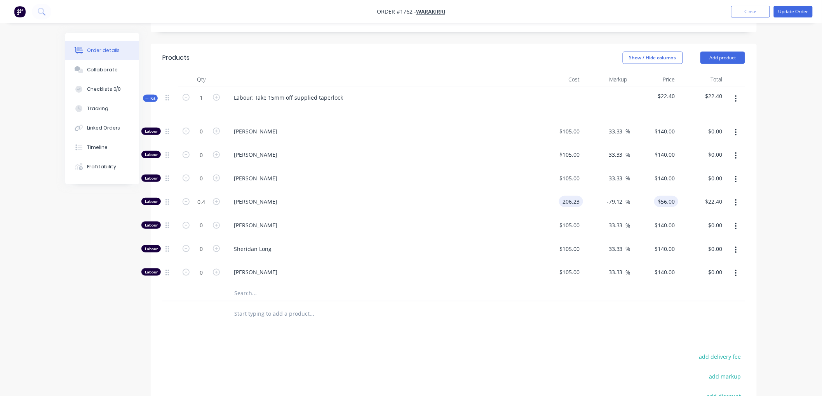
type input "43.0559"
type input "$17.22"
click at [667, 201] on input "43.0559" at bounding box center [667, 201] width 21 height 11
type input "56"
type input "-72.85"
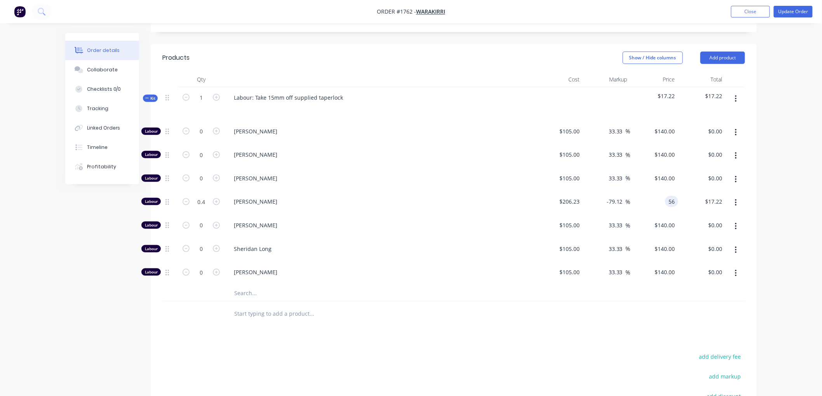
type input "$56.00"
type input "$22.40"
drag, startPoint x: 624, startPoint y: 307, endPoint x: 614, endPoint y: 311, distance: 11.0
click at [619, 308] on div at bounding box center [453, 314] width 582 height 25
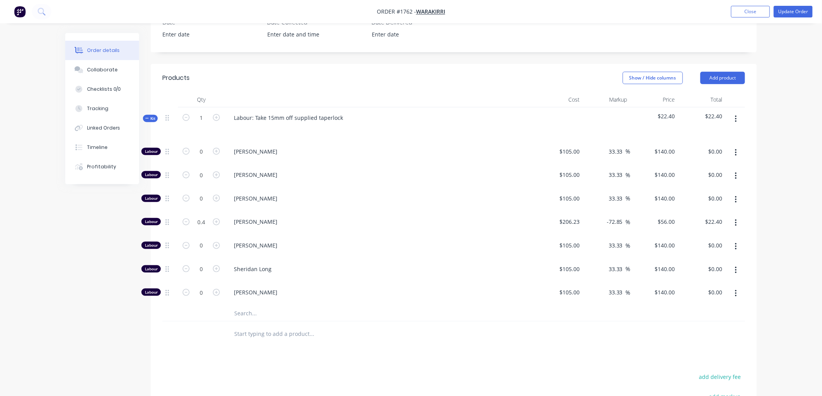
scroll to position [180, 0]
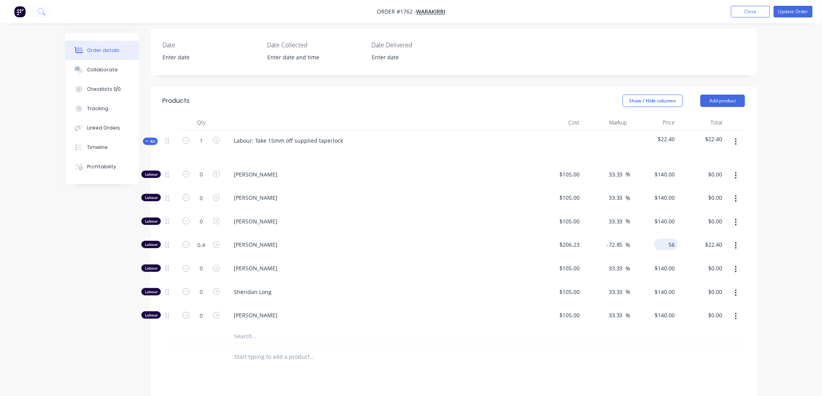
click at [667, 243] on div "56 $56.00" at bounding box center [666, 244] width 24 height 11
type input "140"
type input "-32.11"
type input "$140.00"
type input "$56.00"
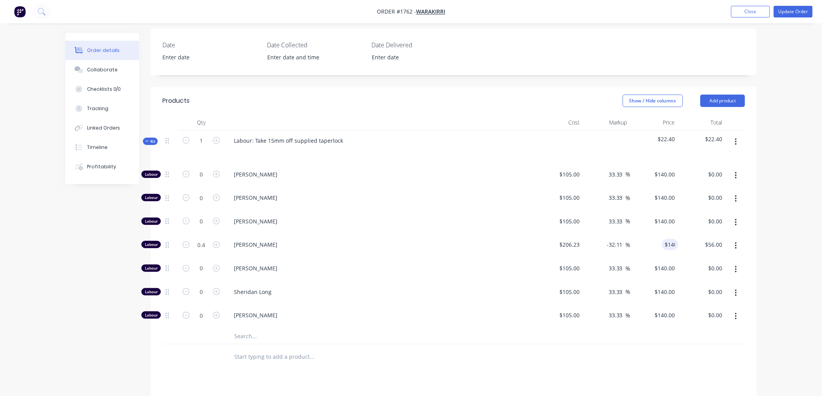
click at [681, 350] on div at bounding box center [453, 357] width 582 height 25
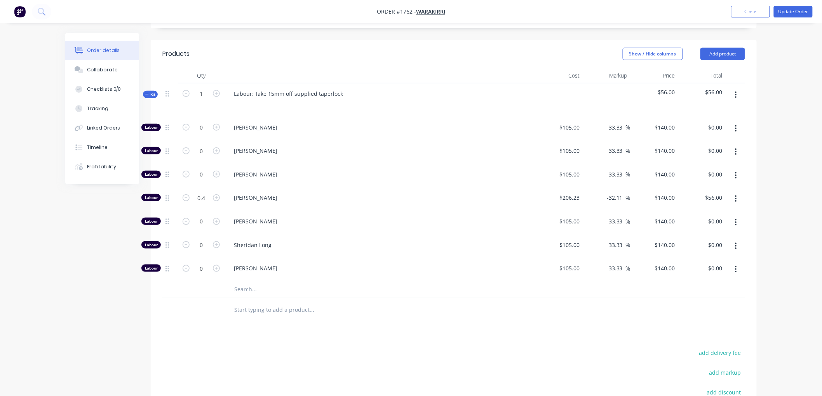
scroll to position [223, 0]
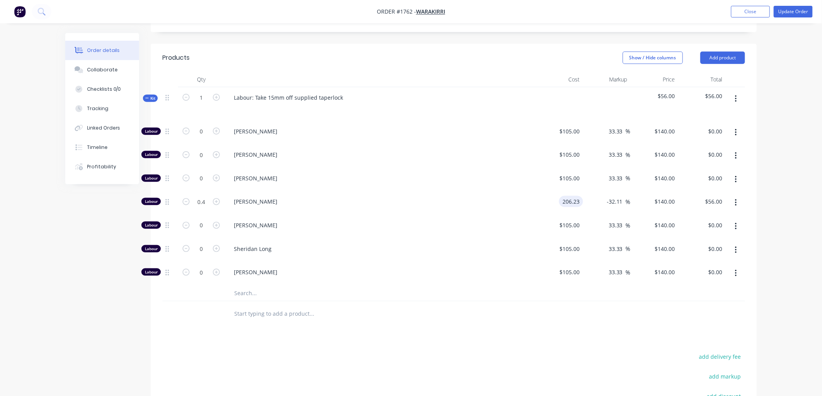
click at [568, 203] on input "206.23" at bounding box center [572, 201] width 21 height 11
type input "$268.23"
type input "182.0889"
type input "$72.84"
click at [662, 199] on input "182.0889" at bounding box center [666, 201] width 24 height 11
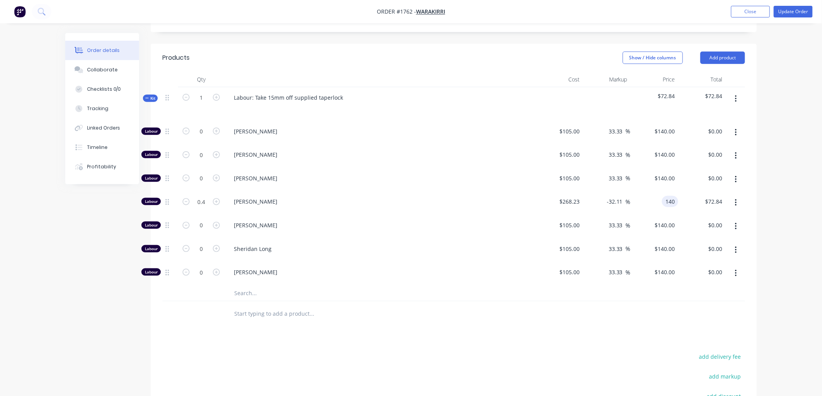
type input "140"
type input "-47.81"
type input "$140.00"
type input "$56.00"
click at [618, 319] on div at bounding box center [453, 314] width 582 height 25
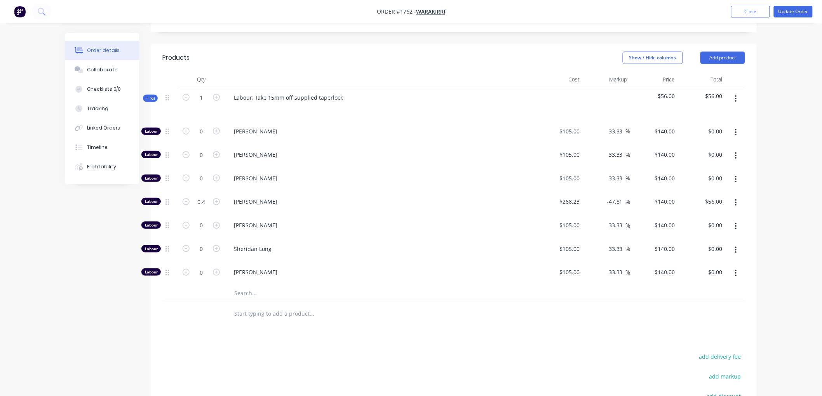
click at [150, 99] on span "Kit" at bounding box center [150, 99] width 10 height 6
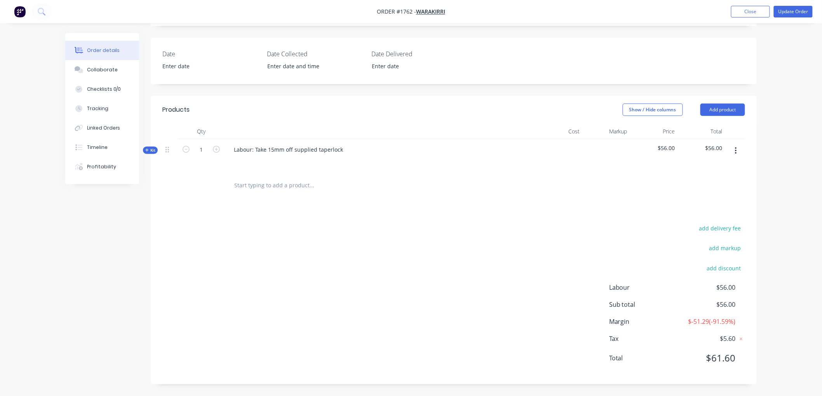
click at [144, 151] on div "Kit" at bounding box center [150, 150] width 15 height 7
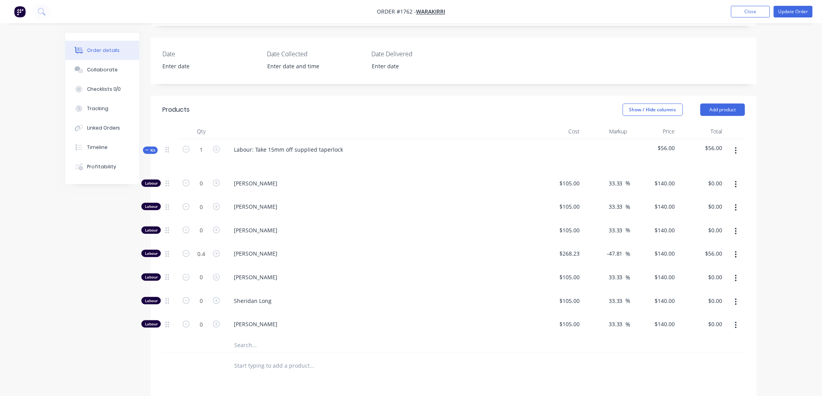
scroll to position [223, 0]
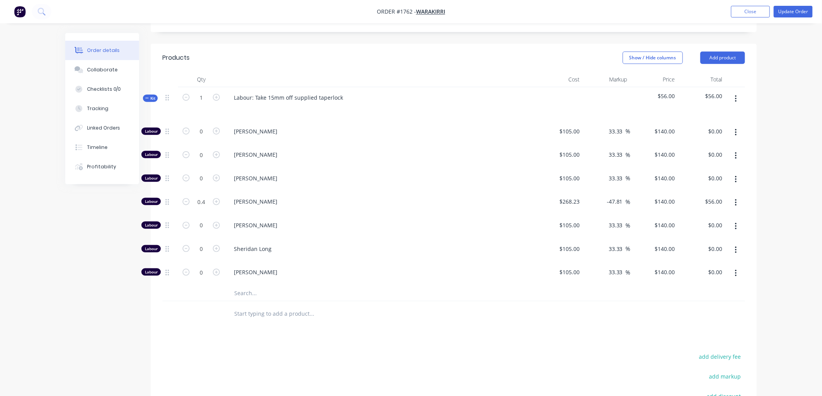
click at [743, 200] on button "button" at bounding box center [736, 203] width 18 height 14
click at [700, 226] on div "Duplicate" at bounding box center [708, 223] width 60 height 11
type input "0.1"
type input "268.23"
type input "$14.00"
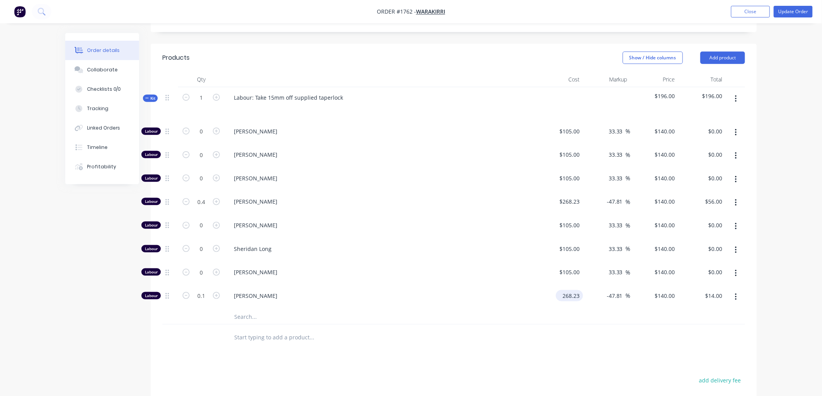
click at [570, 300] on input "268.23" at bounding box center [571, 295] width 24 height 11
type input "$0.001"
type input "$0.0005"
type input "$0.00"
type input "140"
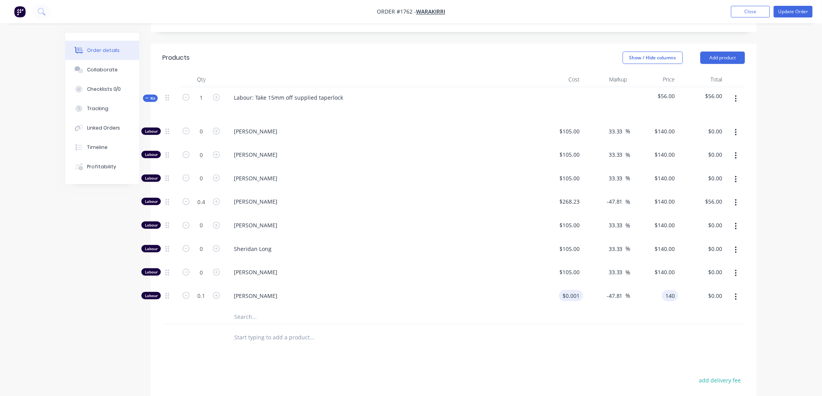
type input "13999900"
type input "$140.00"
type input "$14.00"
click at [574, 332] on div at bounding box center [453, 337] width 582 height 25
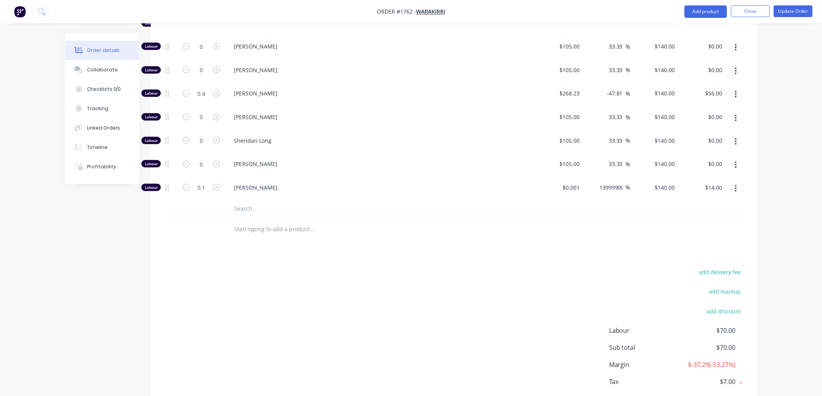
scroll to position [377, 0]
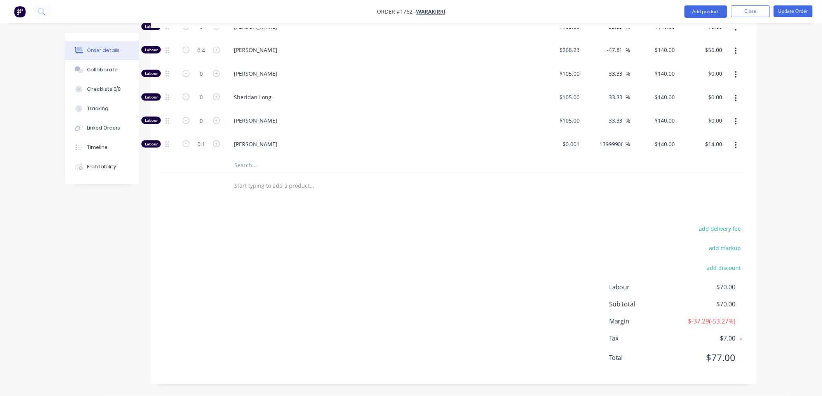
click at [437, 210] on div "Products Show / Hide columns Add product Qty Cost Markup Price Total Kit 1 Labo…" at bounding box center [454, 138] width 606 height 493
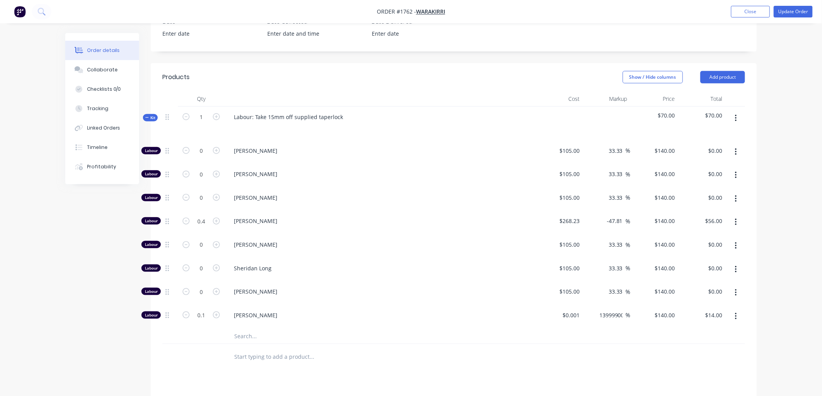
click at [150, 118] on span "Kit" at bounding box center [150, 118] width 10 height 6
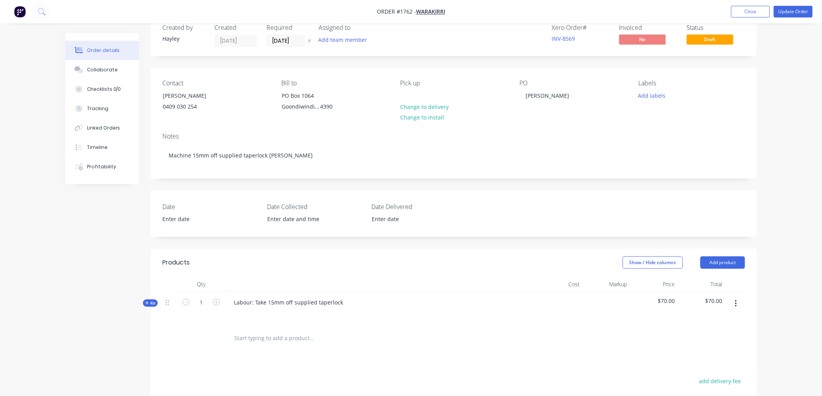
scroll to position [0, 0]
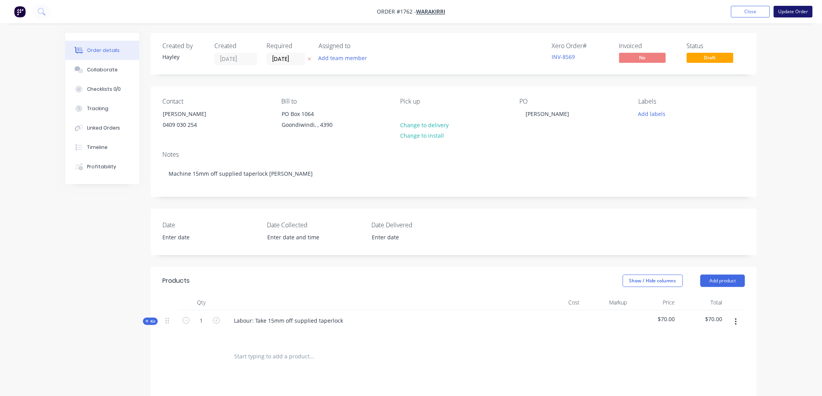
click at [789, 14] on button "Update Order" at bounding box center [793, 12] width 39 height 12
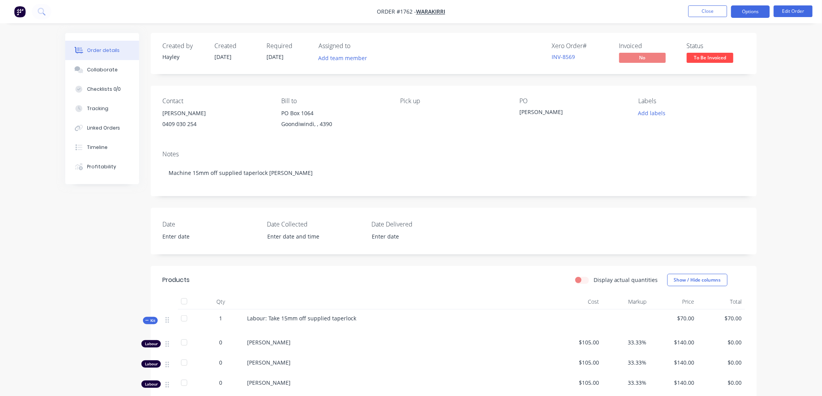
click at [753, 9] on button "Options" at bounding box center [750, 11] width 39 height 12
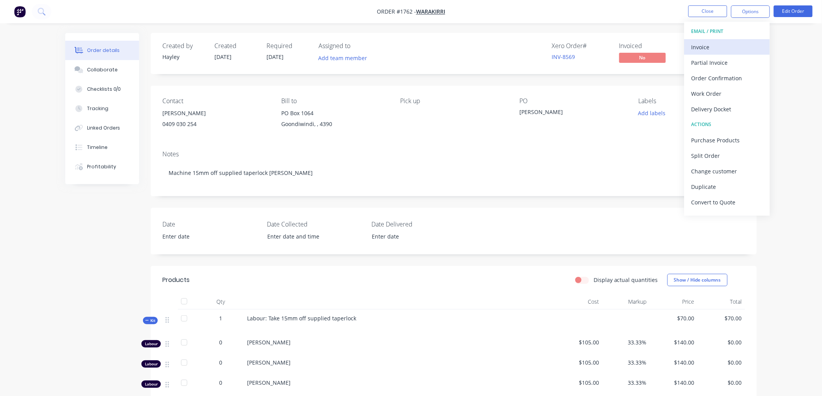
click at [721, 42] on div "Invoice" at bounding box center [726, 47] width 71 height 11
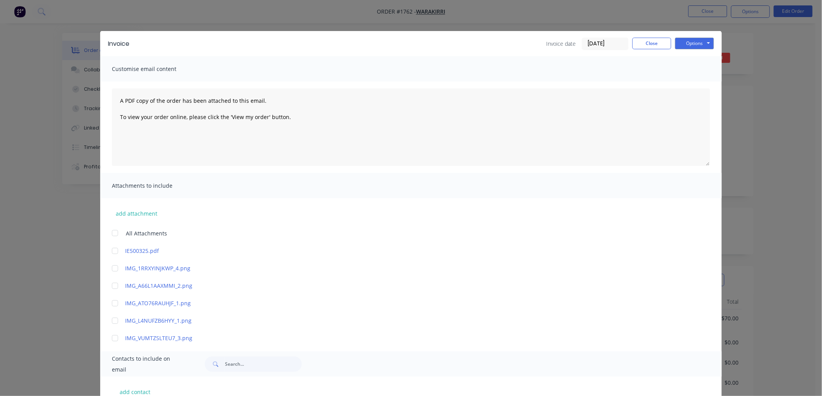
click at [604, 45] on input "[DATE]" at bounding box center [605, 44] width 46 height 12
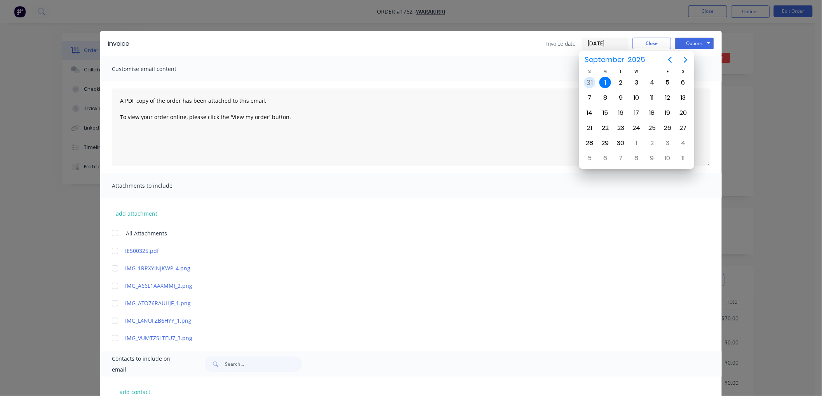
click at [586, 82] on div "31" at bounding box center [590, 83] width 12 height 12
type input "[DATE]"
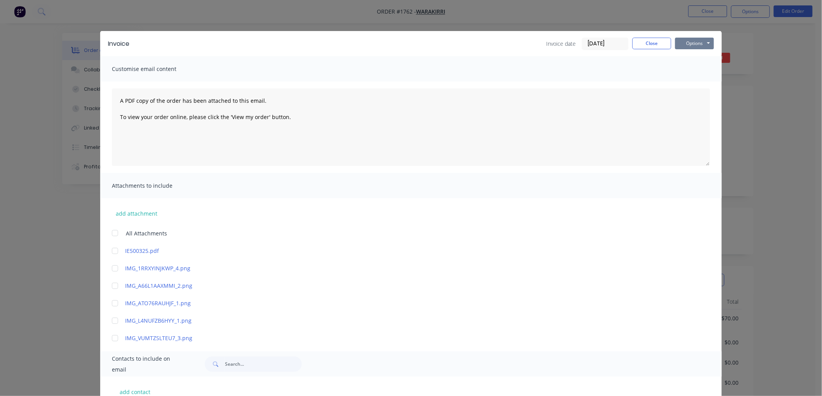
click at [682, 47] on button "Options" at bounding box center [694, 44] width 39 height 12
click at [699, 58] on button "Preview" at bounding box center [700, 57] width 50 height 13
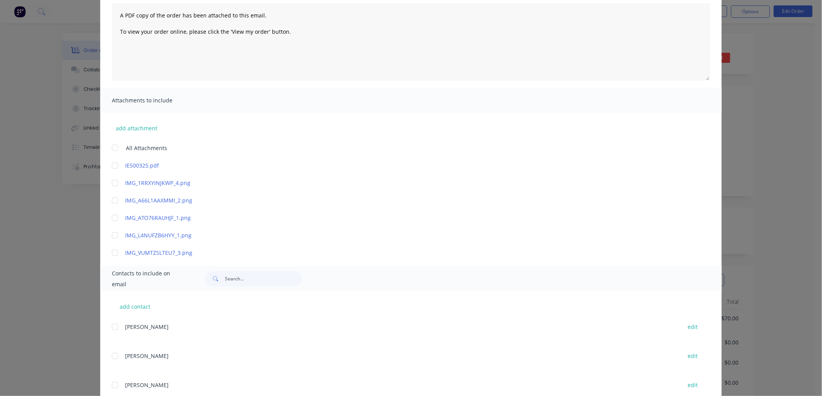
scroll to position [86, 0]
click at [136, 307] on button "add contact" at bounding box center [135, 306] width 47 height 12
select select "AU"
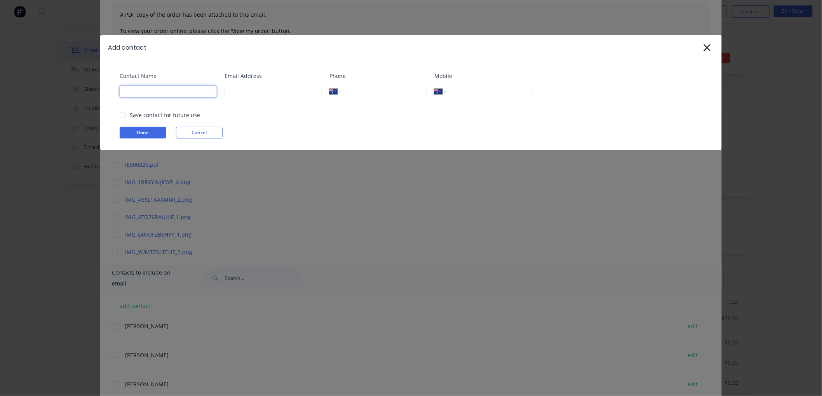
click at [145, 89] on input at bounding box center [168, 92] width 97 height 12
click at [125, 115] on div at bounding box center [123, 116] width 16 height 16
type input "Admin"
click at [242, 94] on input at bounding box center [272, 92] width 97 height 12
paste input "[EMAIL_ADDRESS][DOMAIN_NAME]"
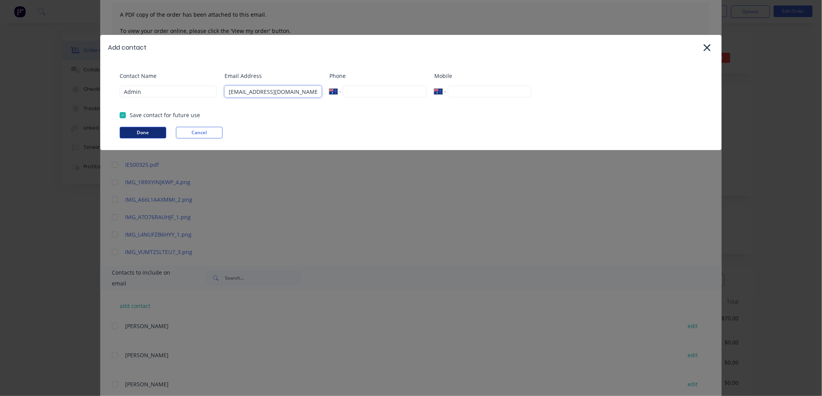
type input "[EMAIL_ADDRESS][DOMAIN_NAME]"
click at [127, 127] on button "Done" at bounding box center [143, 133] width 47 height 12
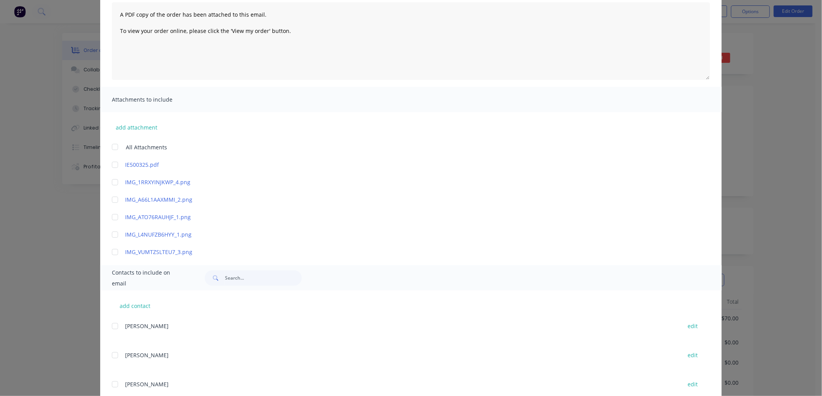
scroll to position [138, 0]
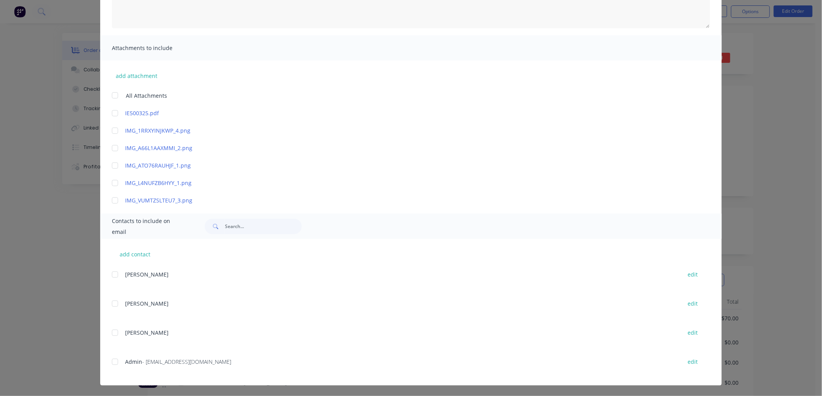
drag, startPoint x: 113, startPoint y: 362, endPoint x: 127, endPoint y: 355, distance: 15.5
click at [113, 362] on div at bounding box center [115, 363] width 16 height 16
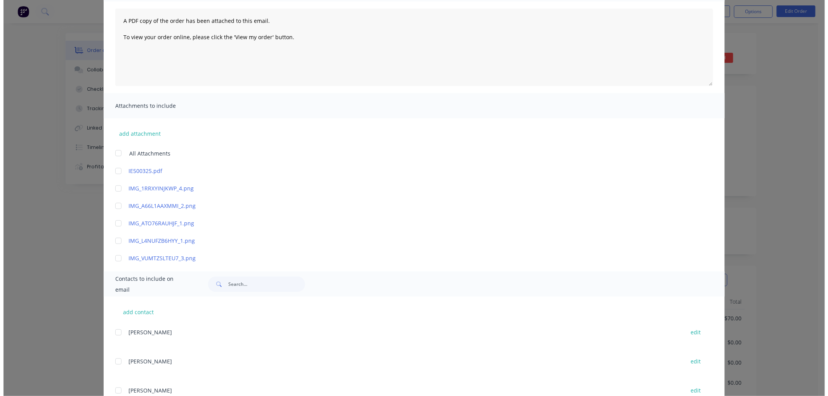
scroll to position [0, 0]
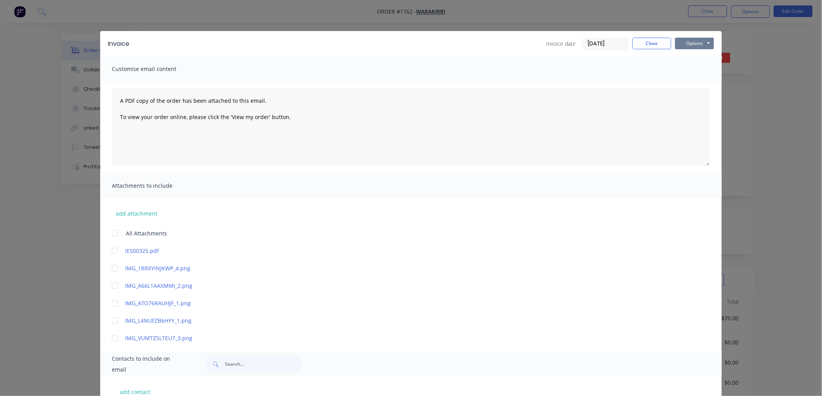
click at [684, 40] on button "Options" at bounding box center [694, 44] width 39 height 12
click at [685, 78] on button "Email" at bounding box center [700, 82] width 50 height 13
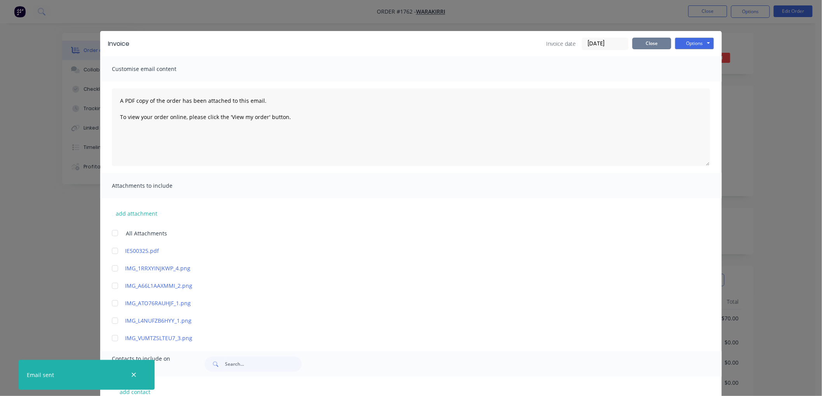
click at [652, 38] on button "Close" at bounding box center [651, 44] width 39 height 12
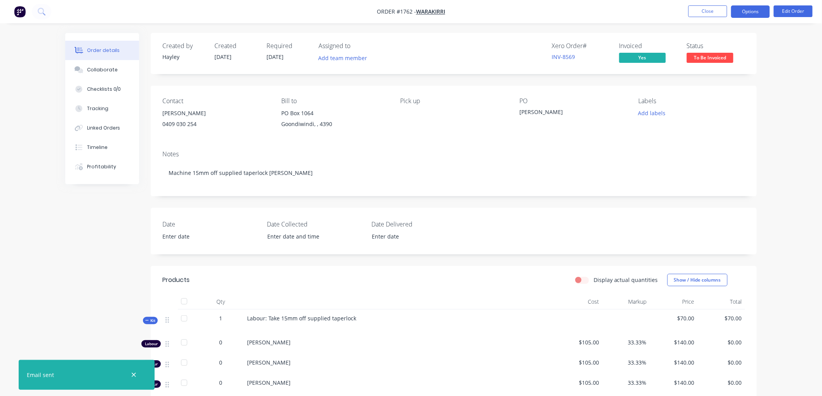
click at [758, 10] on button "Options" at bounding box center [750, 11] width 39 height 12
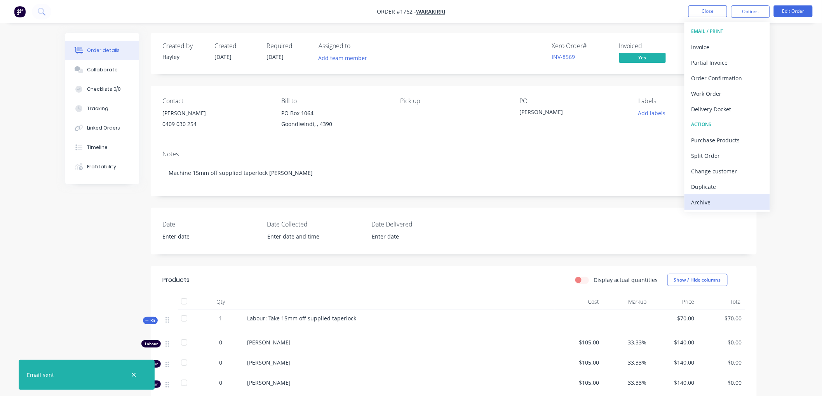
click at [725, 199] on div "Archive" at bounding box center [726, 202] width 71 height 11
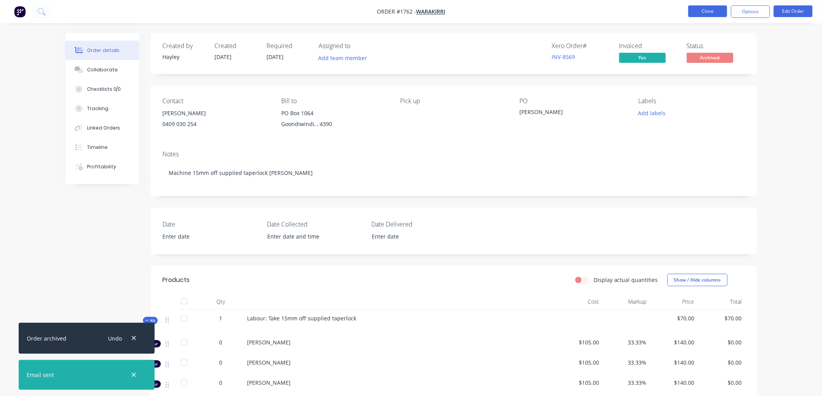
click at [702, 9] on button "Close" at bounding box center [707, 11] width 39 height 12
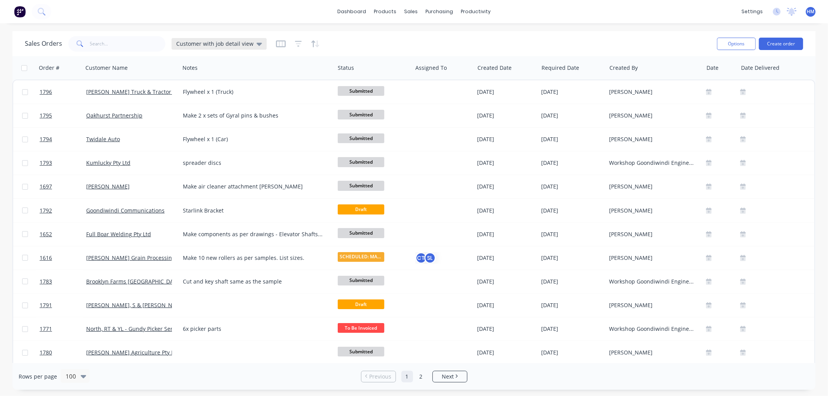
click at [212, 43] on span "Customer with job detail view" at bounding box center [214, 44] width 77 height 8
click at [203, 138] on button "Invoice" at bounding box center [218, 140] width 89 height 9
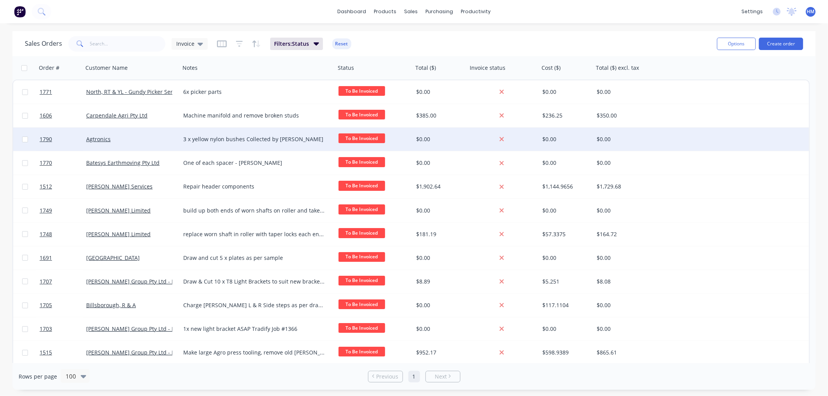
click at [150, 142] on div "Agtronics" at bounding box center [129, 140] width 86 height 8
